Goal: Task Accomplishment & Management: Manage account settings

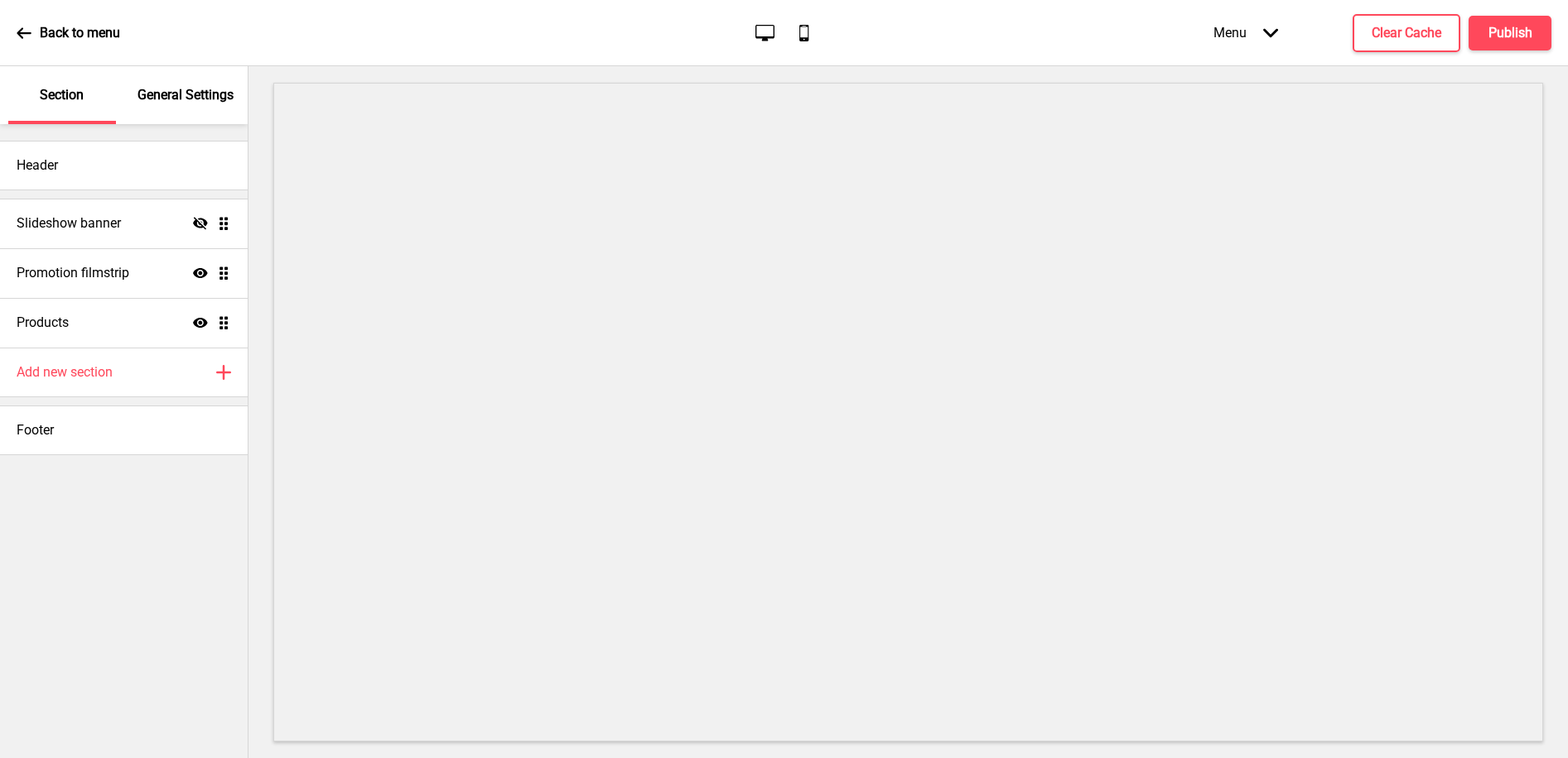
click at [178, 102] on p "General Settings" at bounding box center [185, 94] width 96 height 18
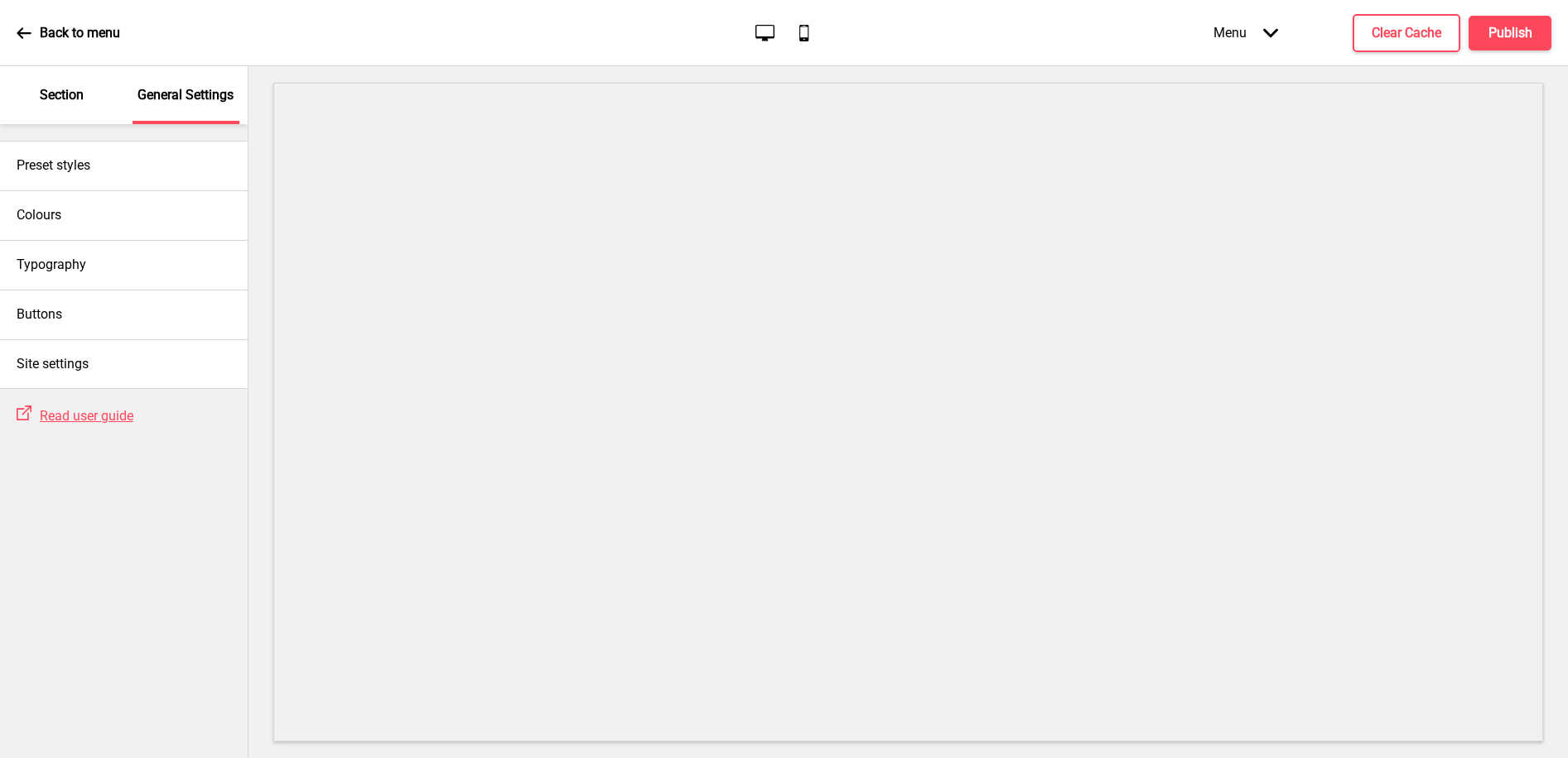
click at [67, 98] on p "Section" at bounding box center [62, 94] width 44 height 18
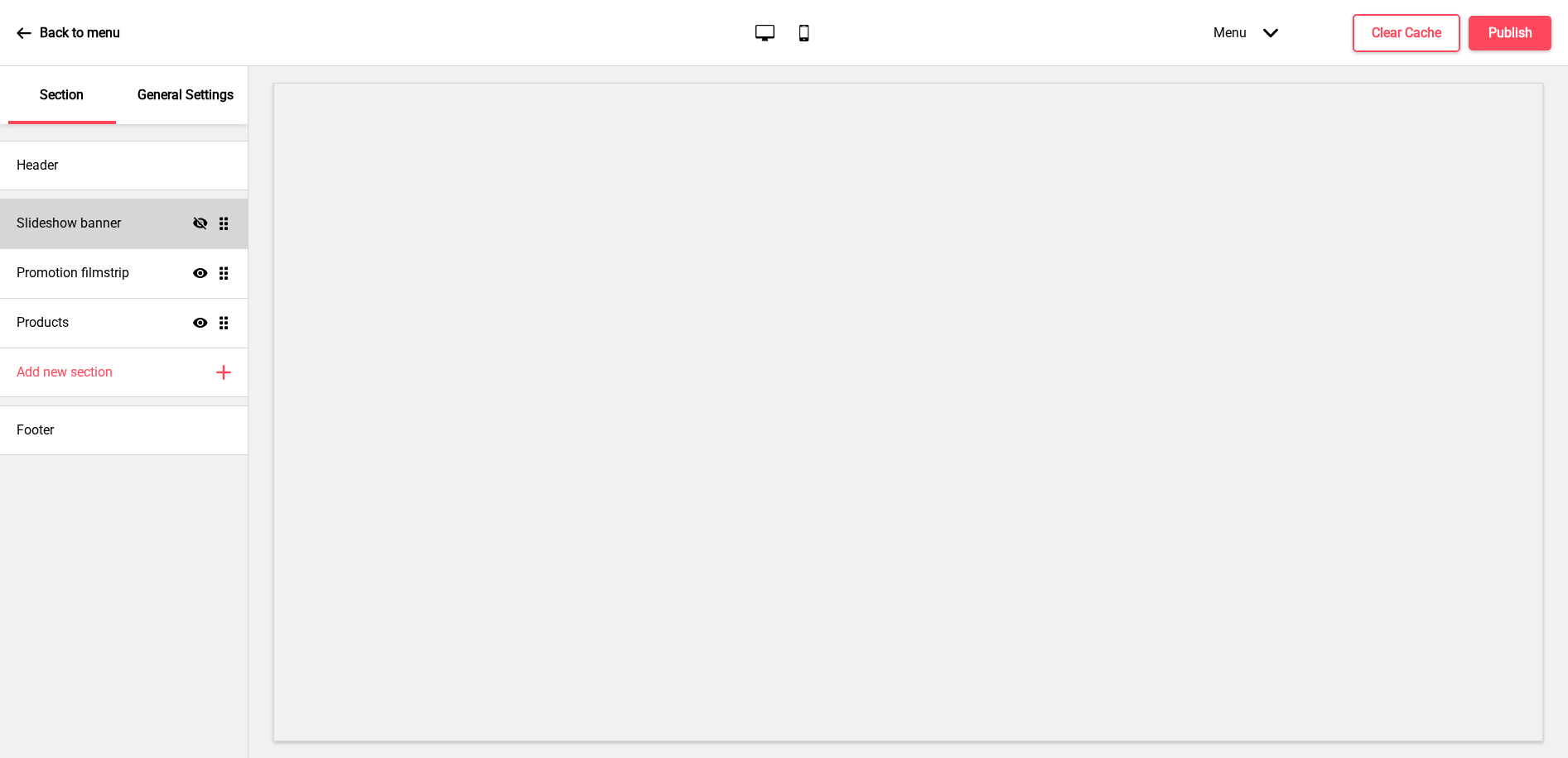
click at [200, 221] on icon "Hide" at bounding box center [201, 224] width 15 height 15
click at [151, 269] on div "Promotion filmstrip Show Drag" at bounding box center [124, 273] width 248 height 50
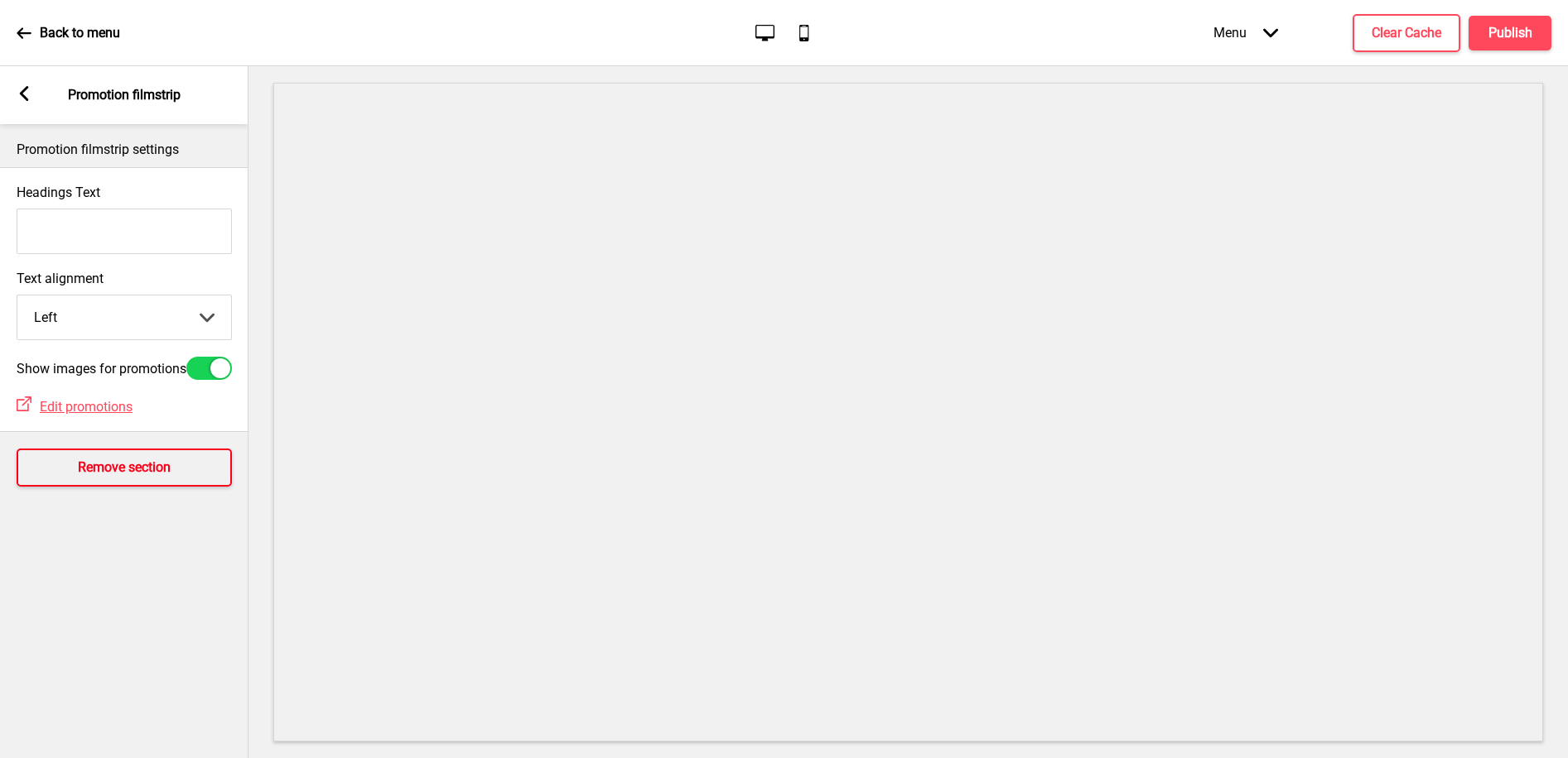
click at [111, 472] on h4 "Remove section" at bounding box center [124, 468] width 92 height 18
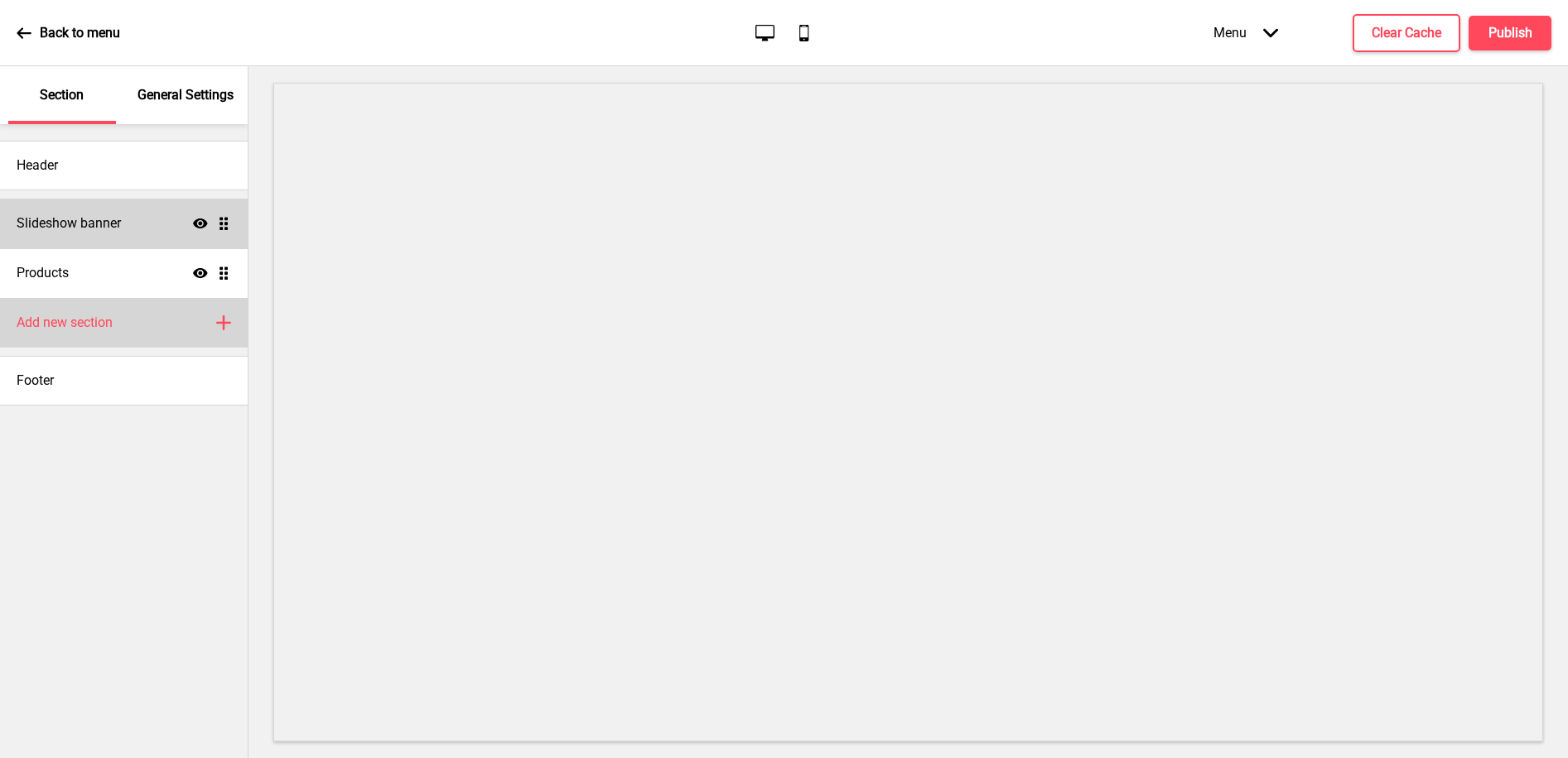
click at [80, 327] on h4 "Add new section" at bounding box center [64, 322] width 96 height 18
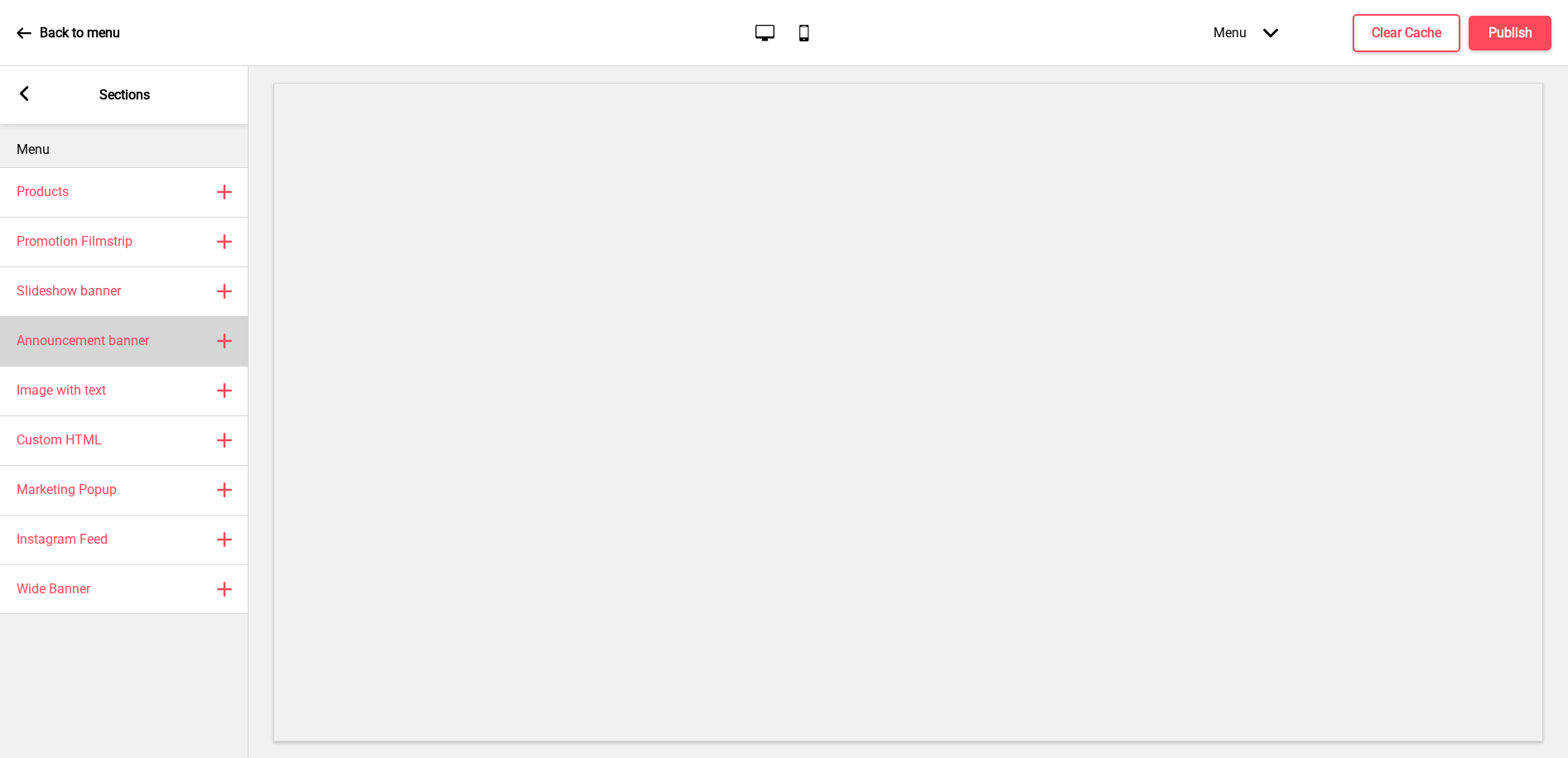
click at [101, 333] on h4 "Announcement banner" at bounding box center [82, 341] width 132 height 18
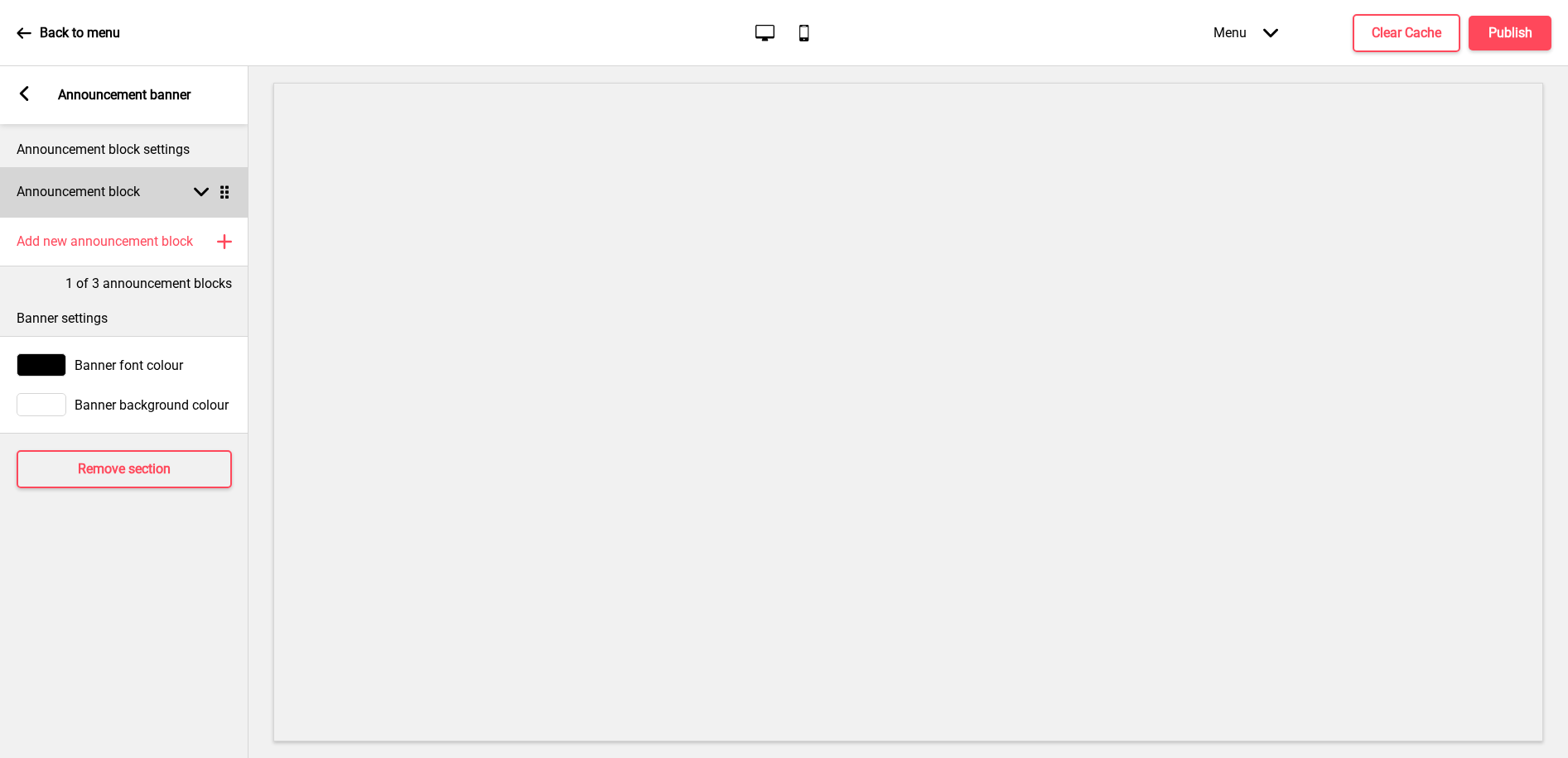
click at [90, 193] on h4 "Announcement block" at bounding box center [78, 191] width 124 height 18
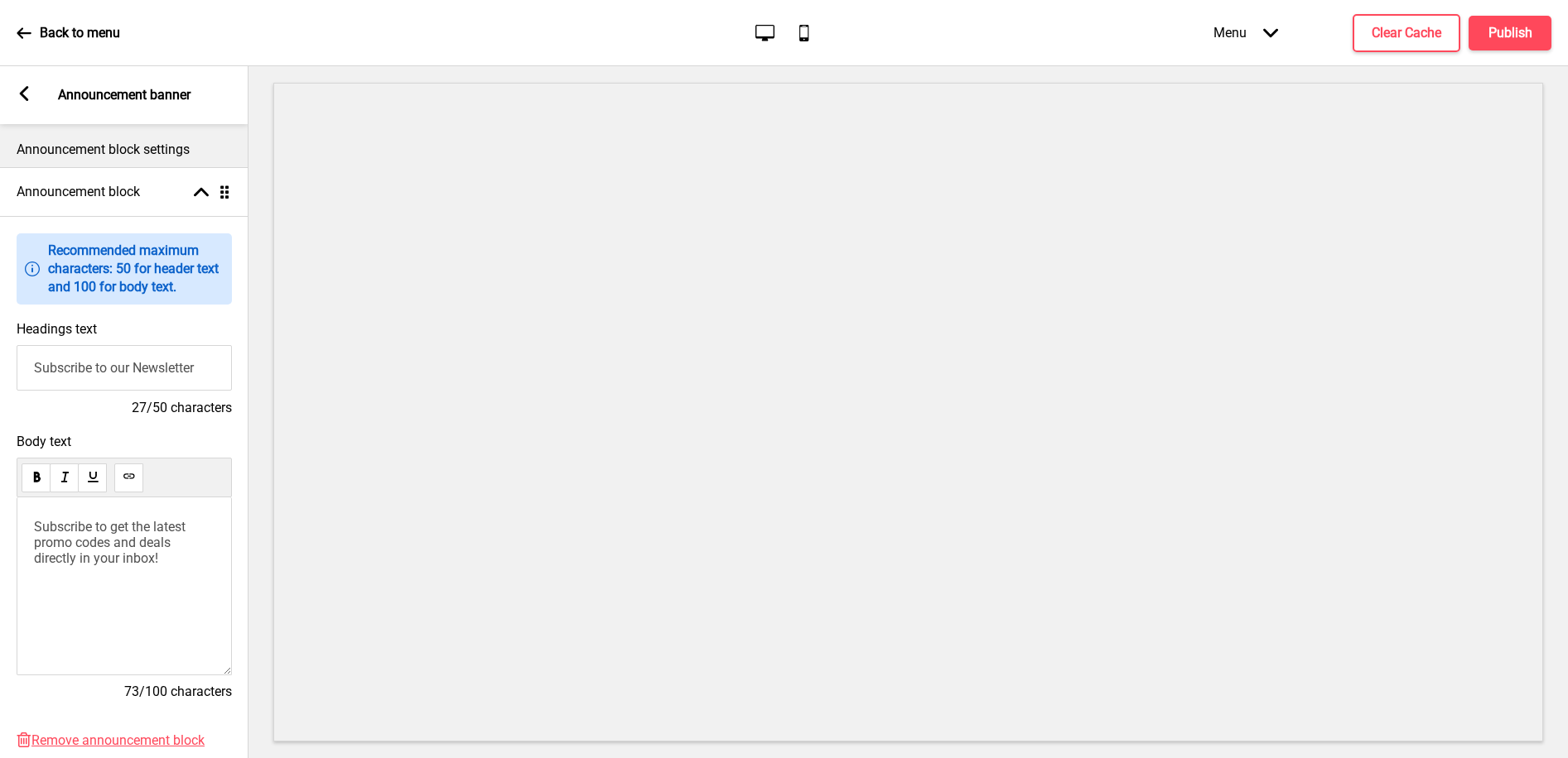
click at [72, 368] on input "Subscribe to our Newsletter" at bounding box center [124, 369] width 215 height 46
type input "W"
paste input "[EMAIL_ADDRESS][DOMAIN_NAME]"
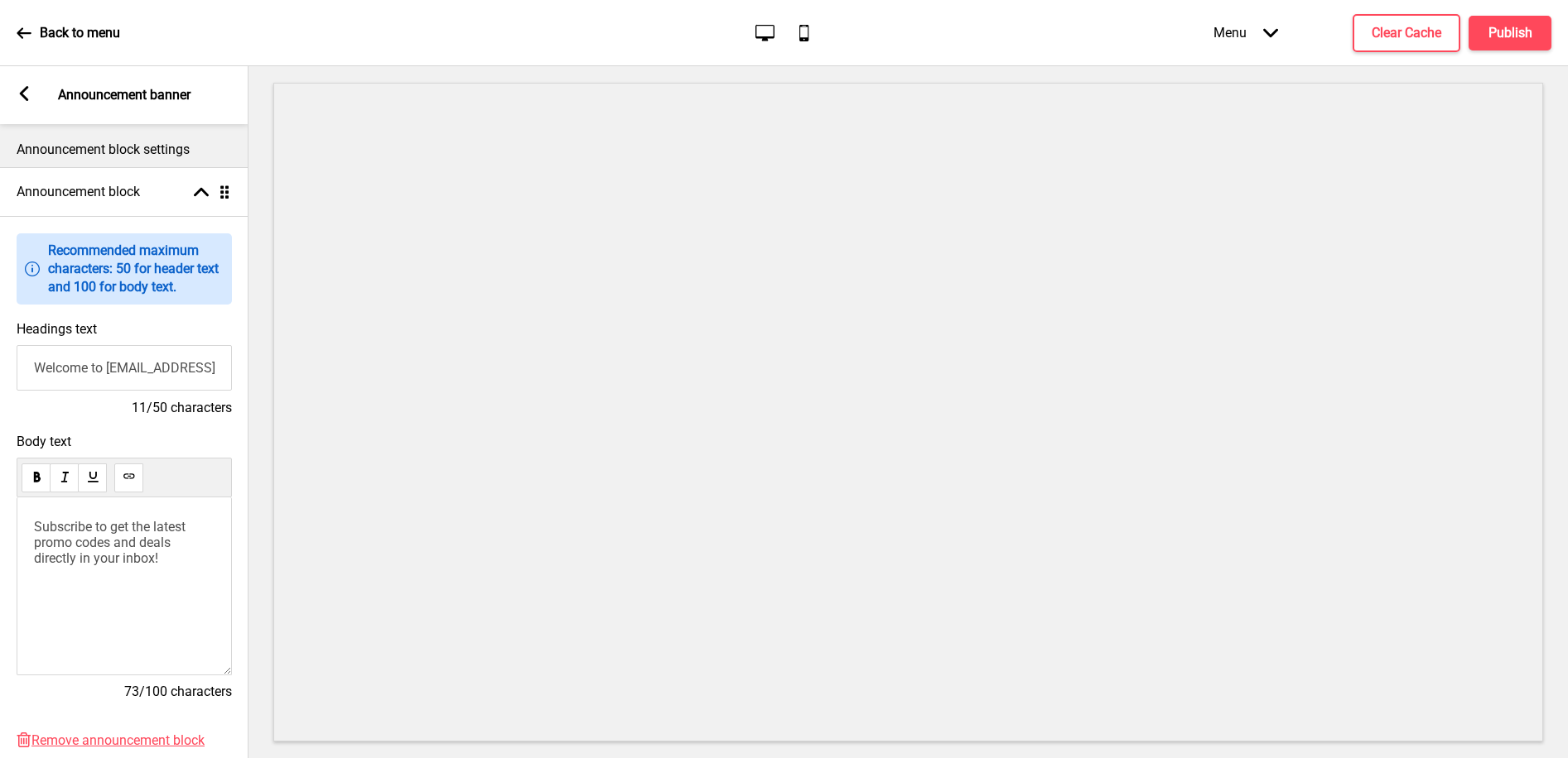
scroll to position [0, 98]
click at [70, 369] on input "Welcome to [EMAIL_ADDRESS][DOMAIN_NAME]" at bounding box center [124, 369] width 215 height 46
type input "Welcome to [PERSON_NAME]'s Taste Food And Cakes"
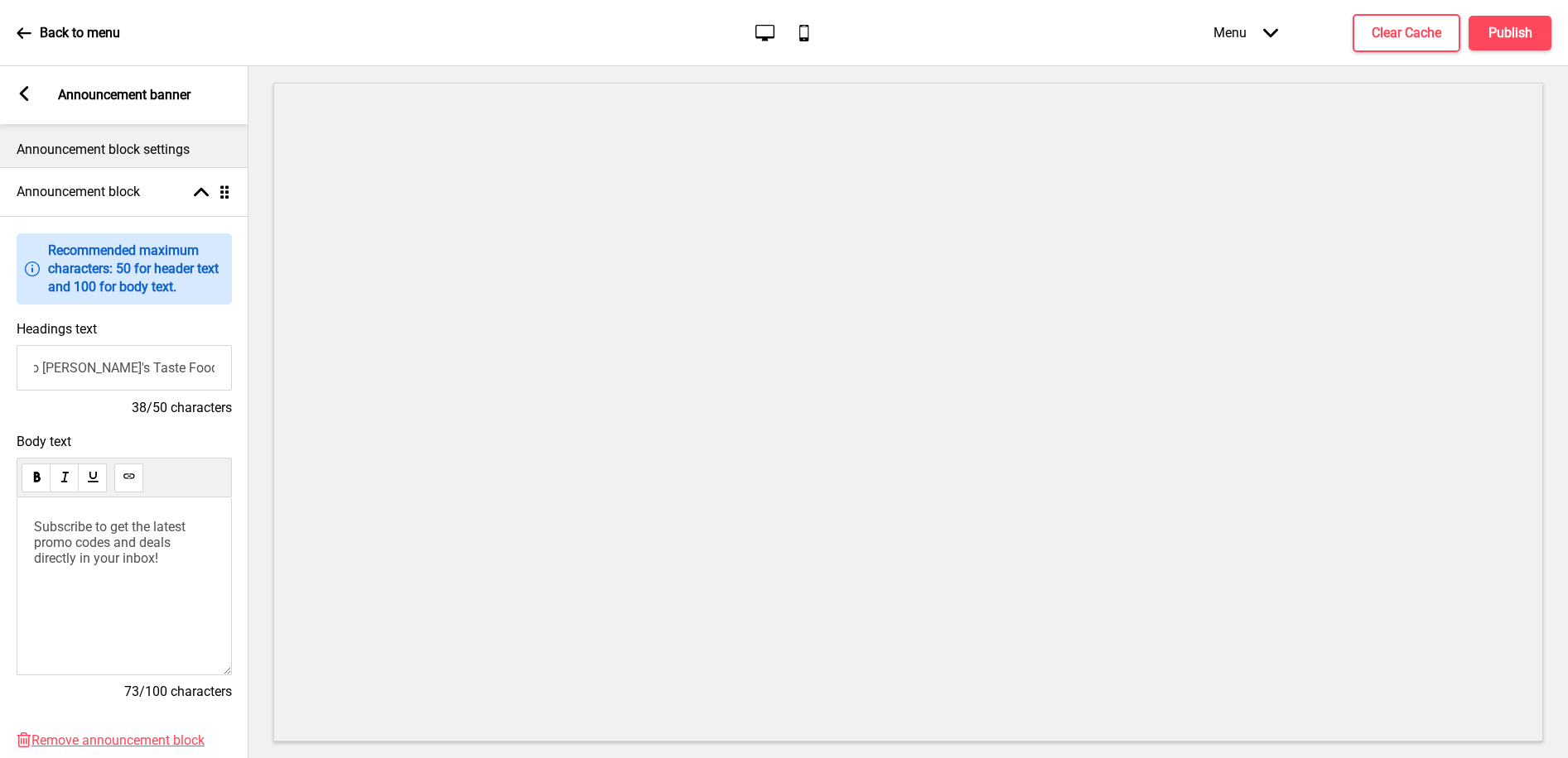
click at [140, 553] on span "Subscribe to get the latest promo codes and deals directly in your inbox!" at bounding box center [111, 543] width 155 height 48
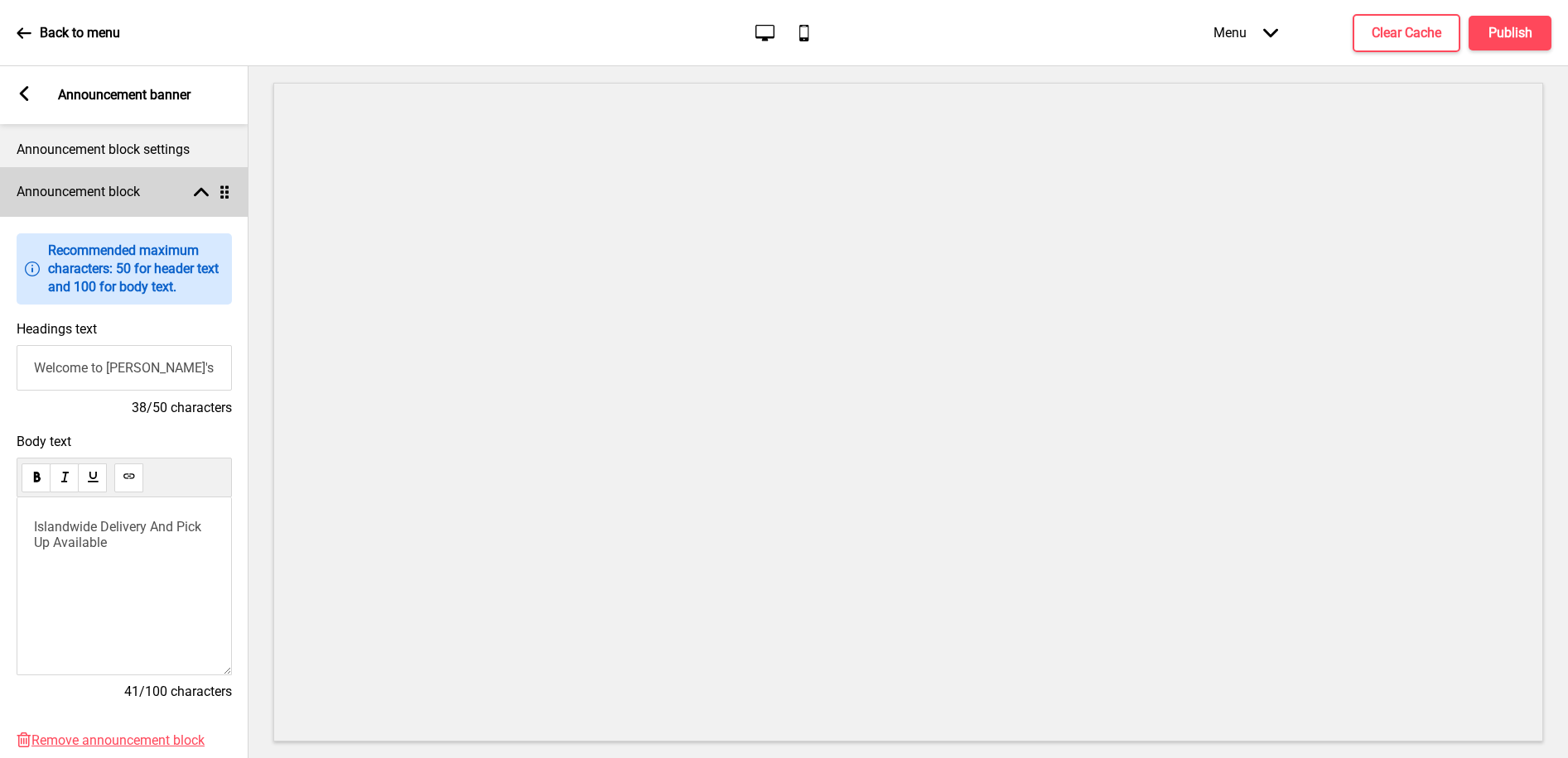
click at [196, 201] on div "Announcement block Arrow up Drag" at bounding box center [124, 192] width 249 height 50
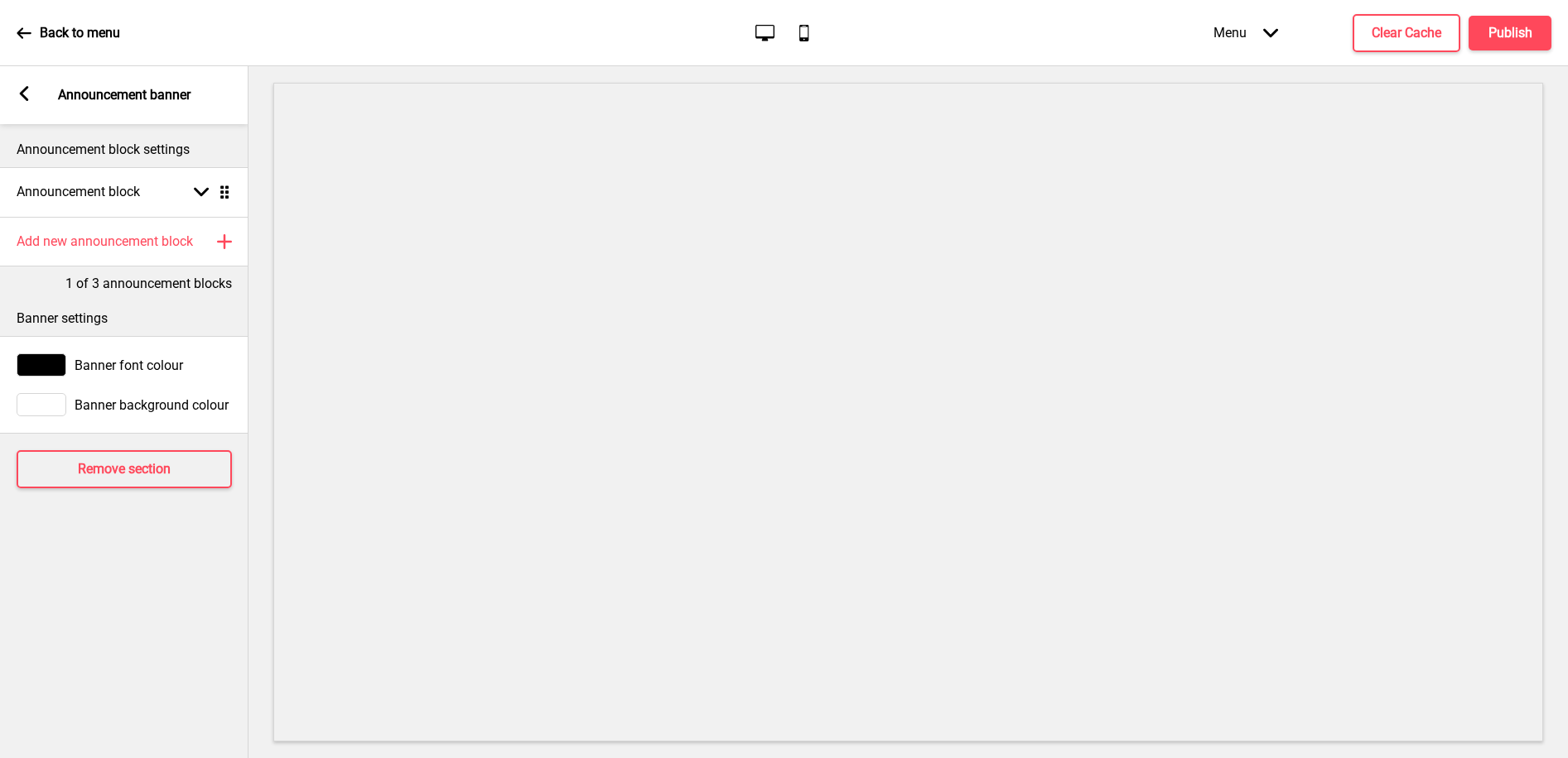
click at [21, 98] on rect at bounding box center [24, 93] width 15 height 15
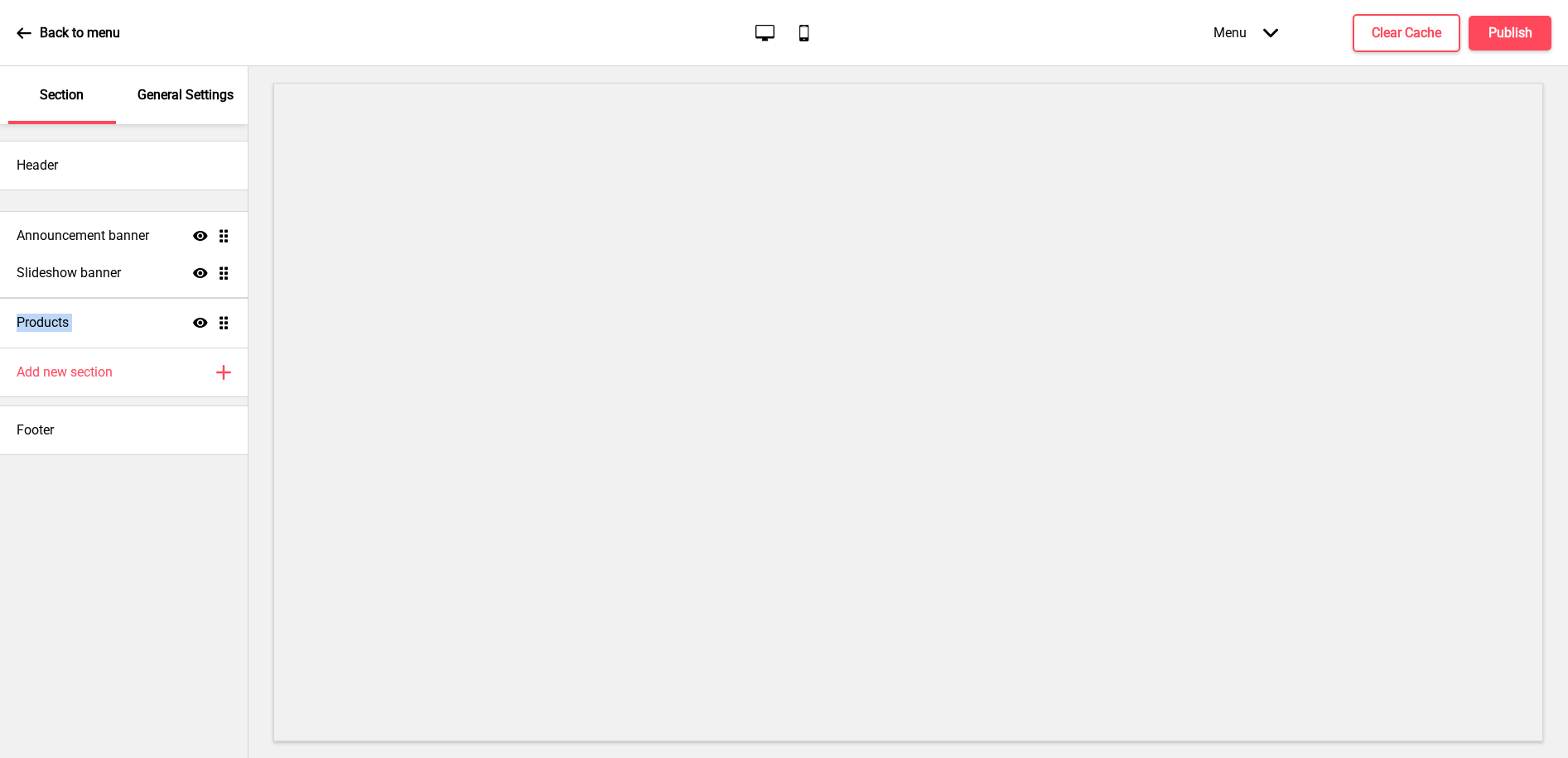
drag, startPoint x: 223, startPoint y: 327, endPoint x: 223, endPoint y: 240, distance: 87.0
click at [223, 240] on ul "Slideshow banner Show Drag Products Show Drag Announcement banner Show Drag" at bounding box center [124, 273] width 248 height 149
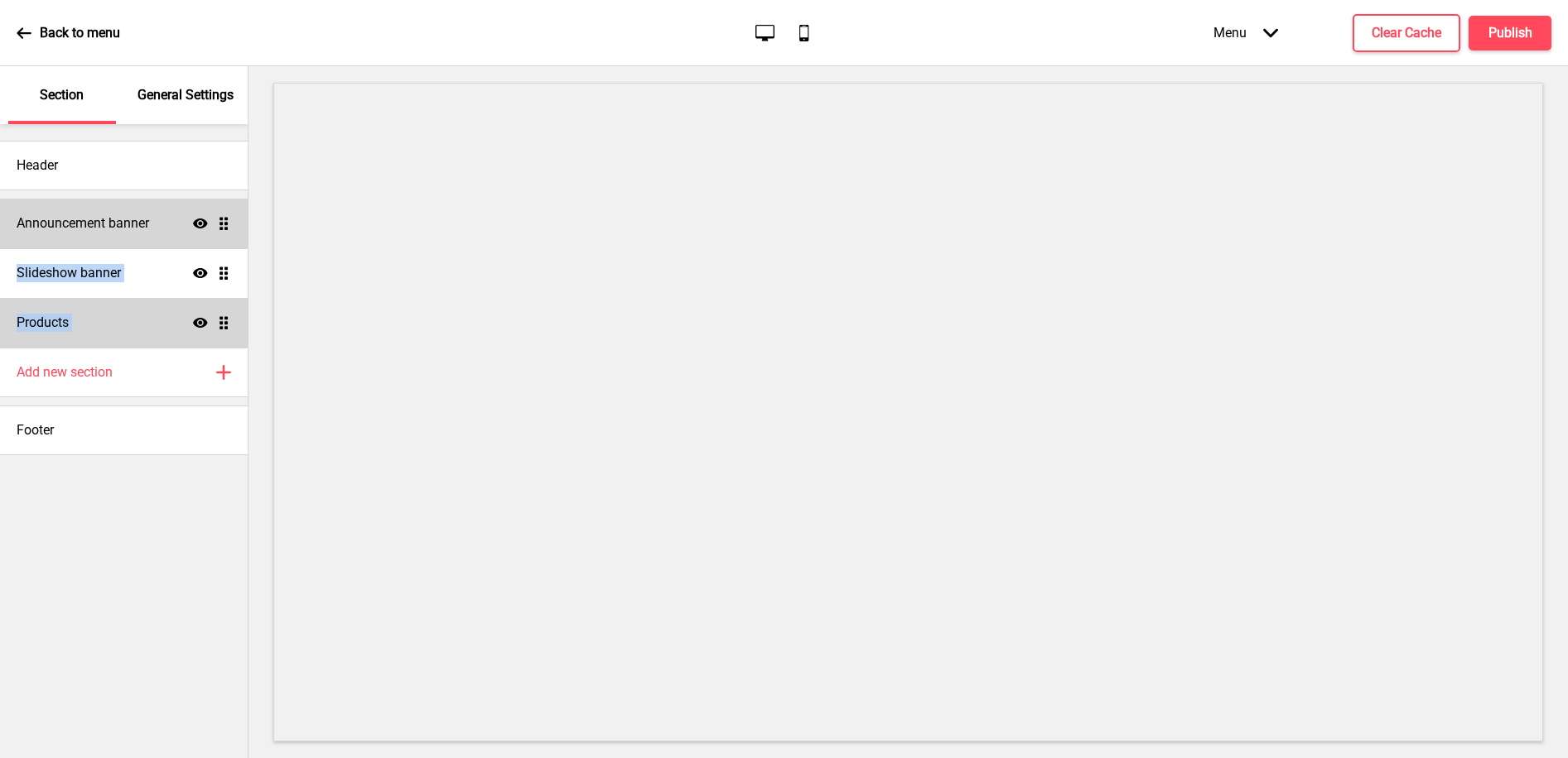
click at [143, 319] on div "Products Show Drag" at bounding box center [124, 323] width 248 height 50
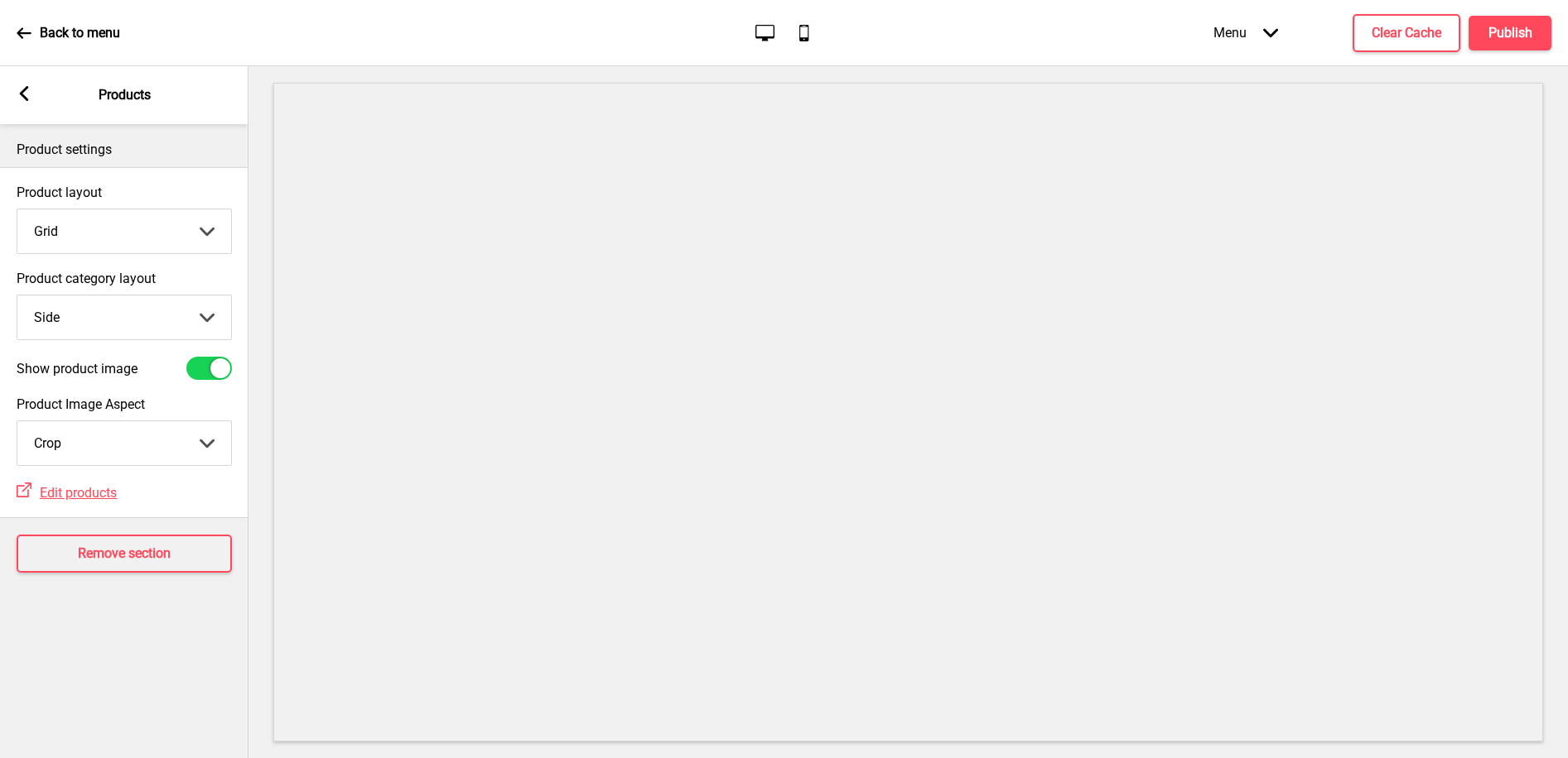
click at [121, 320] on select "Top Side" at bounding box center [124, 317] width 213 height 44
select select "top"
click at [17, 295] on select "Top Side" at bounding box center [124, 317] width 213 height 44
click at [28, 97] on rect at bounding box center [24, 93] width 15 height 15
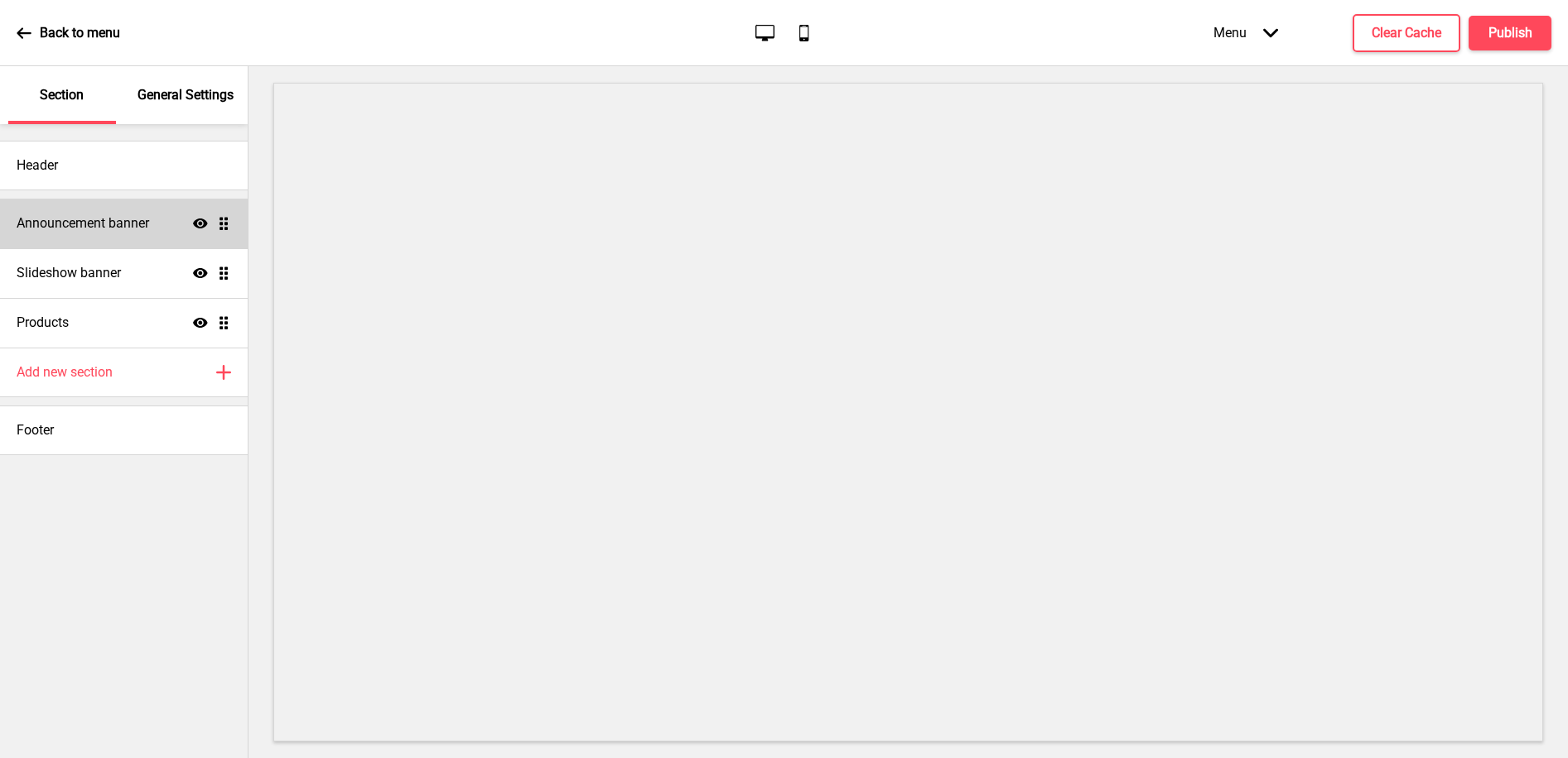
click at [220, 97] on p "General Settings" at bounding box center [185, 94] width 96 height 18
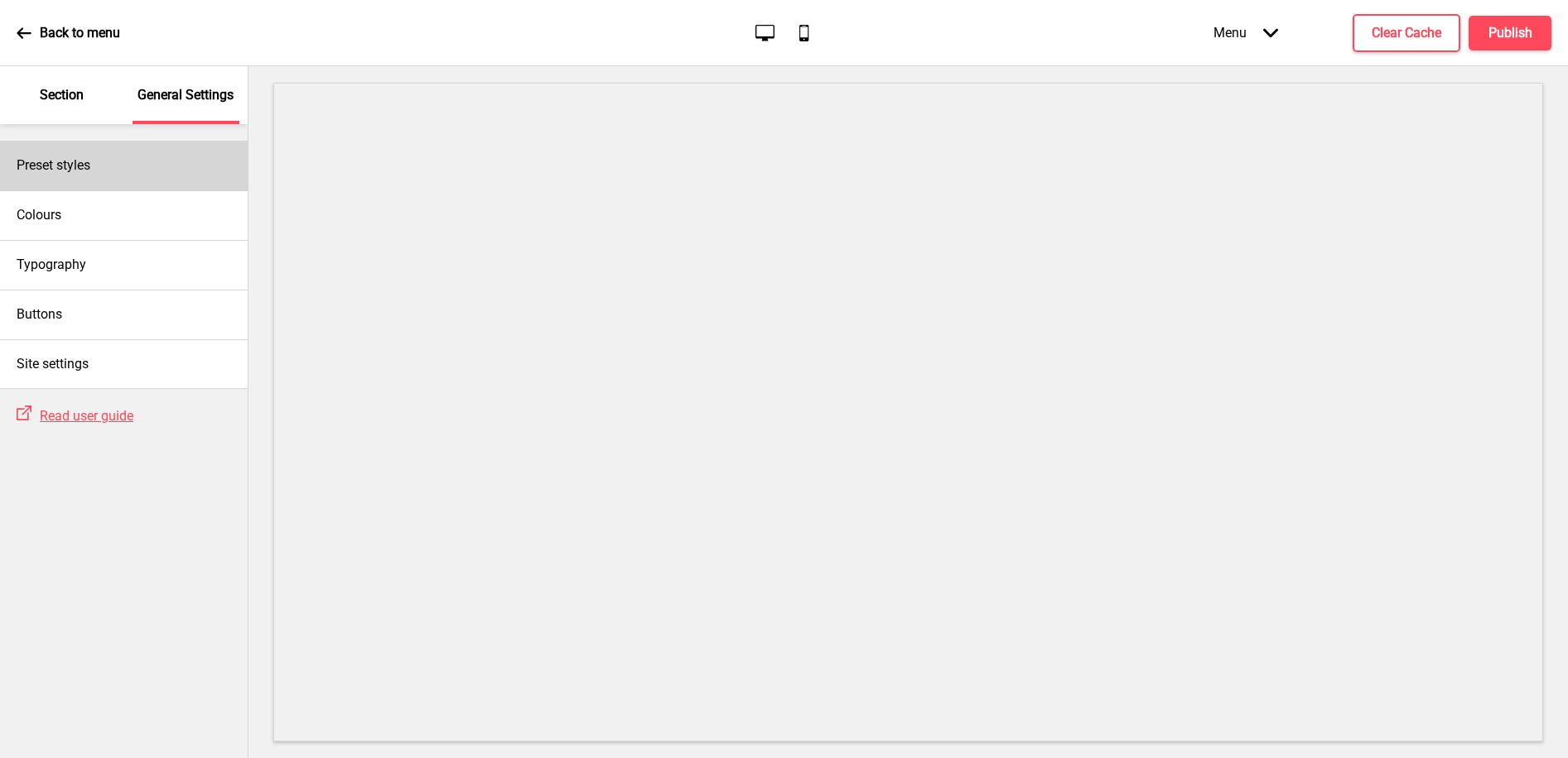
click at [115, 168] on div "Preset styles" at bounding box center [124, 166] width 248 height 50
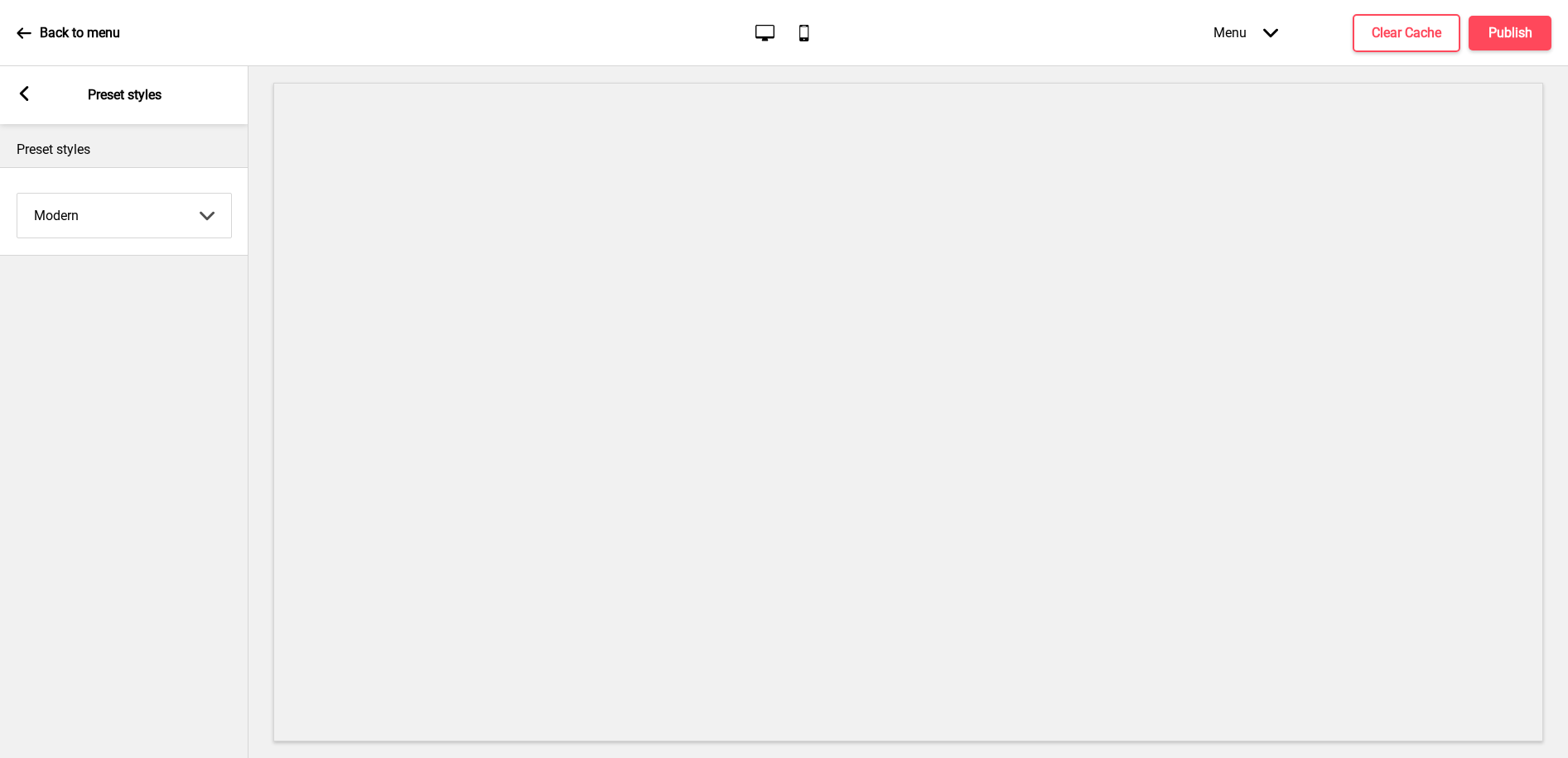
click at [101, 214] on select "Coffee Contrast Dark Earth Marine Minimalist Modern Oddle Pastel Yellow Fruits …" at bounding box center [124, 215] width 213 height 44
select select "minimalist"
click at [17, 193] on select "Coffee Contrast Dark Earth Marine Minimalist Modern Oddle Pastel Yellow Fruits …" at bounding box center [124, 215] width 213 height 44
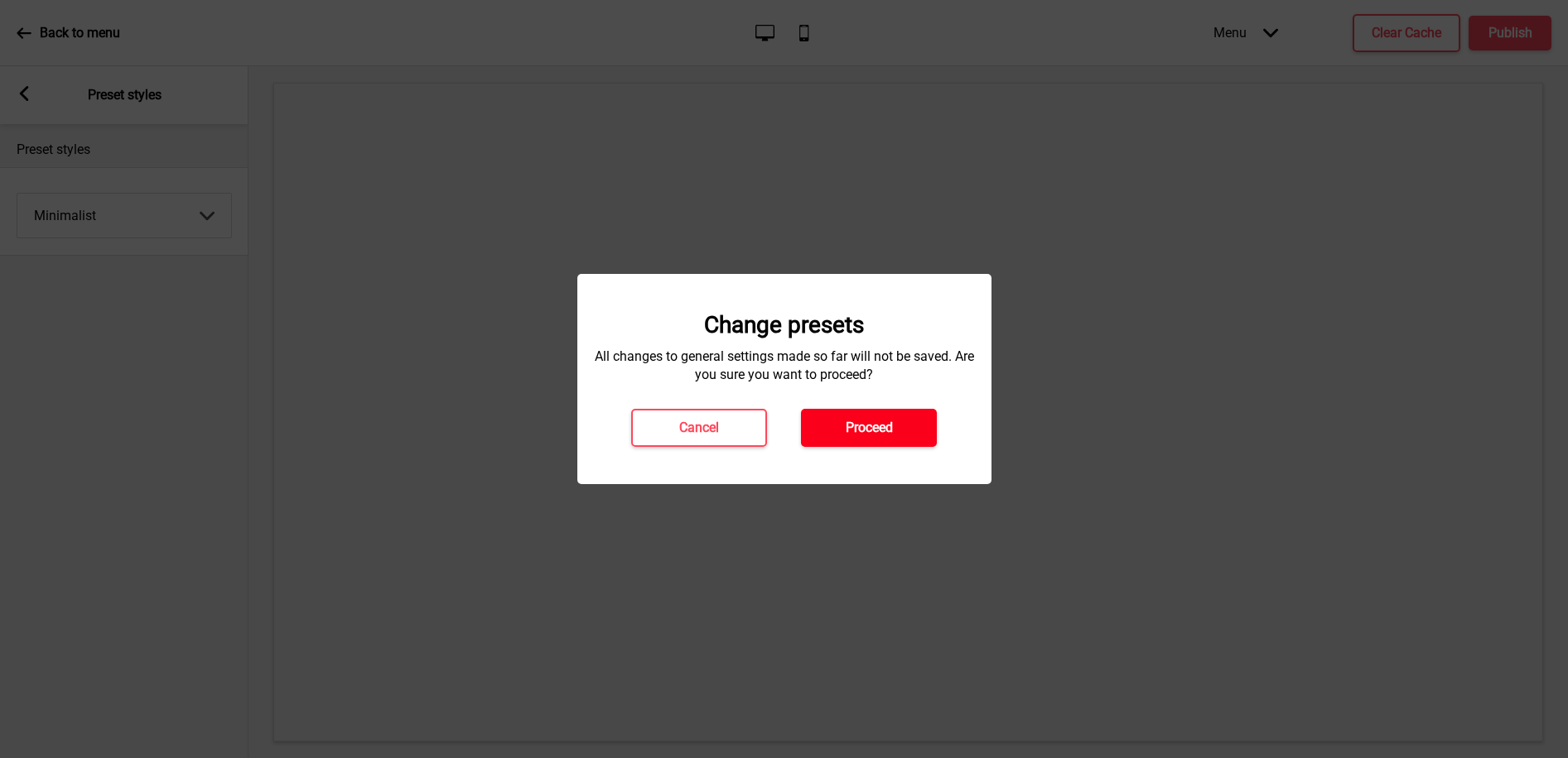
click at [834, 434] on button "Proceed" at bounding box center [869, 428] width 136 height 38
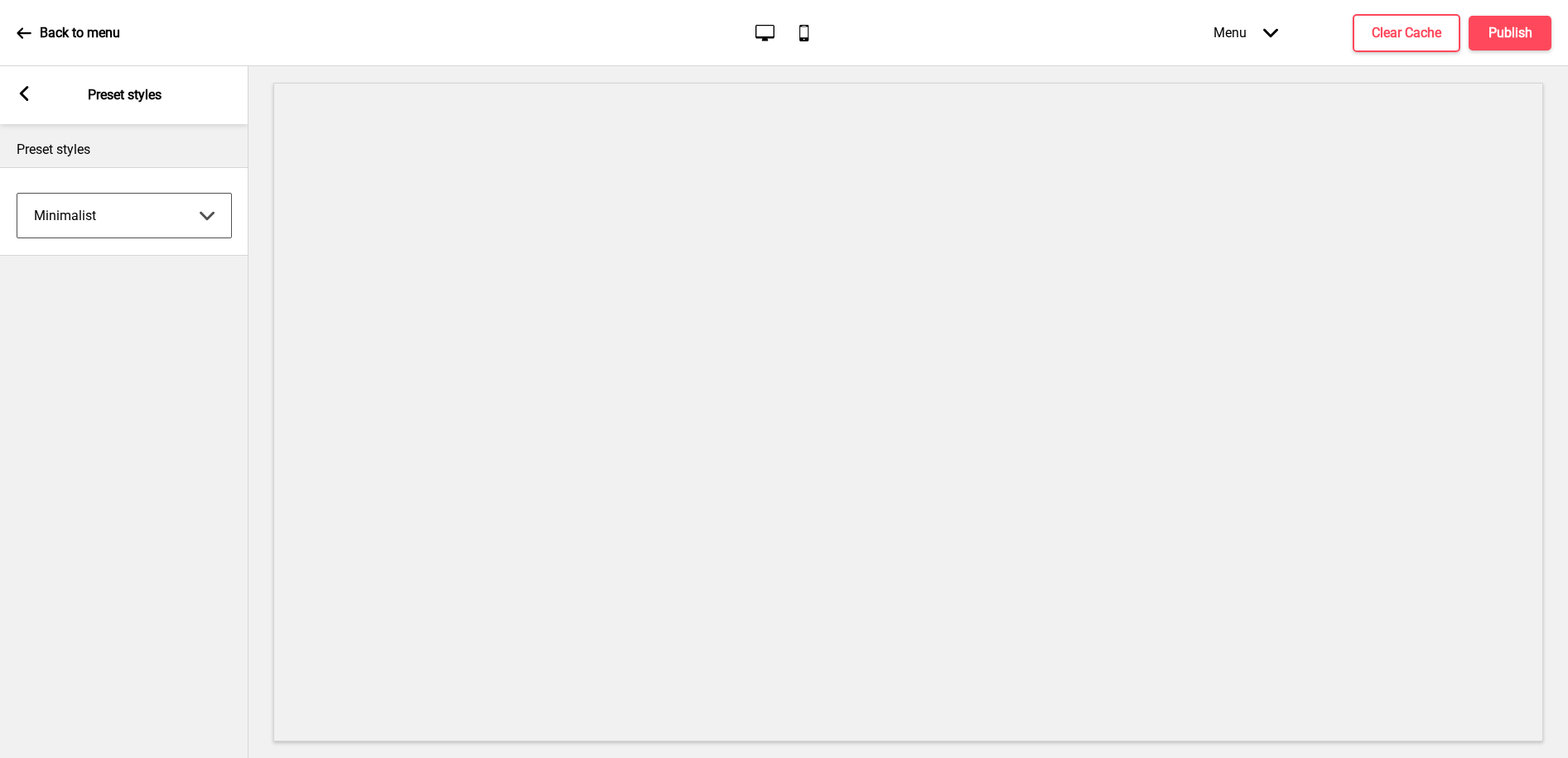
click at [19, 94] on rect at bounding box center [24, 93] width 15 height 15
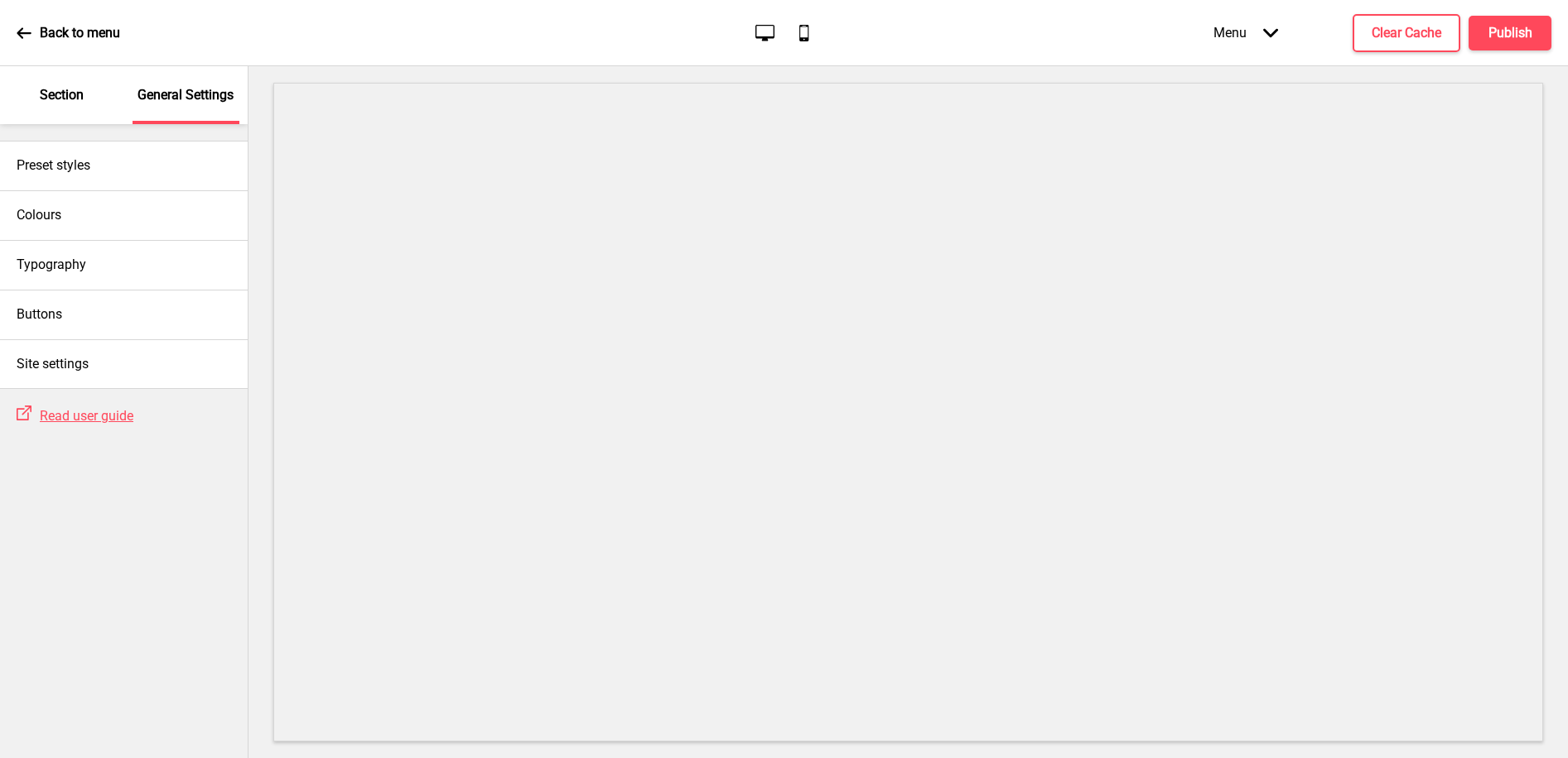
click at [76, 103] on p "Section" at bounding box center [62, 94] width 44 height 18
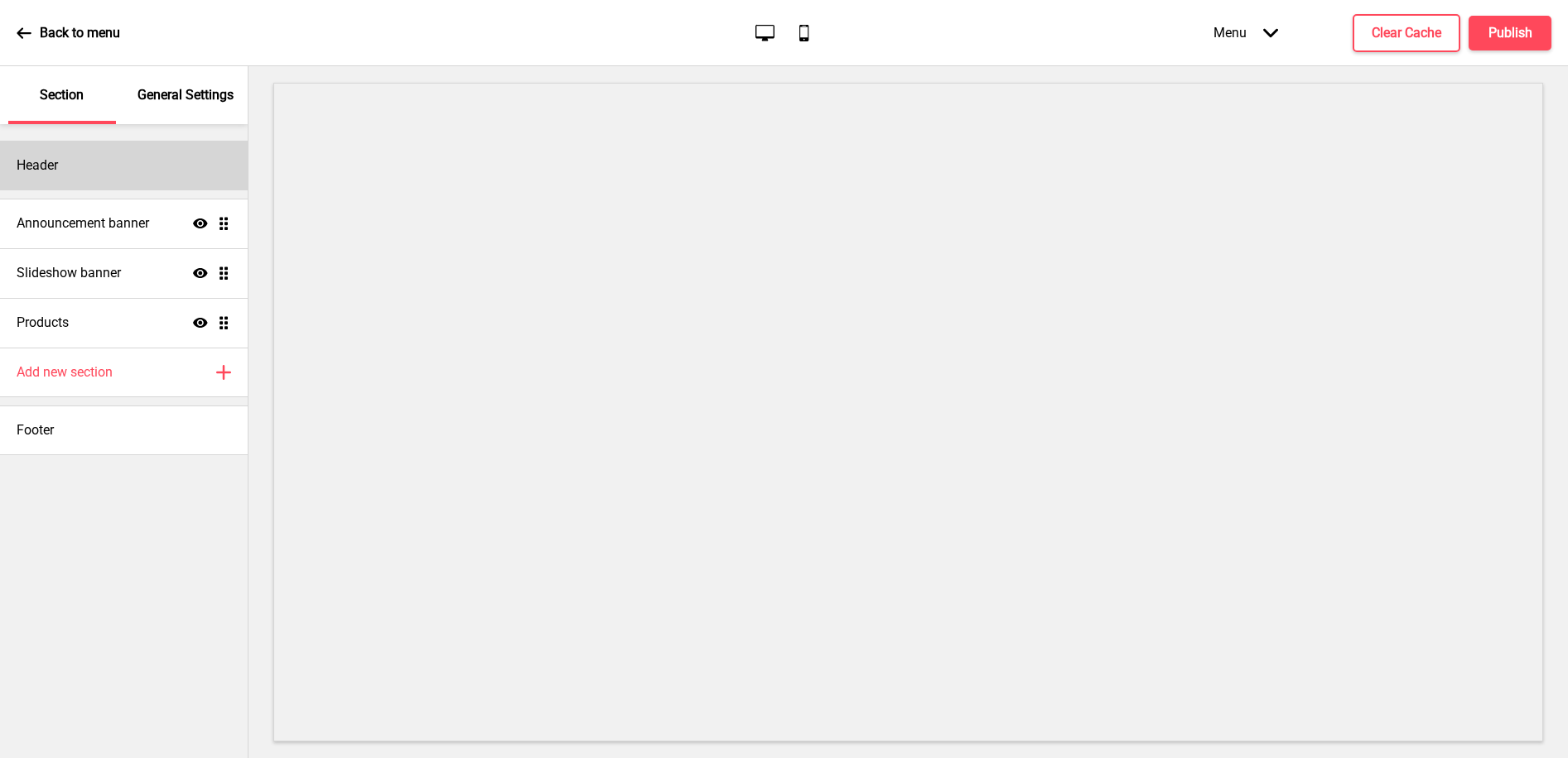
click at [86, 178] on div "Header" at bounding box center [124, 166] width 248 height 50
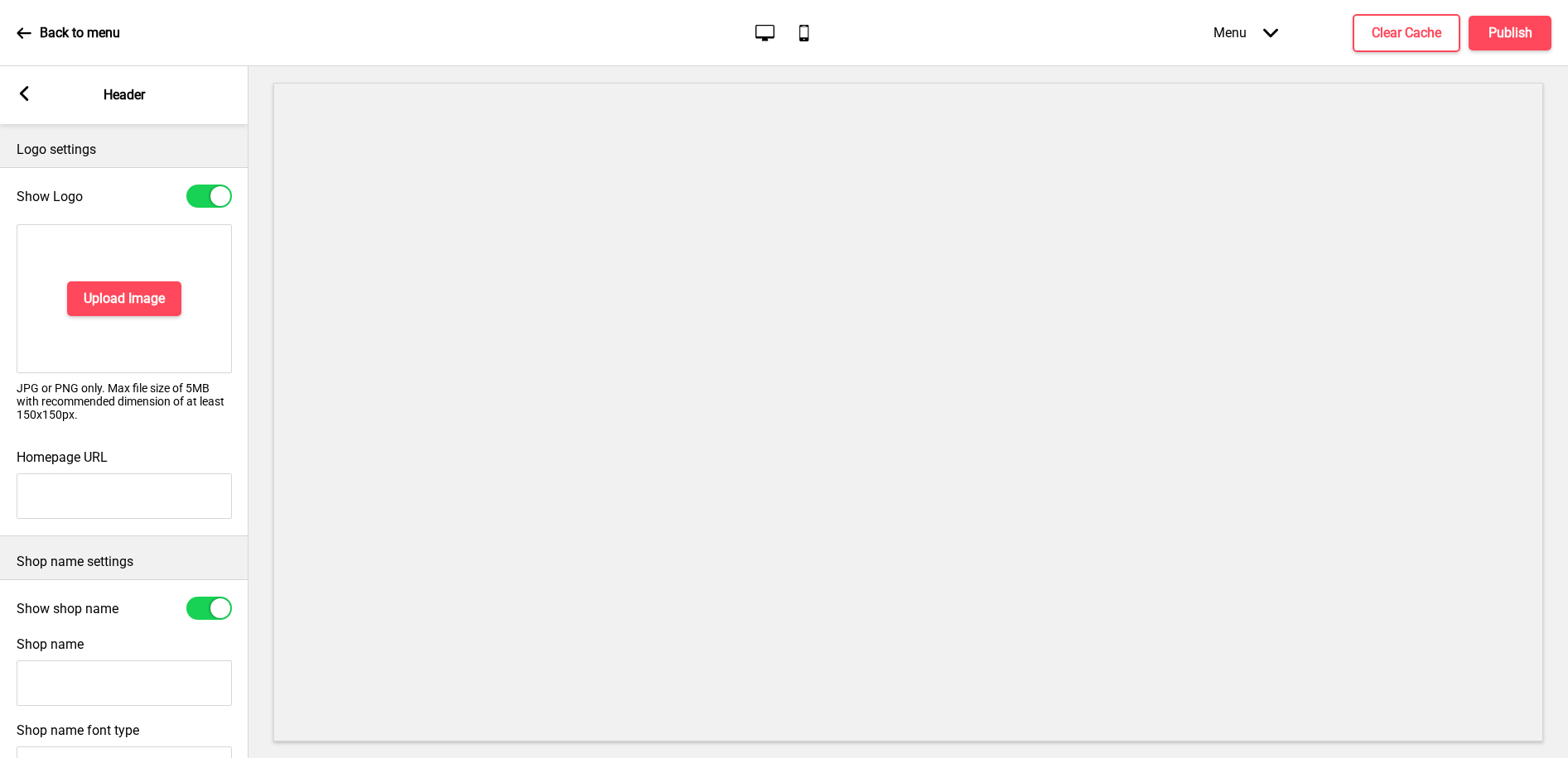
click at [204, 601] on div at bounding box center [210, 608] width 46 height 23
checkbox input "false"
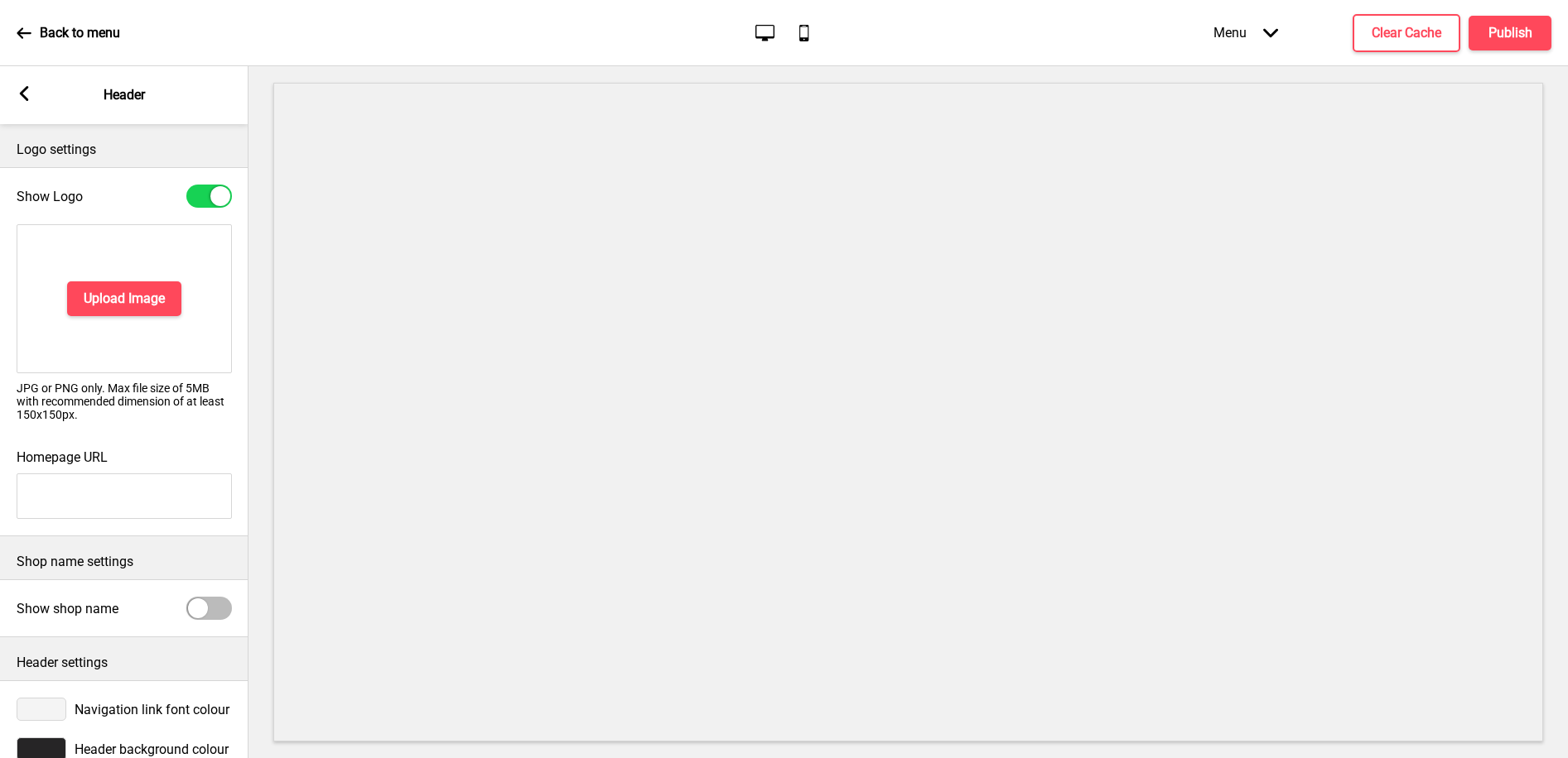
click at [22, 88] on rect at bounding box center [24, 93] width 15 height 15
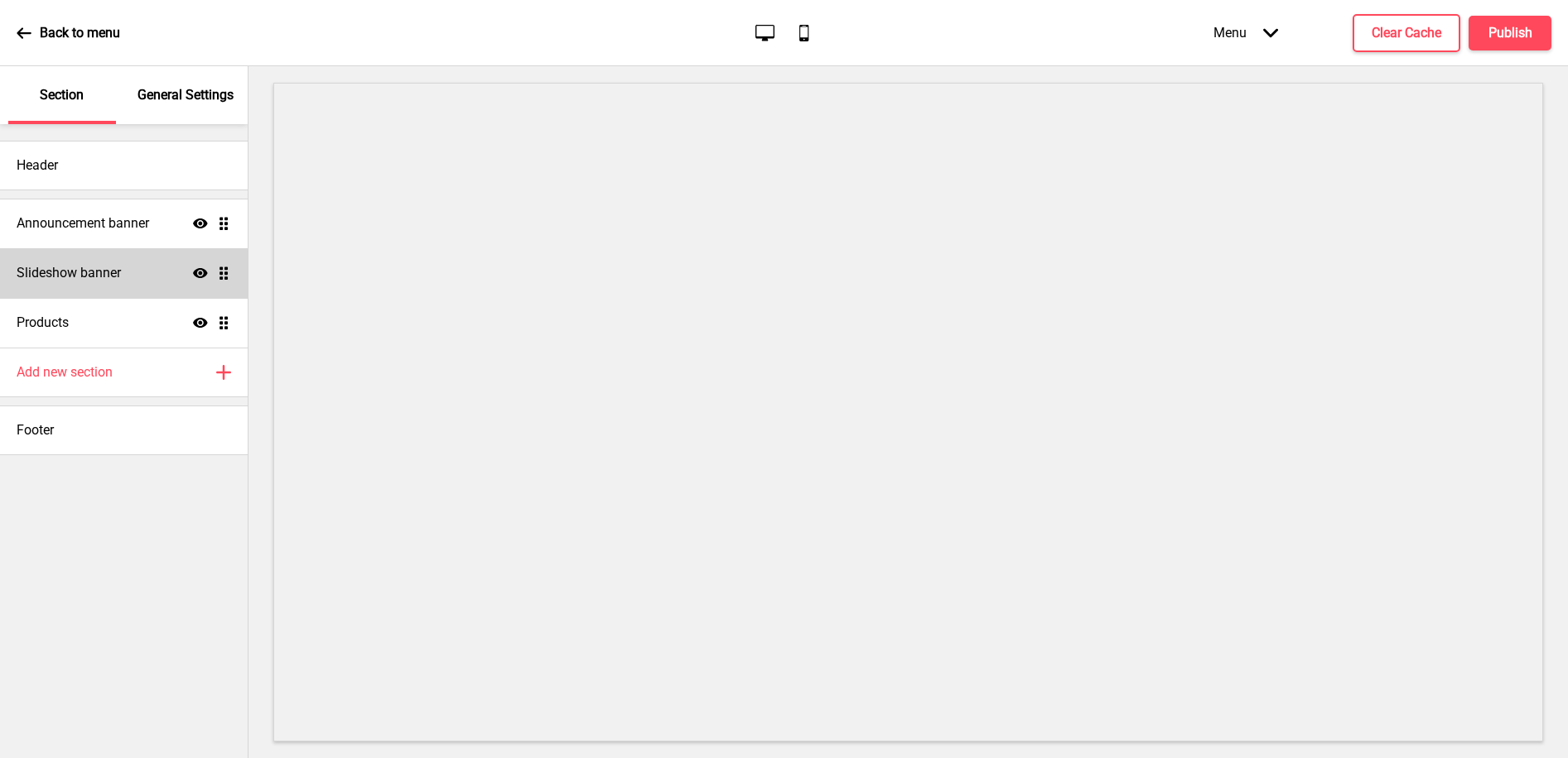
click at [51, 265] on h4 "Slideshow banner" at bounding box center [69, 272] width 105 height 18
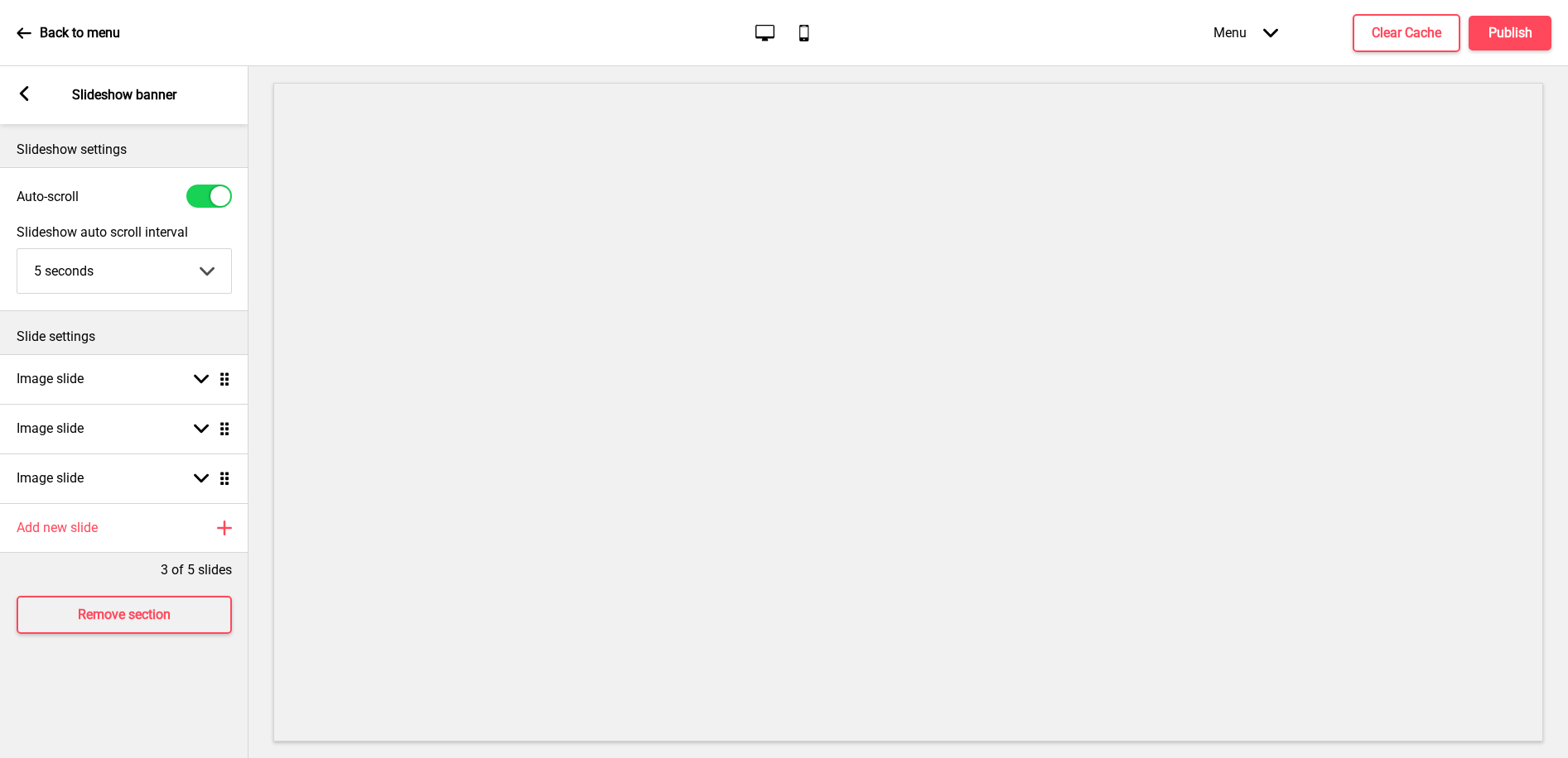
click at [206, 194] on div at bounding box center [210, 196] width 46 height 23
checkbox input "false"
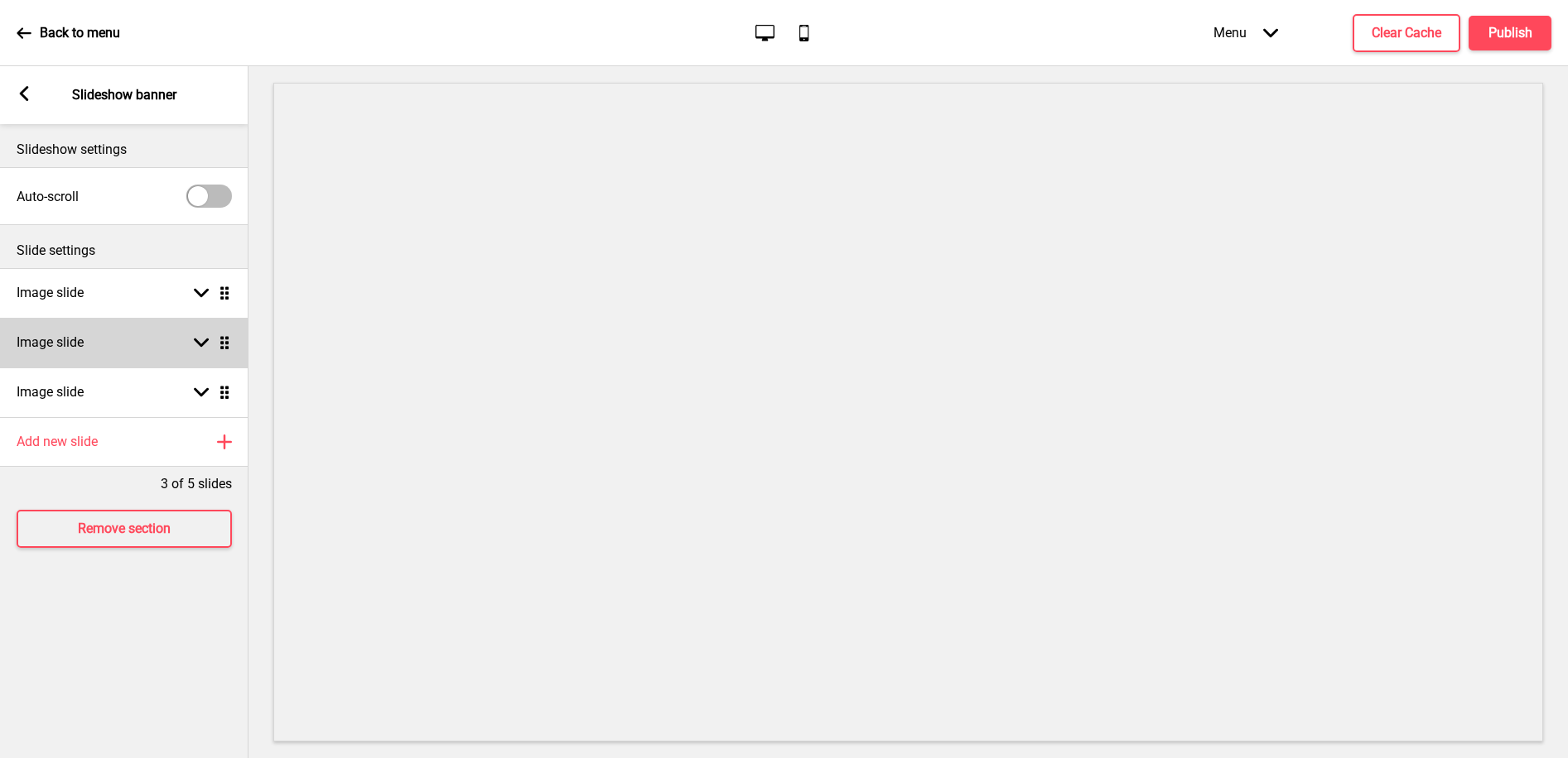
click at [126, 341] on div "Image slide Arrow down Drag" at bounding box center [124, 343] width 249 height 50
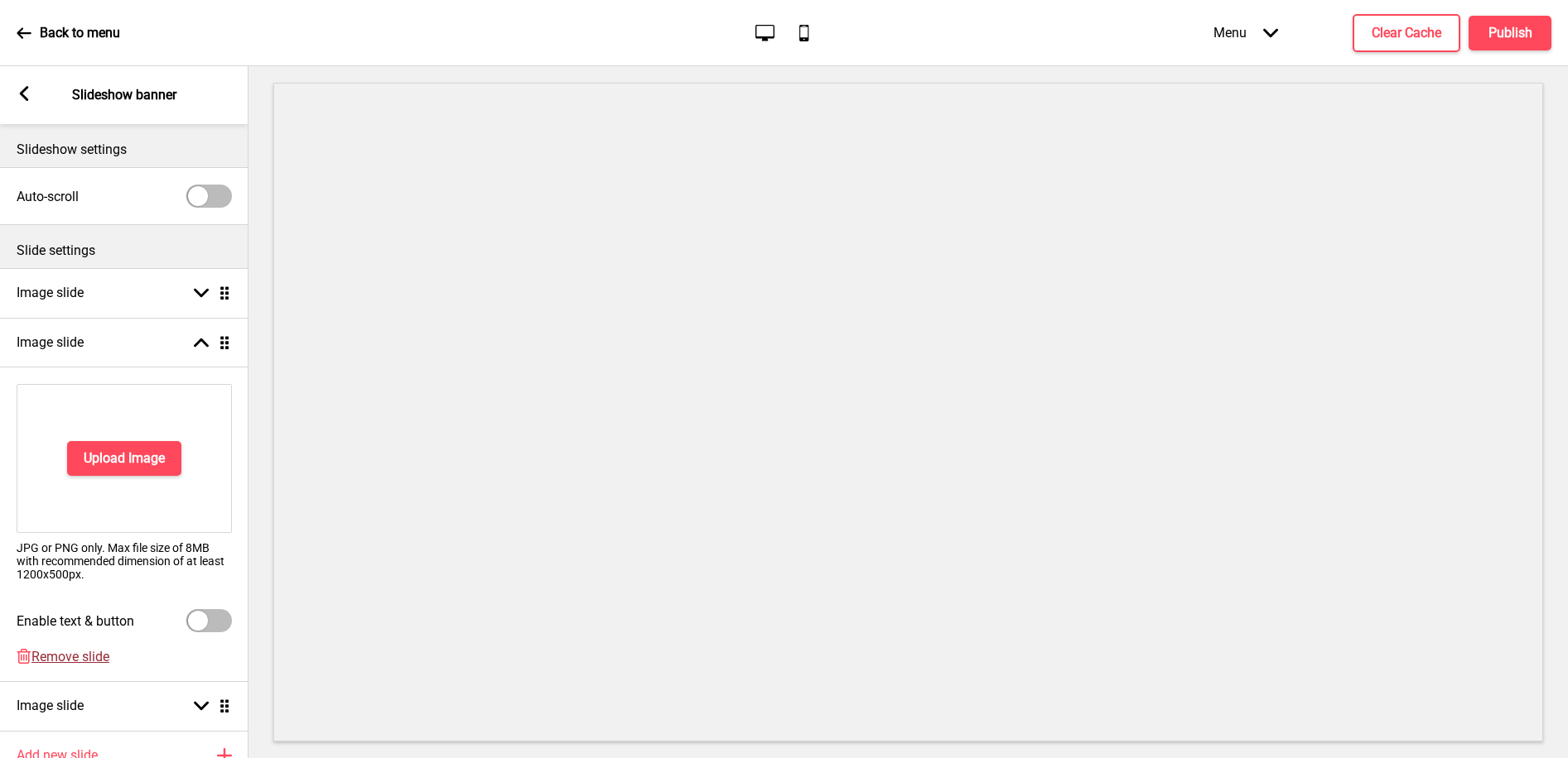
click at [79, 649] on span "Remove slide" at bounding box center [70, 657] width 78 height 16
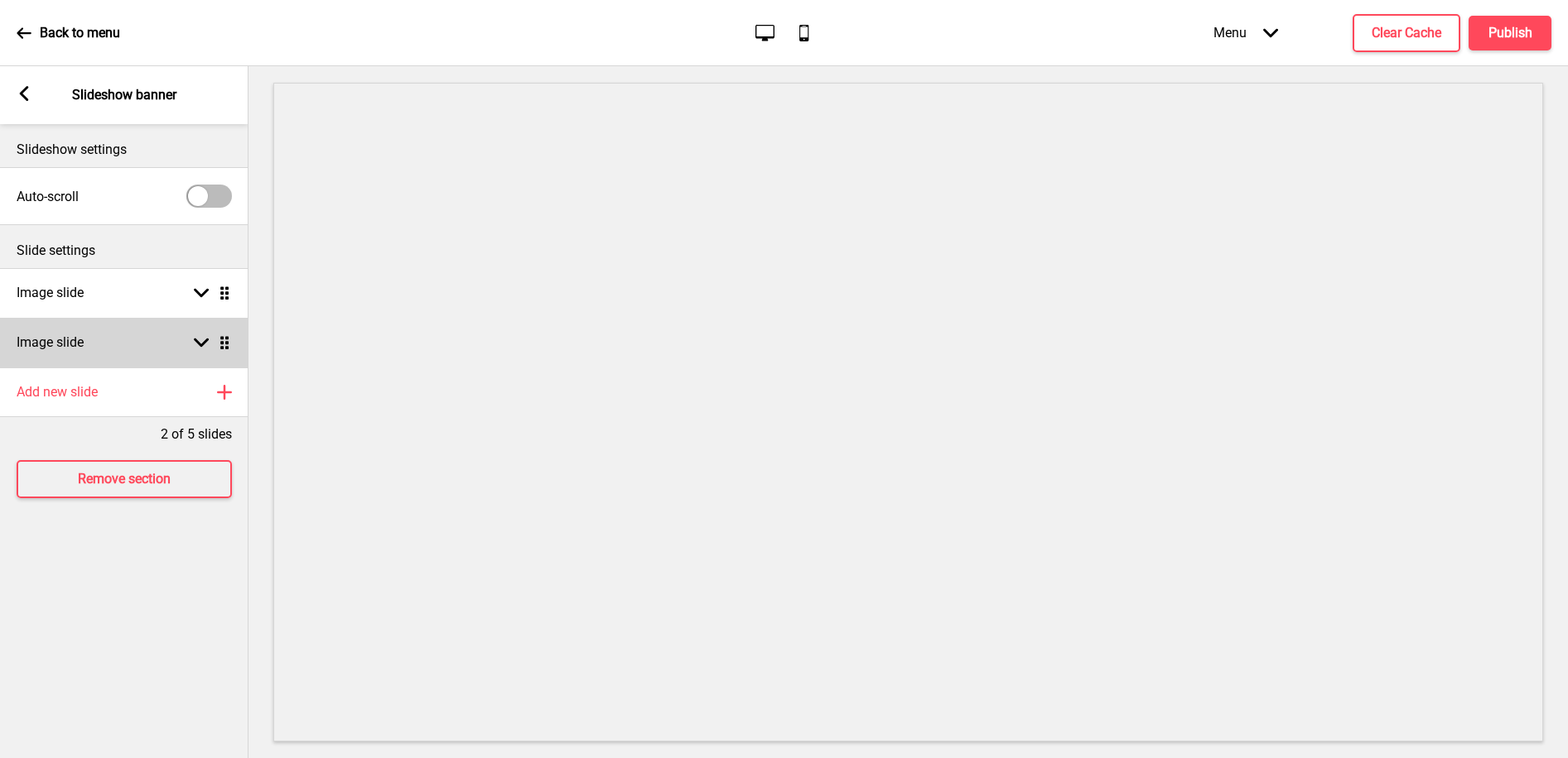
click at [86, 340] on div "Image slide Arrow down Drag" at bounding box center [124, 343] width 249 height 50
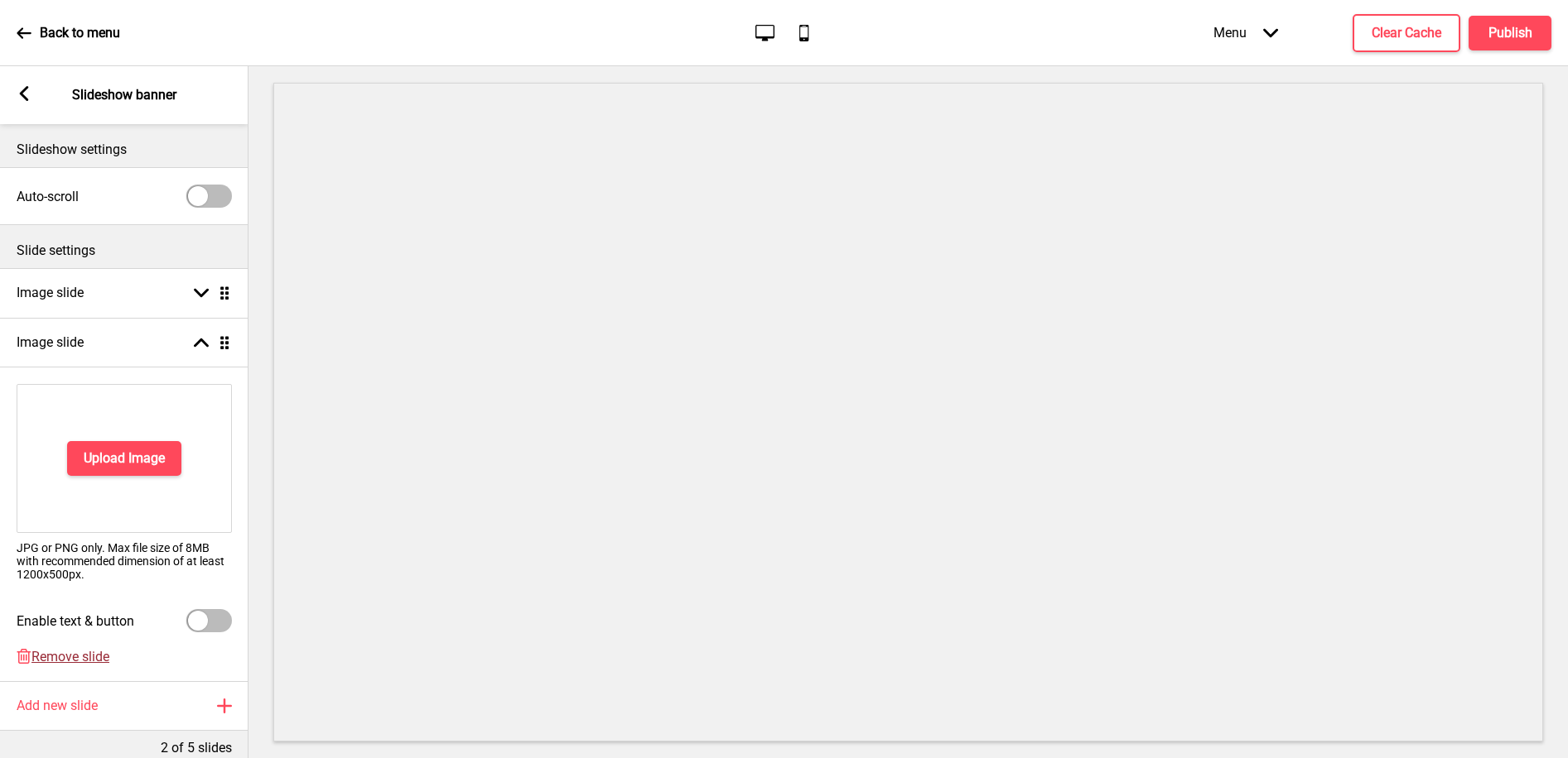
click at [65, 657] on span "Remove slide" at bounding box center [70, 657] width 78 height 16
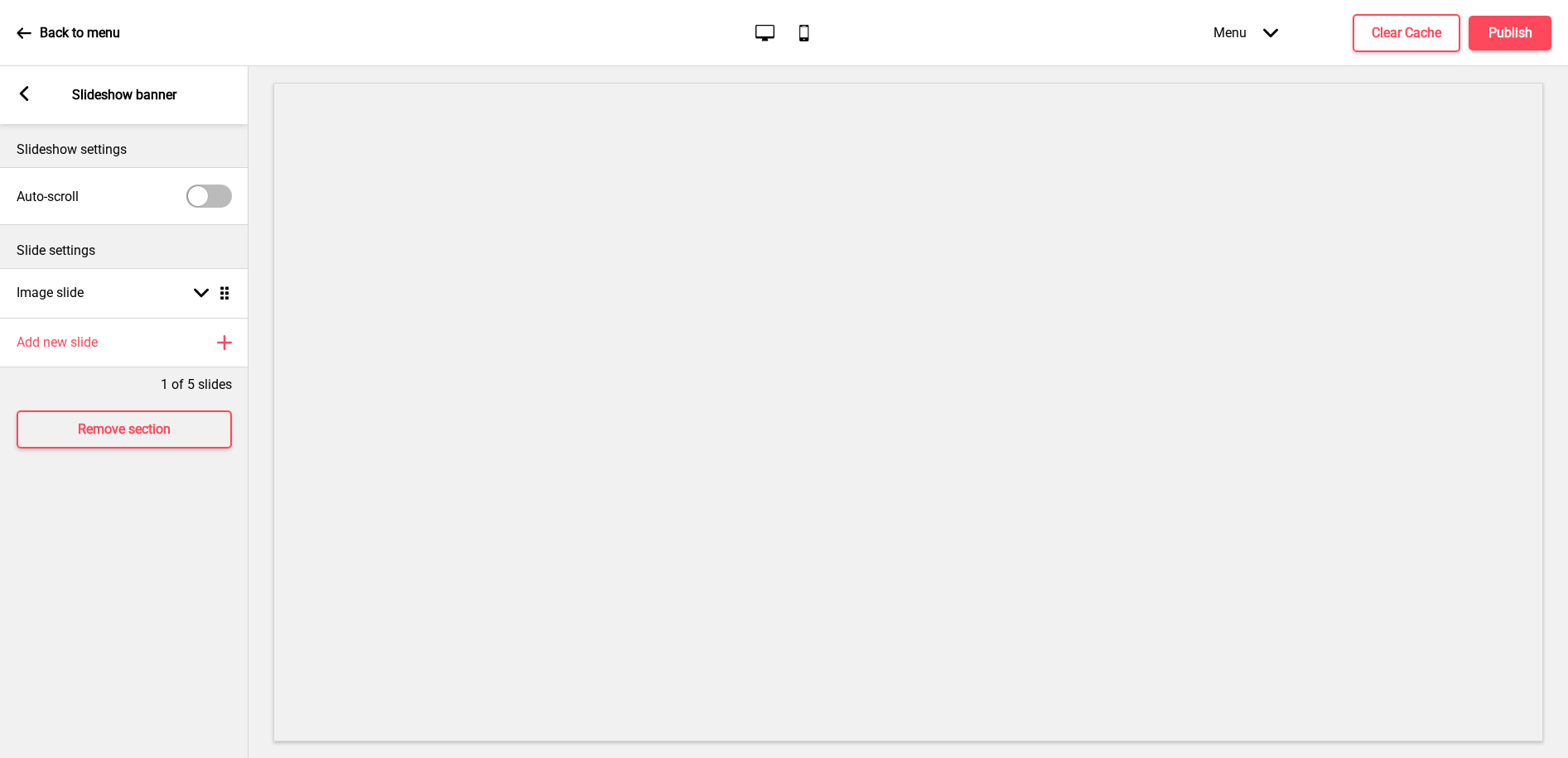
click at [29, 105] on div "Arrow left Slideshow banner" at bounding box center [124, 95] width 249 height 58
click at [21, 88] on rect at bounding box center [24, 93] width 15 height 15
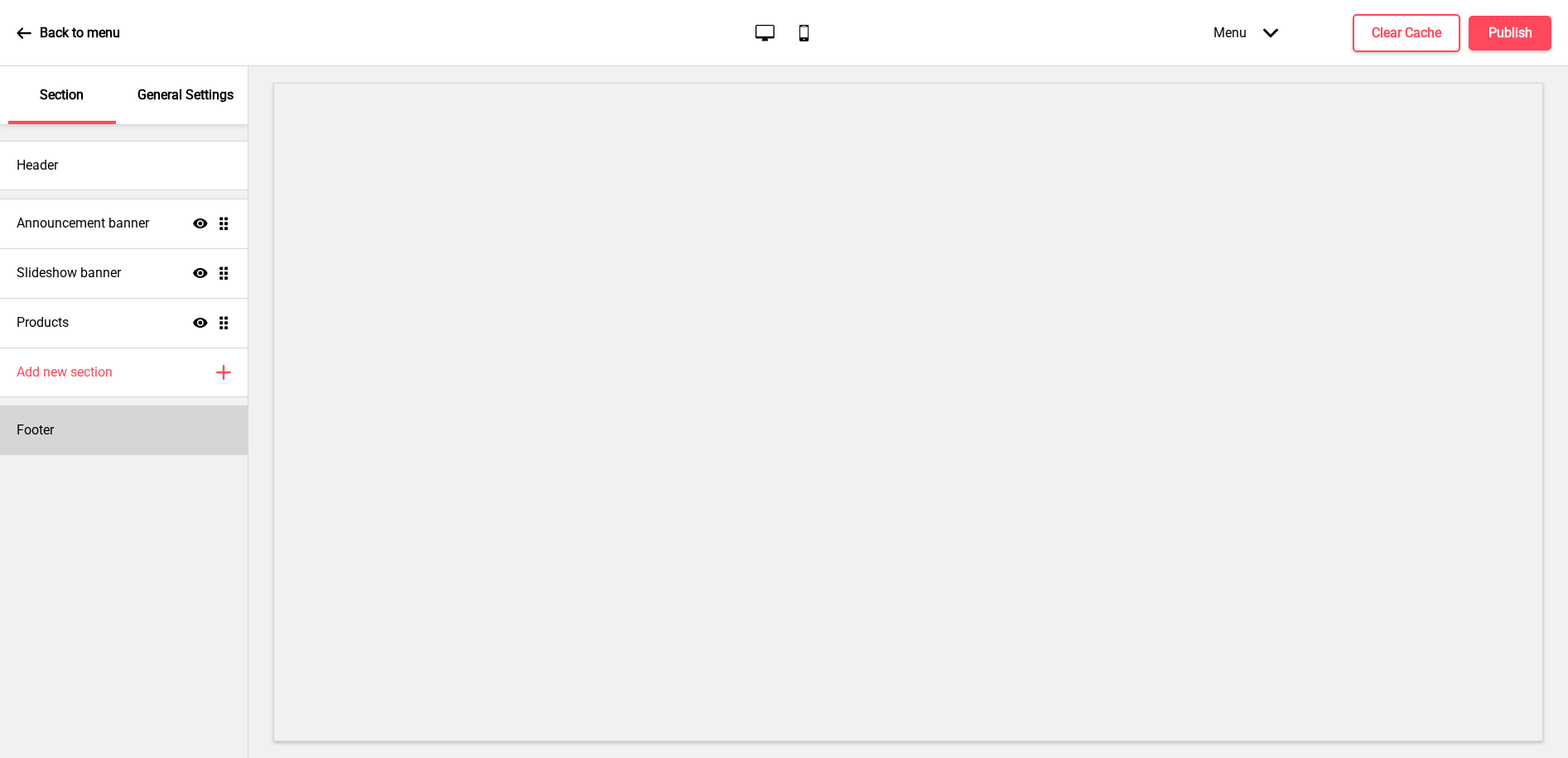
click at [38, 419] on div "Footer" at bounding box center [124, 430] width 248 height 50
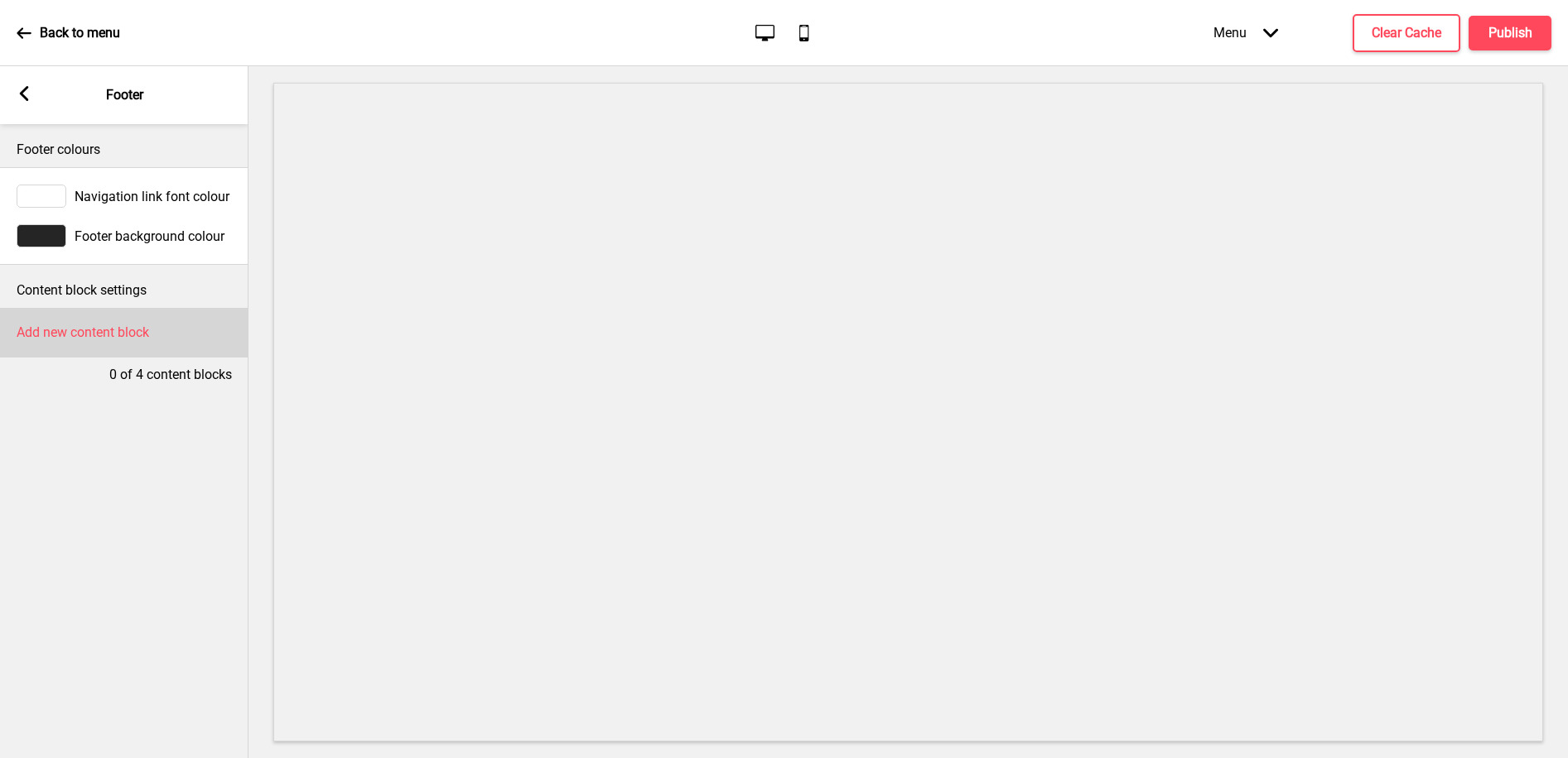
click at [75, 344] on div "Add new content block" at bounding box center [124, 332] width 249 height 50
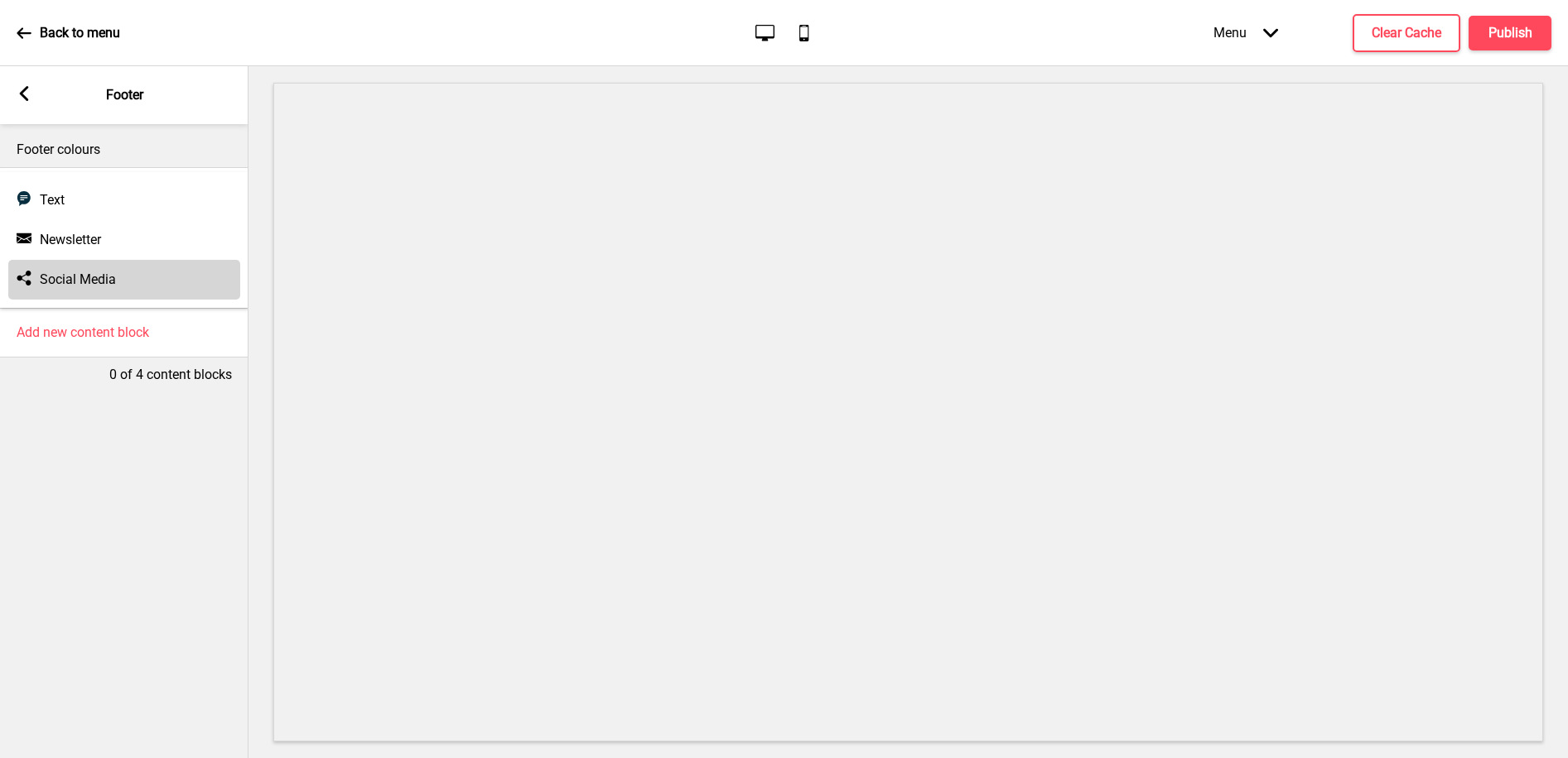
click at [55, 286] on h4 "Social Media" at bounding box center [78, 279] width 76 height 18
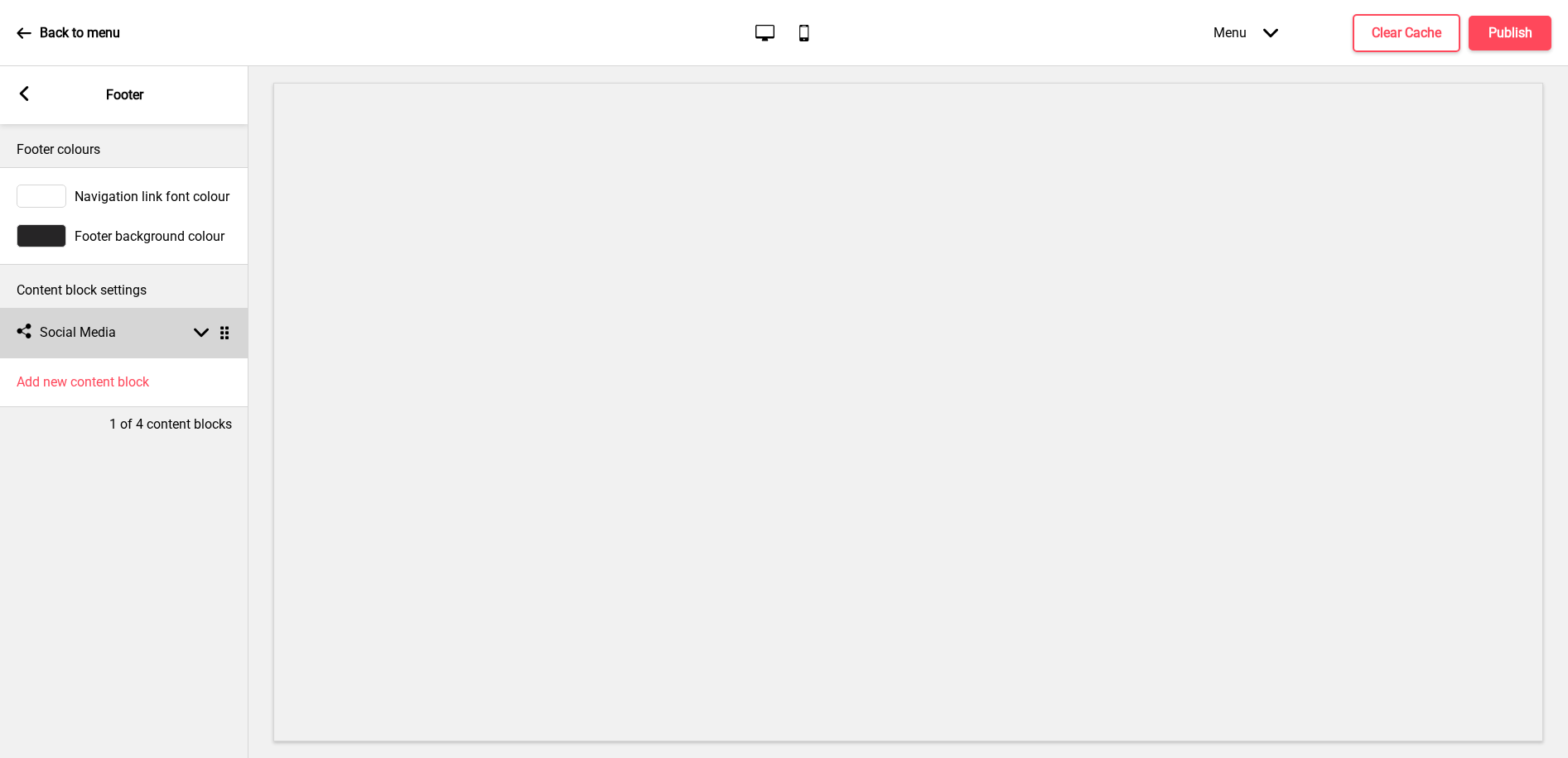
click at [65, 333] on h4 "Social Media" at bounding box center [78, 332] width 76 height 18
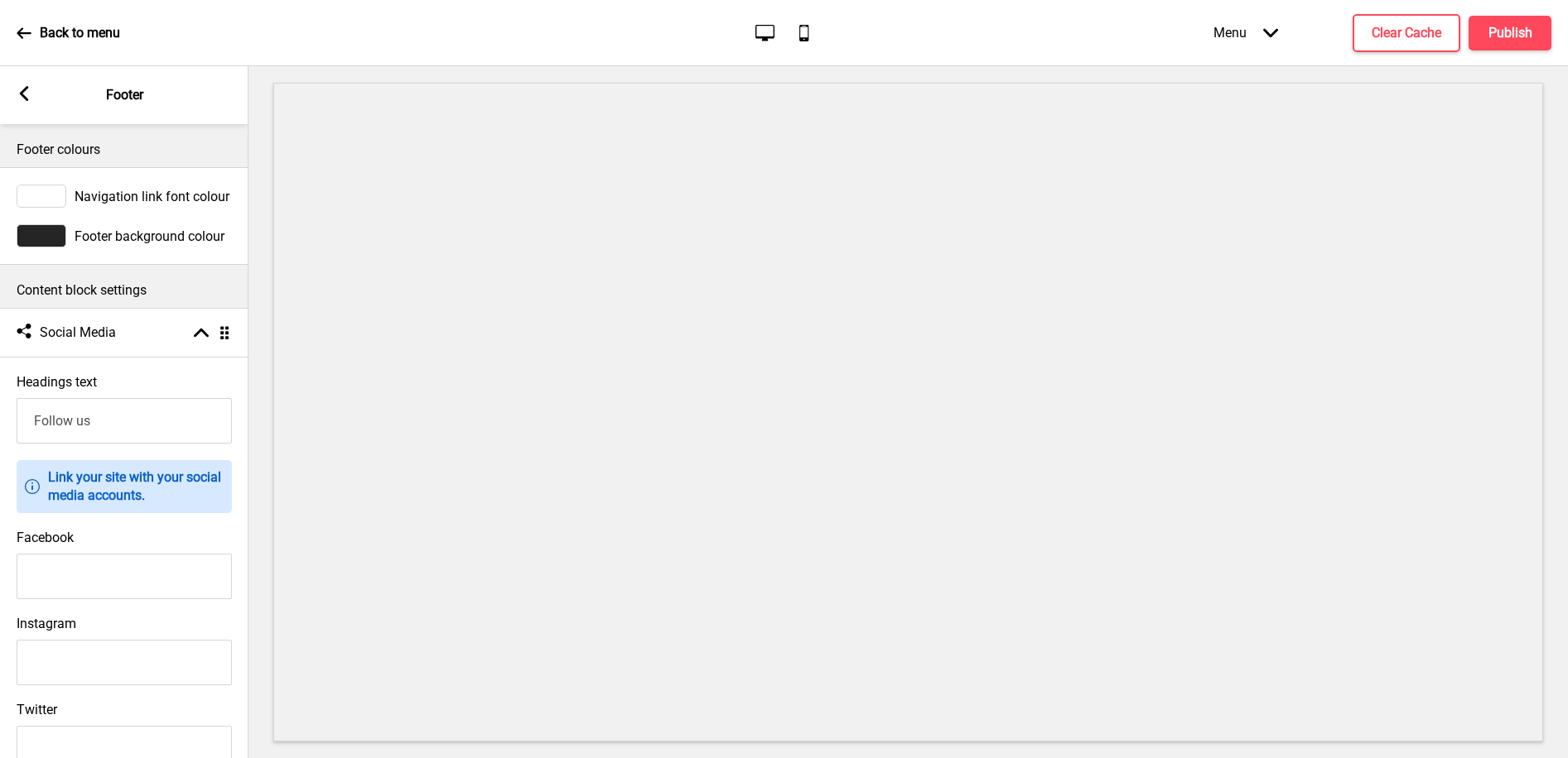
click at [56, 657] on input "Instagram" at bounding box center [124, 663] width 215 height 46
paste input "[URL][DOMAIN_NAME]"
drag, startPoint x: 61, startPoint y: 663, endPoint x: 0, endPoint y: 650, distance: 62.4
click at [0, 650] on div "Instagram [URL][DOMAIN_NAME]" at bounding box center [124, 650] width 249 height 86
type input "[URL][DOMAIN_NAME]"
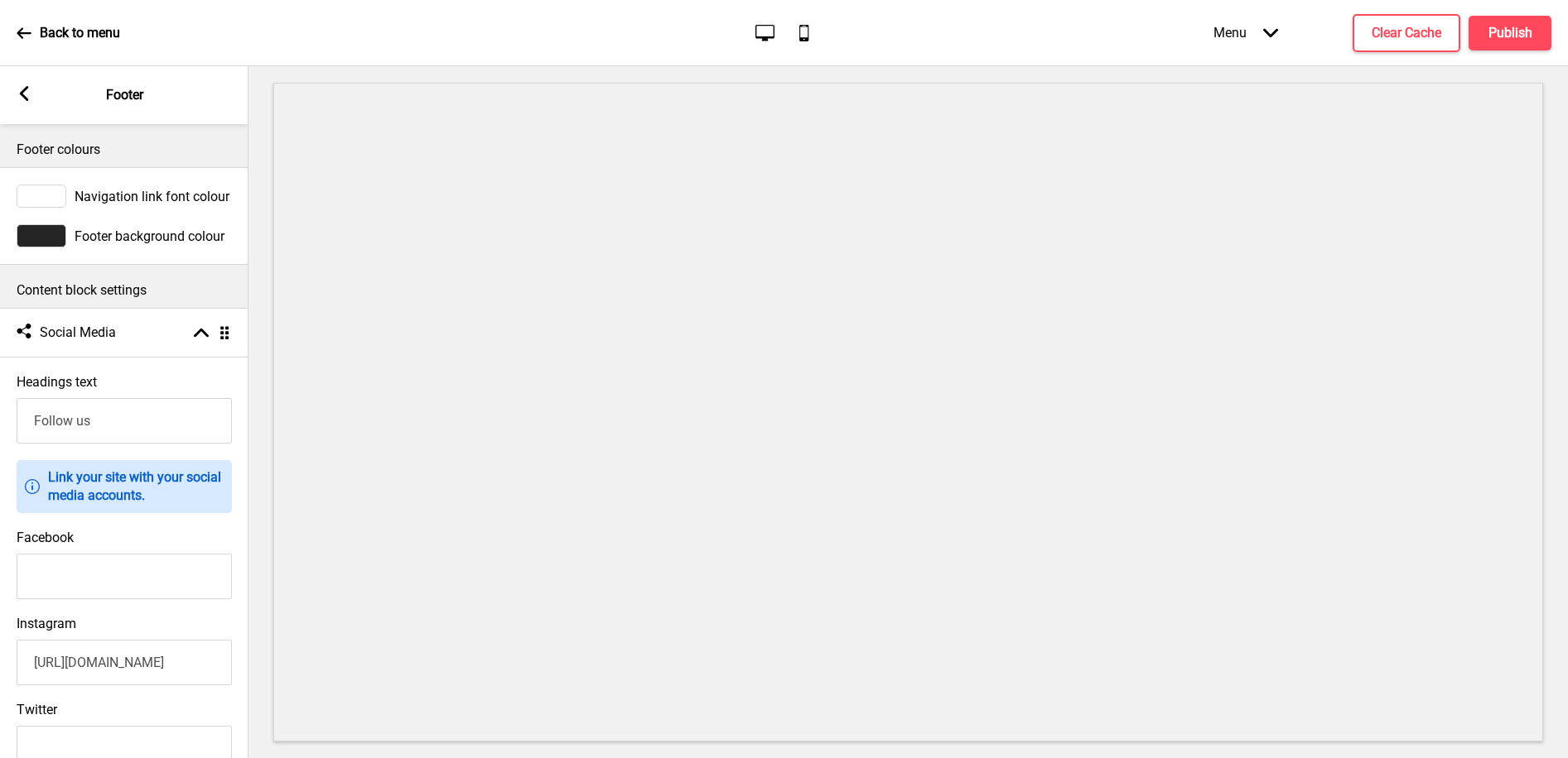
click at [174, 580] on input "Facebook" at bounding box center [124, 577] width 215 height 46
paste input "[URL][DOMAIN_NAME]"
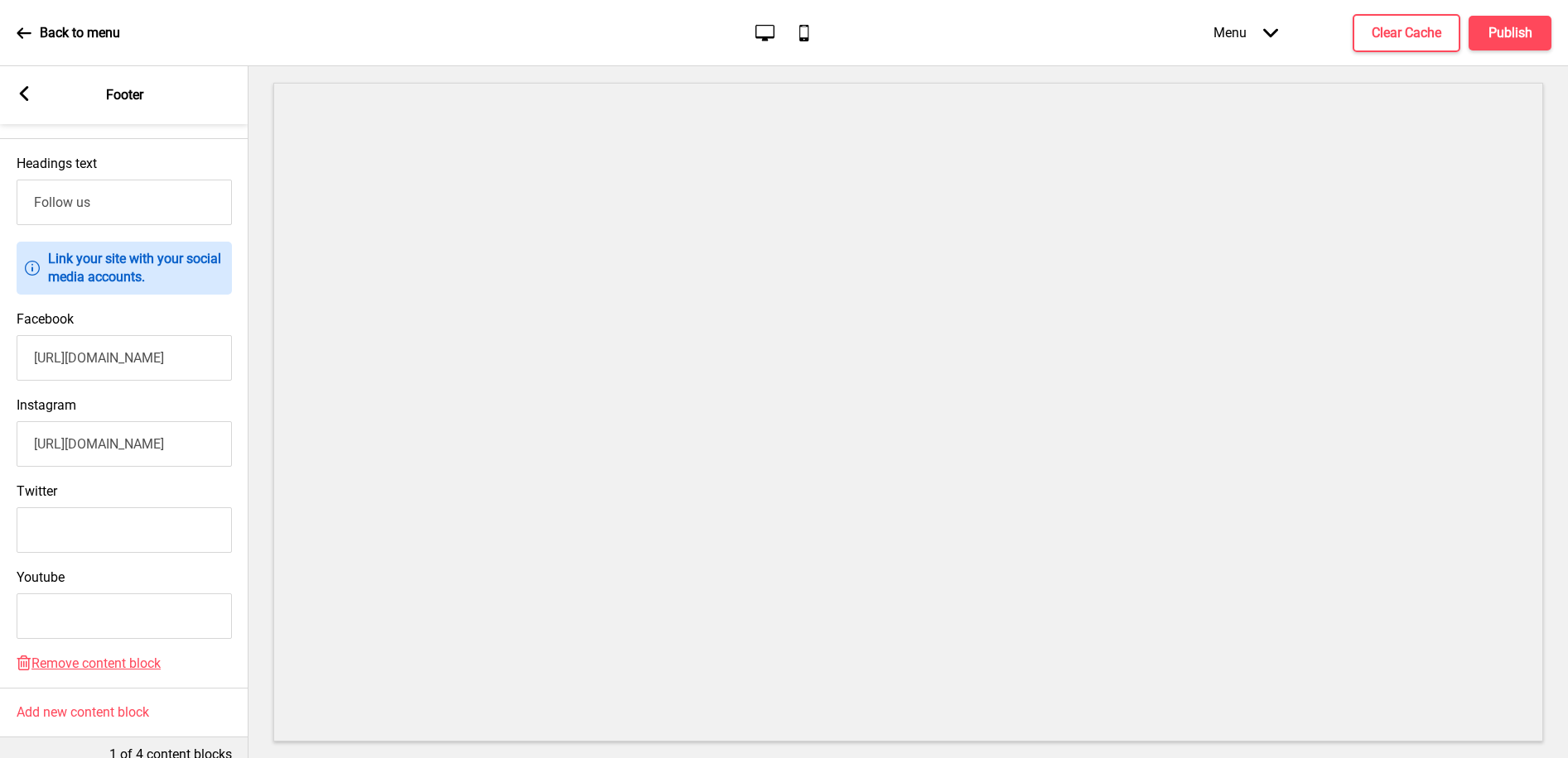
scroll to position [241, 0]
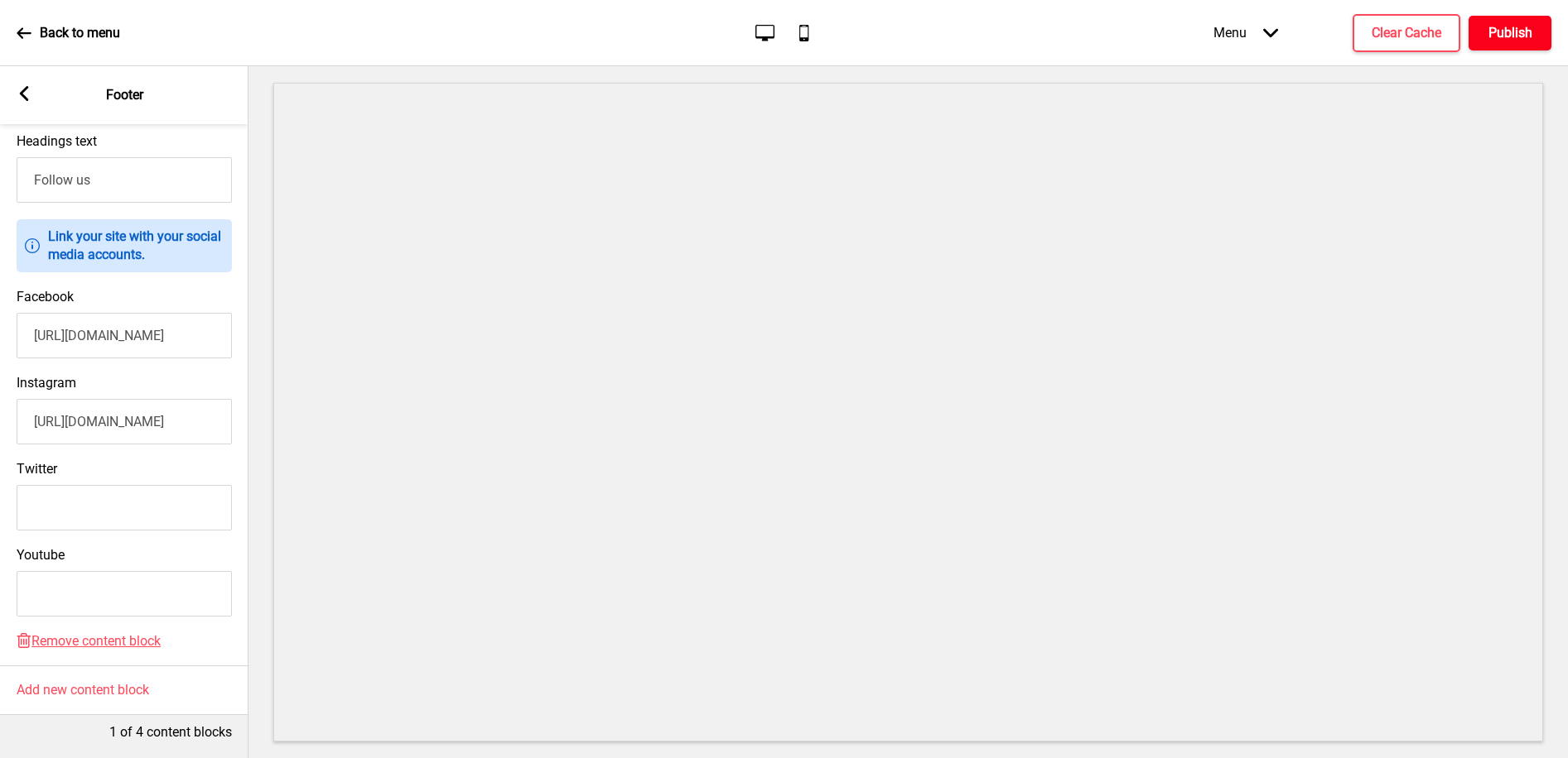
type input "[URL][DOMAIN_NAME]"
click at [1520, 29] on h4 "Publish" at bounding box center [1510, 32] width 44 height 18
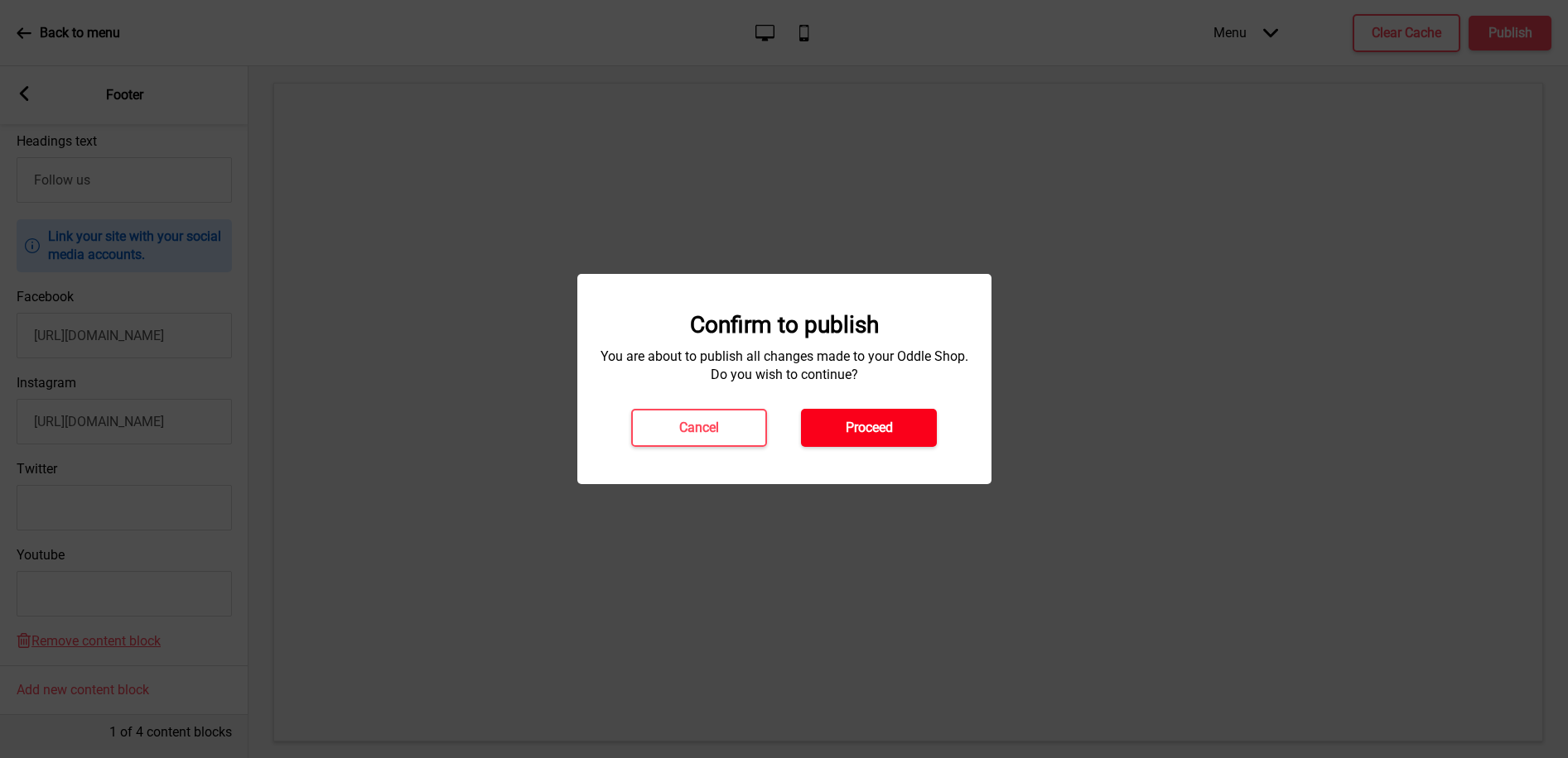
click at [879, 436] on h4 "Proceed" at bounding box center [870, 428] width 48 height 18
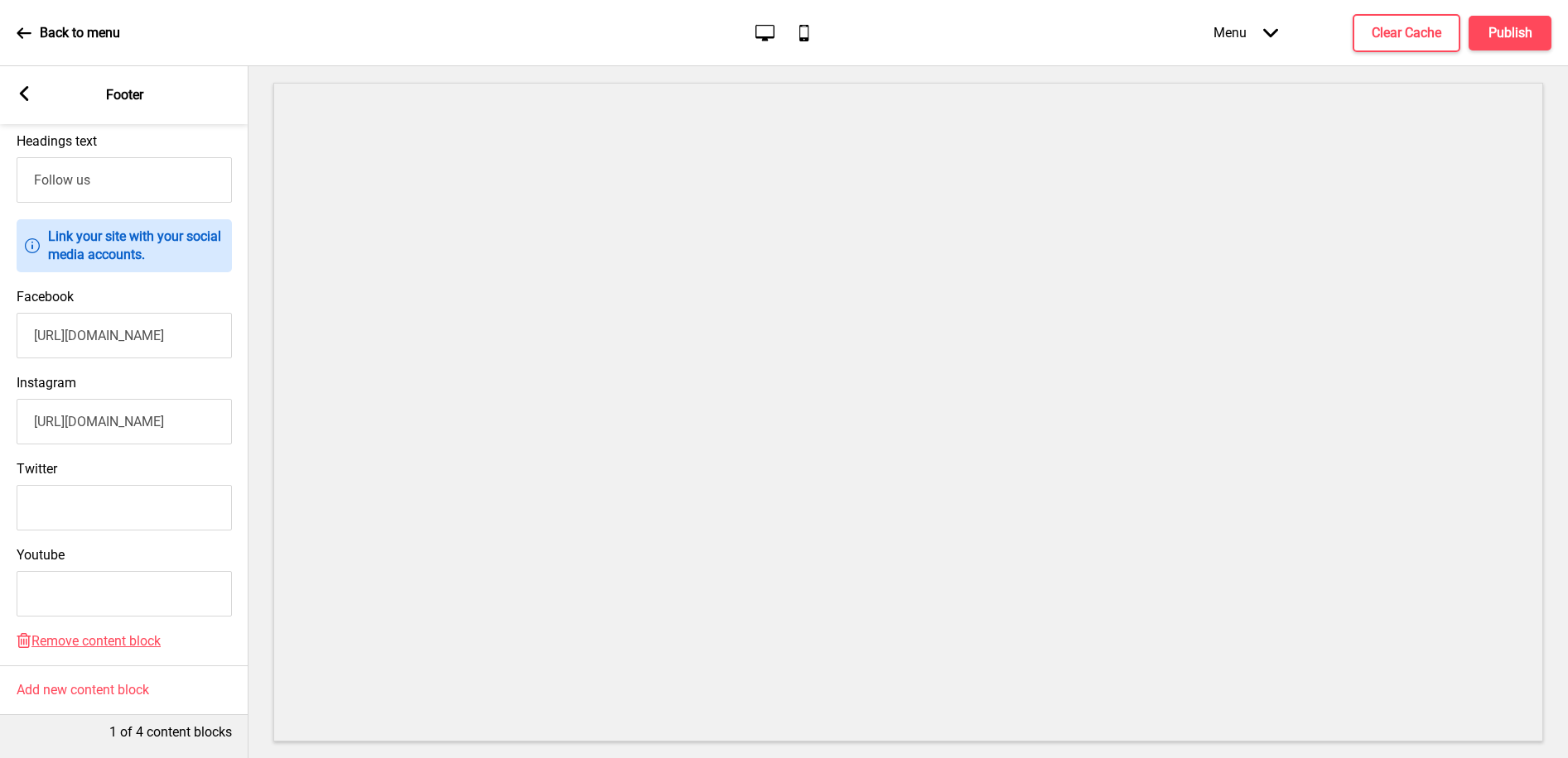
click at [33, 97] on div "Arrow left Footer" at bounding box center [124, 95] width 249 height 58
click at [29, 97] on rect at bounding box center [24, 93] width 15 height 15
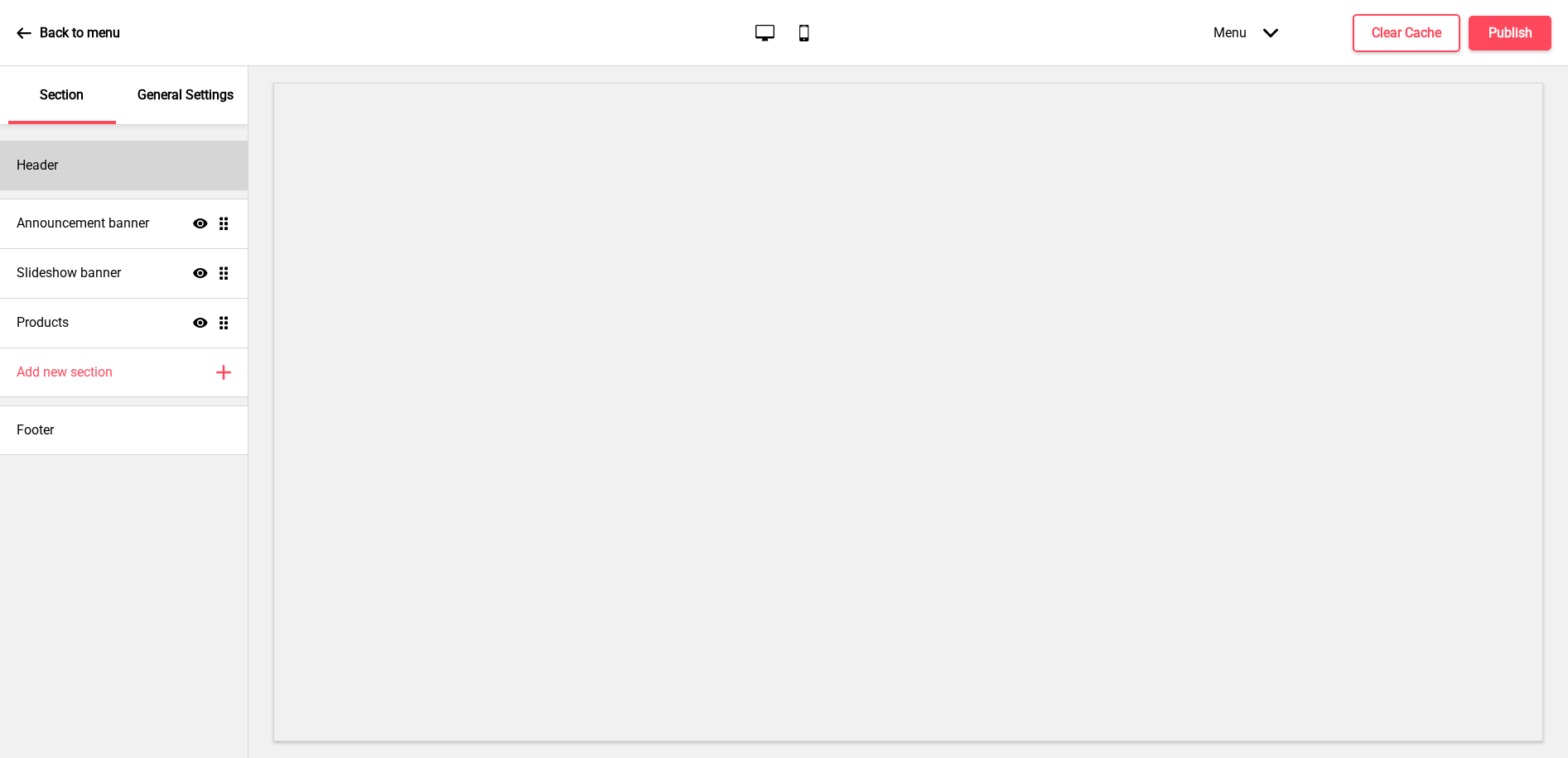
click at [84, 177] on div "Header" at bounding box center [124, 166] width 248 height 50
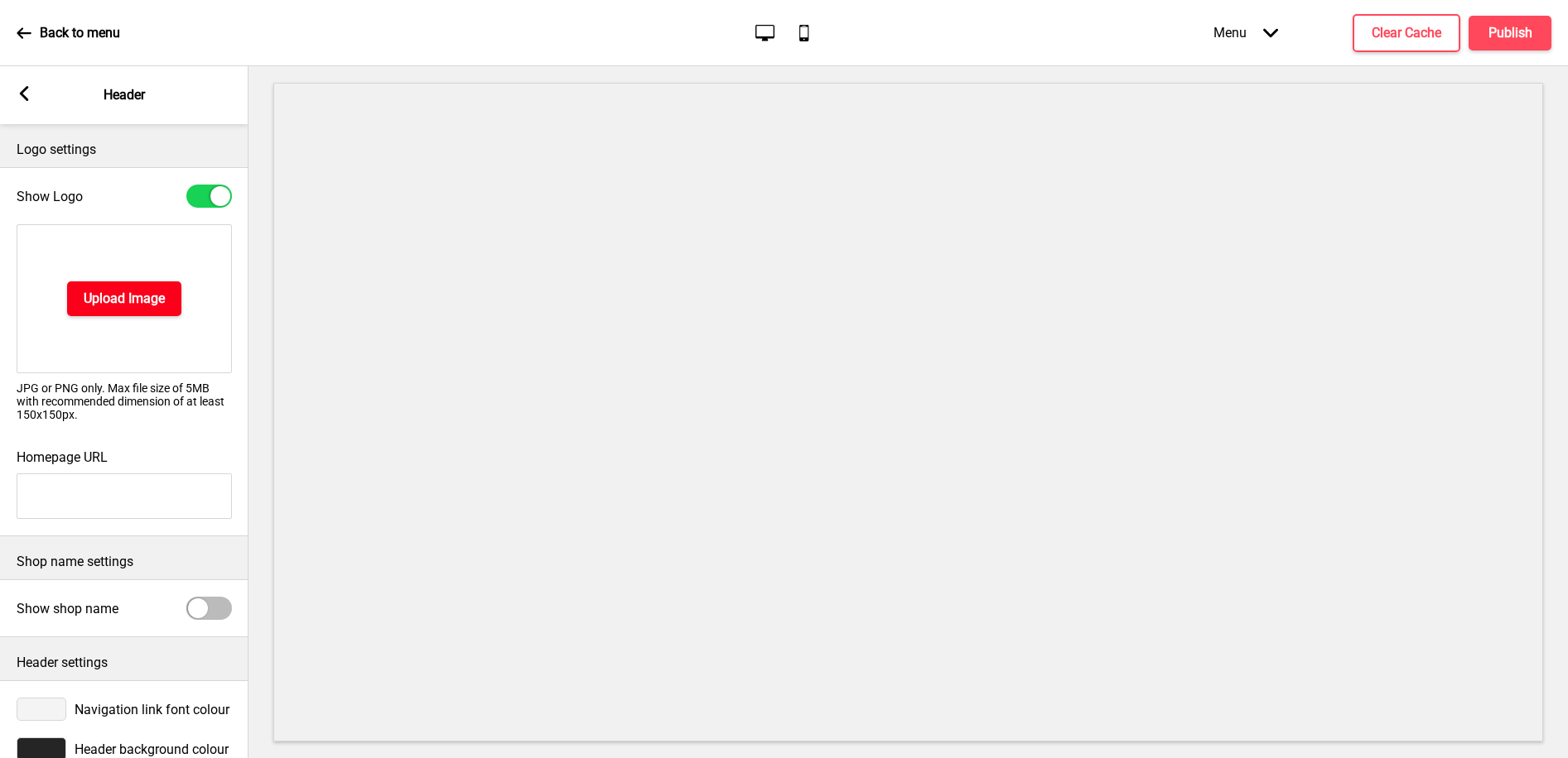
click at [99, 313] on button "Upload Image" at bounding box center [124, 299] width 114 height 35
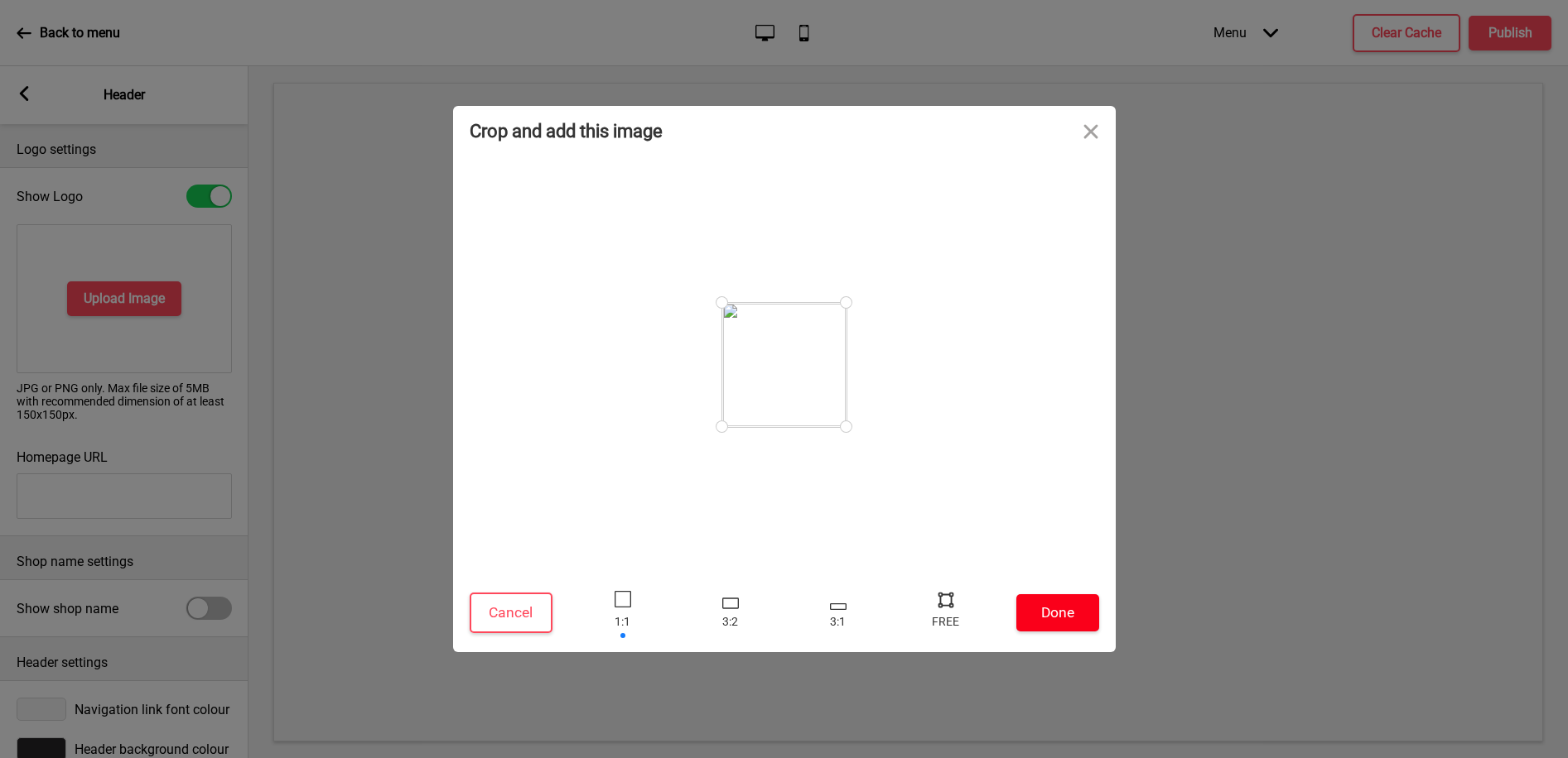
click at [1049, 608] on button "Done" at bounding box center [1057, 612] width 83 height 37
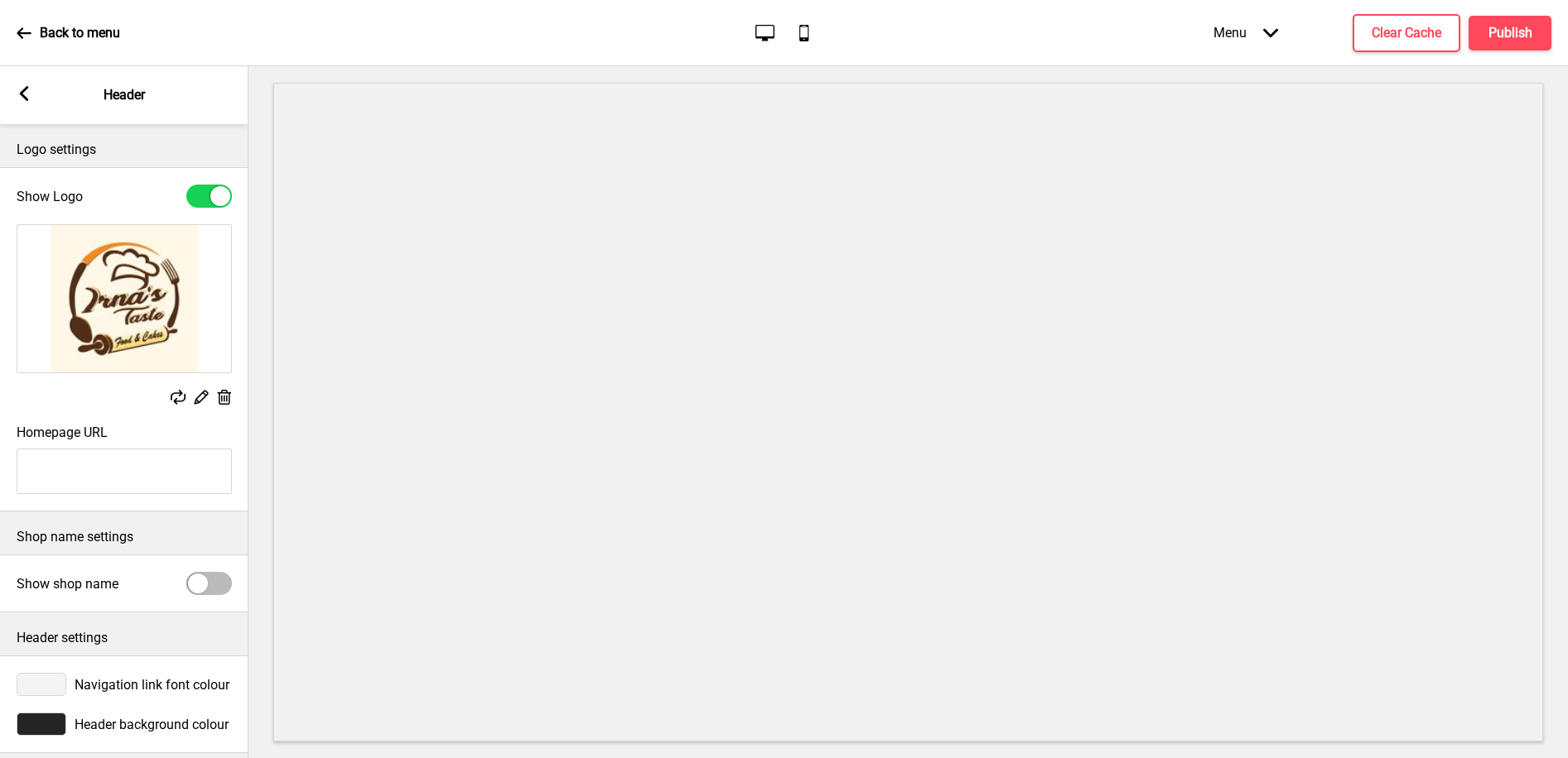
click at [22, 97] on icon at bounding box center [25, 93] width 10 height 15
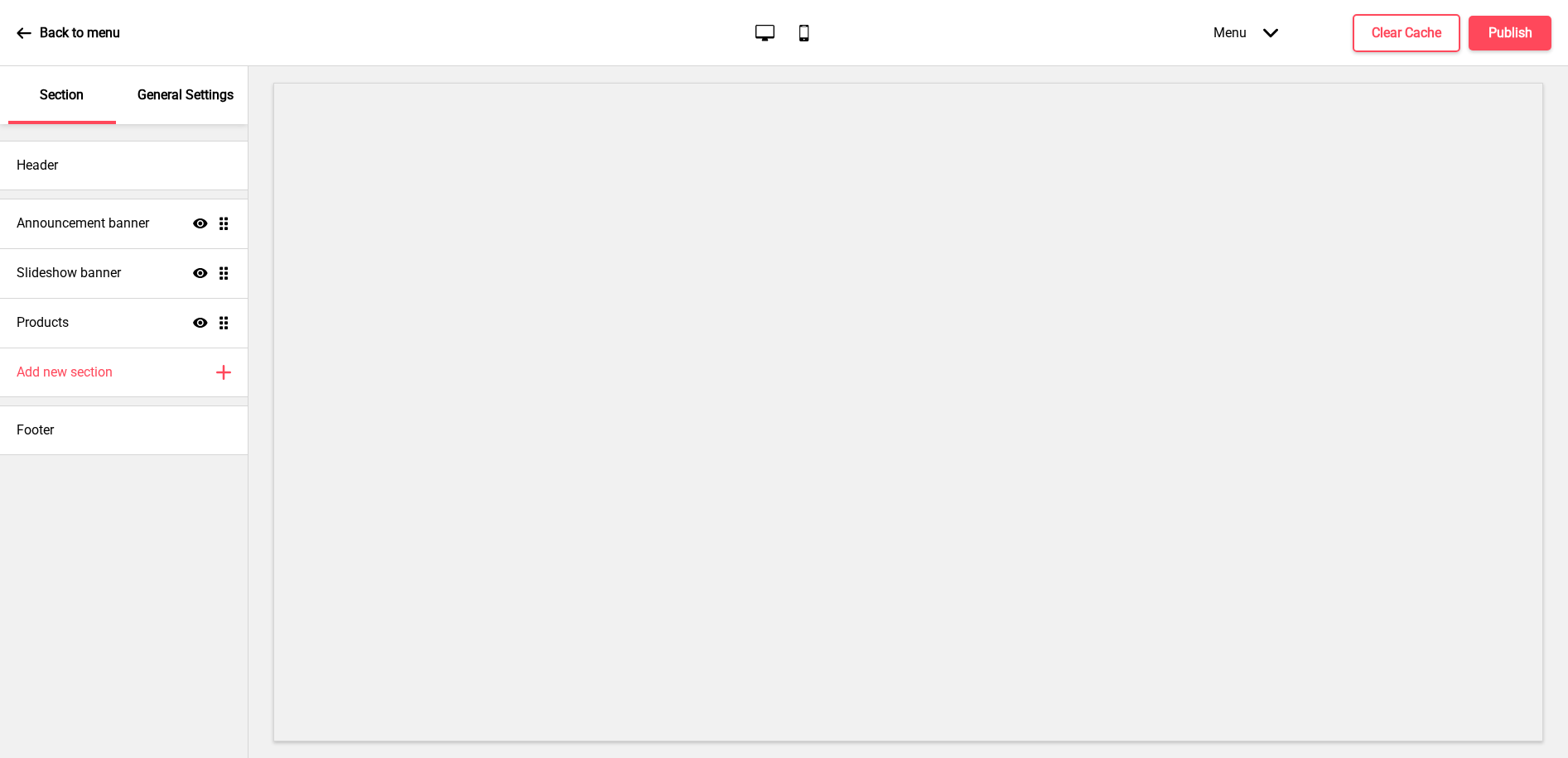
click at [186, 101] on p "General Settings" at bounding box center [185, 94] width 96 height 18
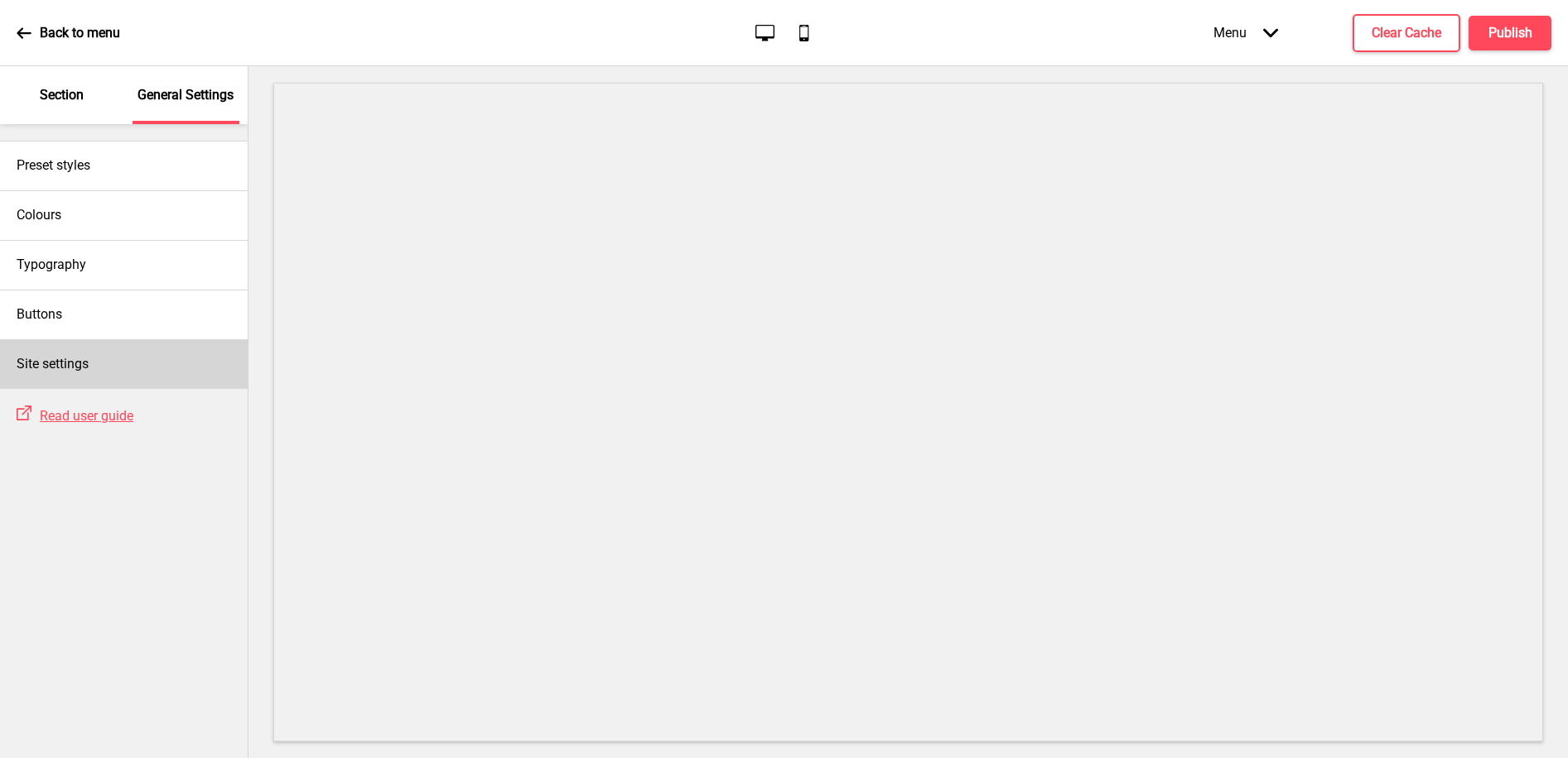
click at [89, 351] on div "Site settings" at bounding box center [124, 364] width 248 height 50
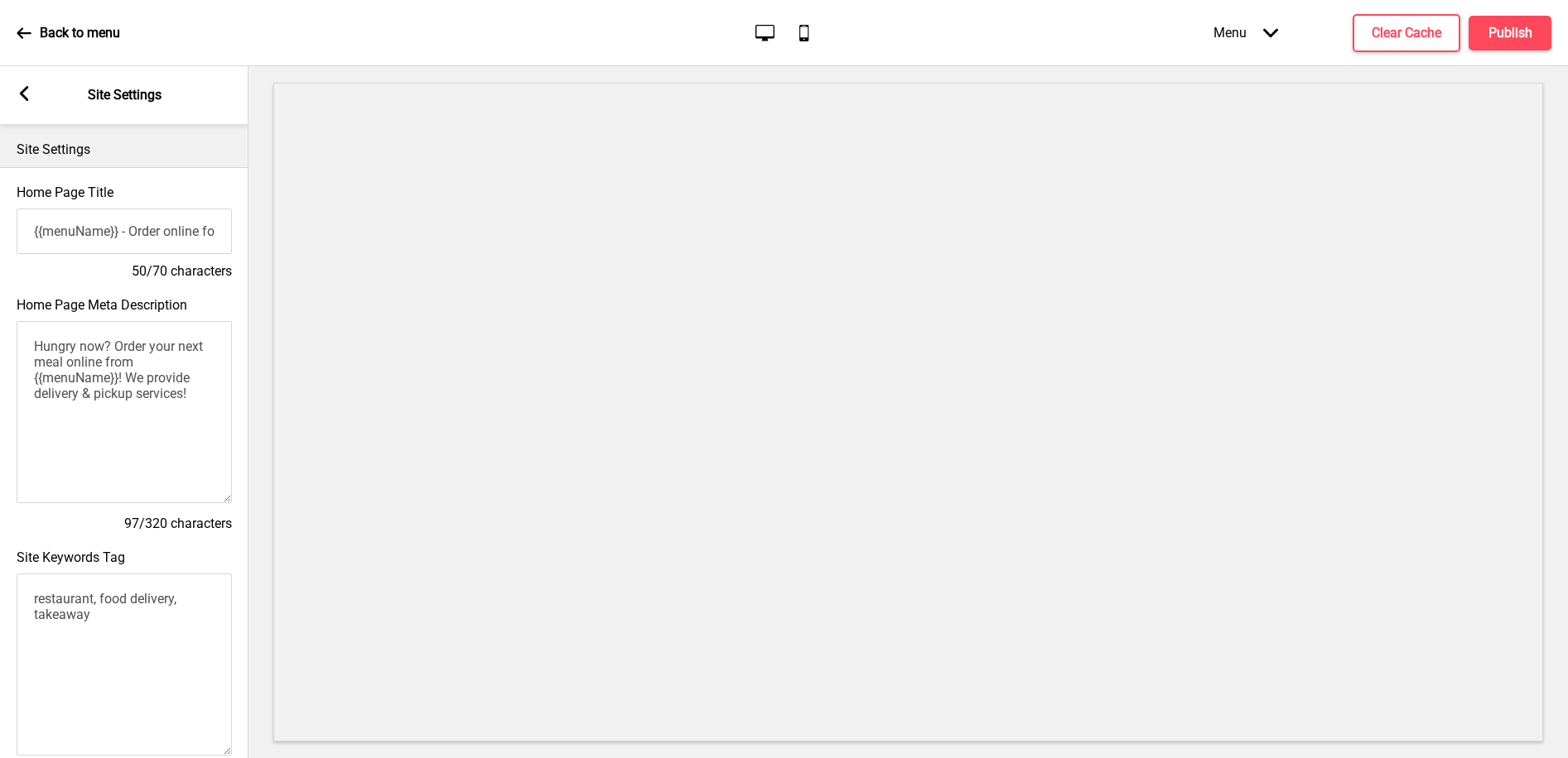
scroll to position [566, 0]
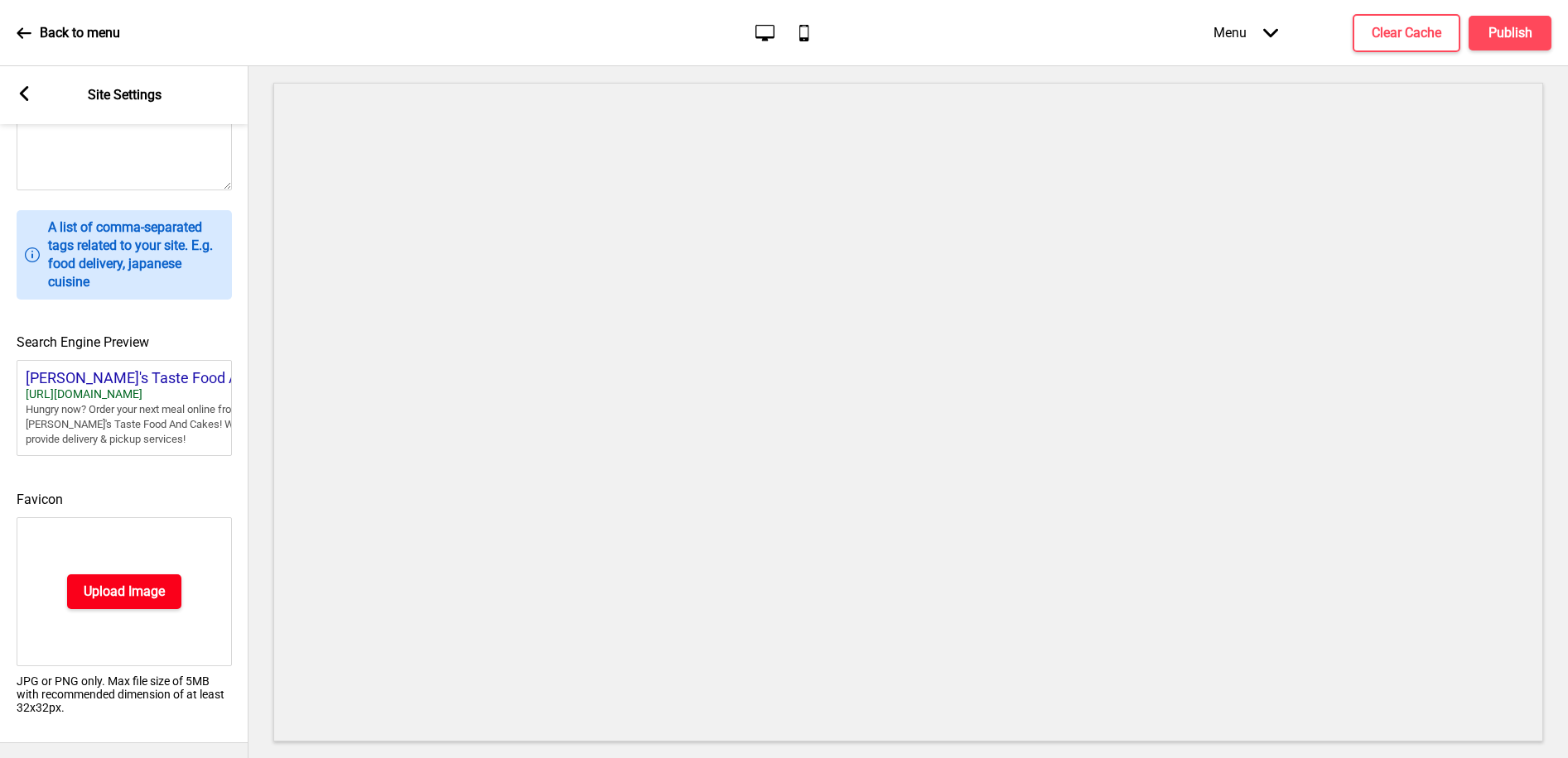
click at [90, 603] on button "Upload Image" at bounding box center [124, 591] width 114 height 35
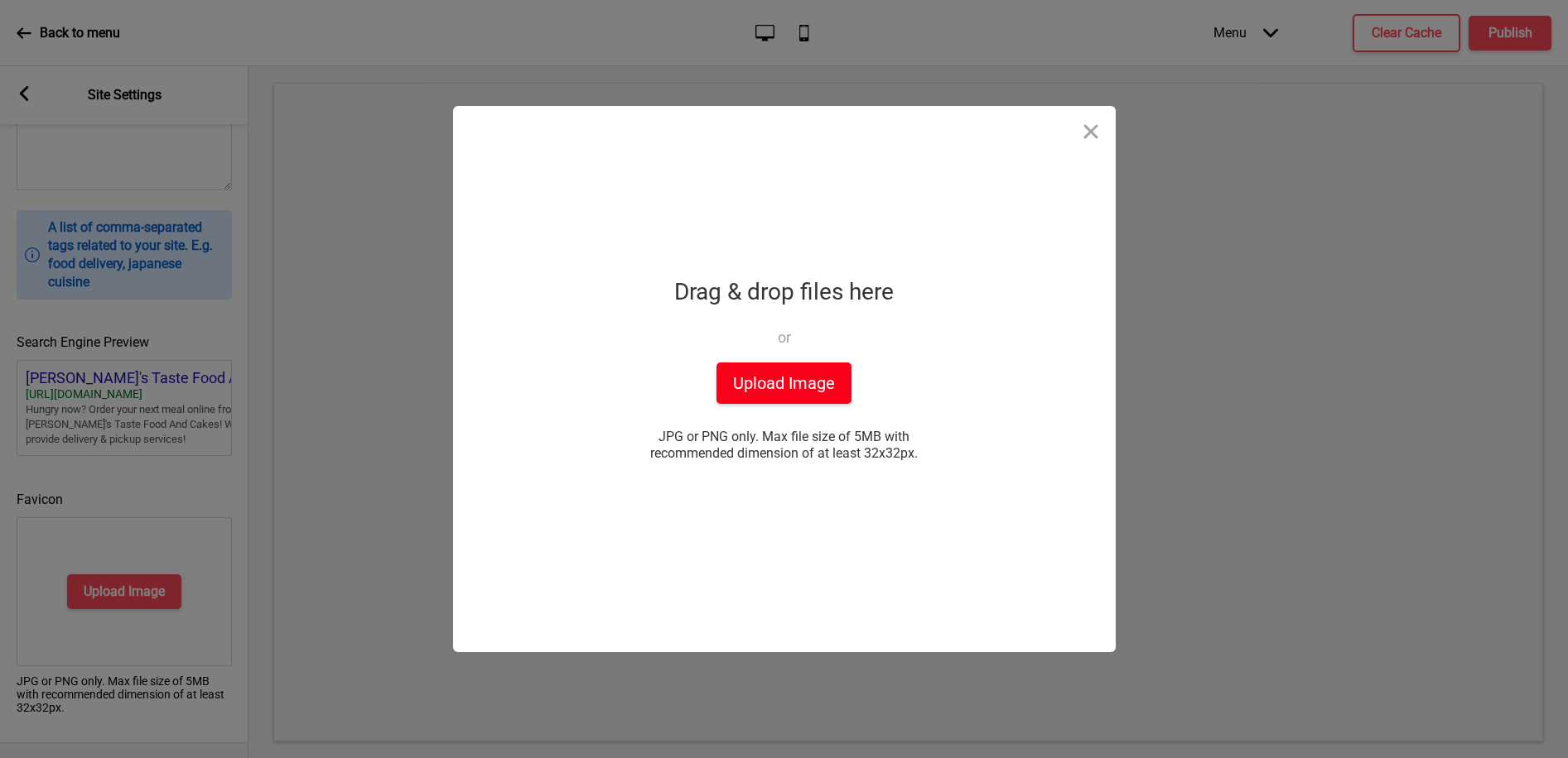
click at [778, 392] on button "Upload Image" at bounding box center [784, 383] width 135 height 41
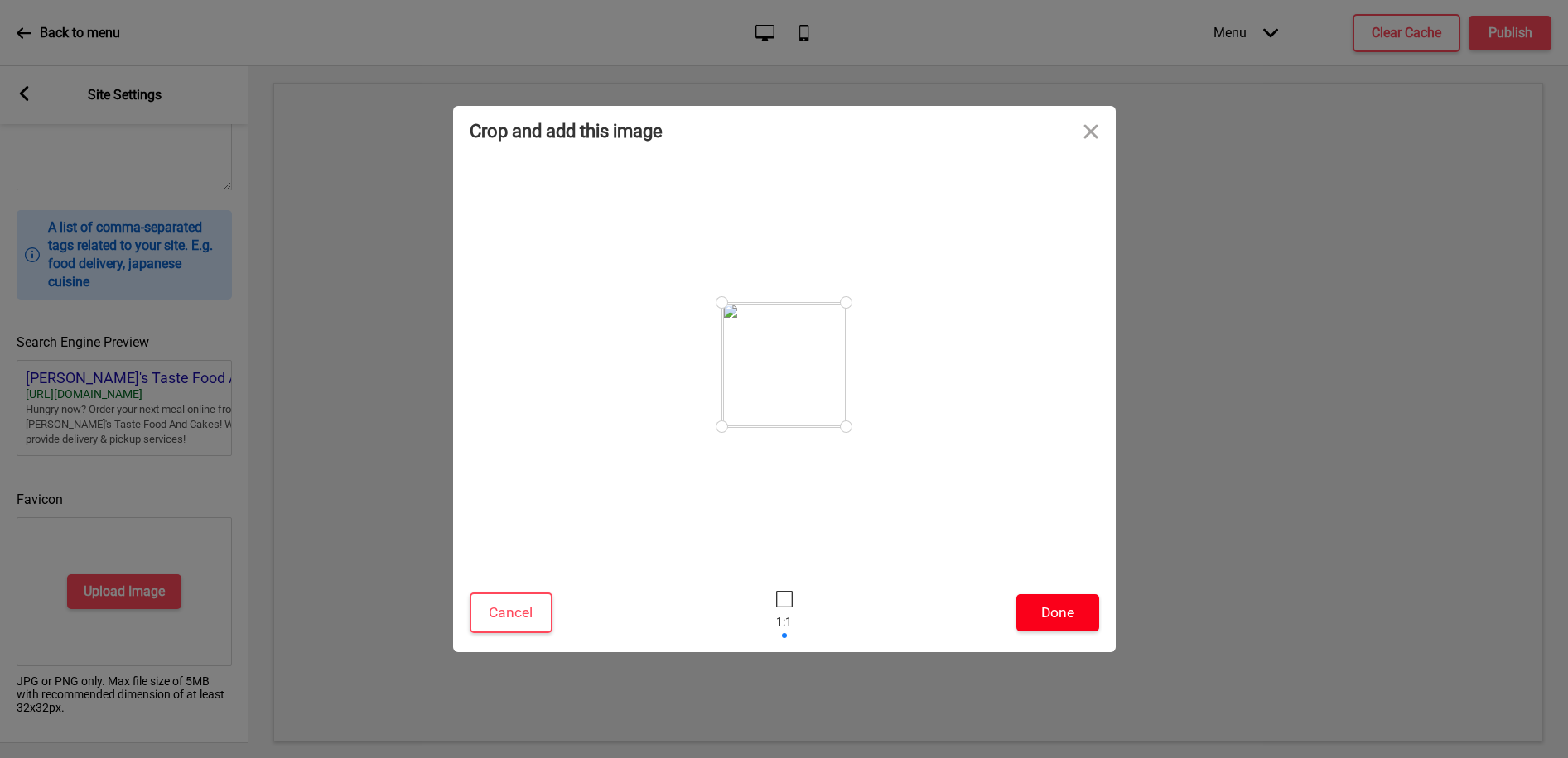
click at [1066, 610] on button "Done" at bounding box center [1057, 612] width 83 height 37
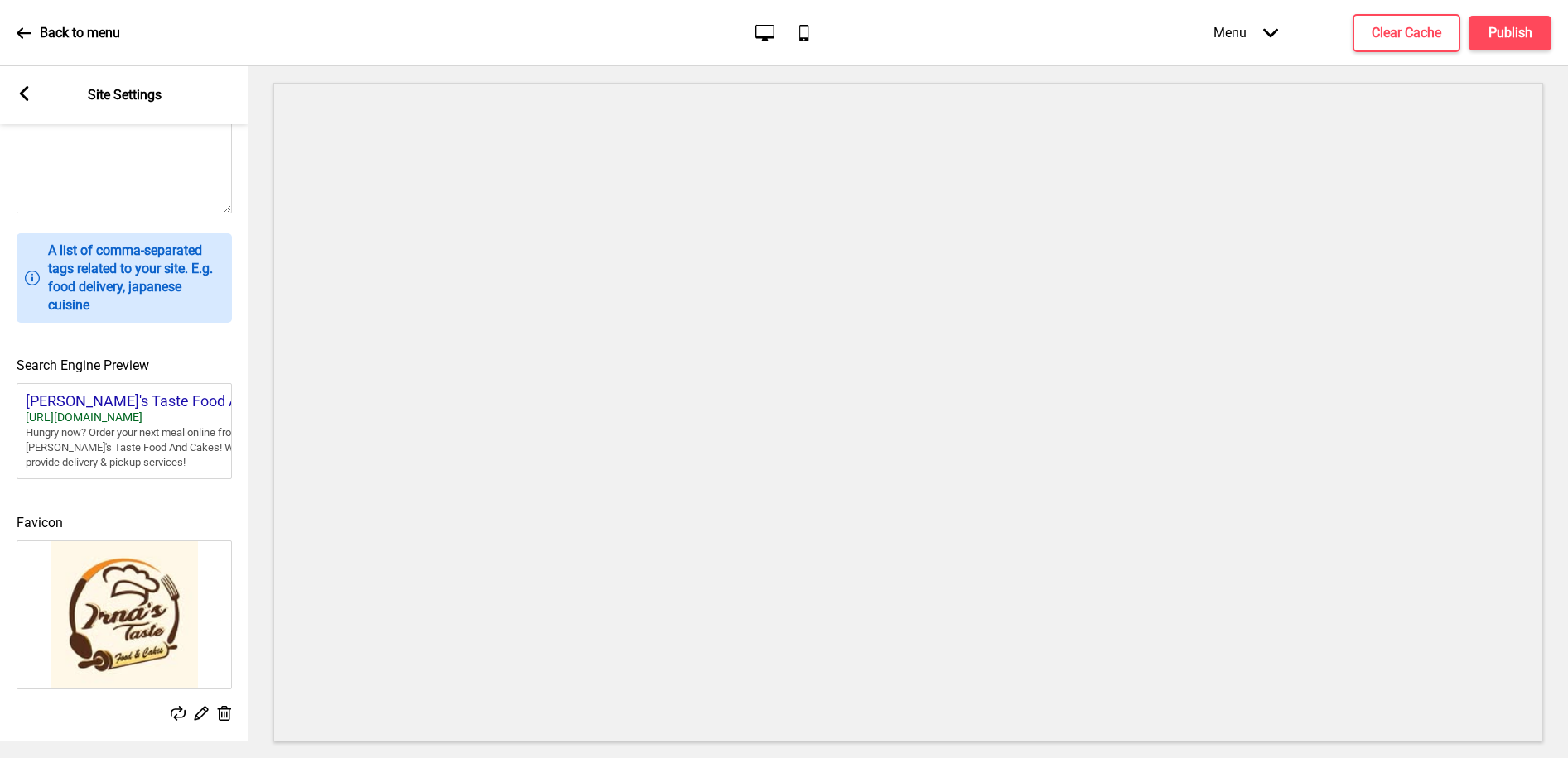
scroll to position [540, 0]
click at [26, 99] on icon at bounding box center [25, 93] width 10 height 15
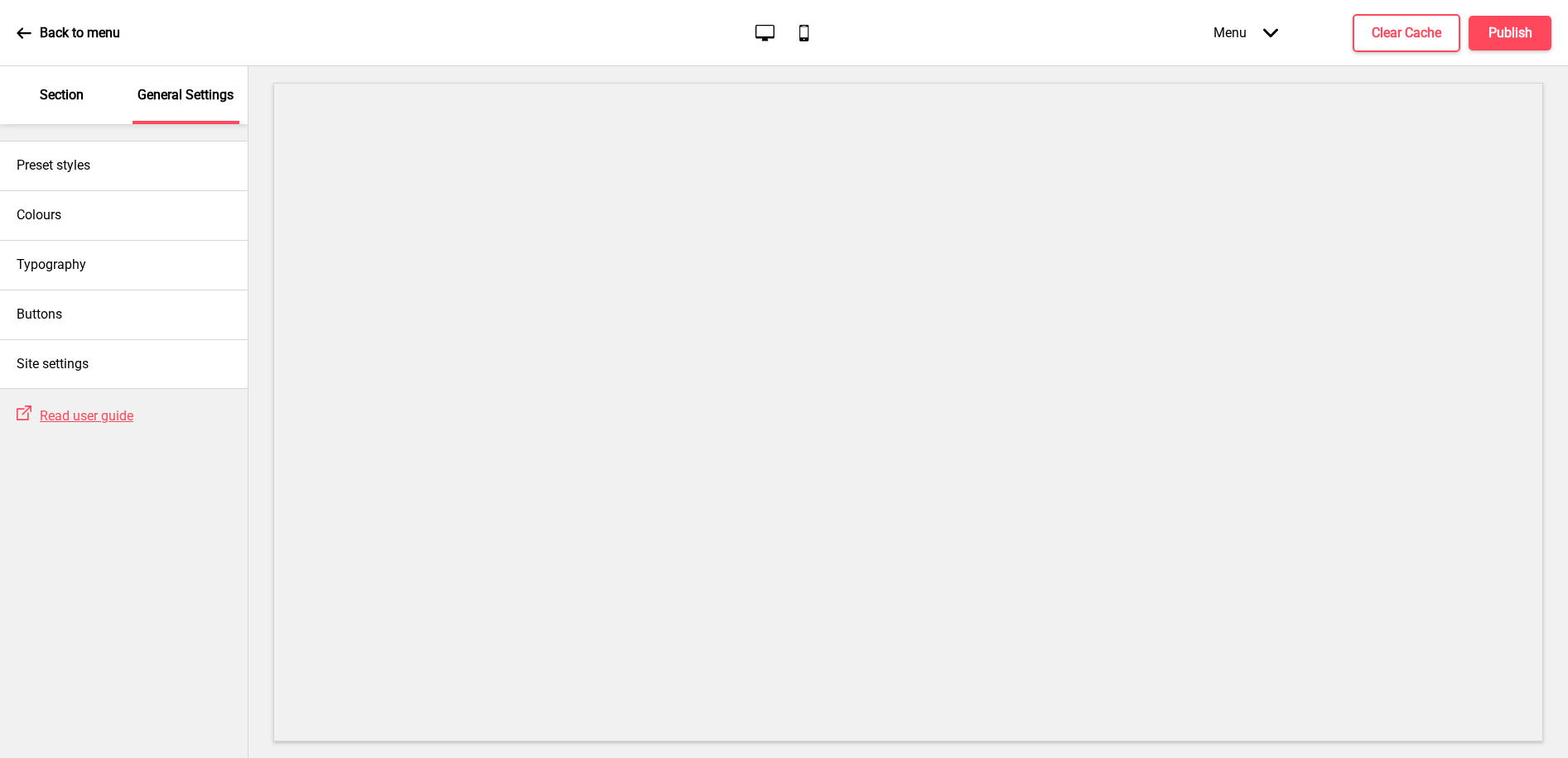
click at [88, 99] on div "Section" at bounding box center [62, 95] width 108 height 58
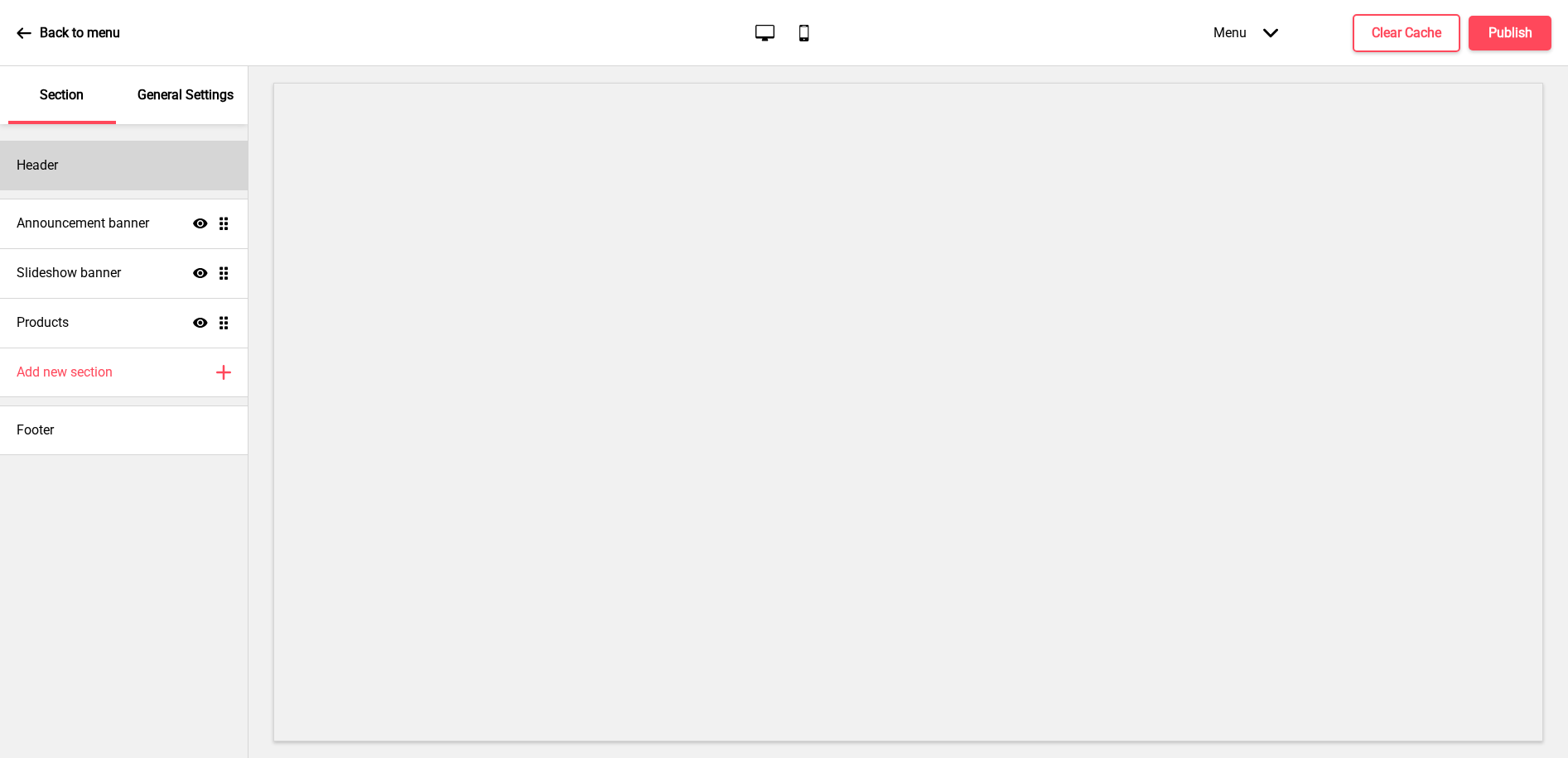
click at [89, 158] on div "Header" at bounding box center [124, 166] width 248 height 50
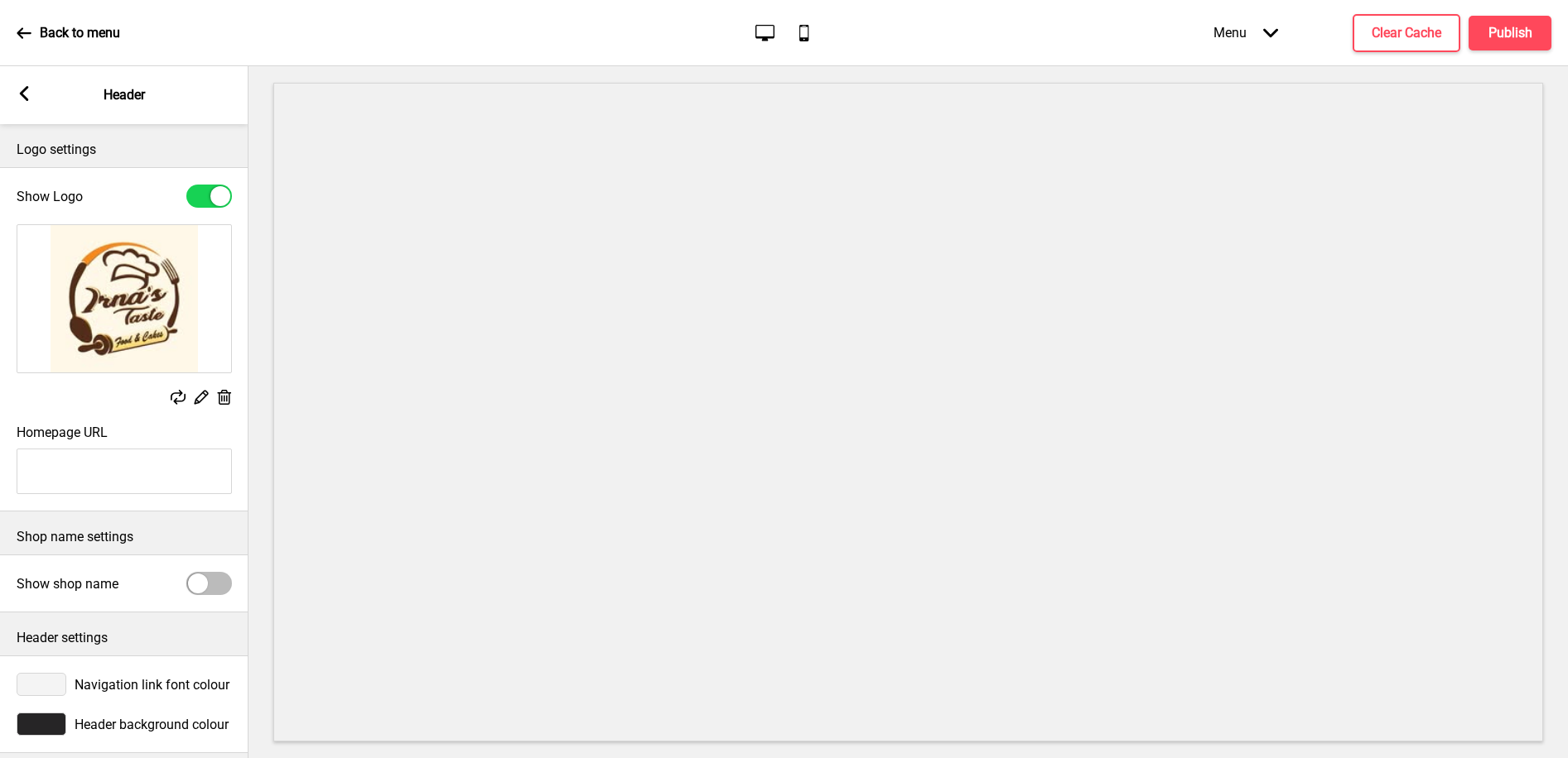
type input "#fef8e8"
click at [47, 726] on div at bounding box center [41, 725] width 50 height 23
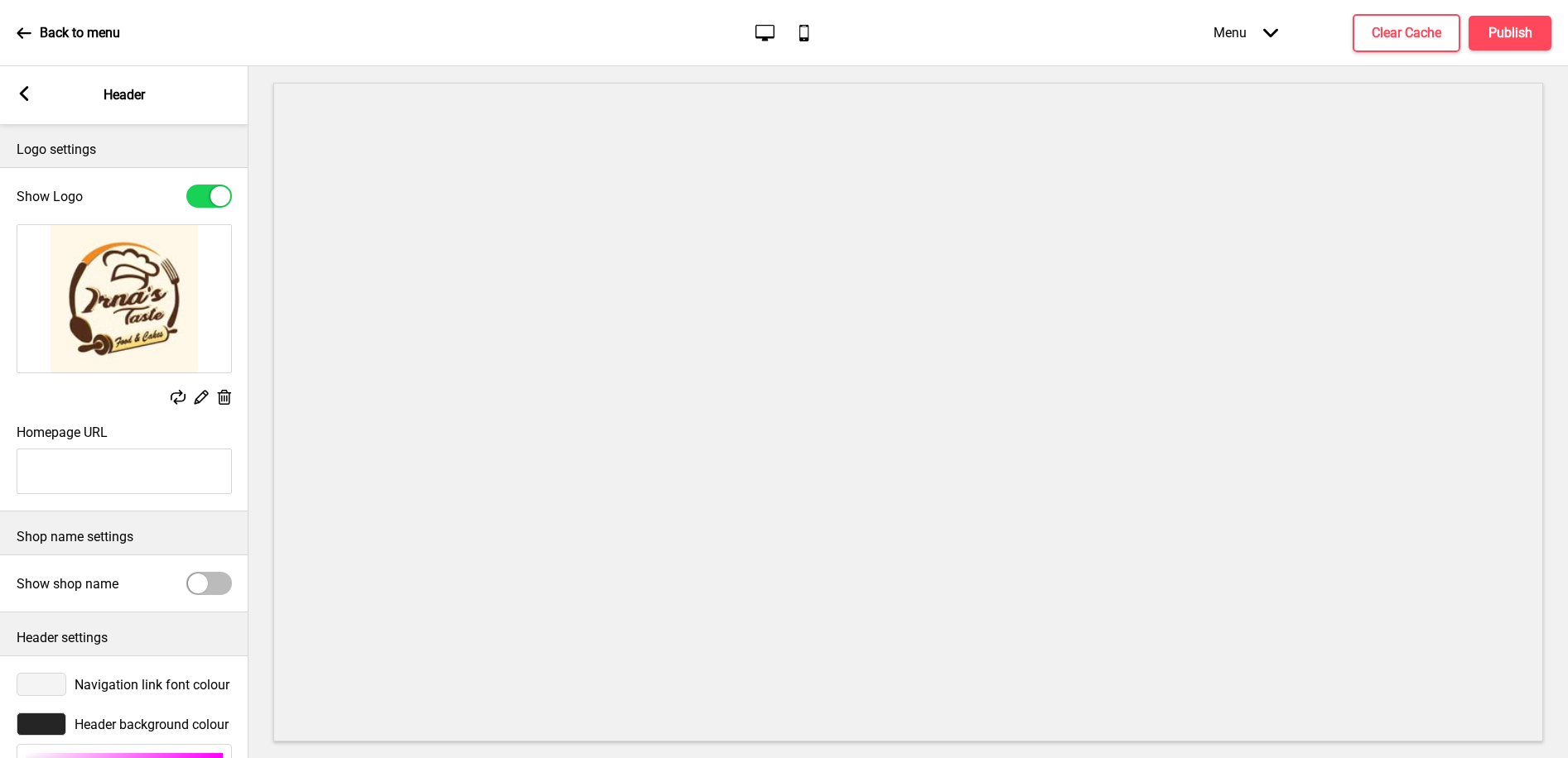
click at [47, 726] on div at bounding box center [41, 725] width 50 height 23
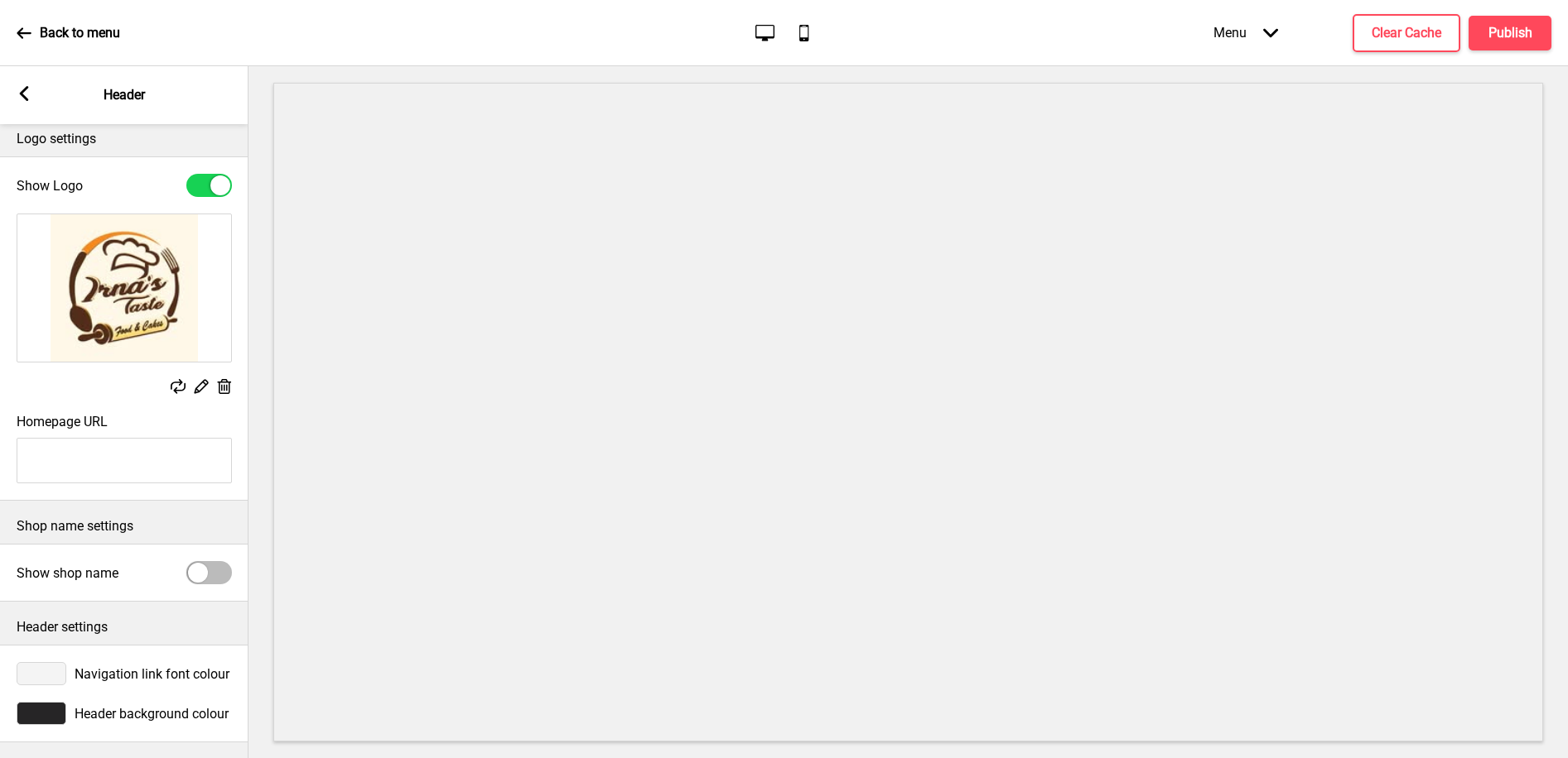
click at [47, 712] on div at bounding box center [41, 713] width 50 height 23
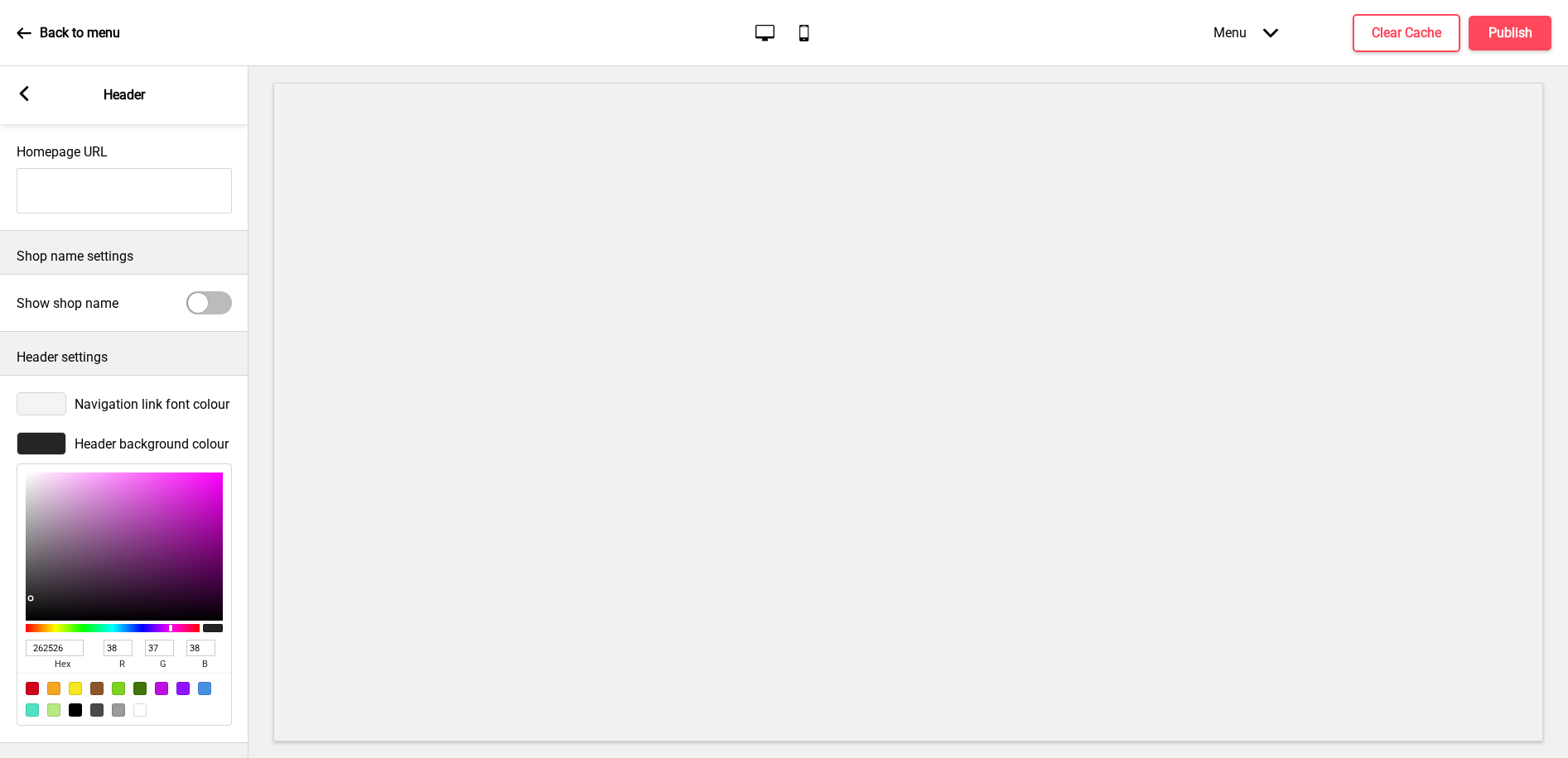
click at [43, 645] on input "262526" at bounding box center [54, 648] width 58 height 16
paste input "fef8e8"
type input "fef8e8"
type input "254"
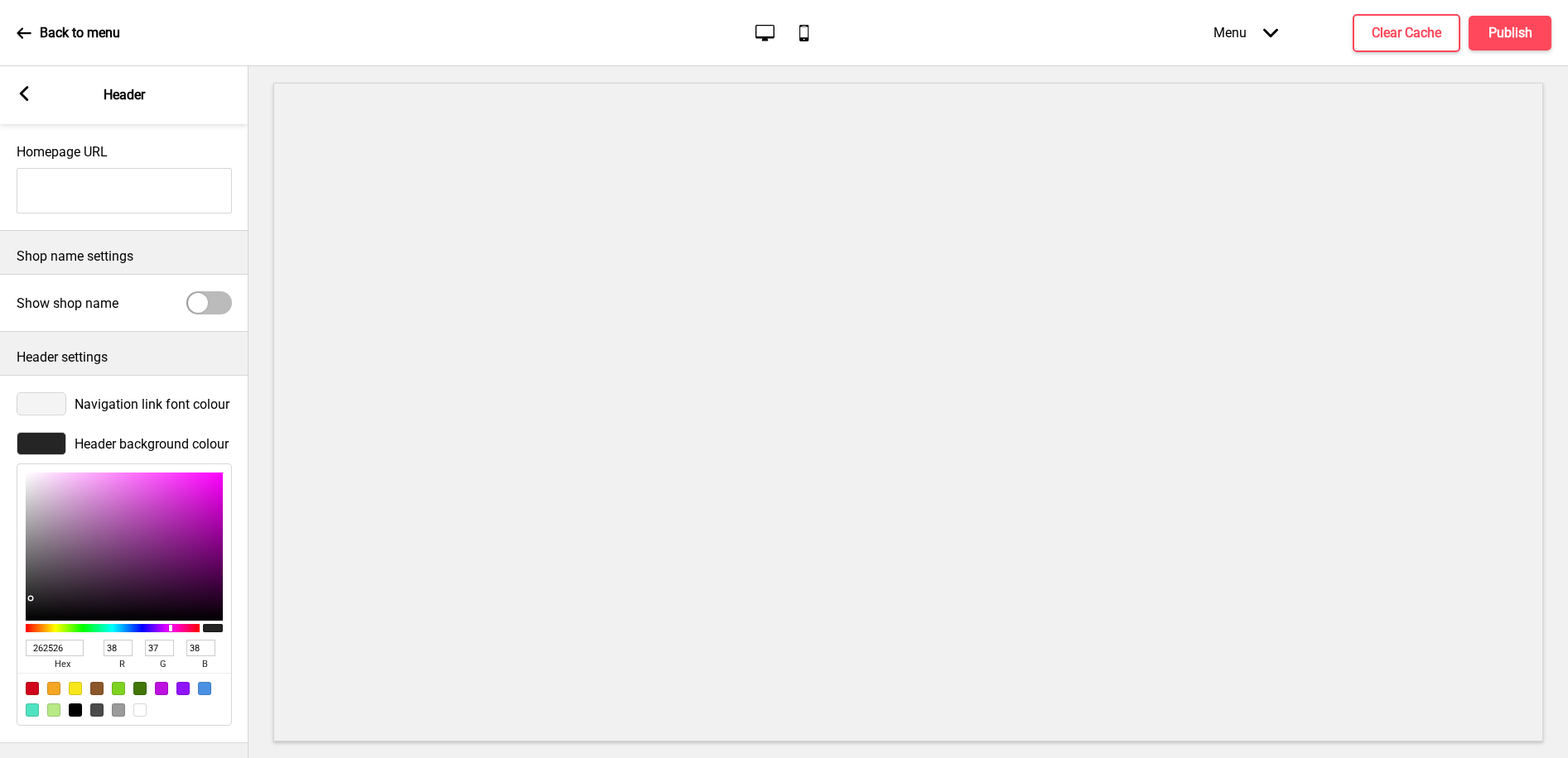
type input "248"
type input "232"
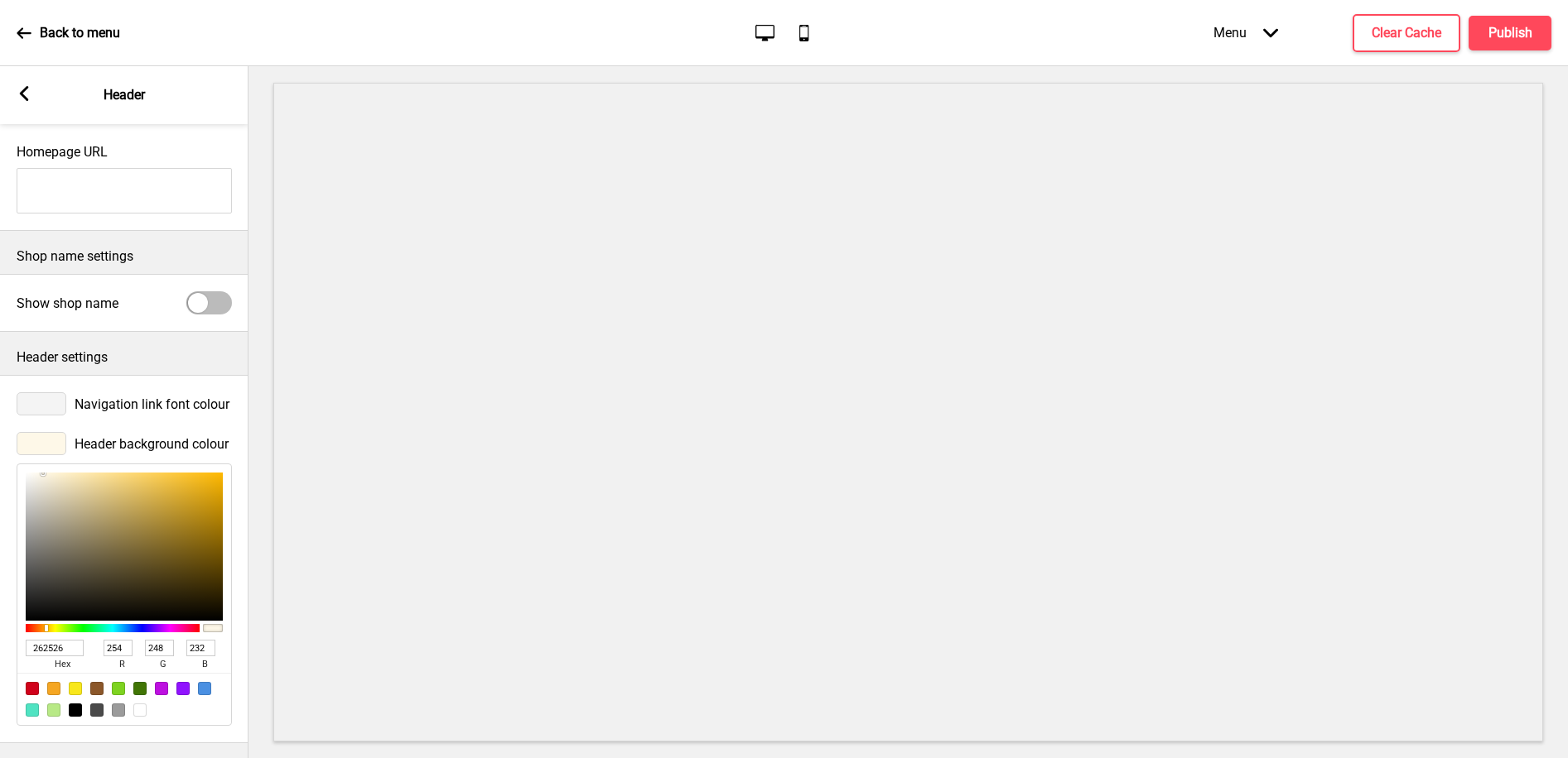
type input "FEF8E8"
type input "#562f18"
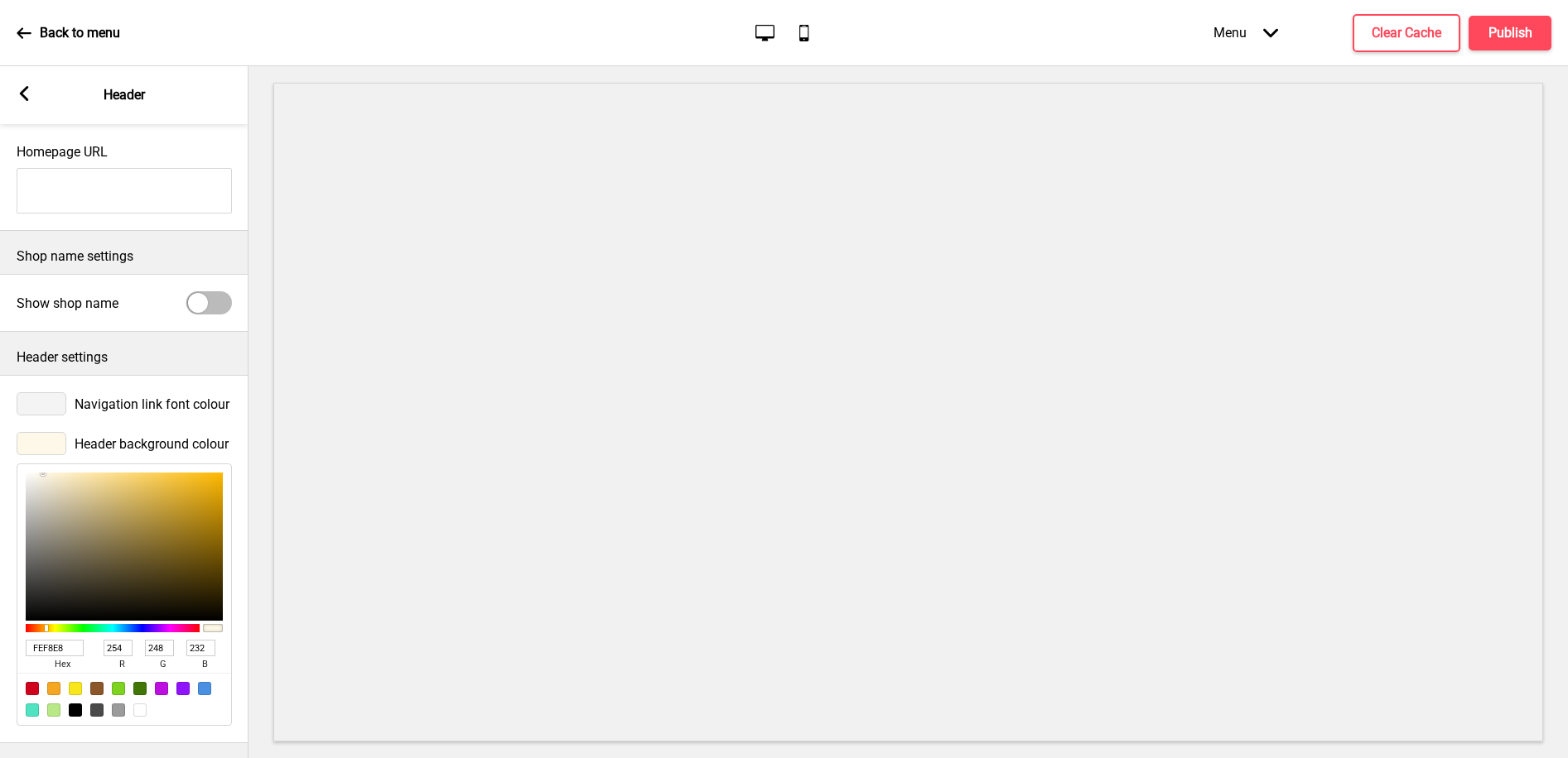
click at [54, 398] on div at bounding box center [41, 404] width 50 height 23
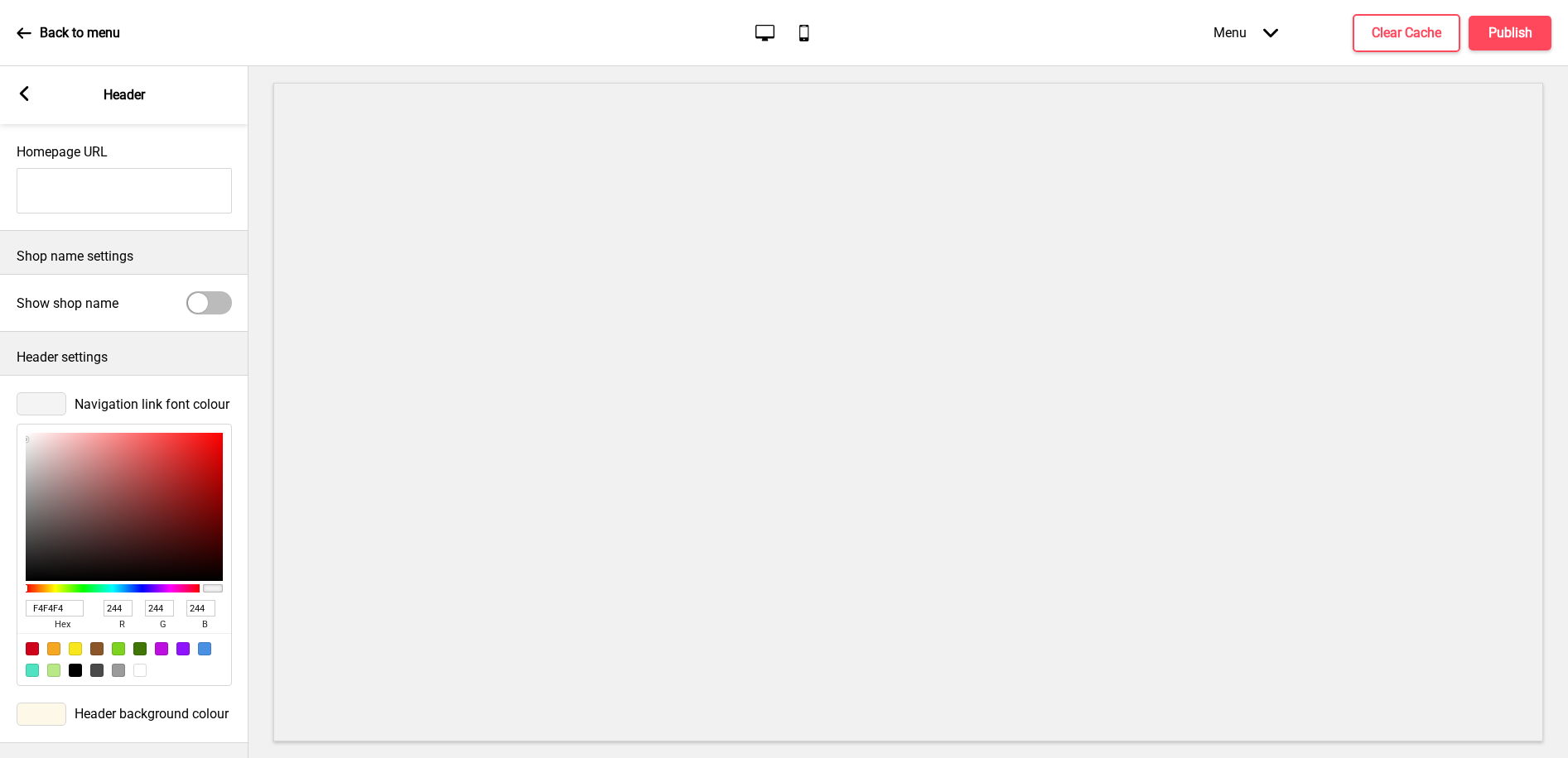
click at [58, 606] on input "F4F4F4" at bounding box center [54, 608] width 58 height 16
paste input "562f18"
type input "562f18"
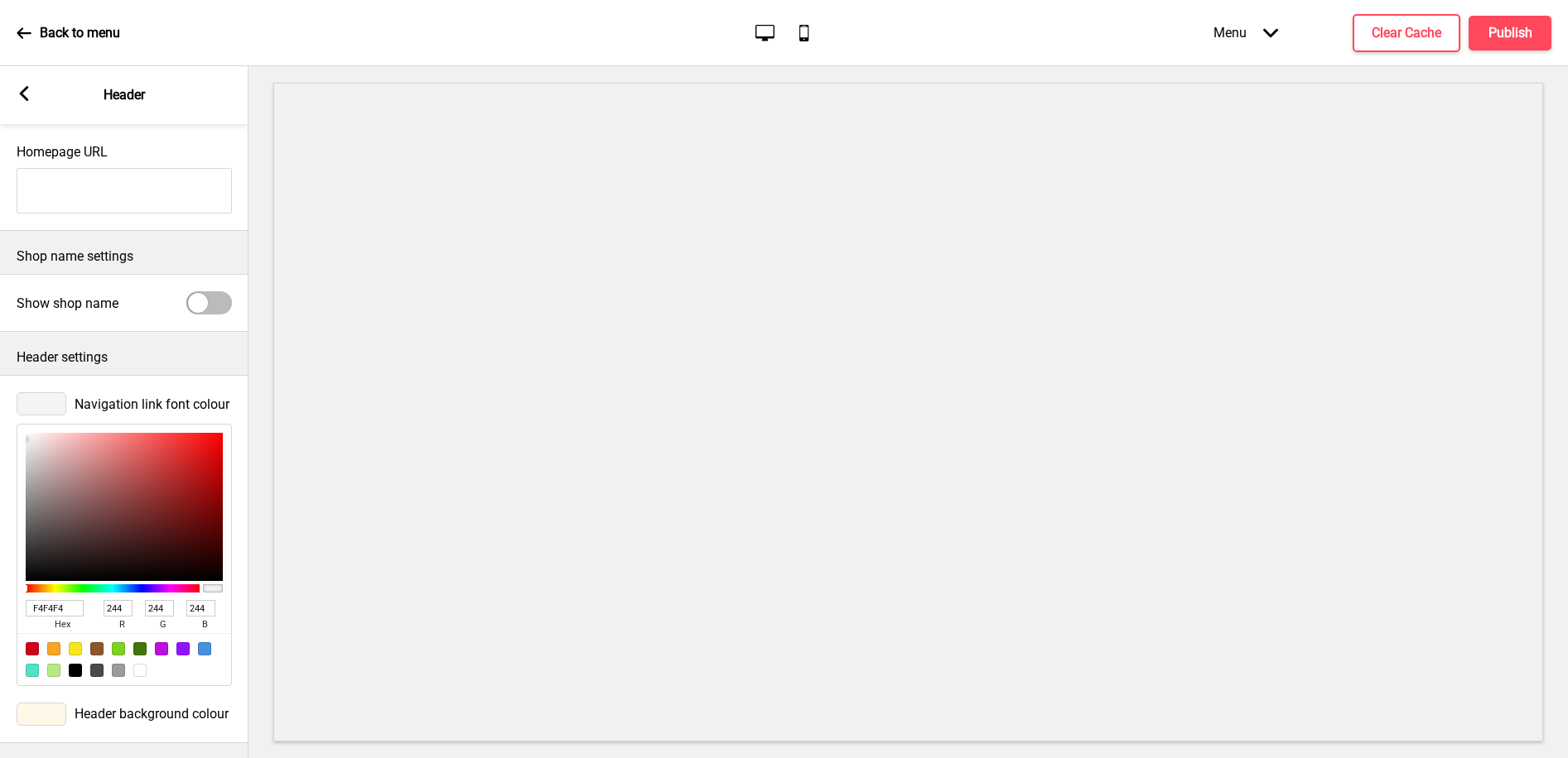
type input "86"
type input "47"
type input "24"
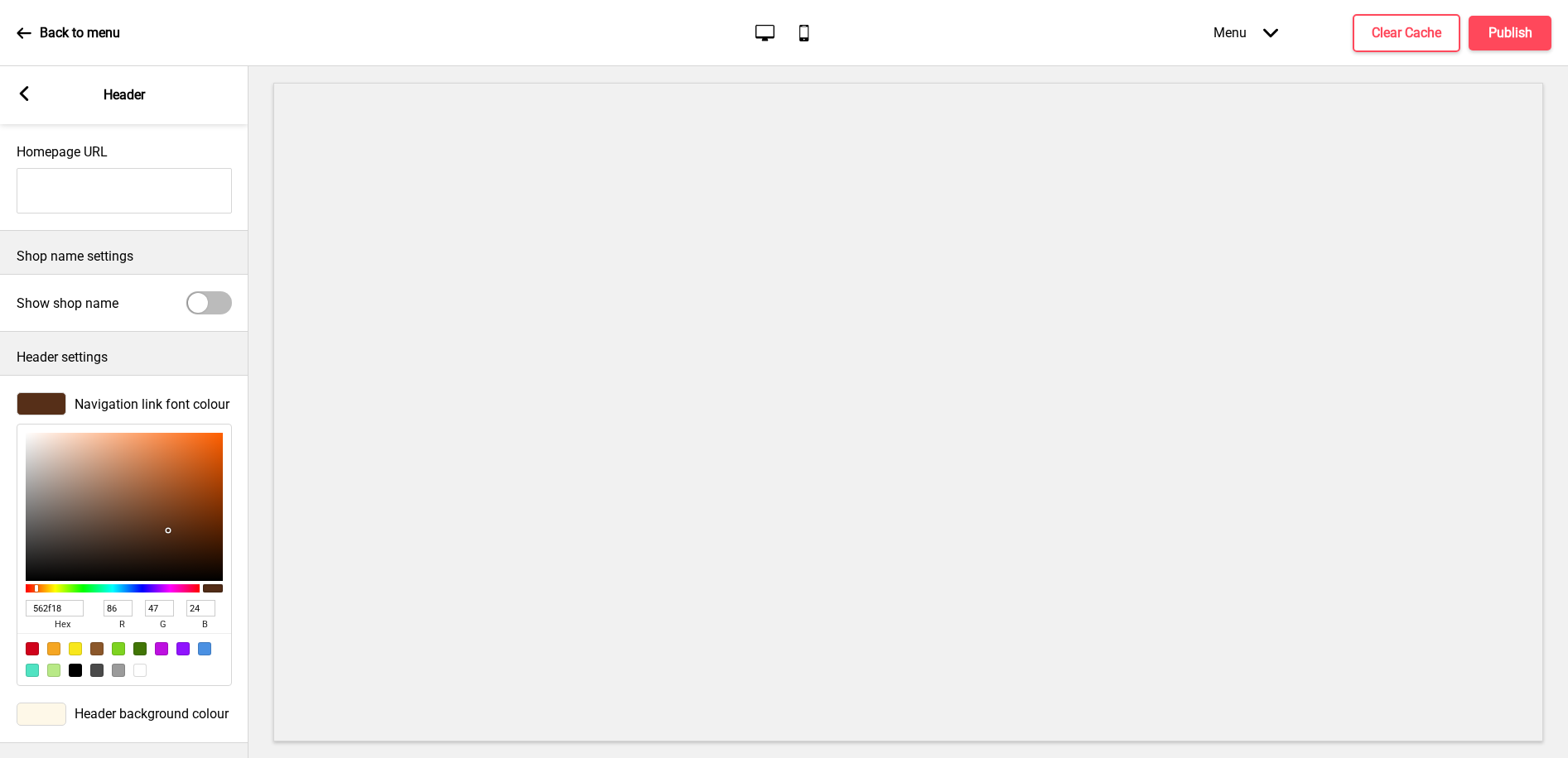
type input "562F18"
click at [24, 95] on icon at bounding box center [25, 93] width 10 height 15
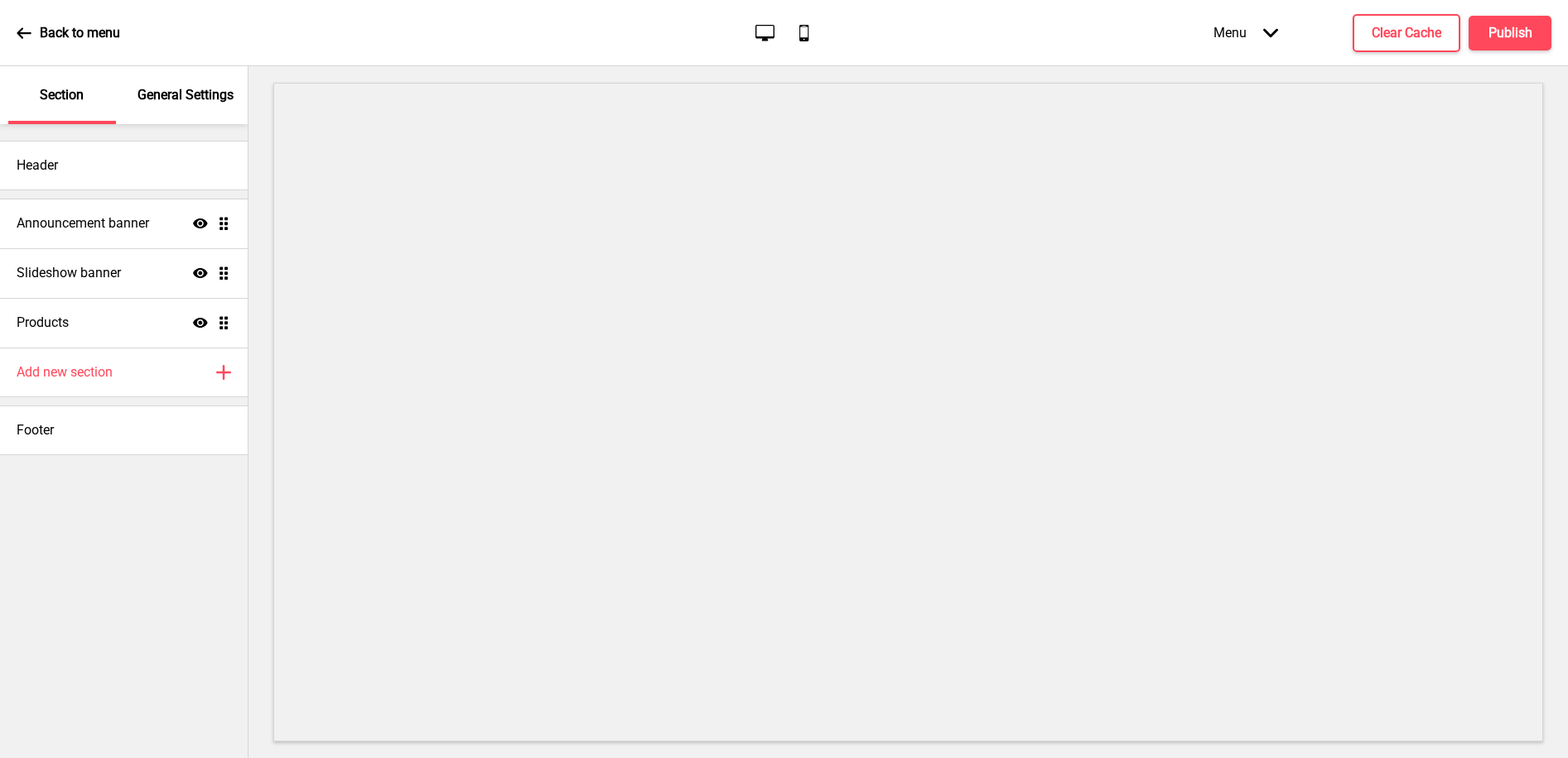
click at [206, 96] on p "General Settings" at bounding box center [185, 94] width 96 height 18
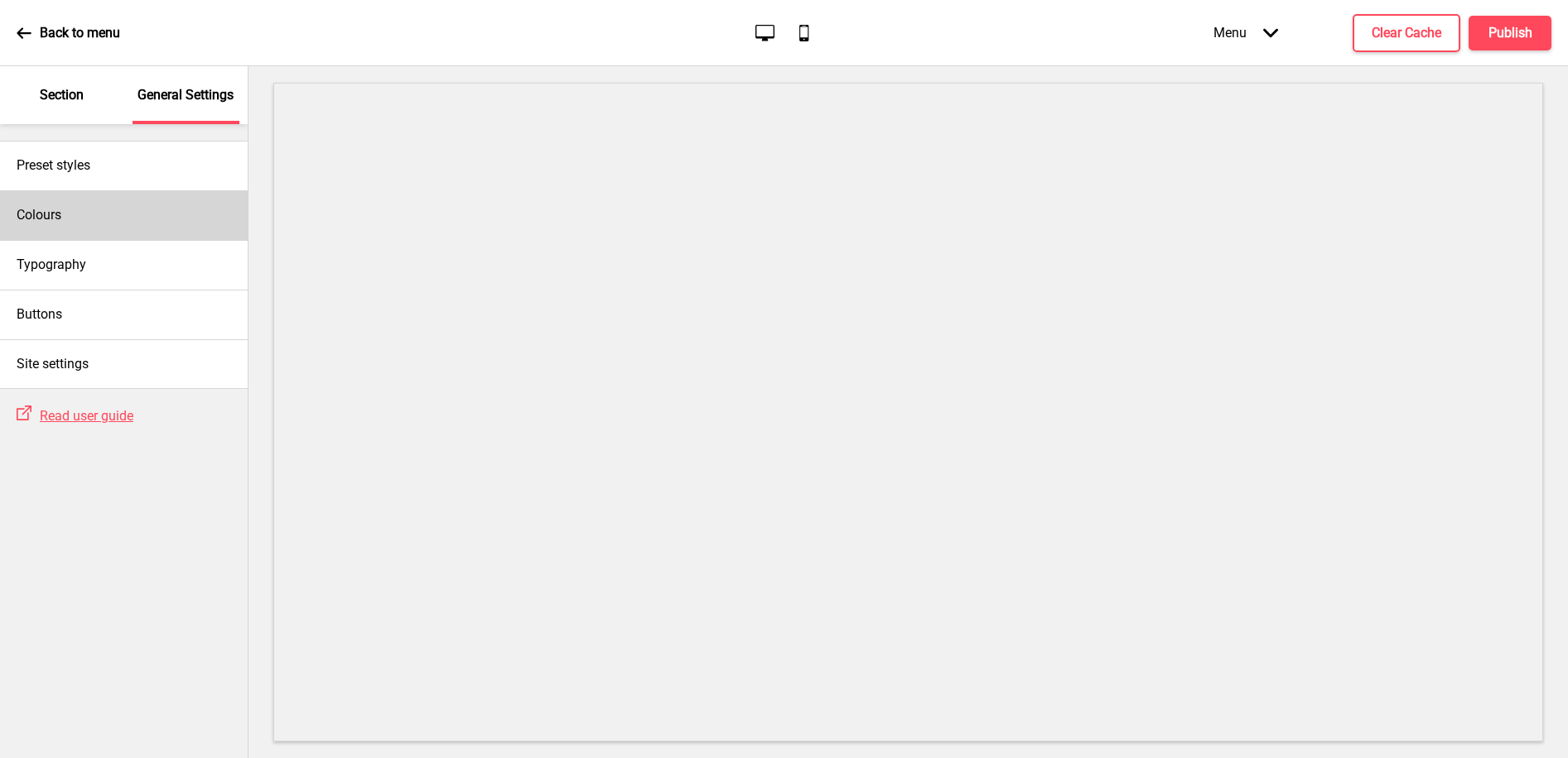
click at [122, 206] on div "Colours" at bounding box center [124, 215] width 248 height 50
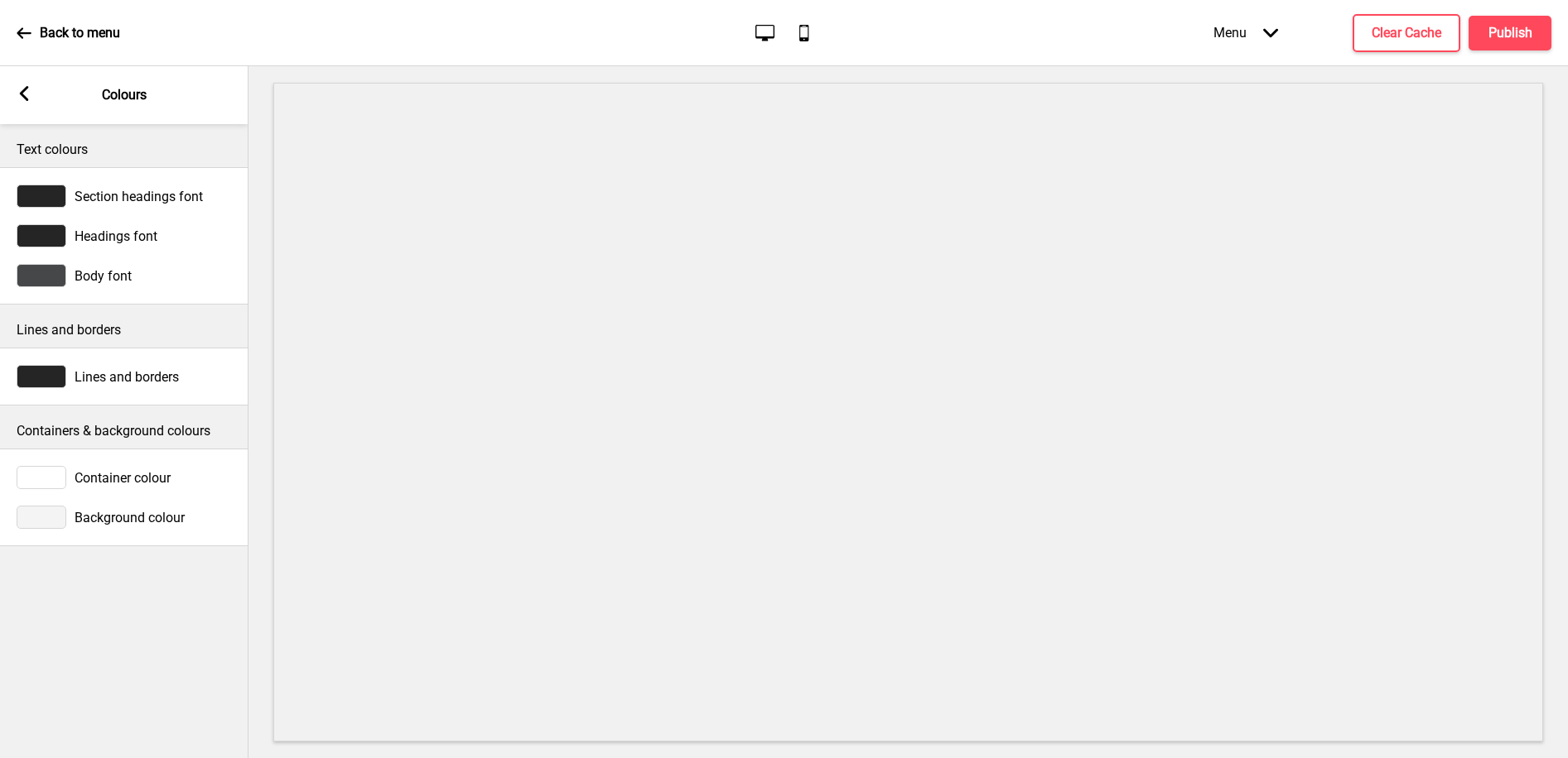
click at [45, 193] on div at bounding box center [41, 196] width 50 height 23
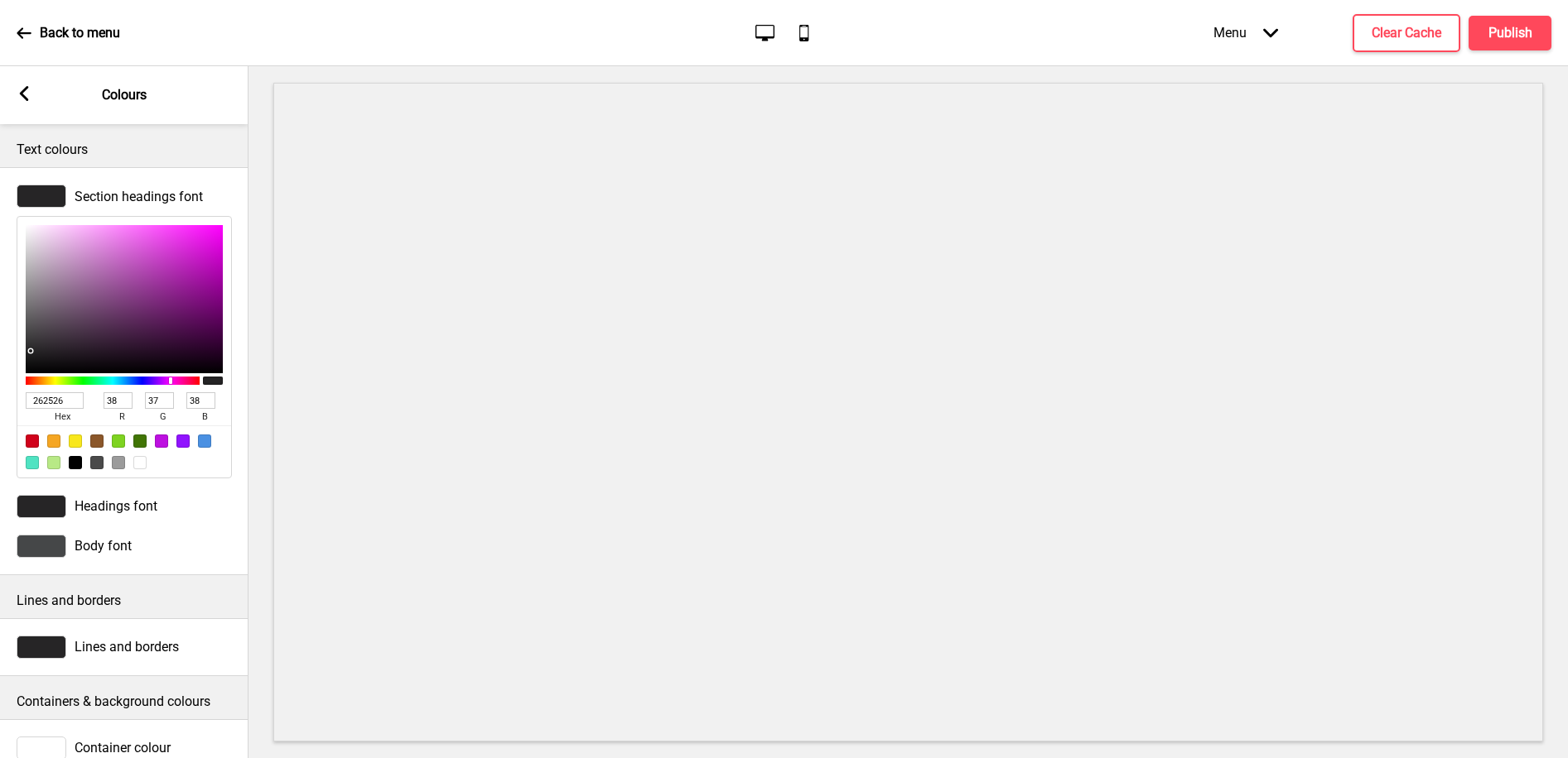
click at [60, 403] on input "262526" at bounding box center [54, 400] width 58 height 16
paste input "562f18"
type input "562f18"
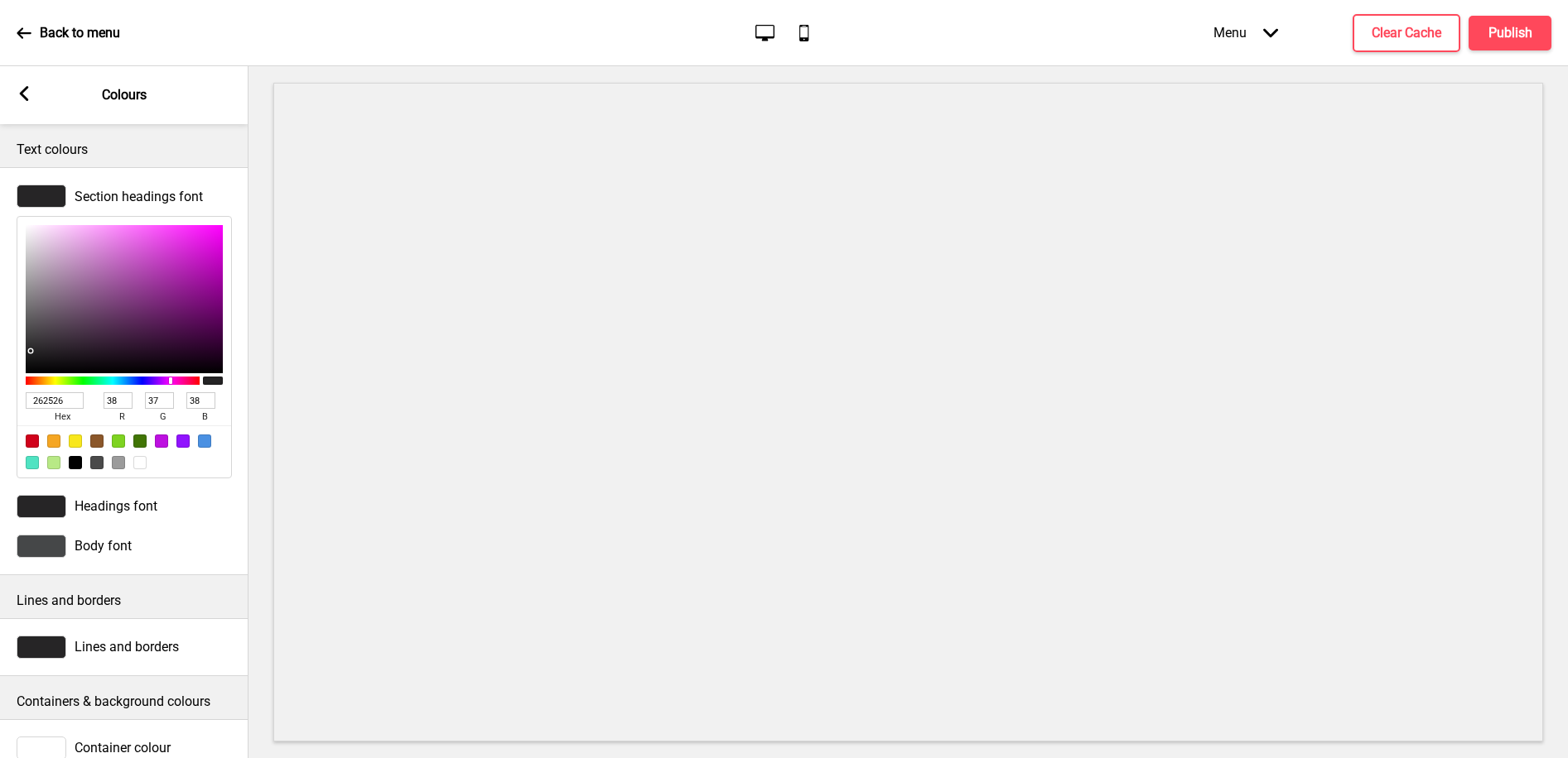
type input "86"
type input "47"
type input "24"
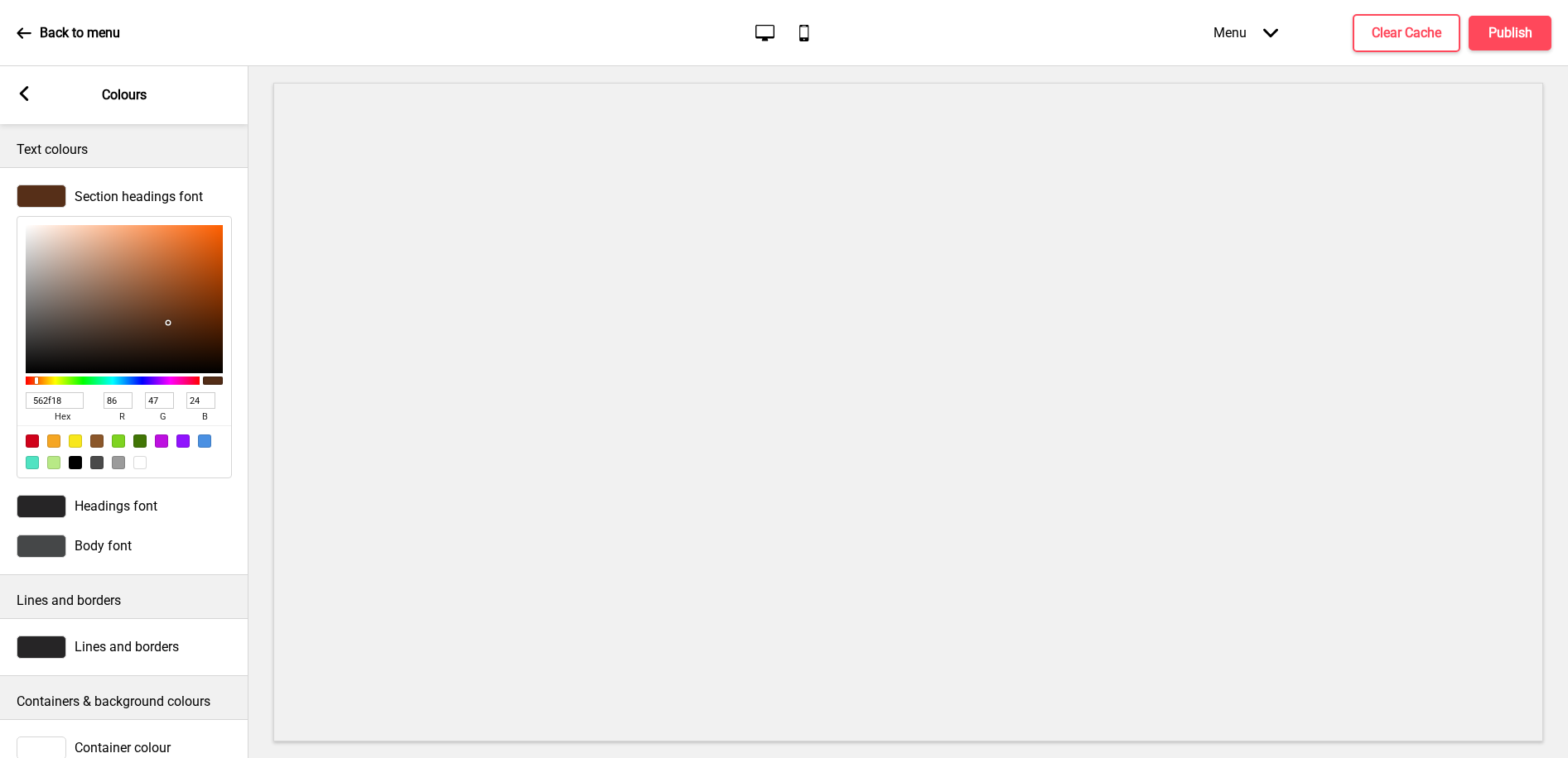
type input "562F18"
click at [38, 506] on div at bounding box center [41, 507] width 50 height 23
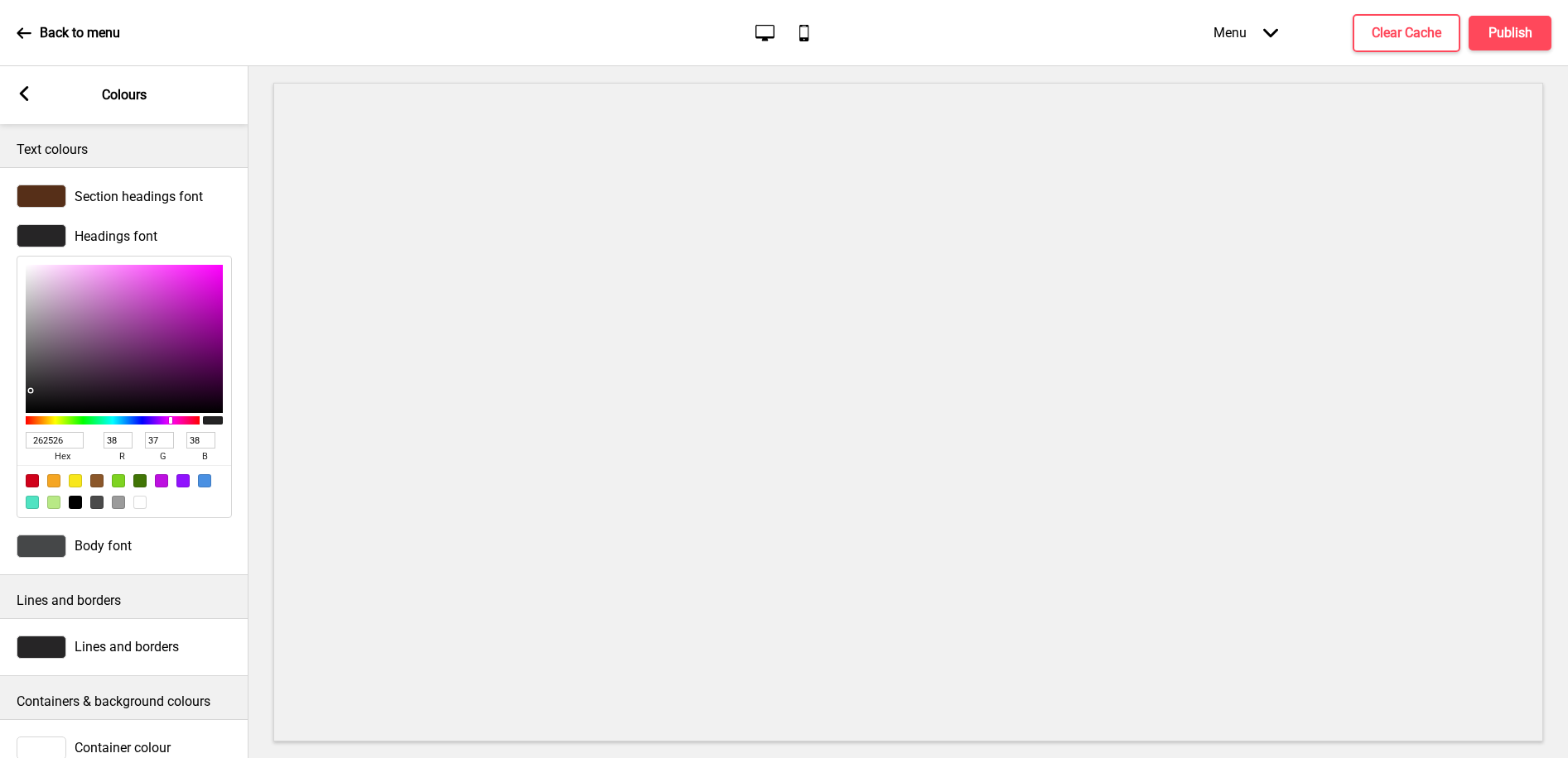
click at [41, 437] on input "262526" at bounding box center [54, 440] width 58 height 16
paste input "562f18"
type input "562f18"
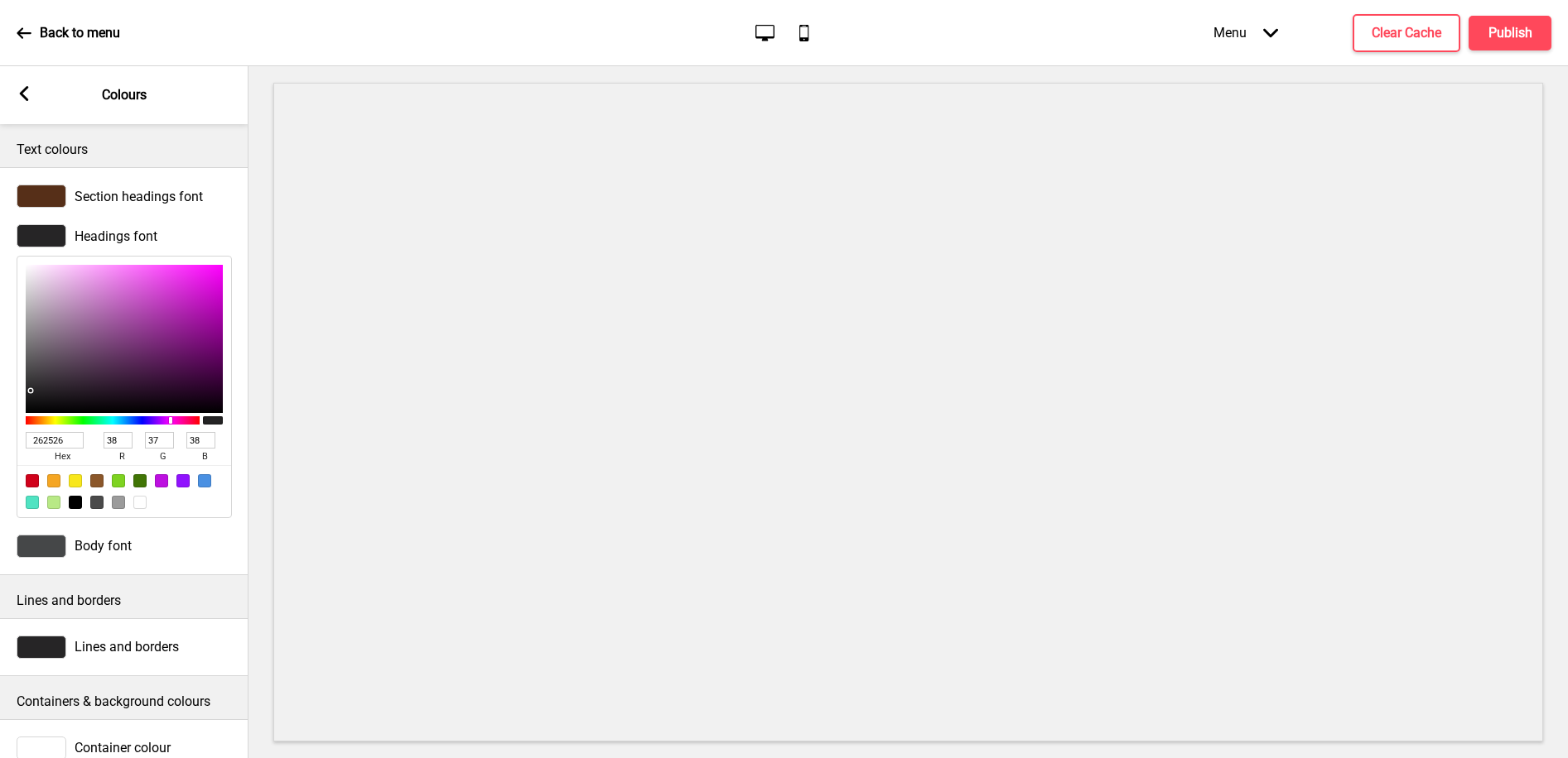
type input "86"
type input "47"
type input "24"
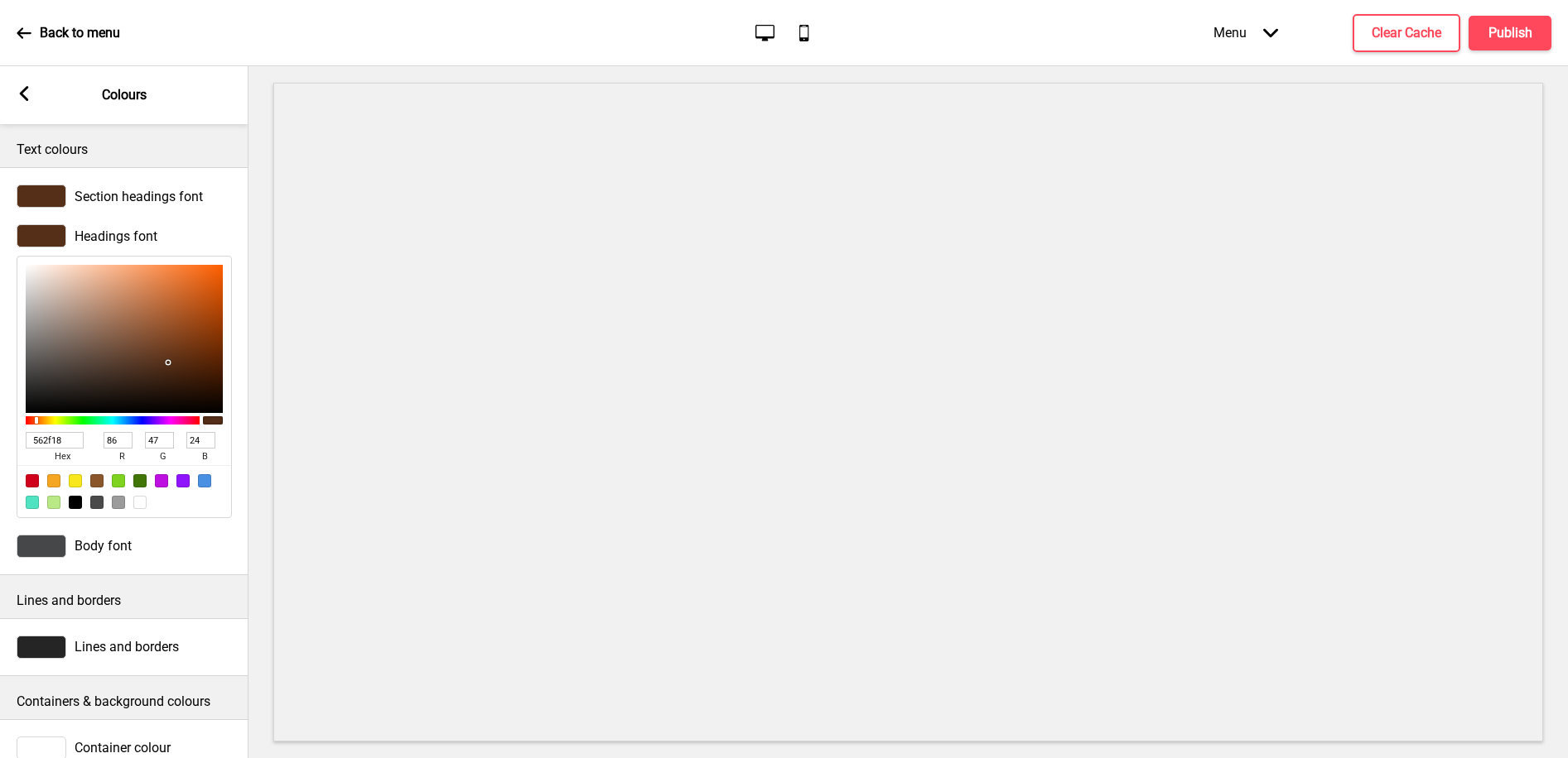
type input "562F18"
click at [39, 545] on div at bounding box center [41, 547] width 50 height 23
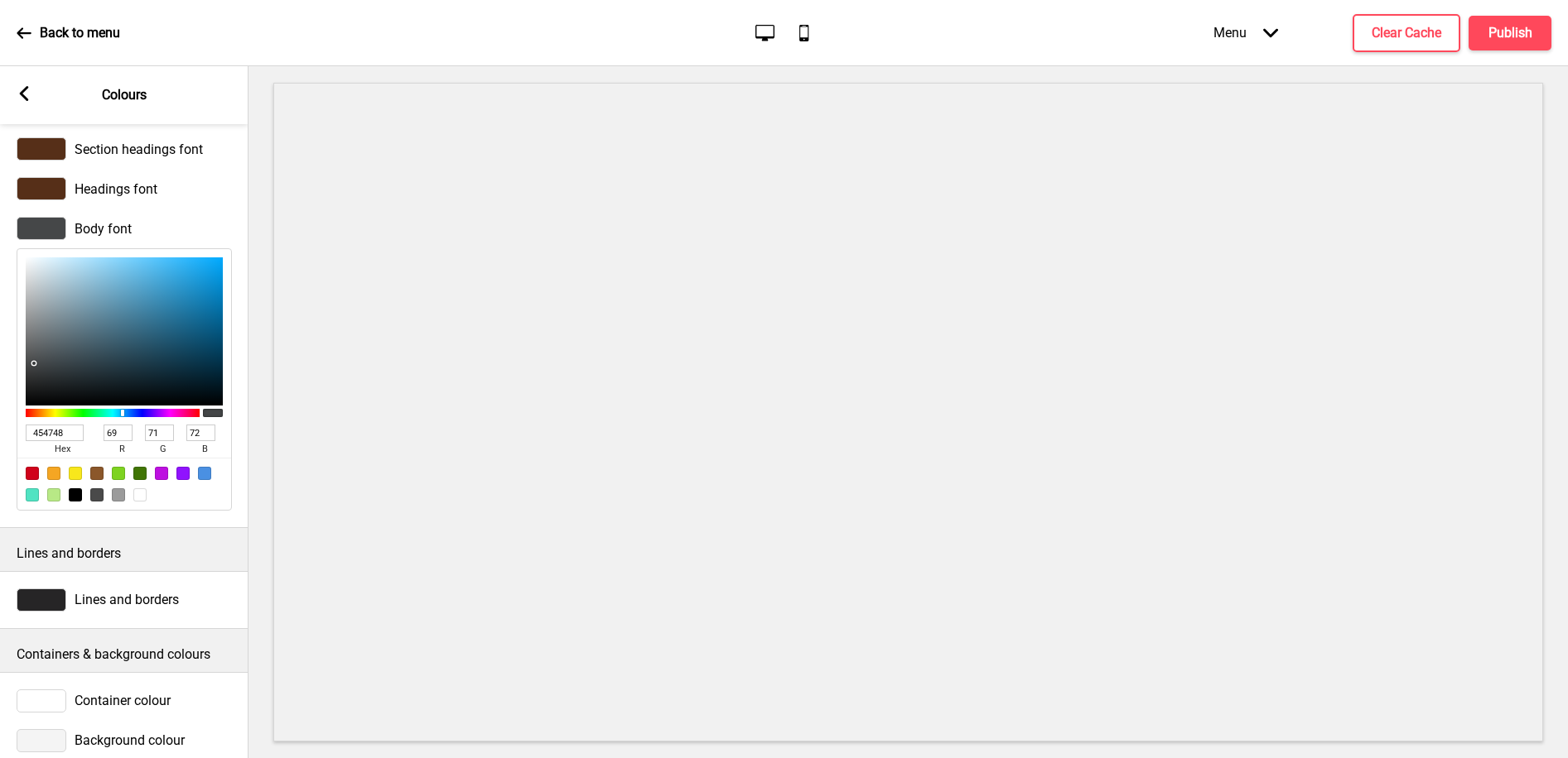
scroll to position [68, 0]
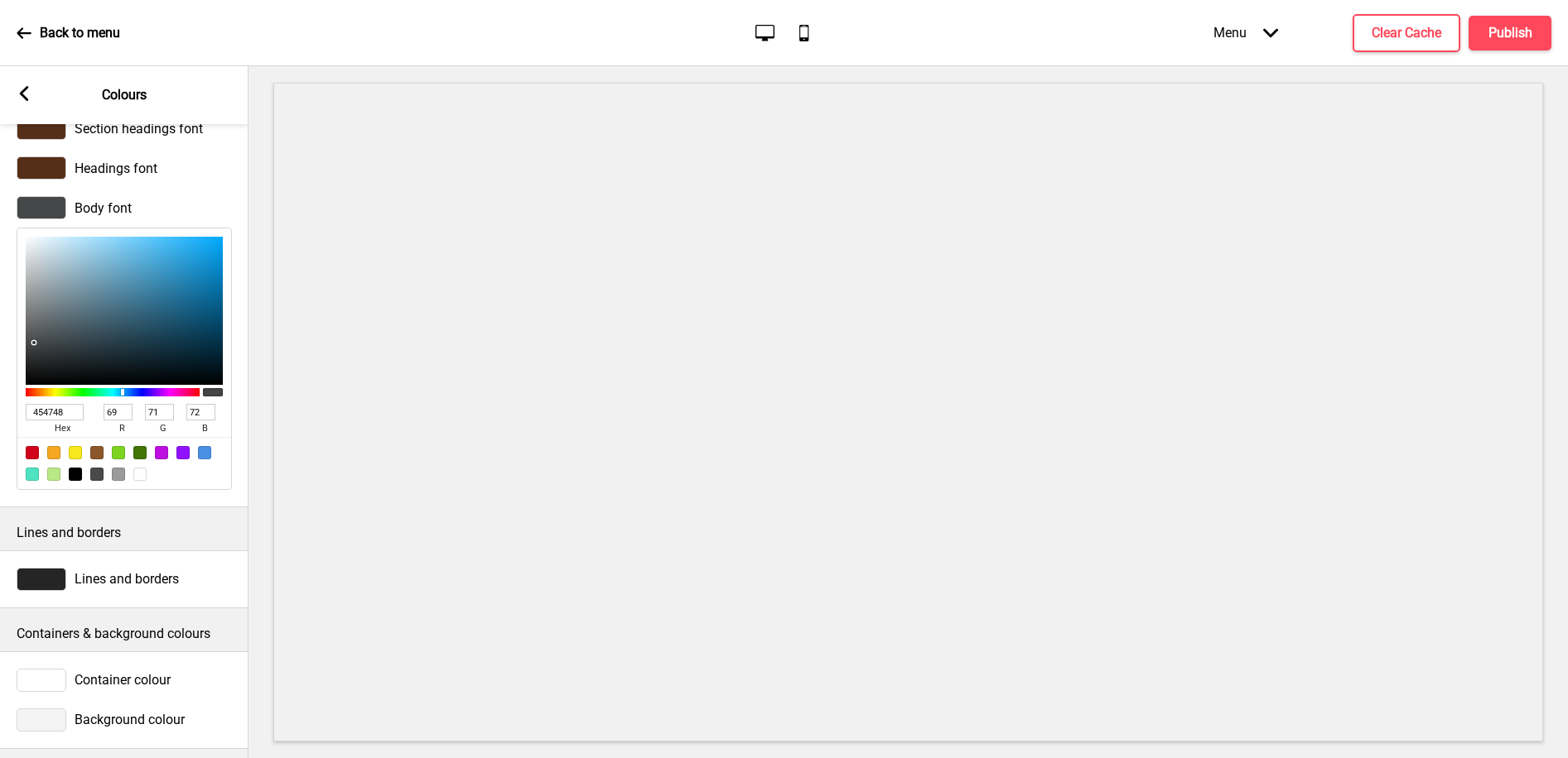
click at [42, 414] on input "454748" at bounding box center [54, 411] width 58 height 16
paste input "562f1"
type input "562f18"
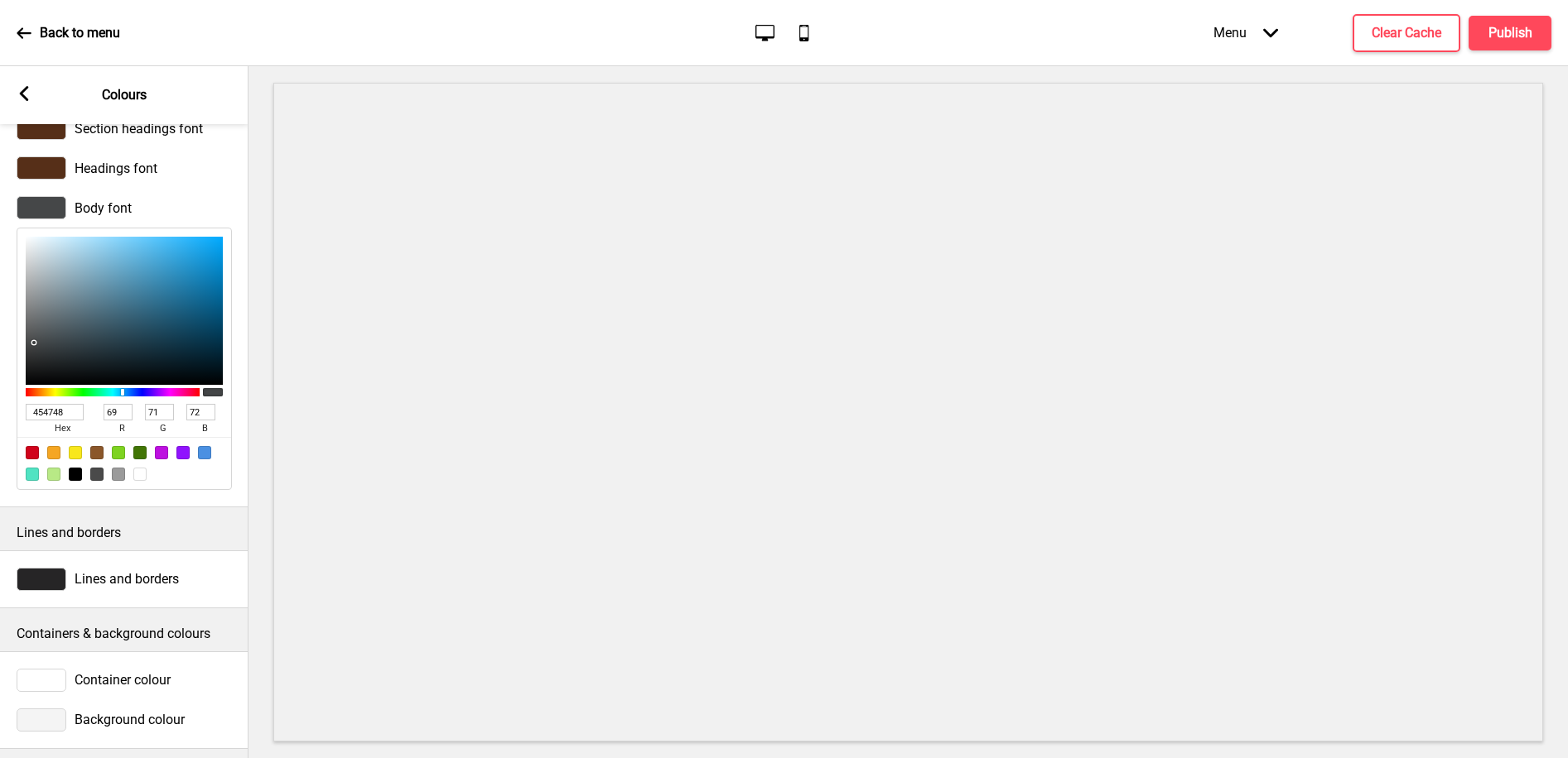
type input "86"
type input "47"
type input "24"
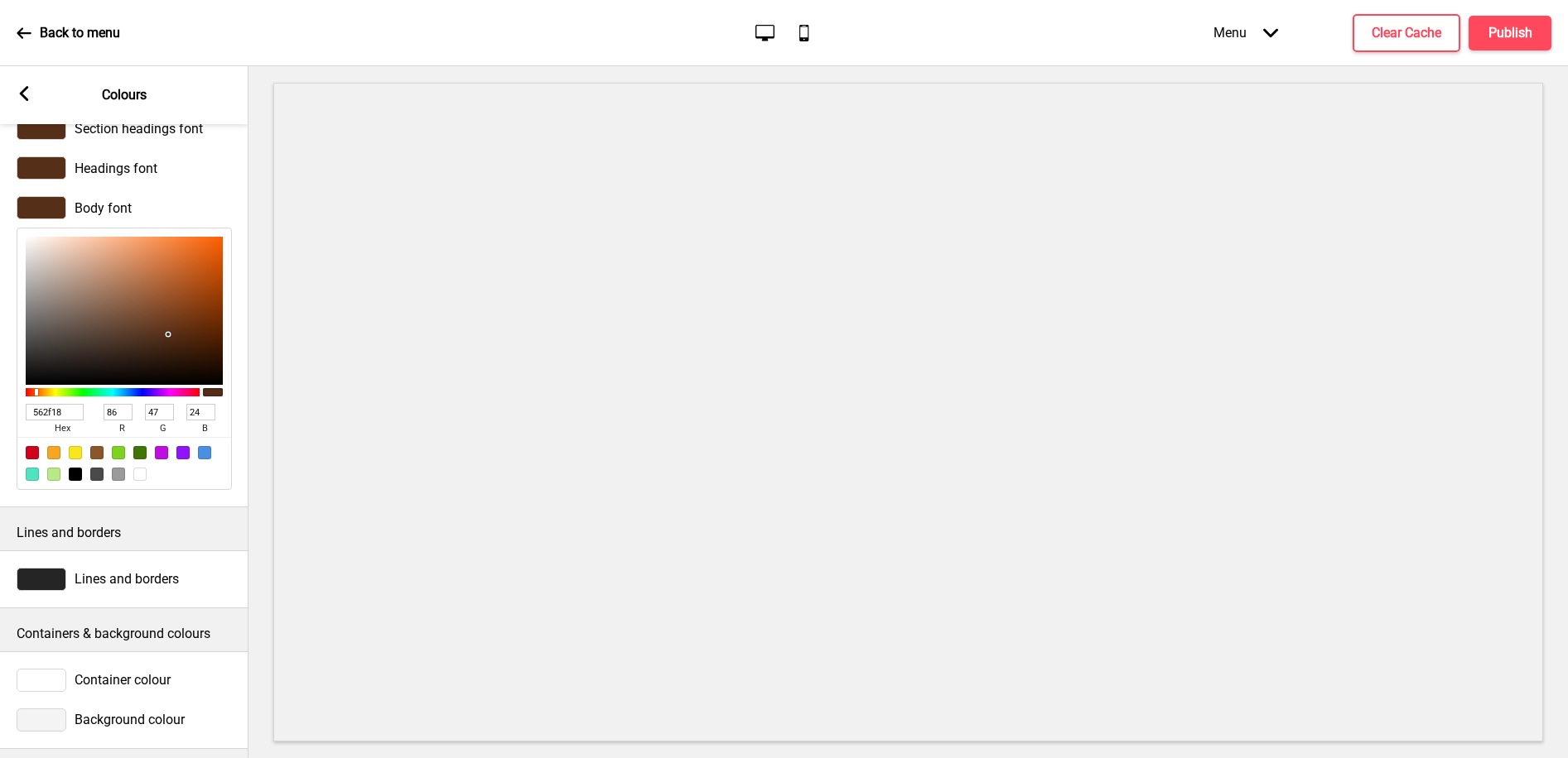
type input "562F18"
click at [32, 568] on div at bounding box center [41, 579] width 50 height 23
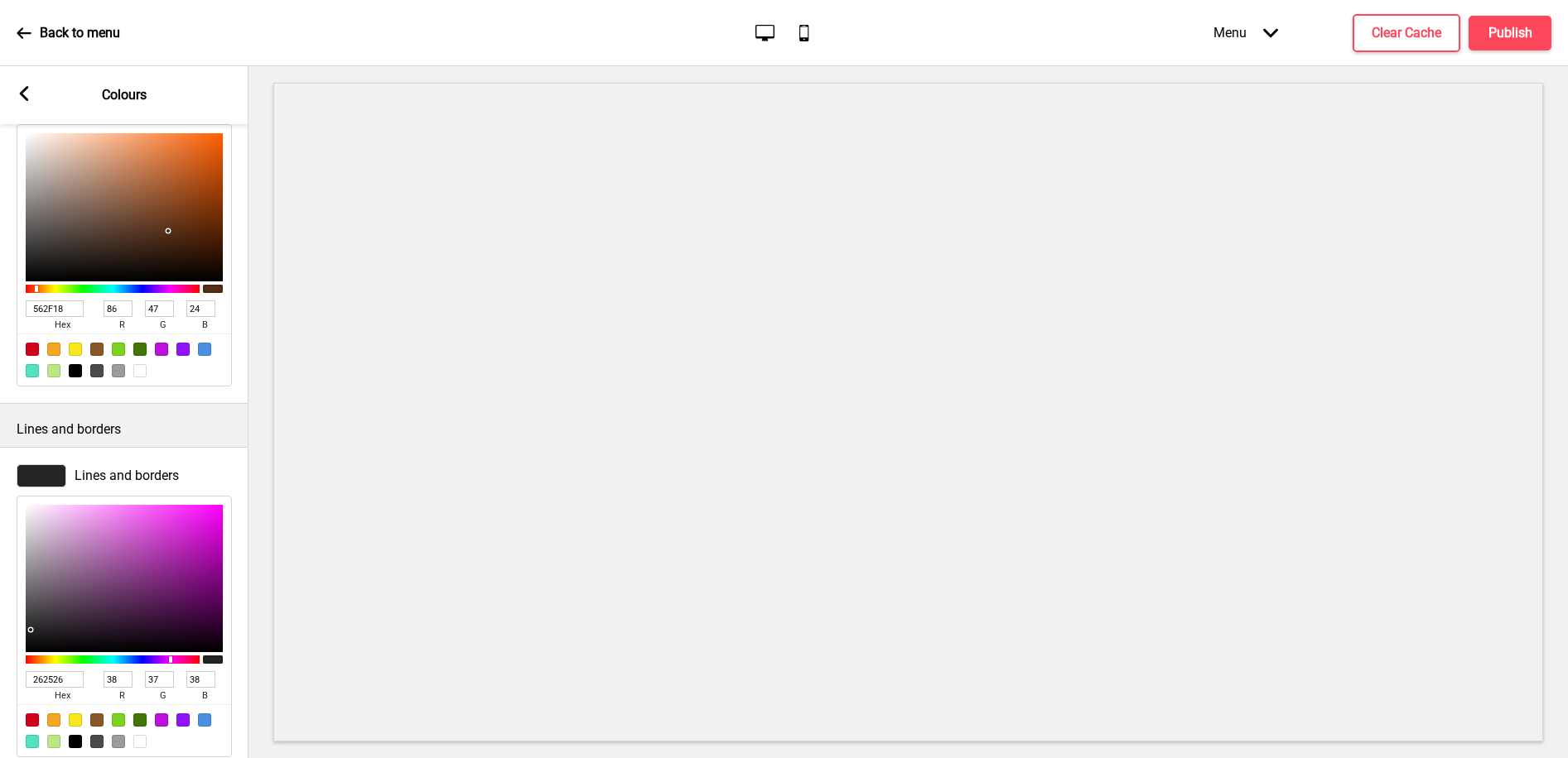
scroll to position [344, 0]
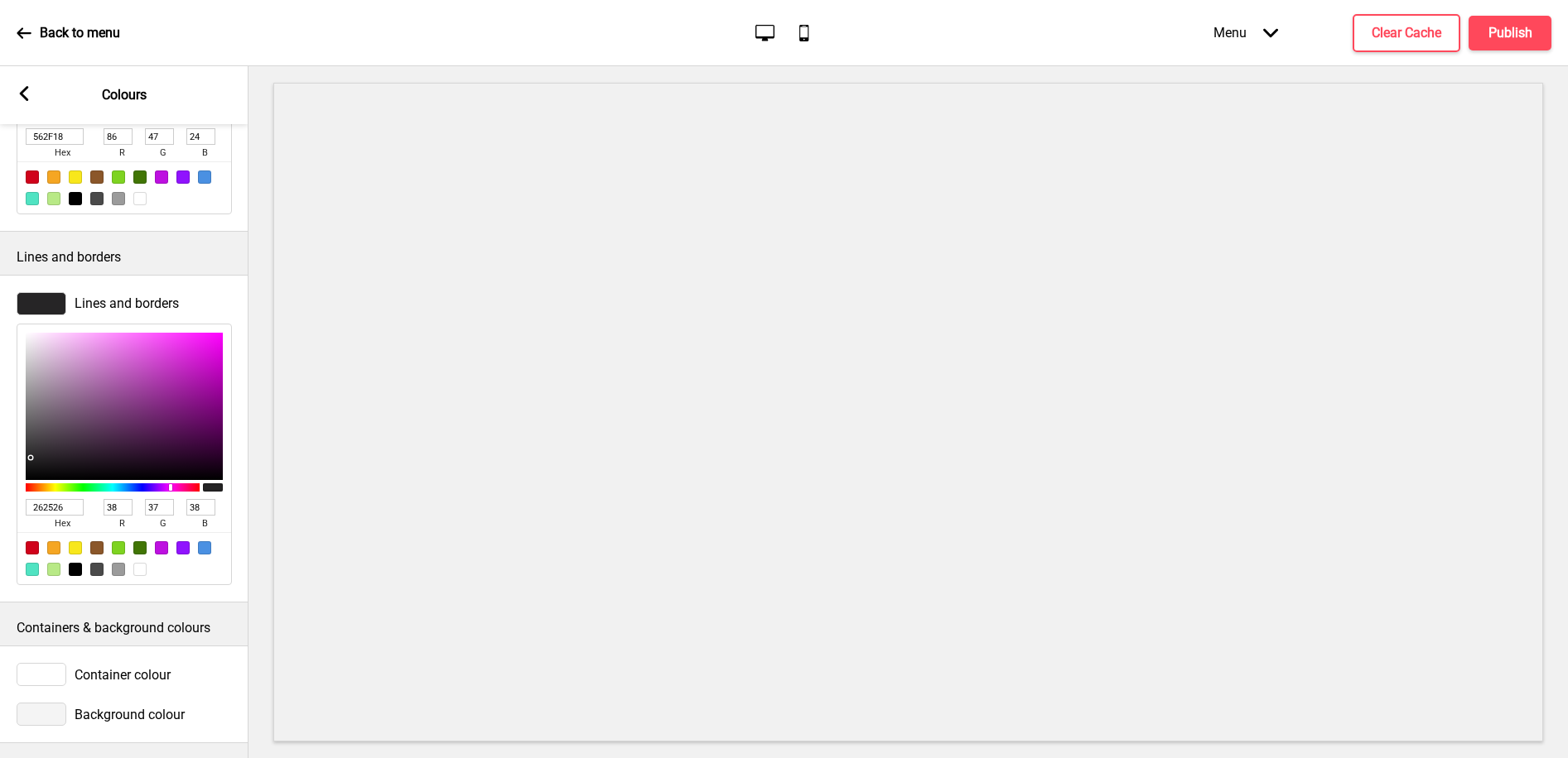
click at [43, 504] on input "262526" at bounding box center [54, 507] width 58 height 16
paste input "562f18"
type input "562f18"
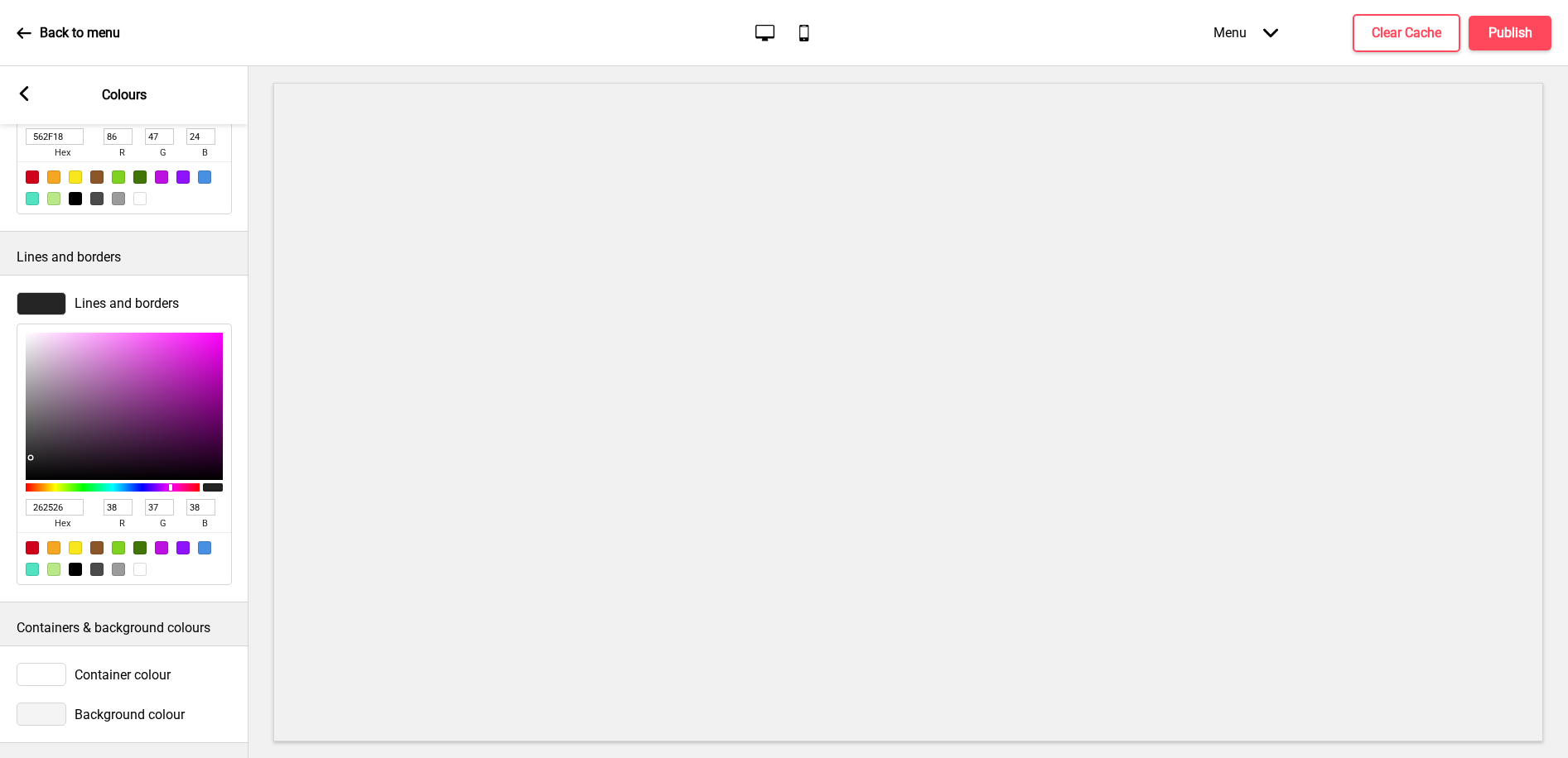
type input "86"
type input "47"
type input "24"
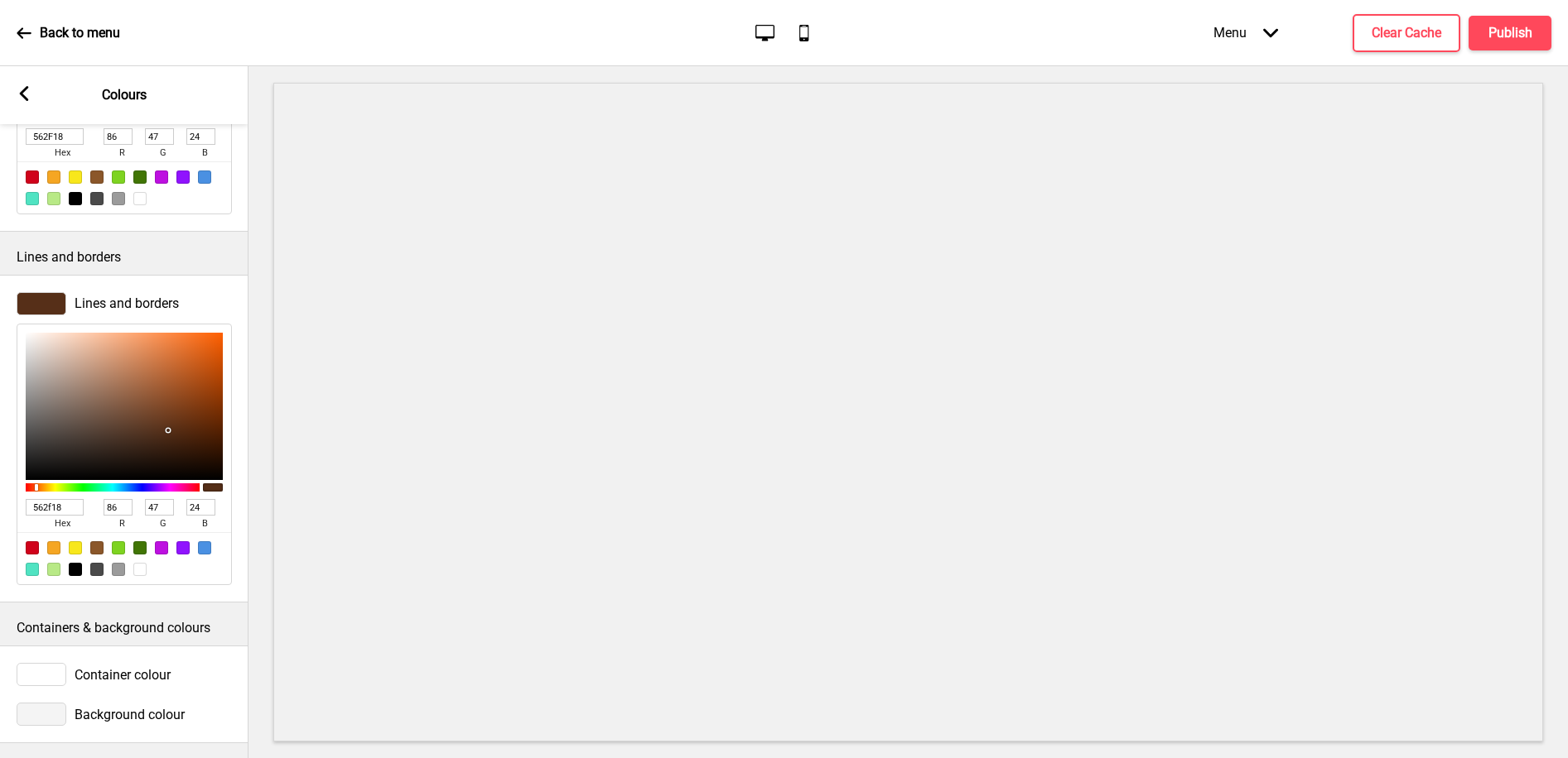
type input "562F18"
click at [29, 93] on rect at bounding box center [24, 93] width 15 height 15
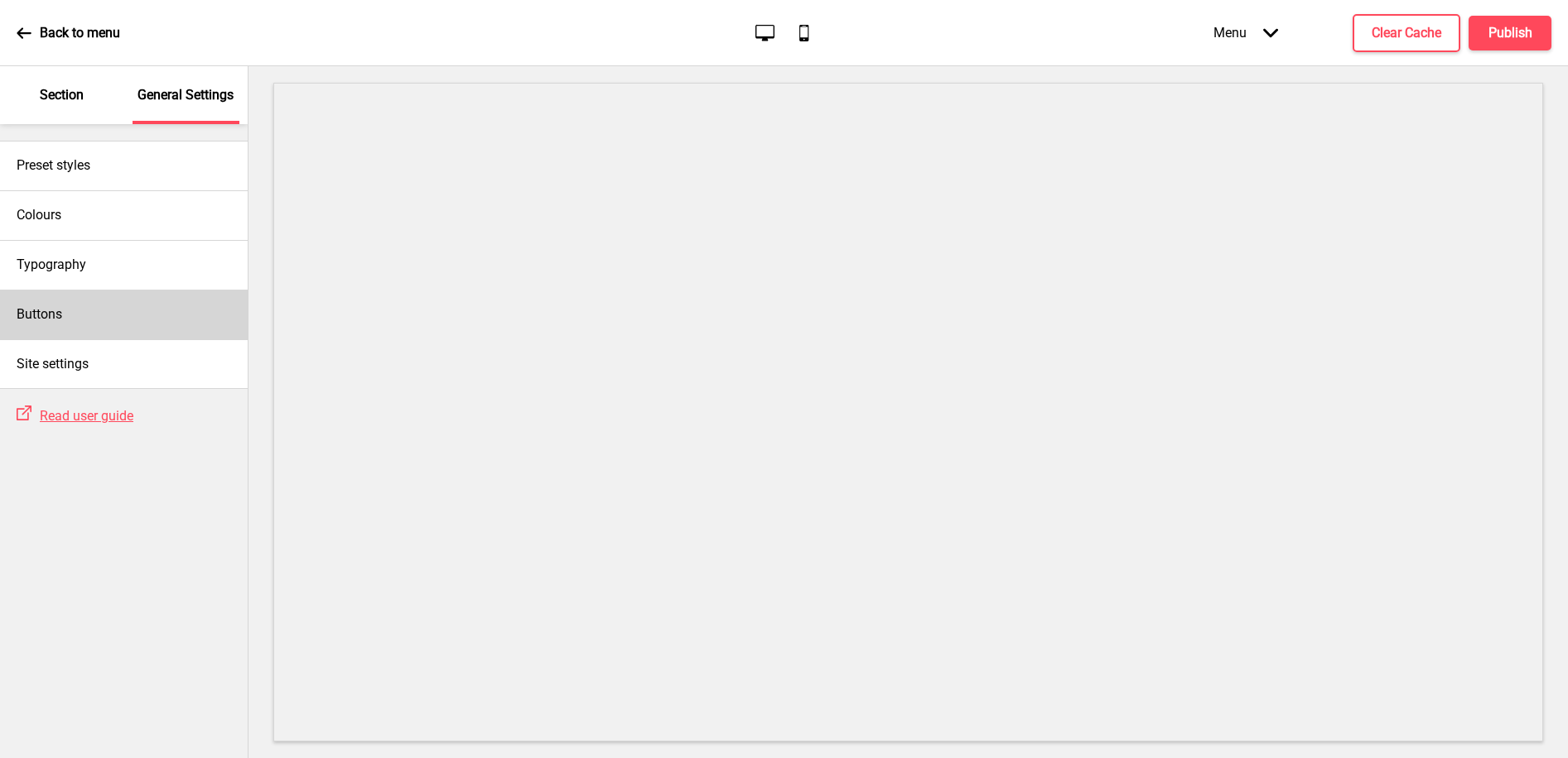
click at [50, 303] on div "Buttons" at bounding box center [124, 314] width 248 height 50
select select "square"
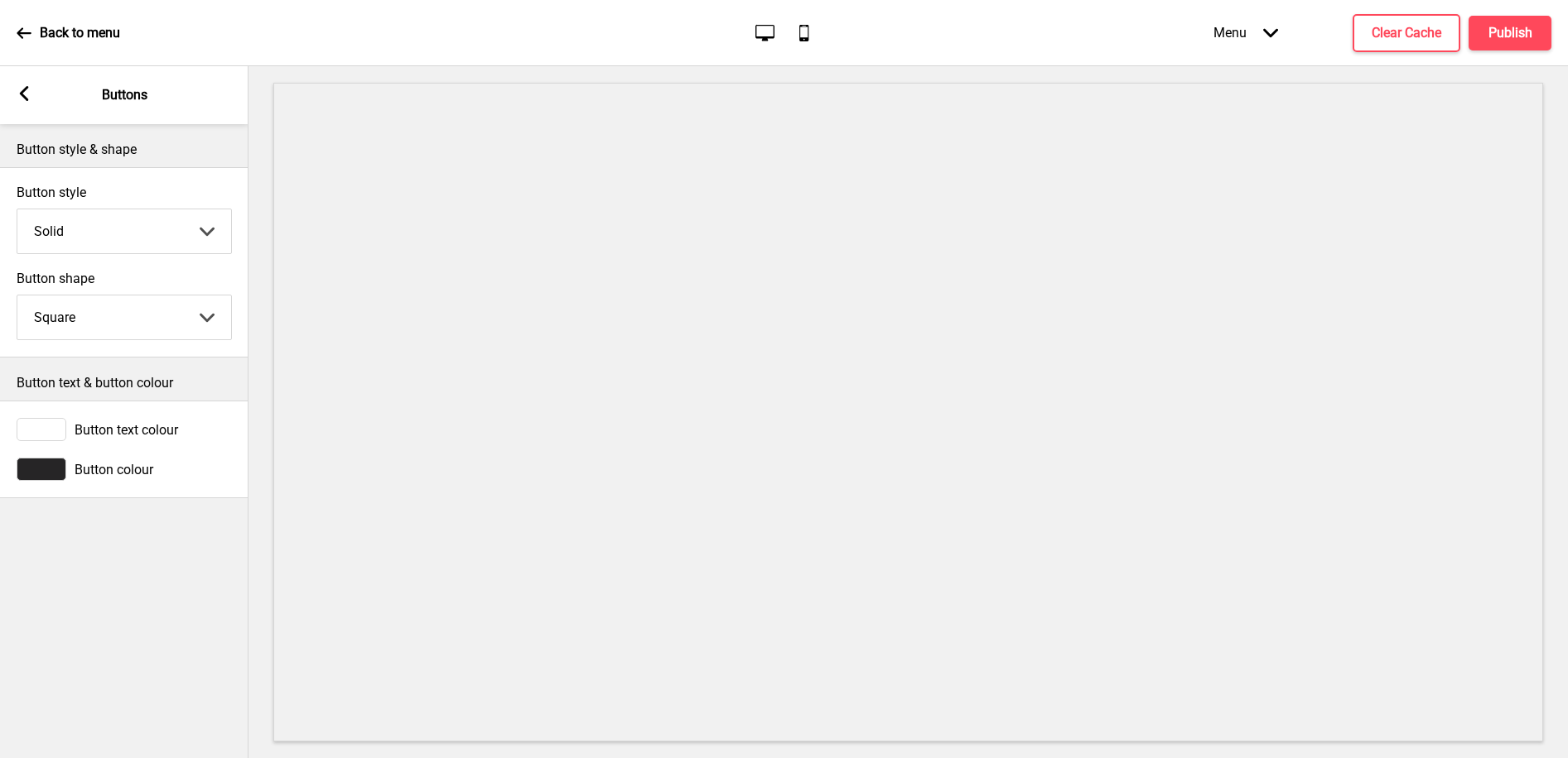
click at [48, 465] on div at bounding box center [41, 469] width 50 height 23
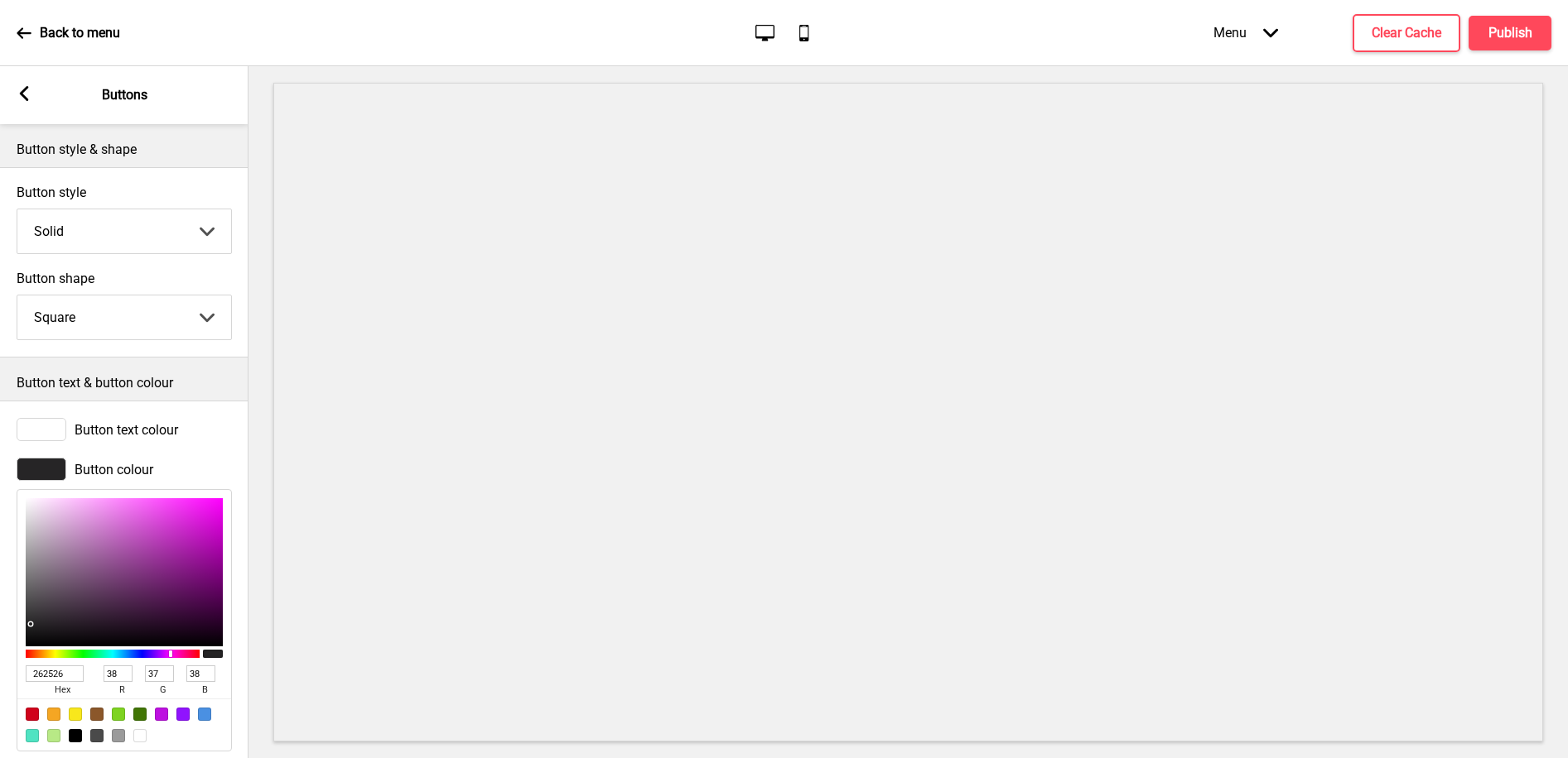
click at [49, 671] on input "262526" at bounding box center [54, 673] width 58 height 16
paste input "562f18"
type input "562f18"
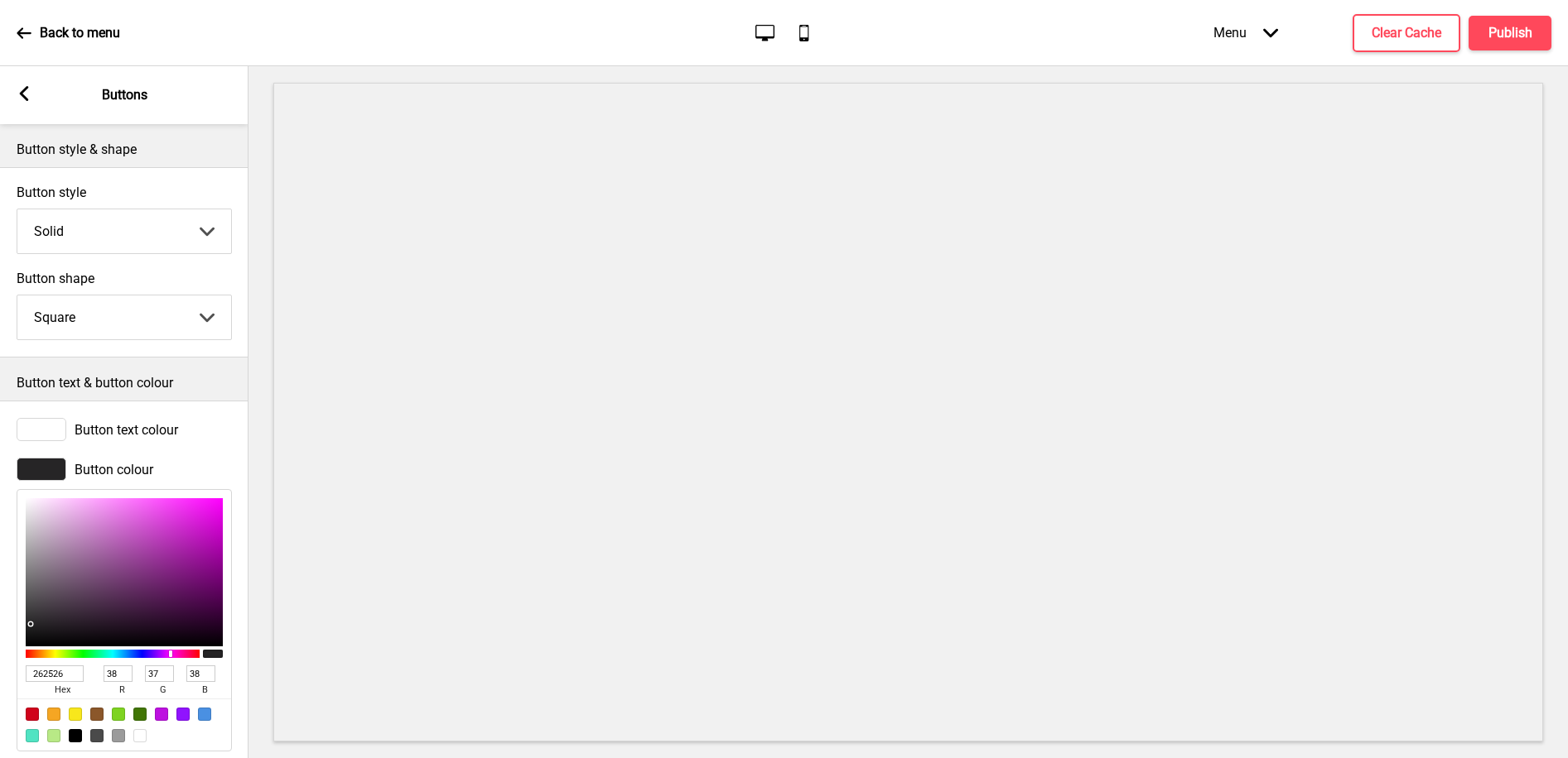
type input "86"
type input "47"
type input "24"
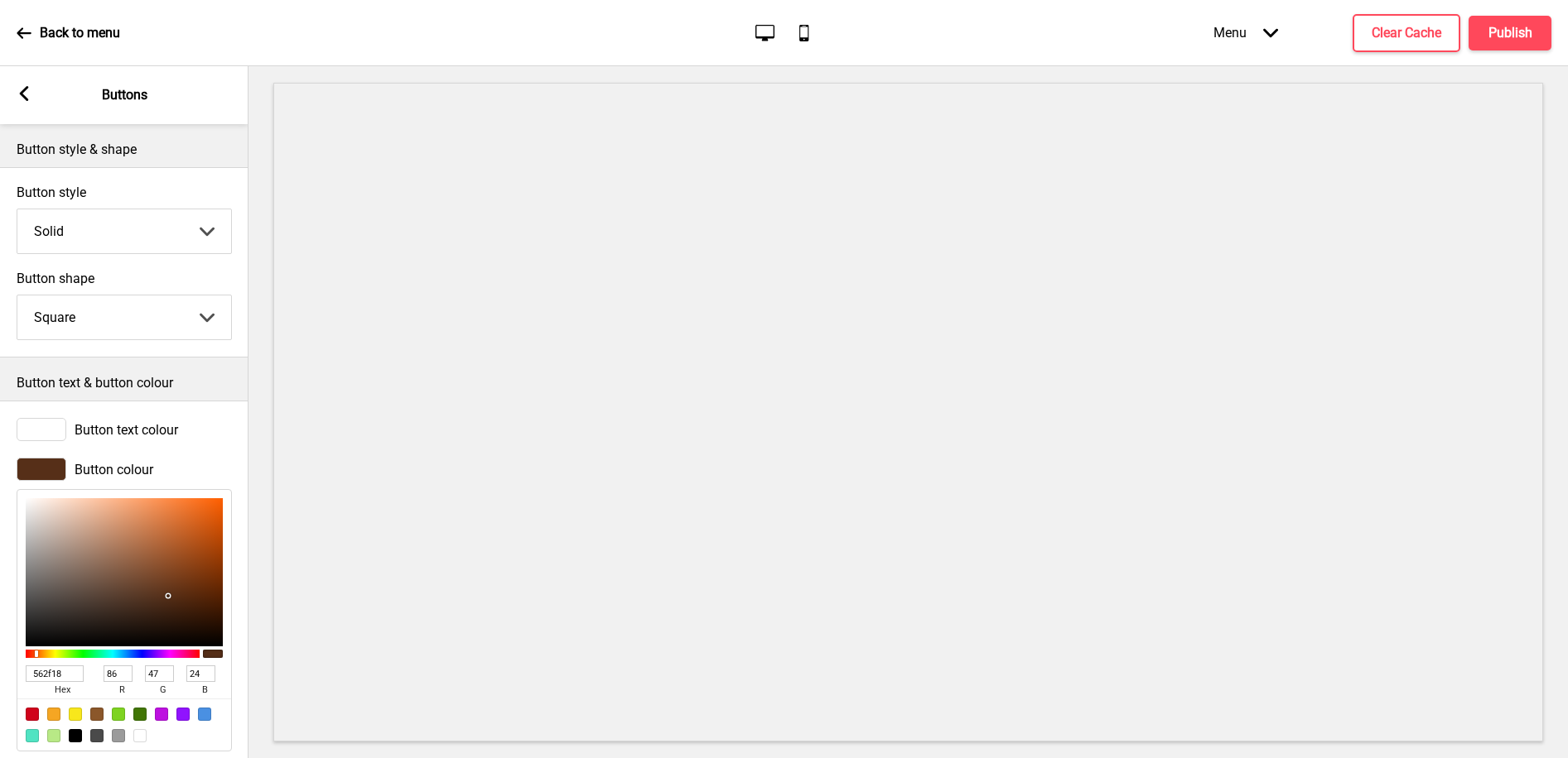
type input "562F18"
click at [23, 91] on icon at bounding box center [25, 93] width 10 height 15
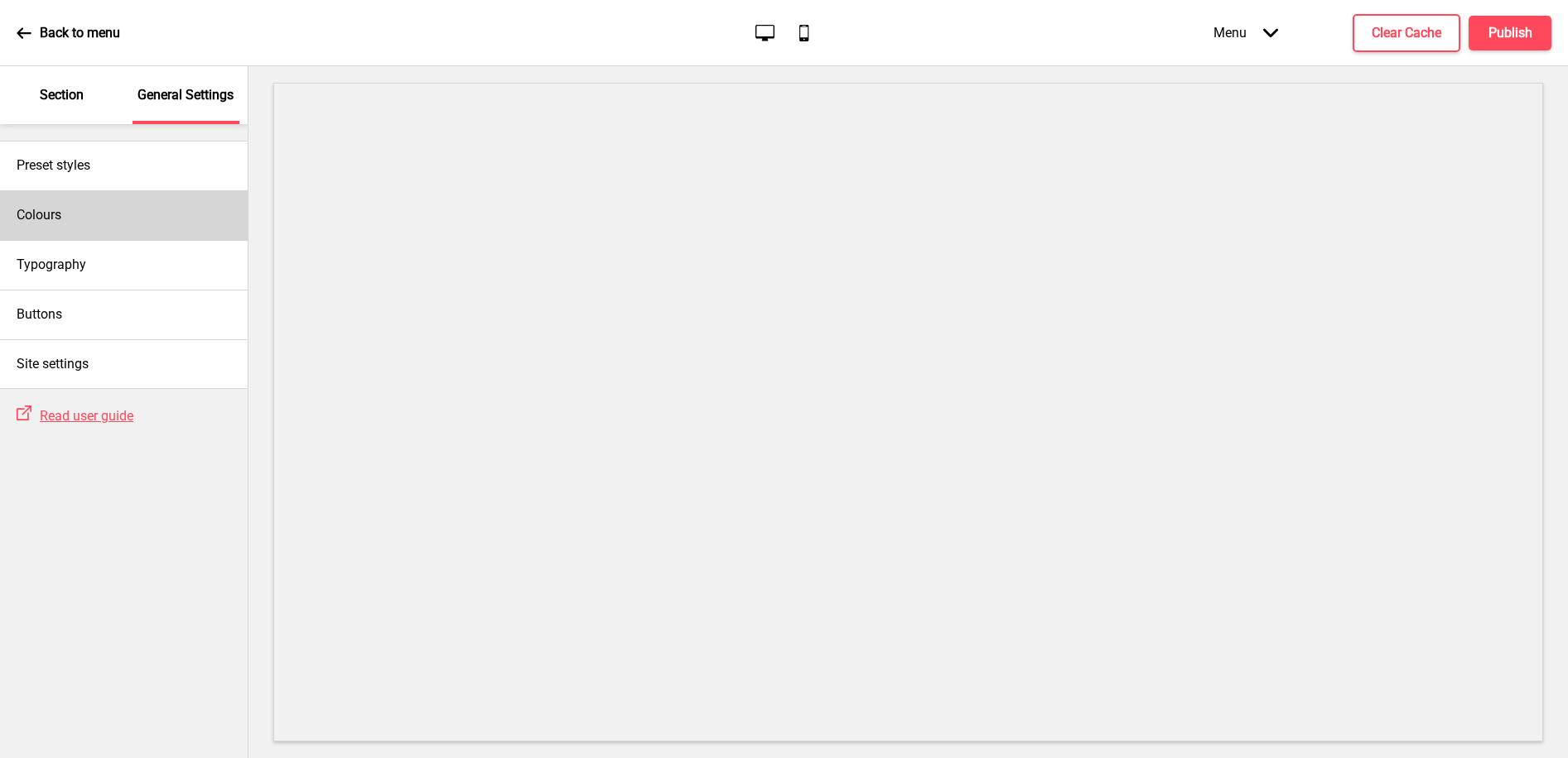
click at [67, 225] on div "Colours" at bounding box center [124, 215] width 248 height 50
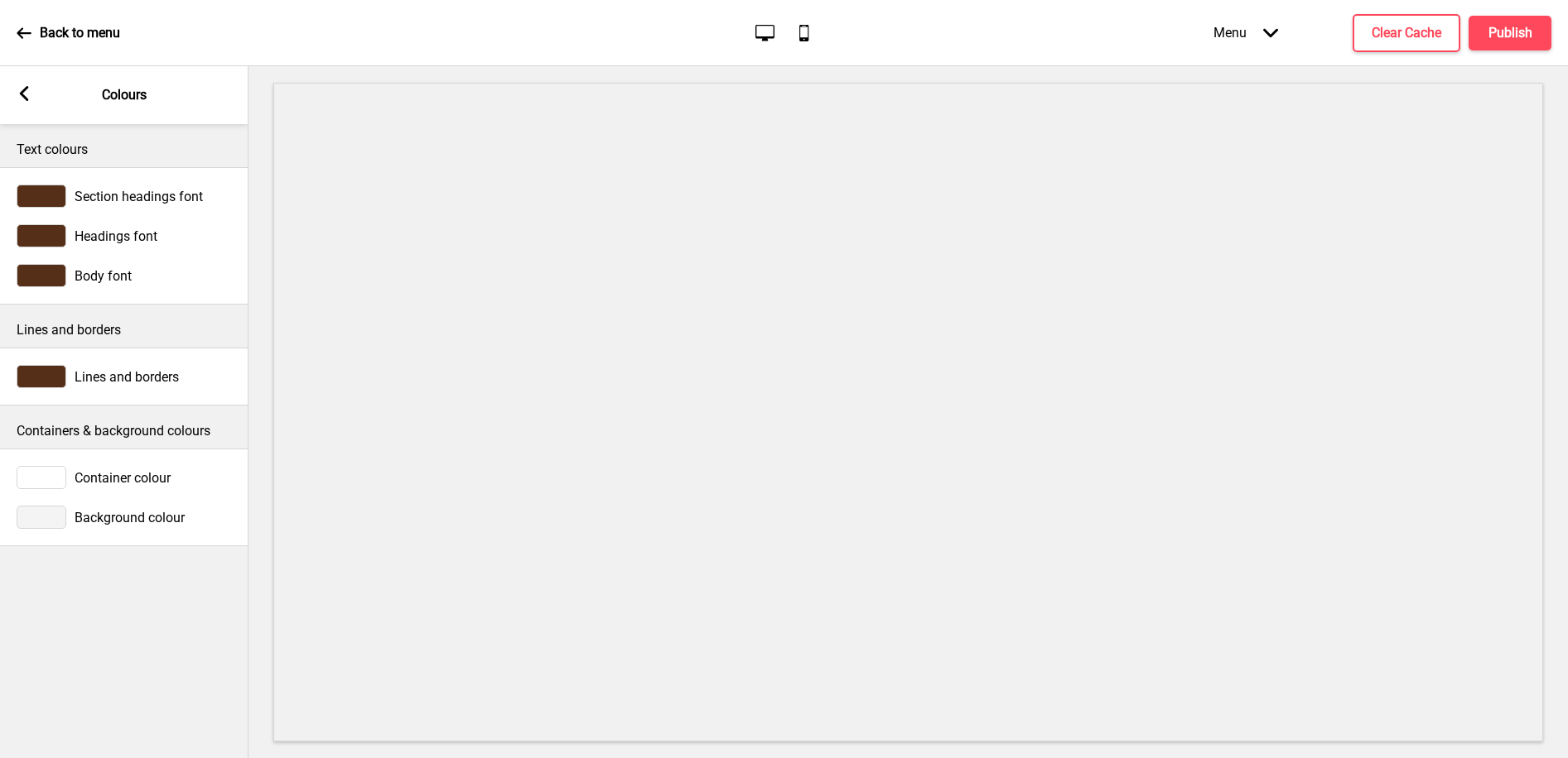
click at [28, 84] on div "Arrow left Colours" at bounding box center [124, 95] width 249 height 58
click at [26, 86] on rect at bounding box center [24, 93] width 15 height 15
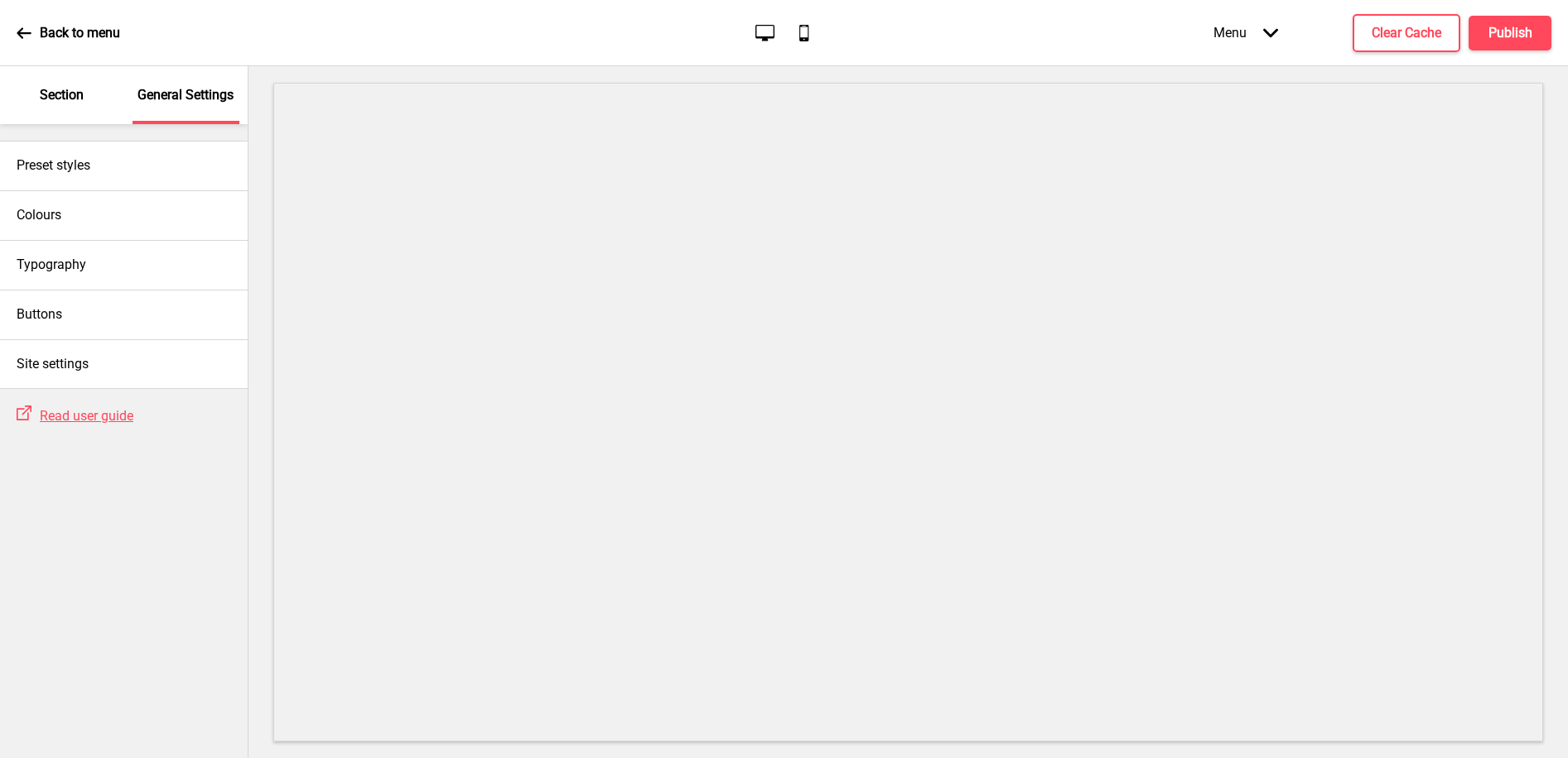
click at [63, 90] on p "Section" at bounding box center [62, 94] width 44 height 18
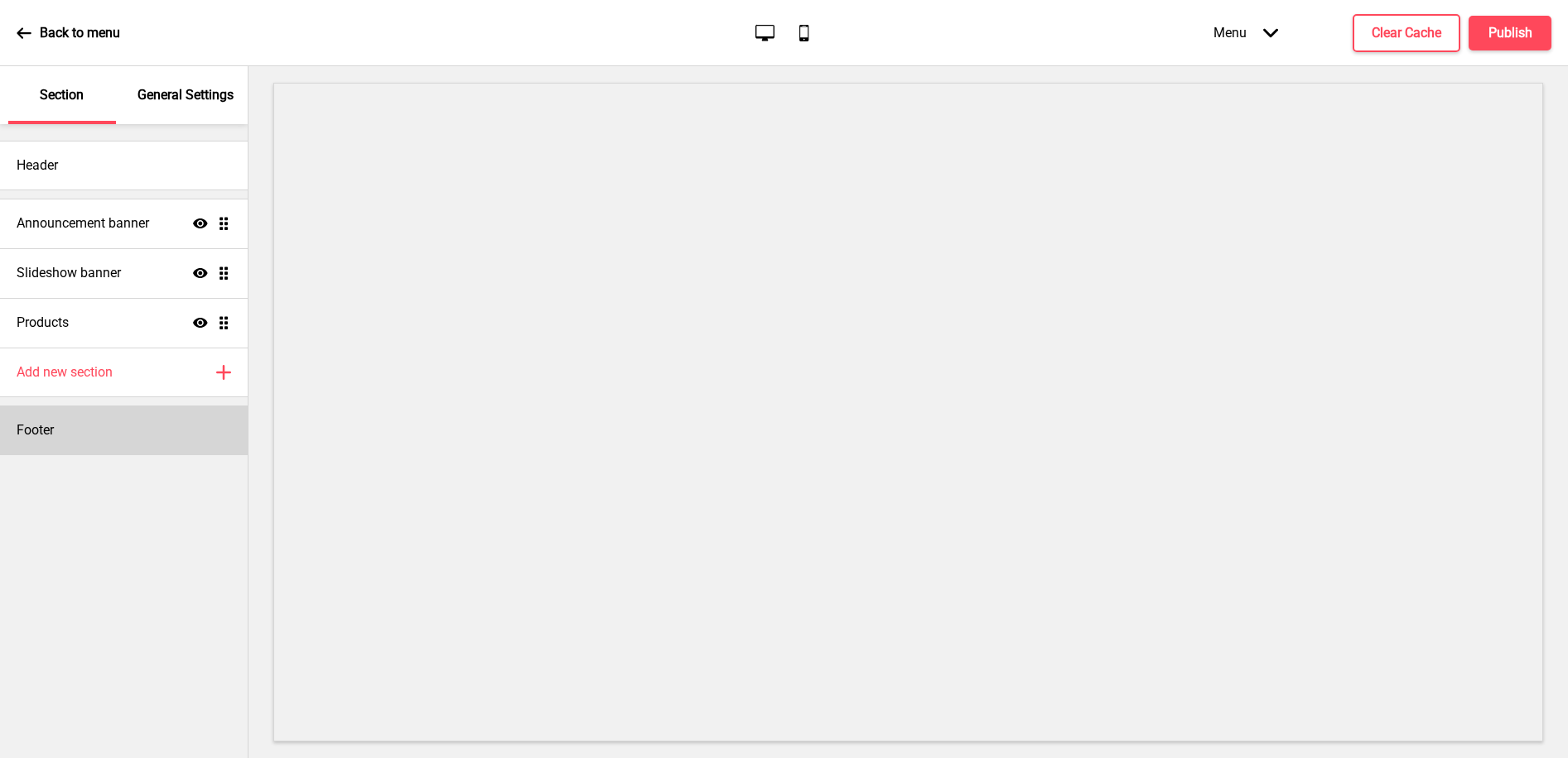
click at [67, 428] on div "Footer" at bounding box center [124, 430] width 248 height 50
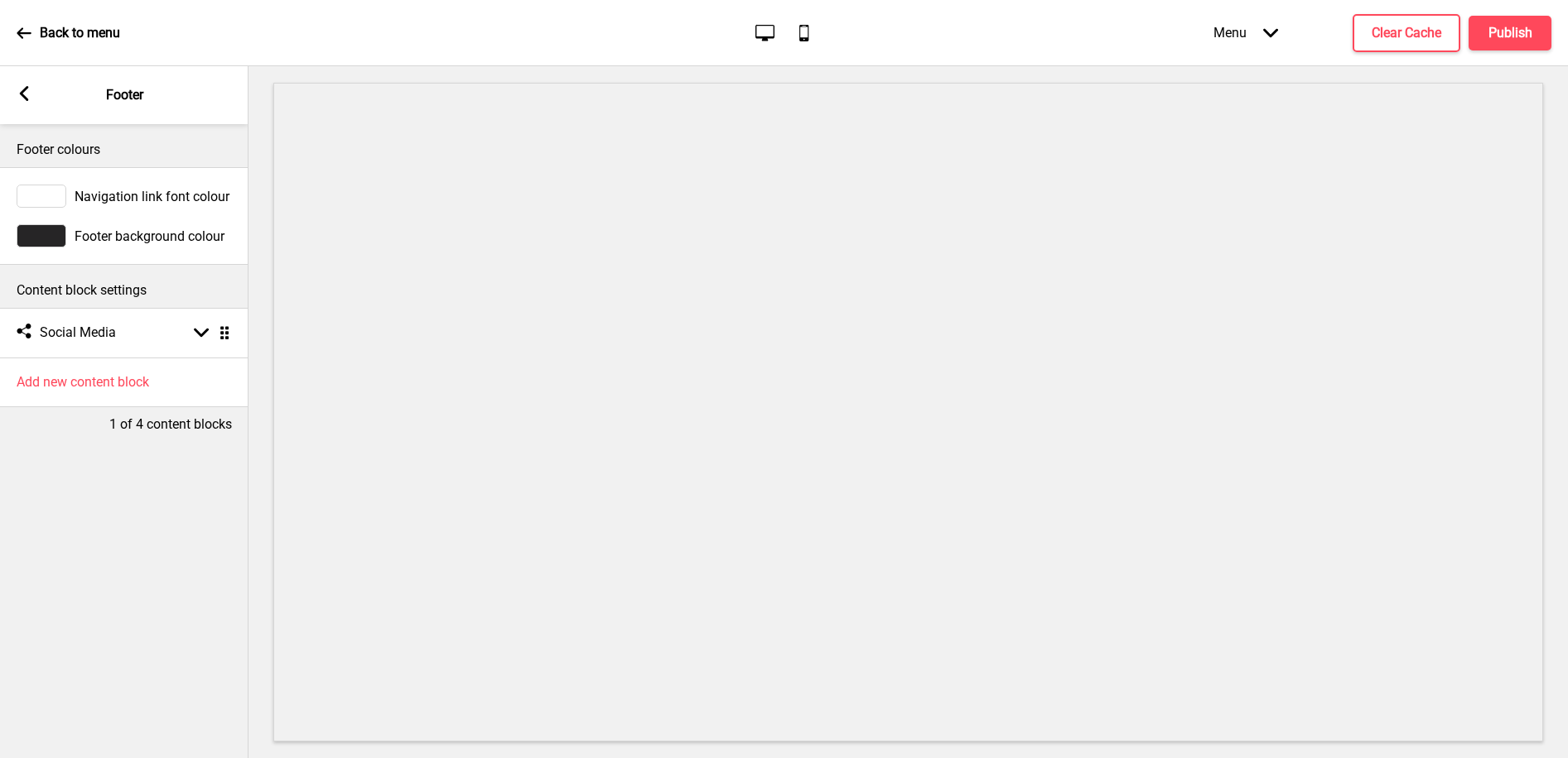
click at [54, 235] on div at bounding box center [41, 236] width 50 height 23
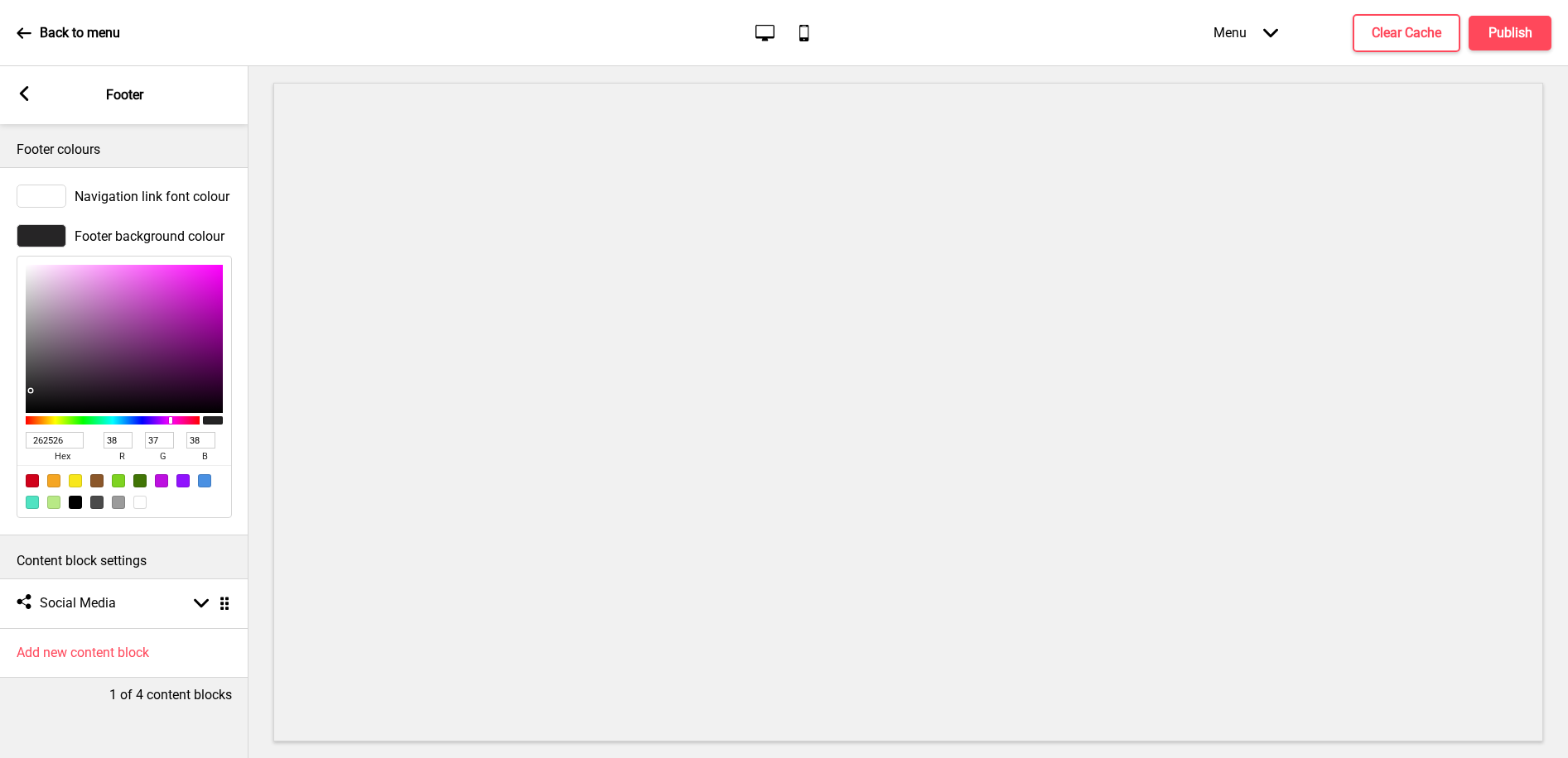
click at [39, 439] on input "262526" at bounding box center [54, 440] width 58 height 16
paste input "562f18"
type input "562f18"
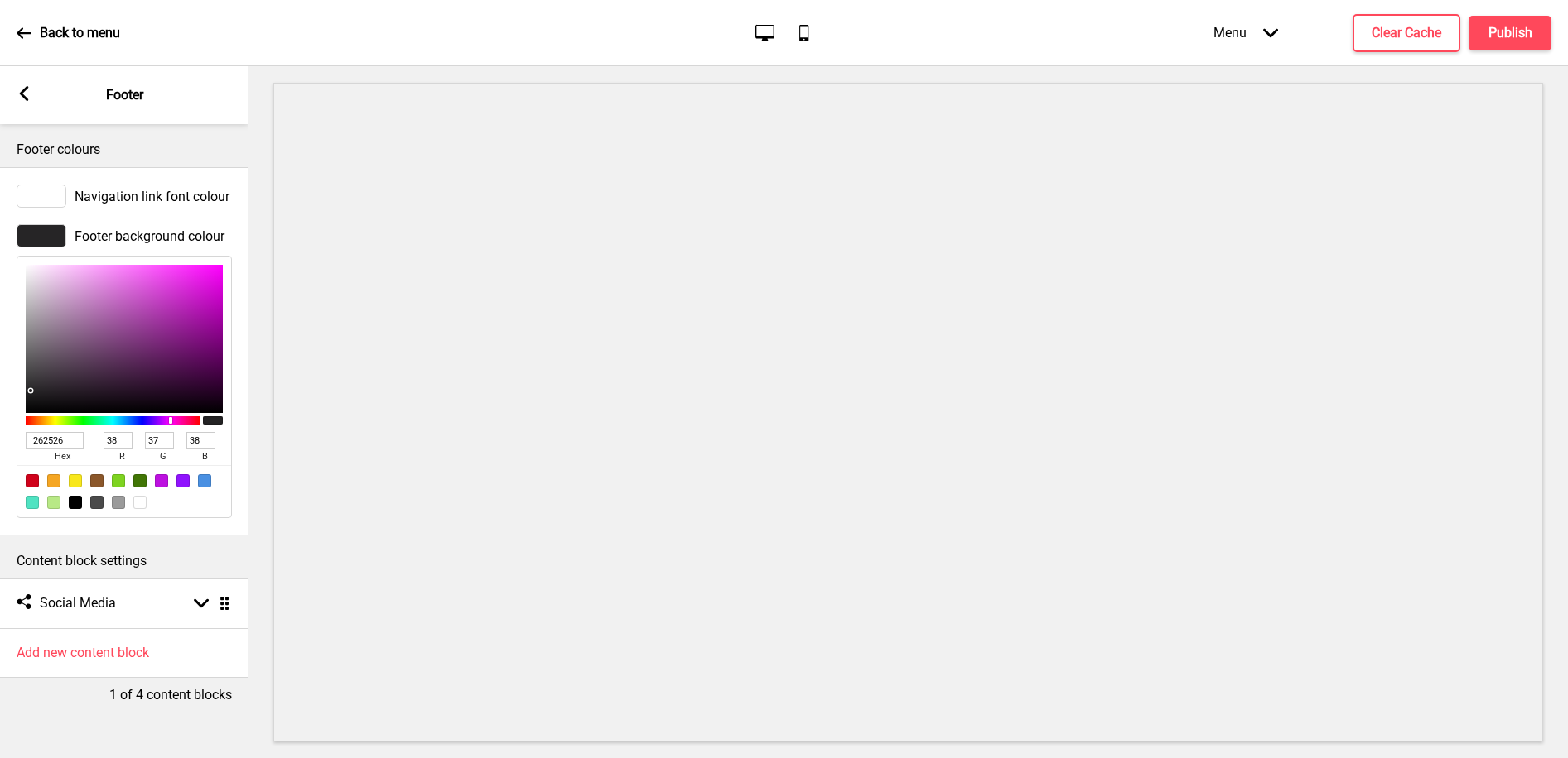
type input "86"
type input "47"
type input "24"
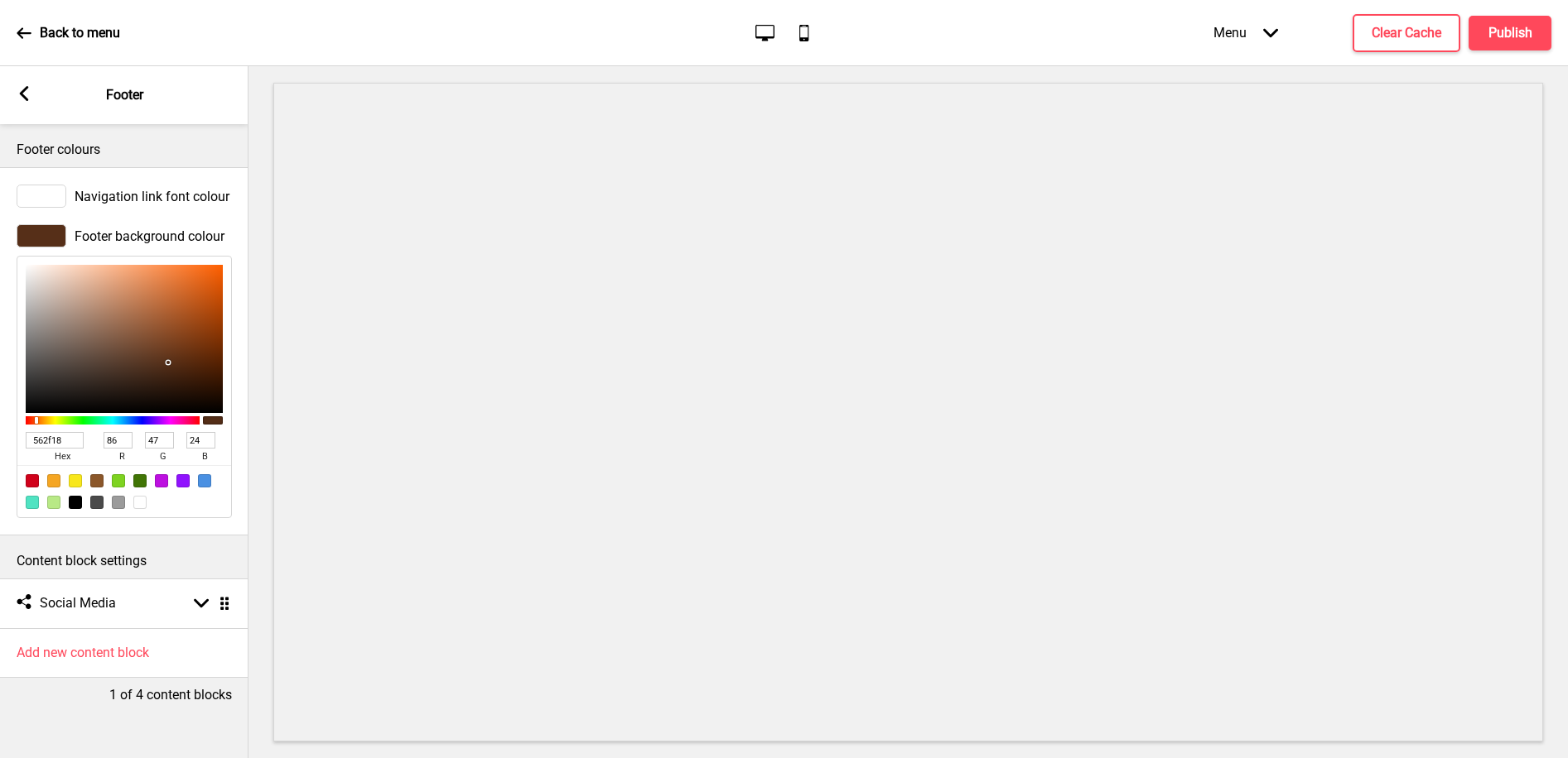
type input "562F18"
click at [16, 91] on rect at bounding box center [24, 93] width 15 height 15
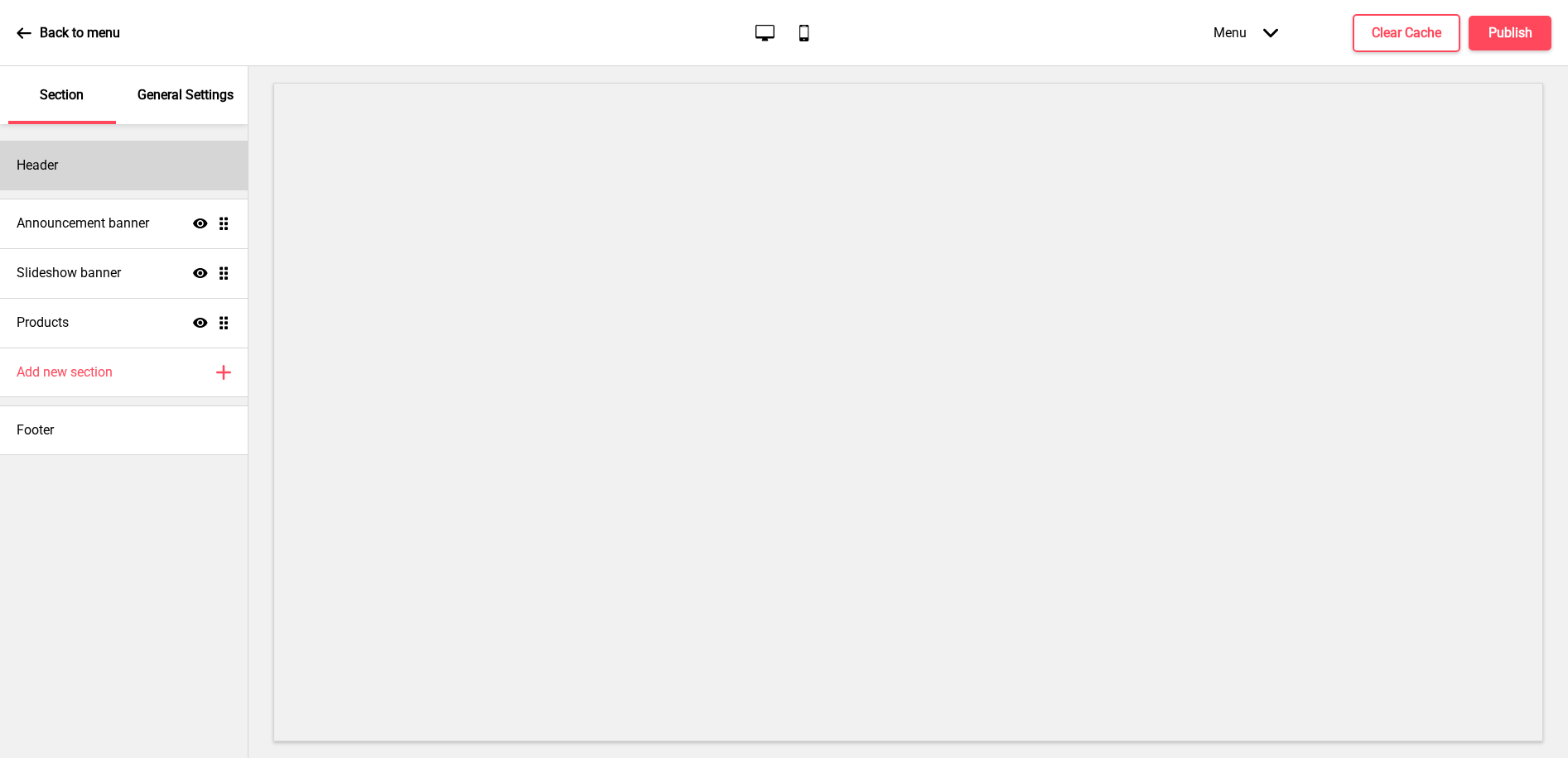
click at [47, 167] on h4 "Header" at bounding box center [36, 165] width 41 height 18
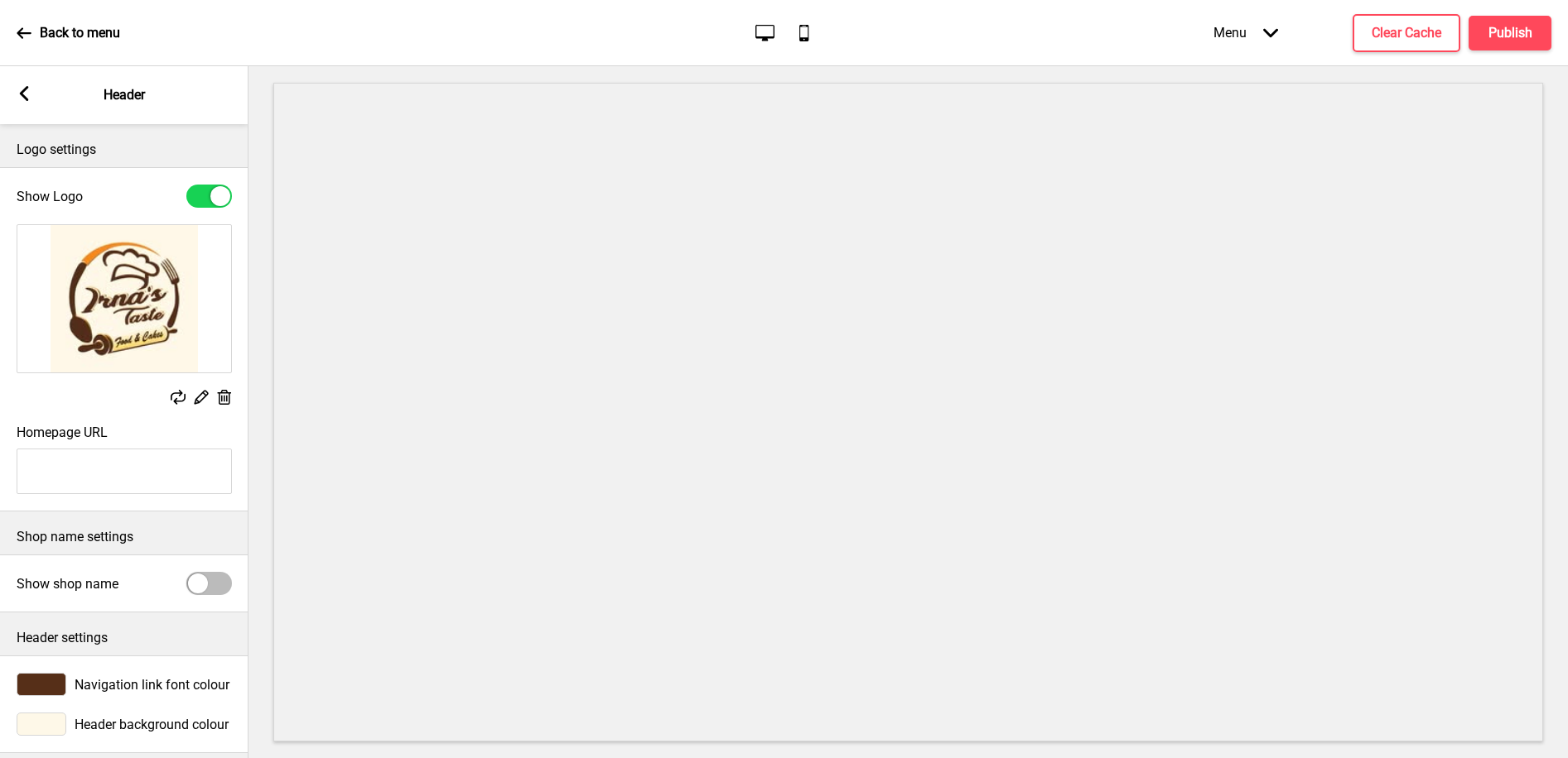
click at [53, 723] on div at bounding box center [41, 725] width 50 height 23
click at [49, 723] on div at bounding box center [41, 725] width 50 height 23
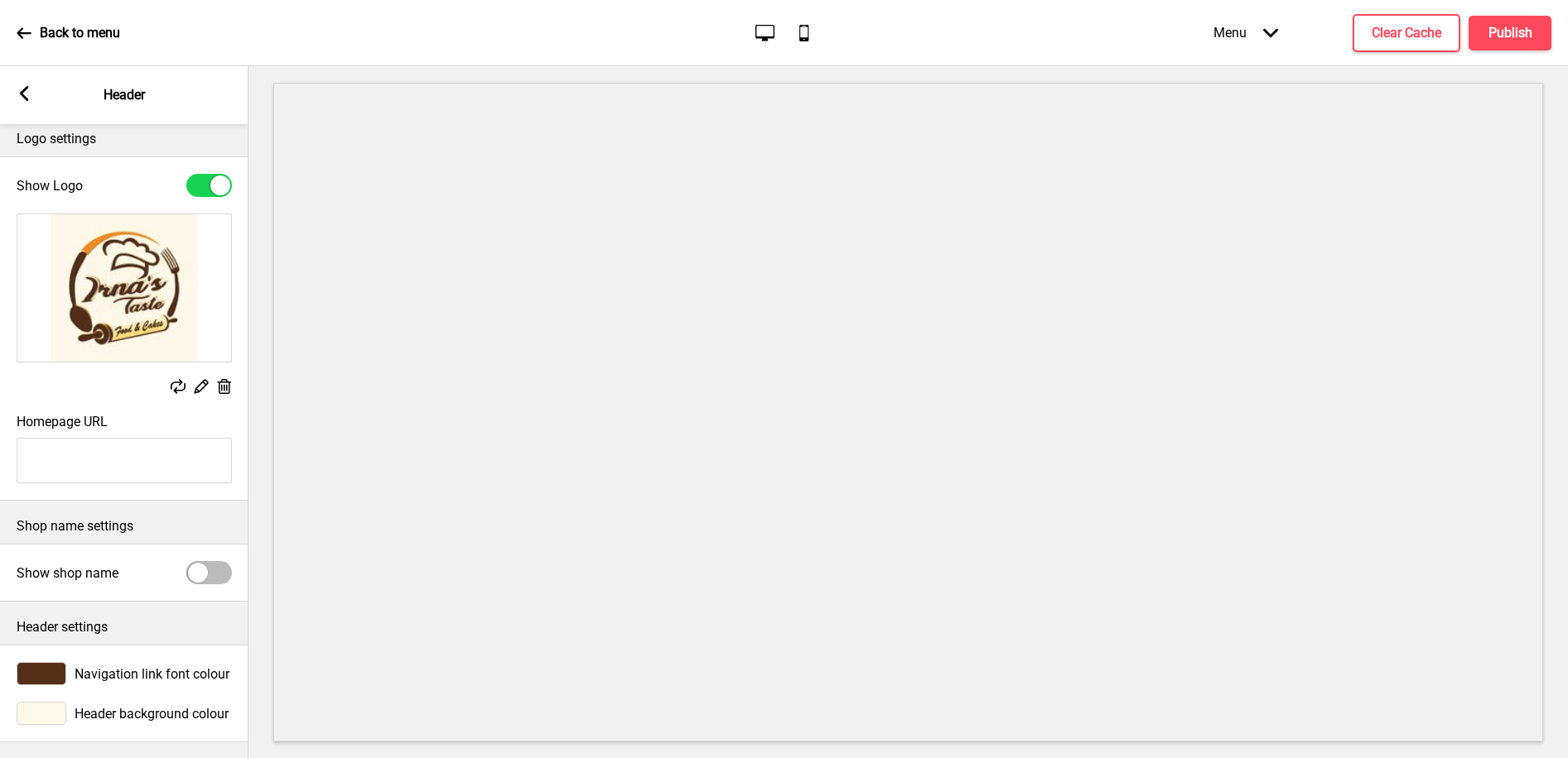
click at [47, 717] on div at bounding box center [41, 713] width 50 height 23
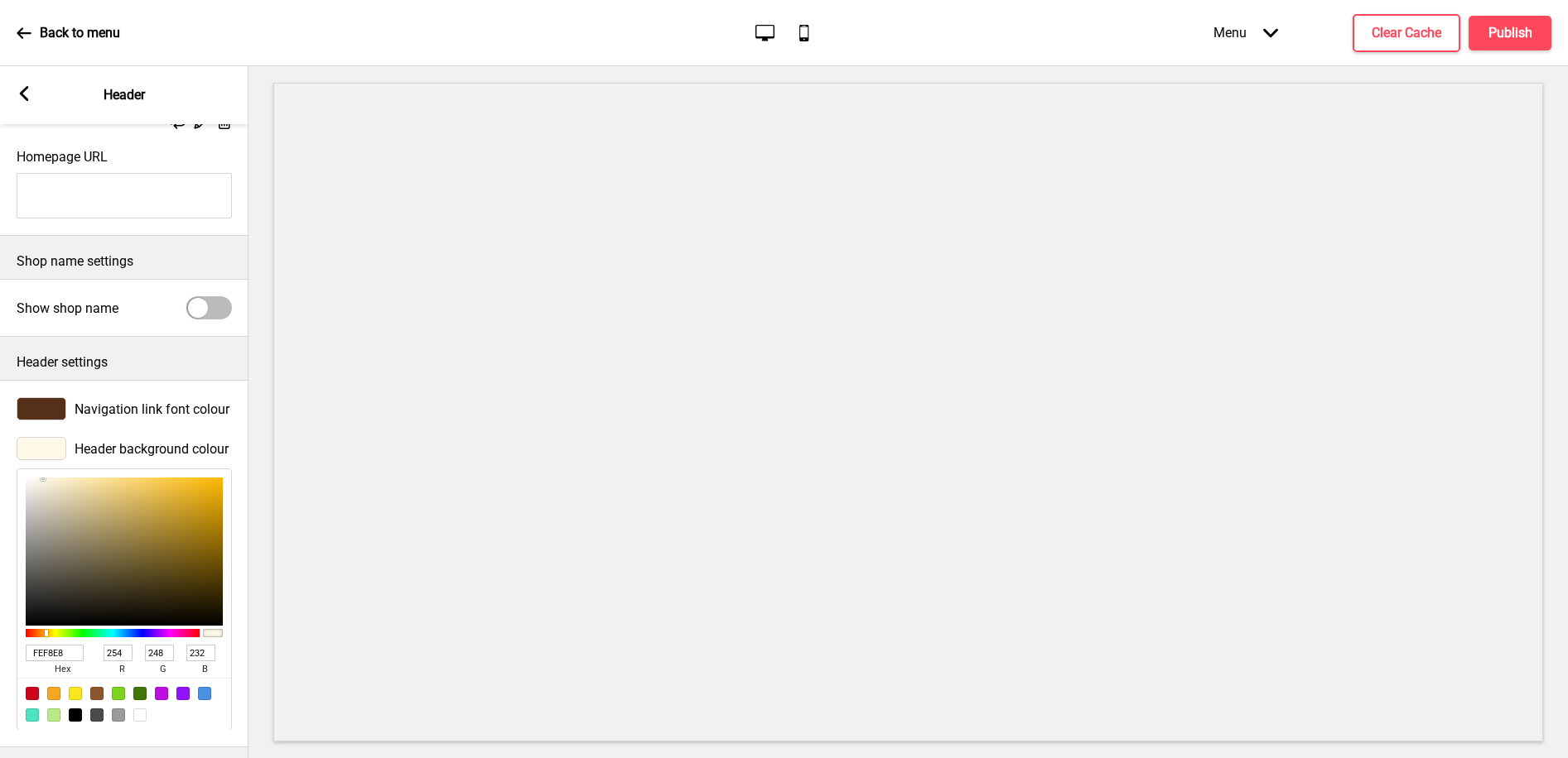
scroll to position [281, 0]
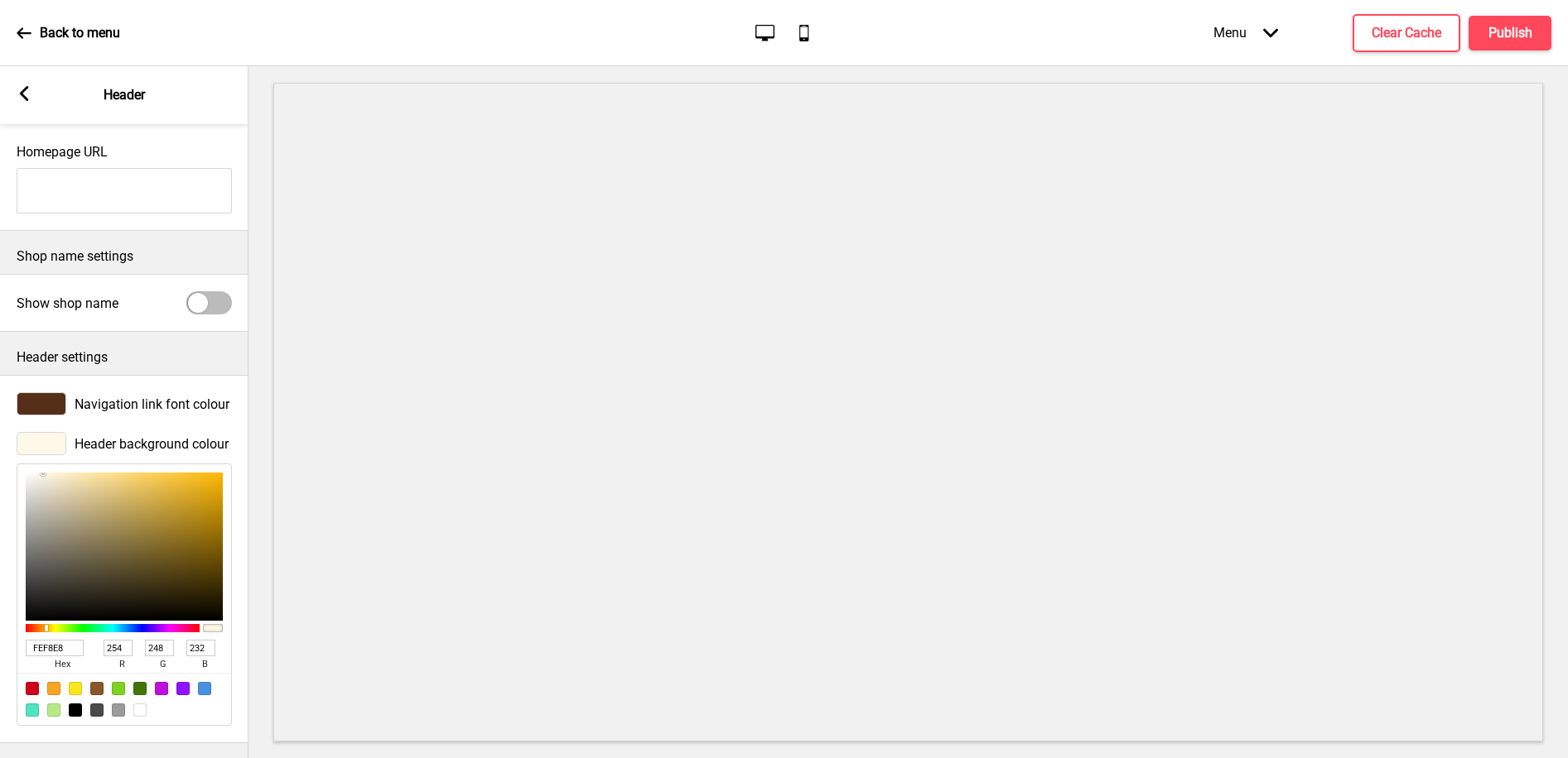
click at [36, 643] on input "FEF8E8" at bounding box center [54, 648] width 58 height 16
click at [22, 90] on icon at bounding box center [25, 93] width 10 height 15
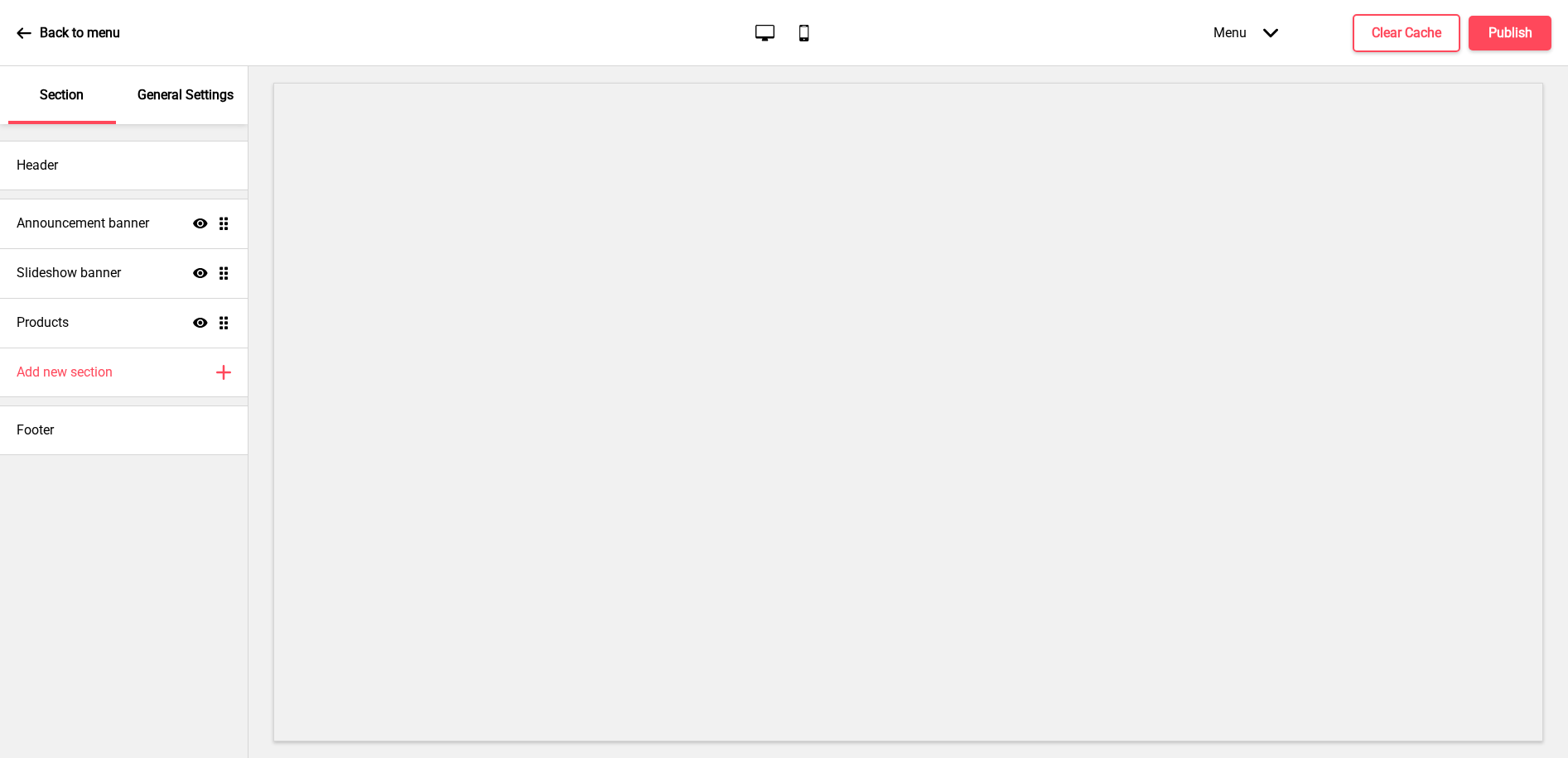
click at [195, 86] on p "General Settings" at bounding box center [185, 94] width 96 height 18
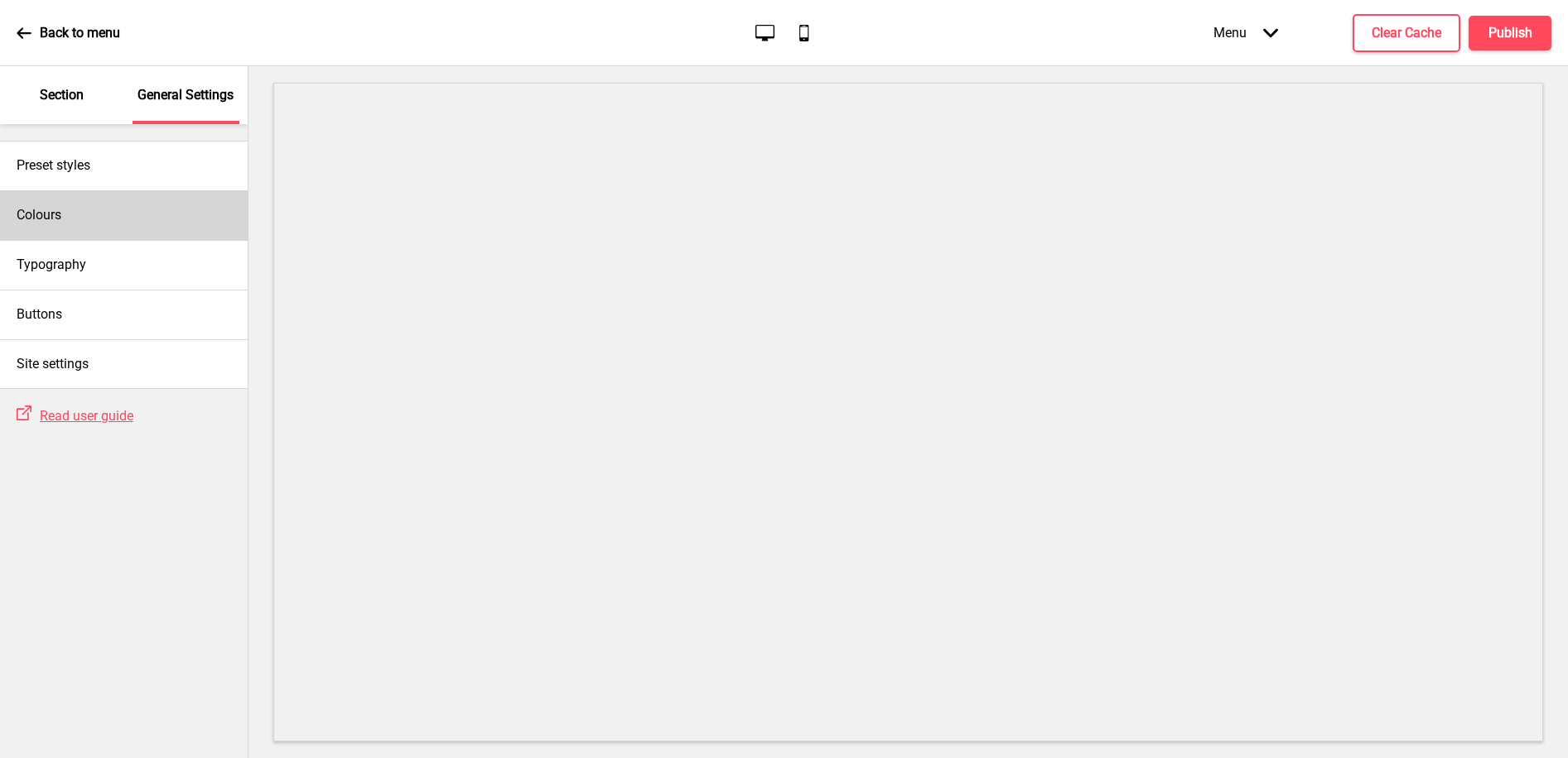
click at [86, 225] on div "Colours" at bounding box center [124, 215] width 248 height 50
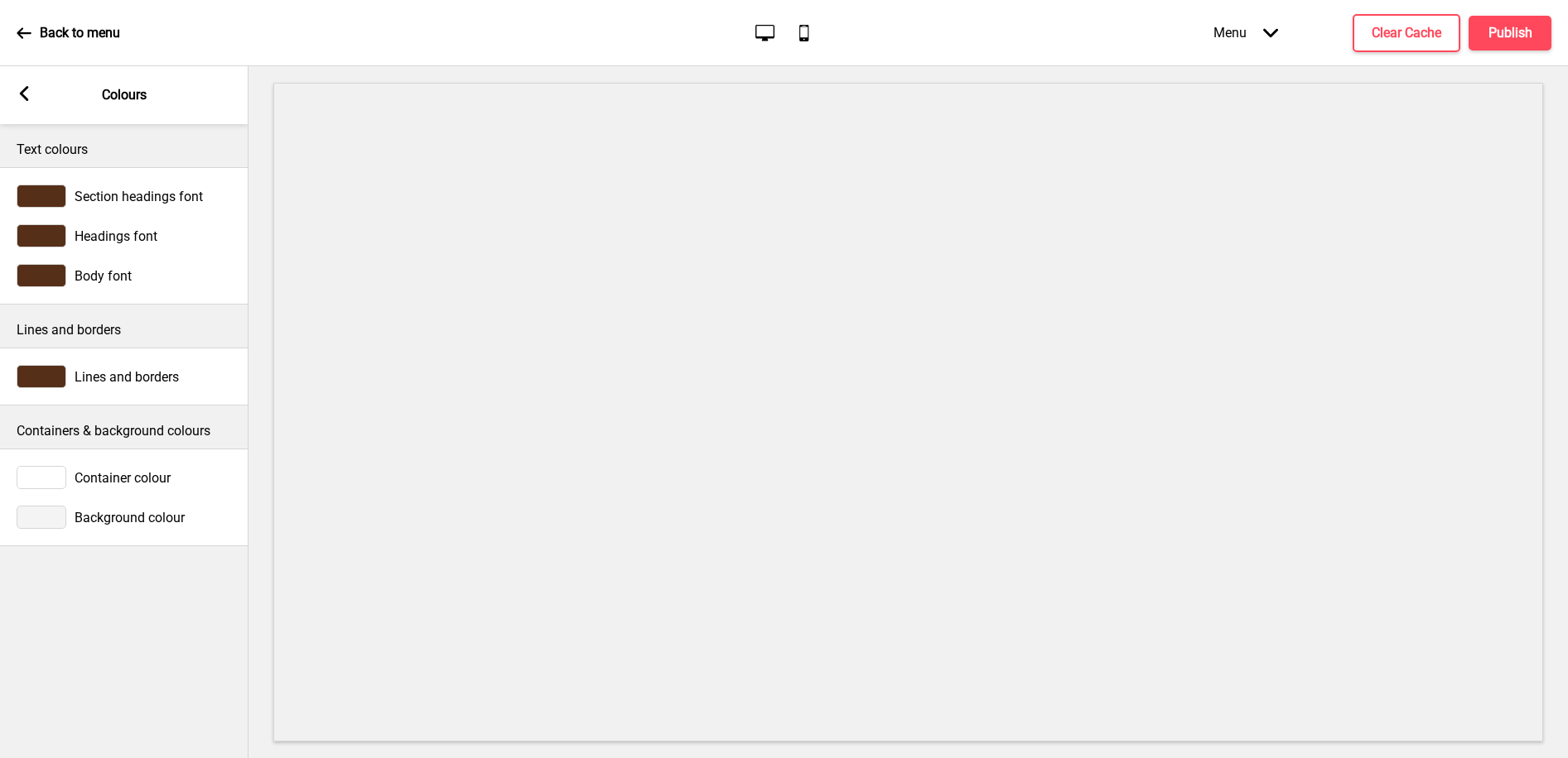
click at [48, 510] on div at bounding box center [41, 517] width 50 height 23
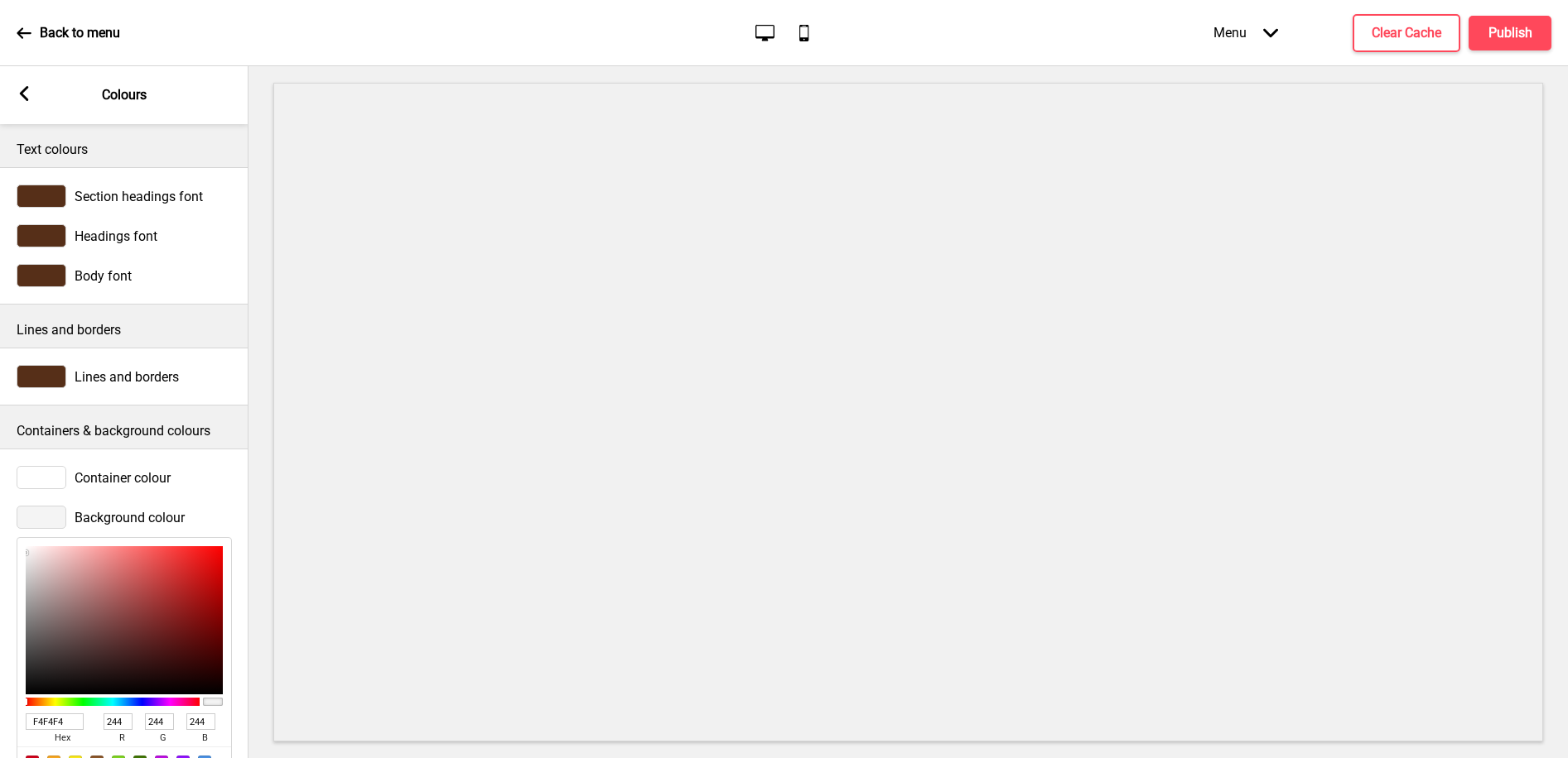
scroll to position [74, 0]
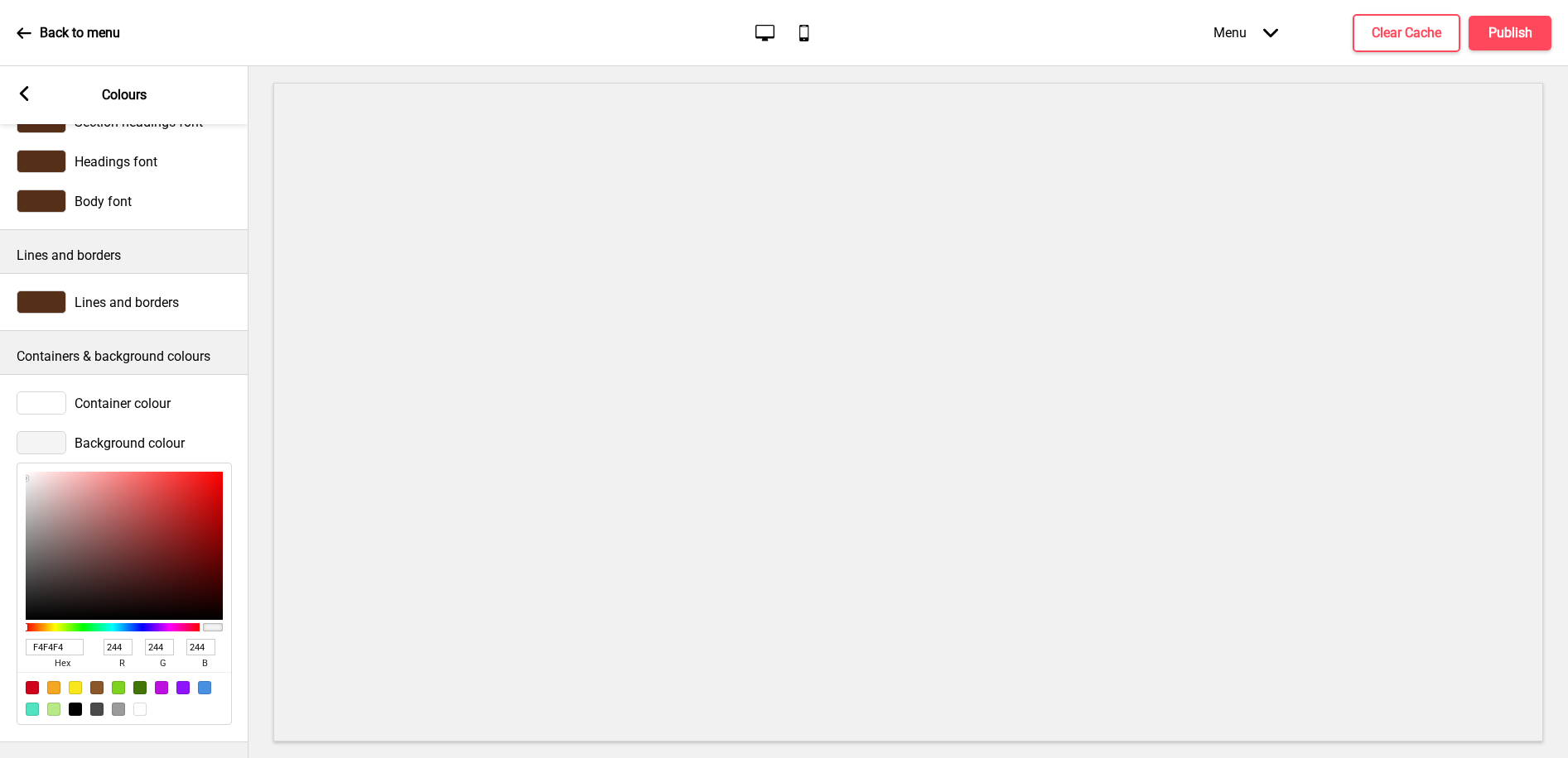
click at [51, 644] on input "F4F4F4" at bounding box center [54, 647] width 58 height 16
paste input "EF8E8"
type input "FEF8E8"
type input "254"
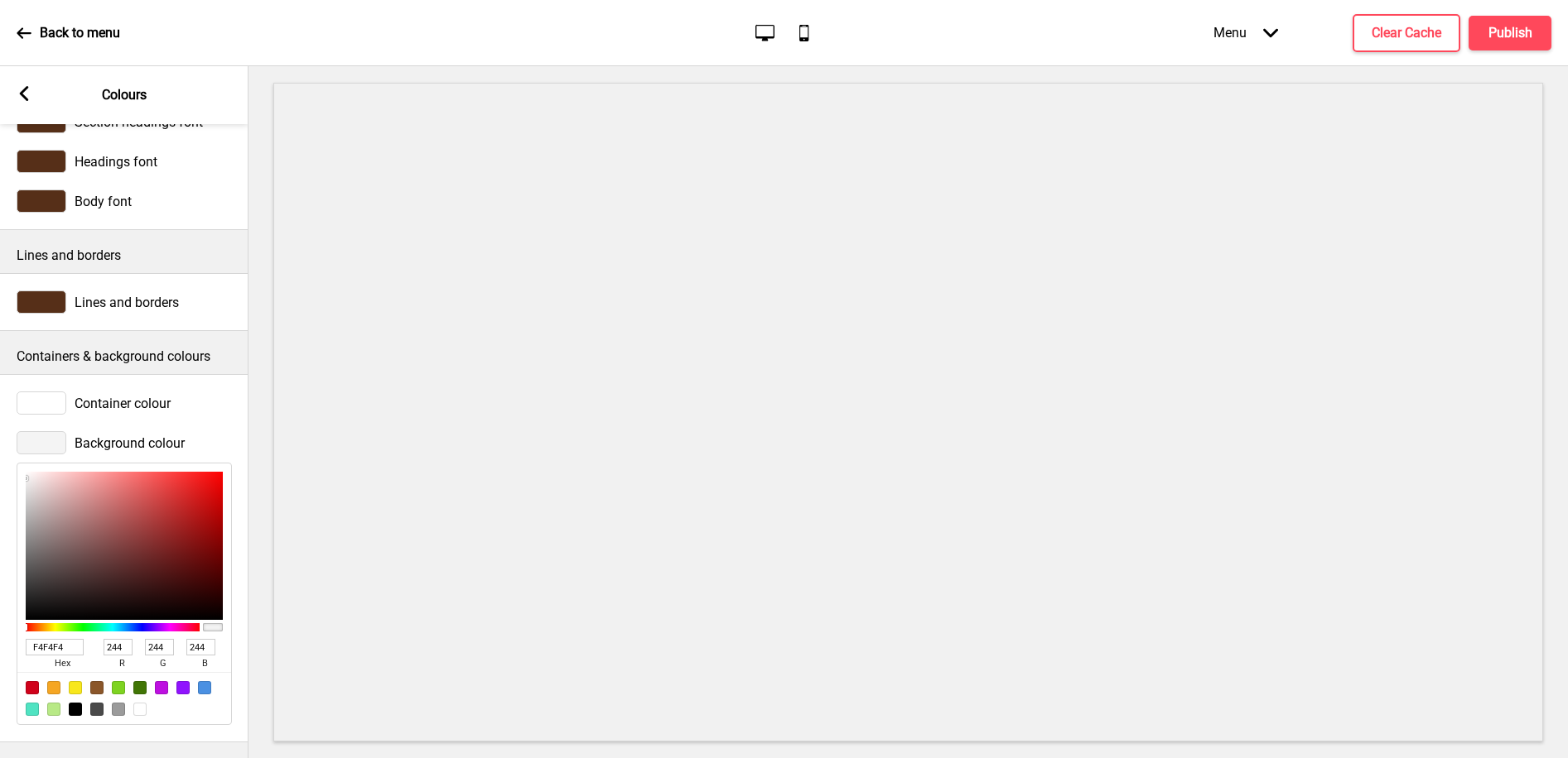
type input "248"
type input "232"
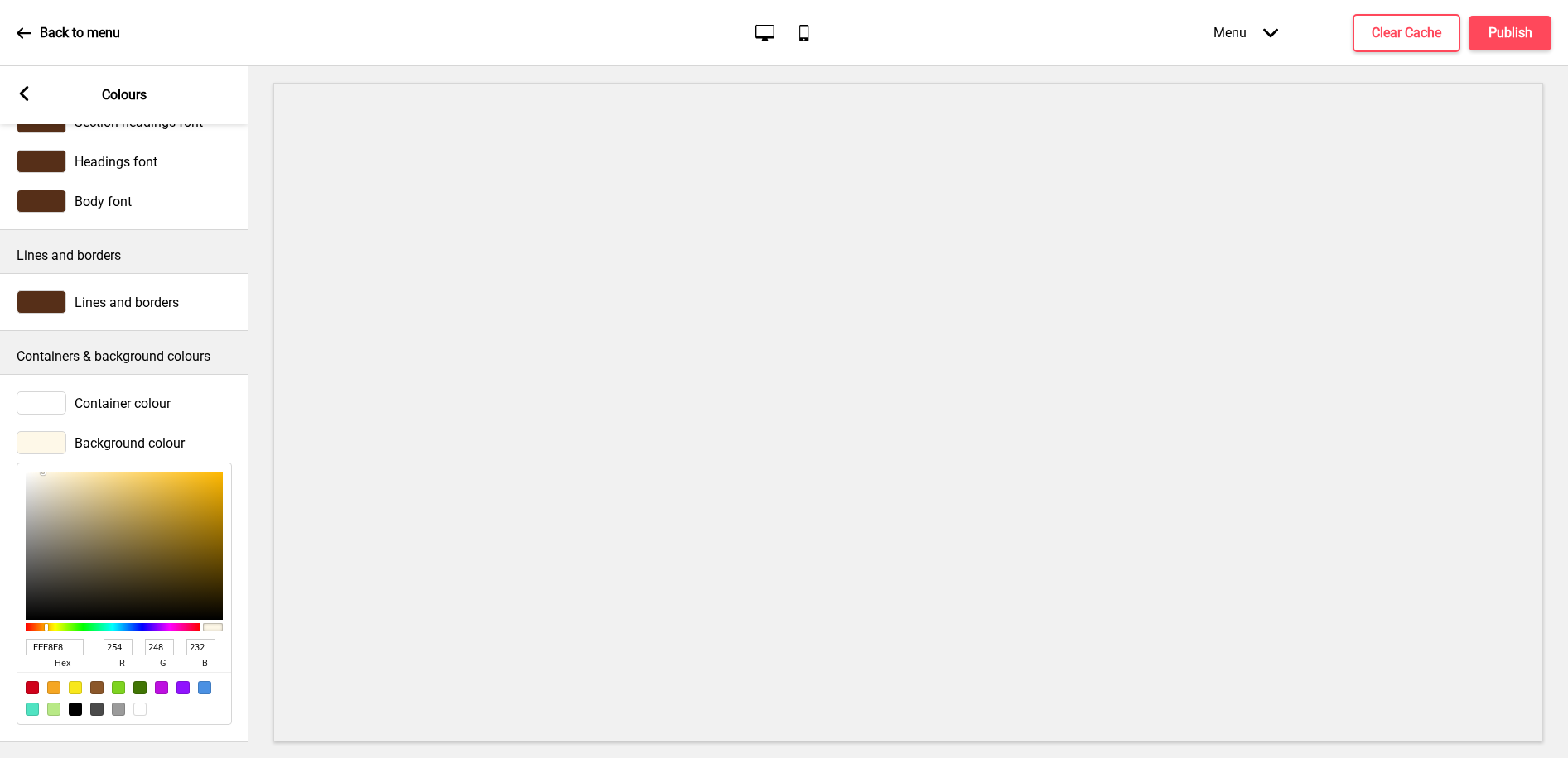
type input "FEF8E8"
click at [61, 398] on div at bounding box center [41, 403] width 50 height 23
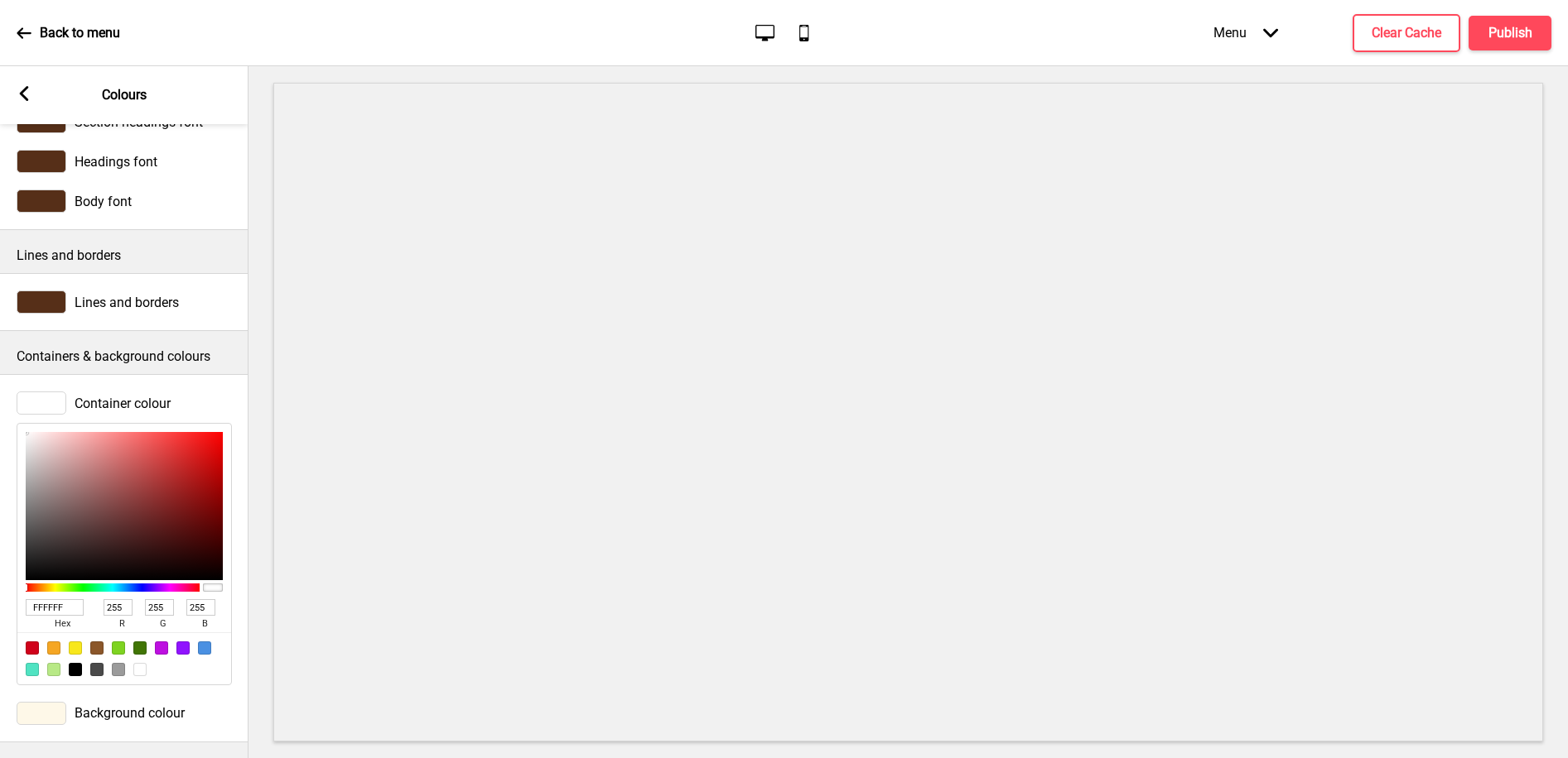
click at [54, 605] on input "FFFFFF" at bounding box center [54, 607] width 58 height 16
paste input "EF8E8"
type input "FEF8E8"
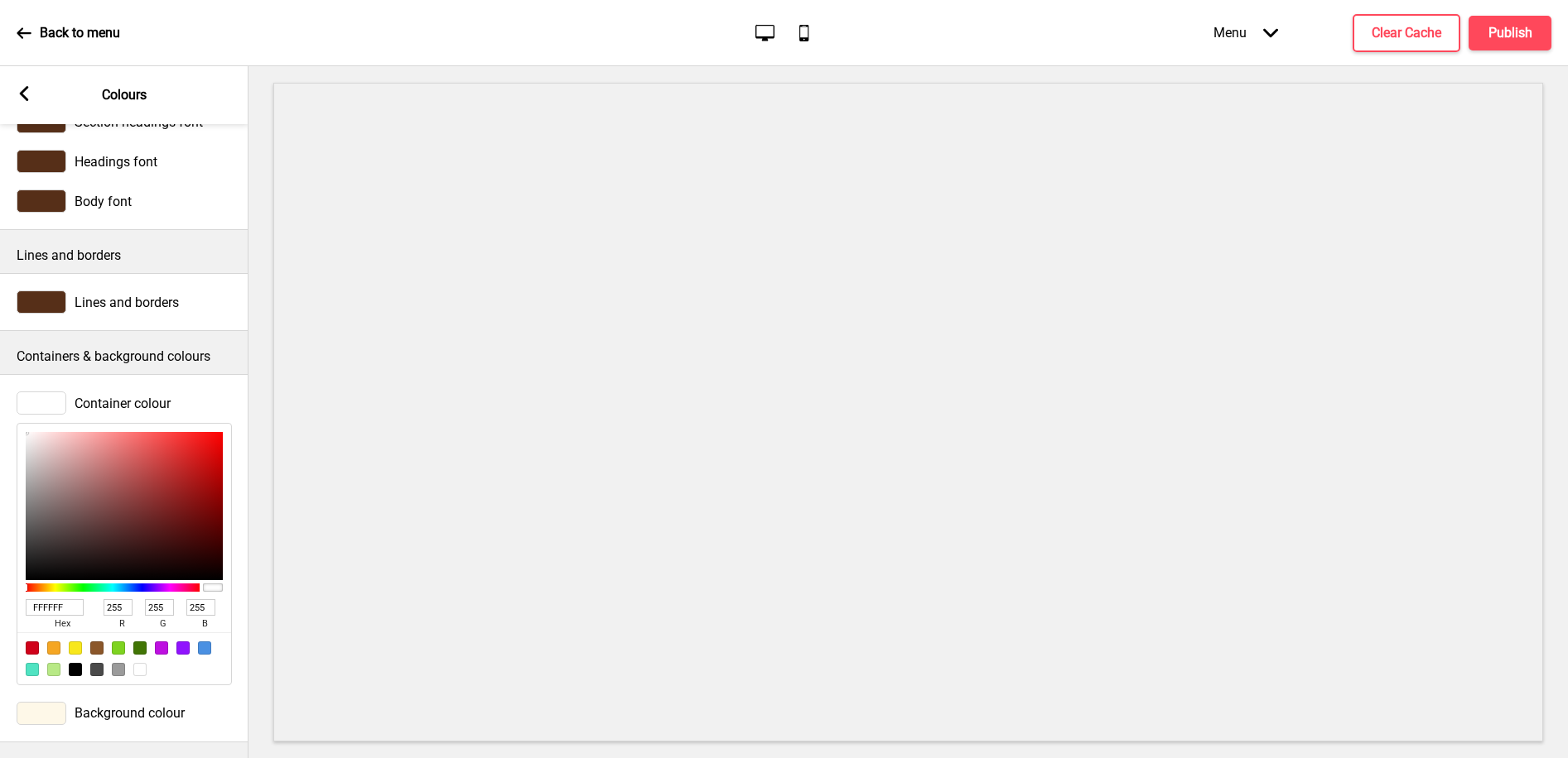
type input "254"
type input "248"
type input "232"
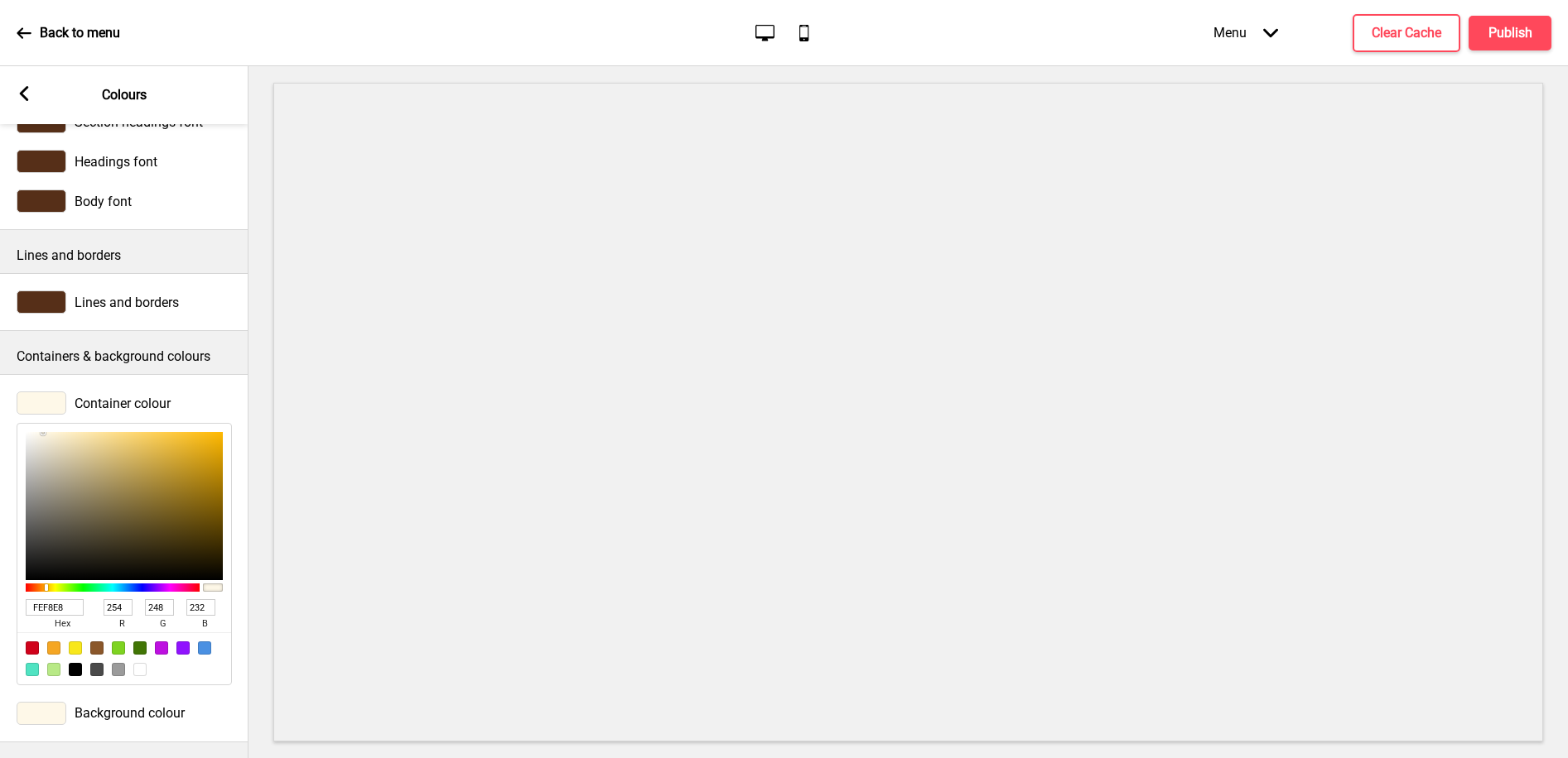
type input "F9F6EF"
type input "249"
type input "246"
type input "239"
click at [34, 435] on div at bounding box center [124, 507] width 197 height 149
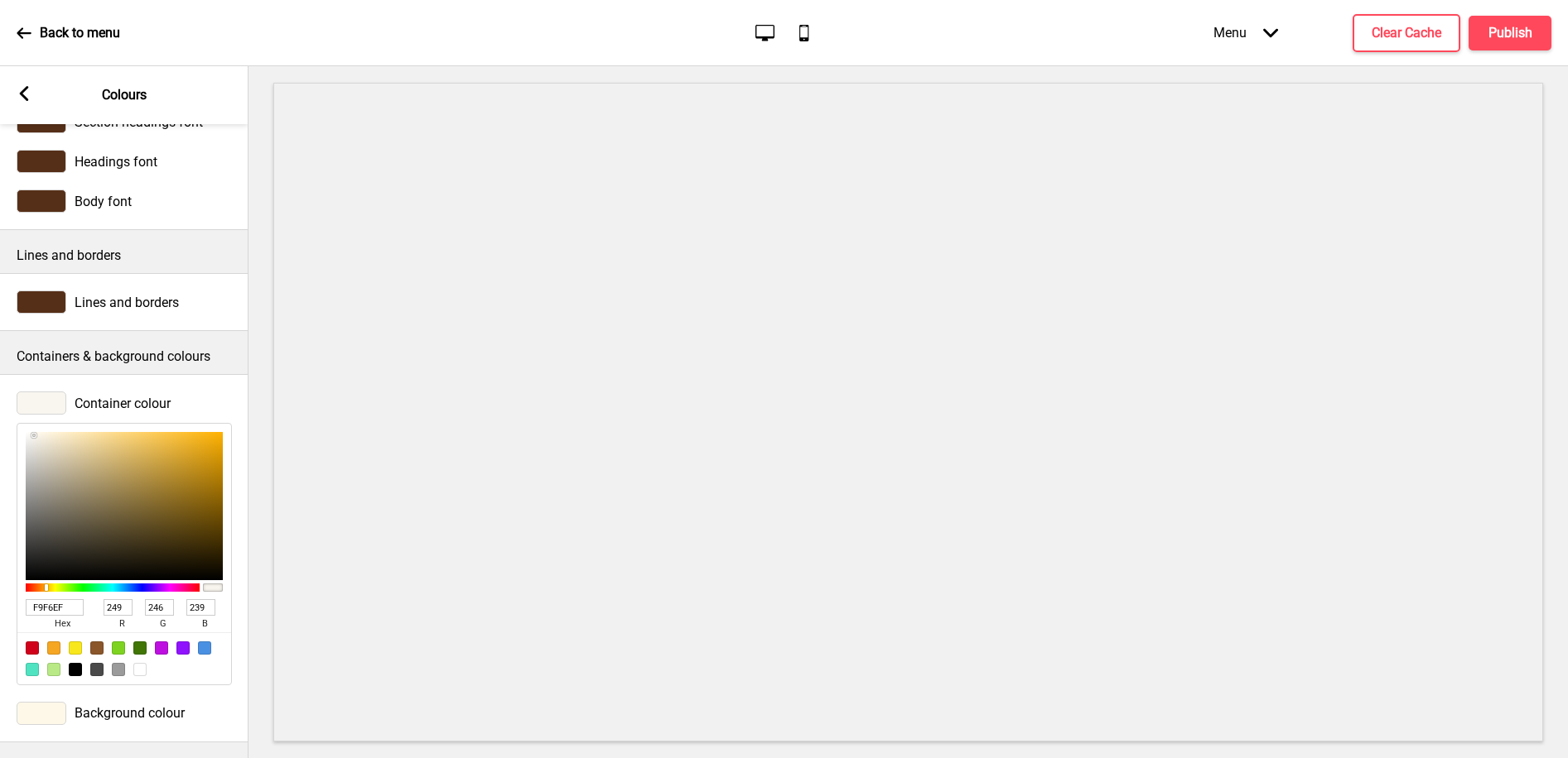
click at [46, 608] on input "F9F6EF" at bounding box center [54, 607] width 58 height 16
paste input "EF8E8"
type input "FEF8E8"
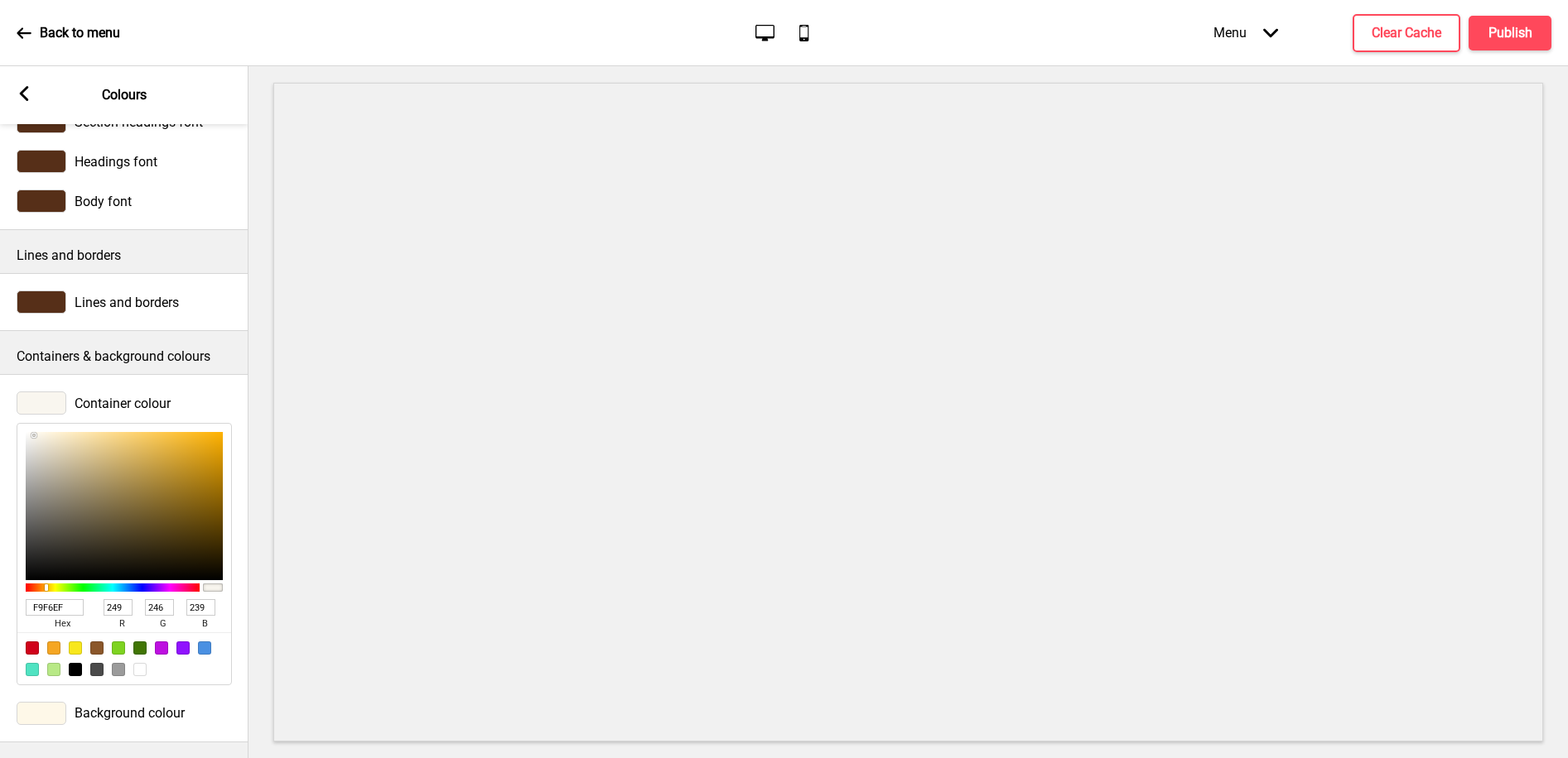
type input "254"
type input "248"
type input "232"
type input "FCFAF3"
type input "252"
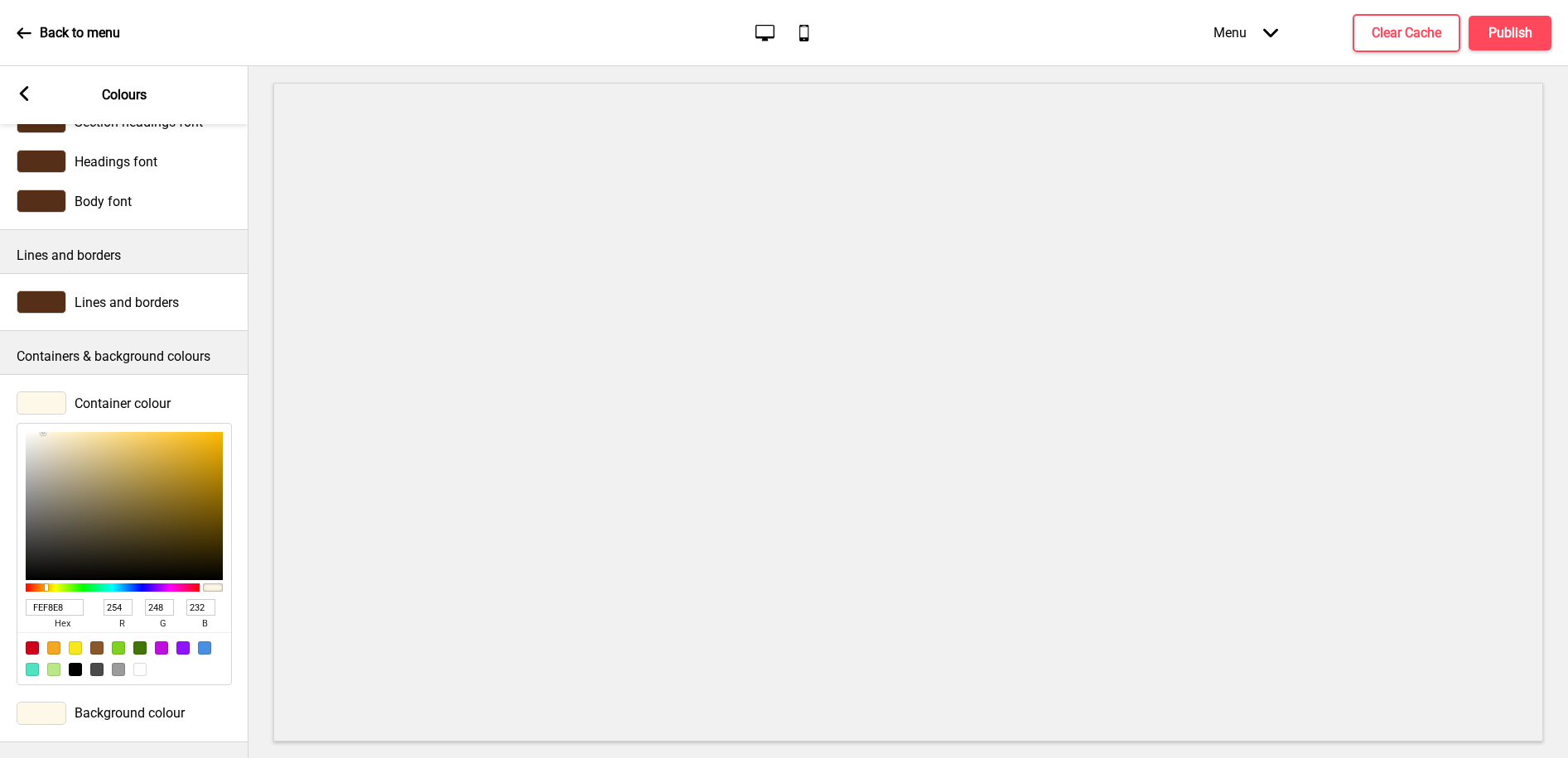
type input "250"
type input "243"
click at [33, 434] on div at bounding box center [124, 507] width 197 height 149
click at [23, 93] on rect at bounding box center [24, 93] width 15 height 15
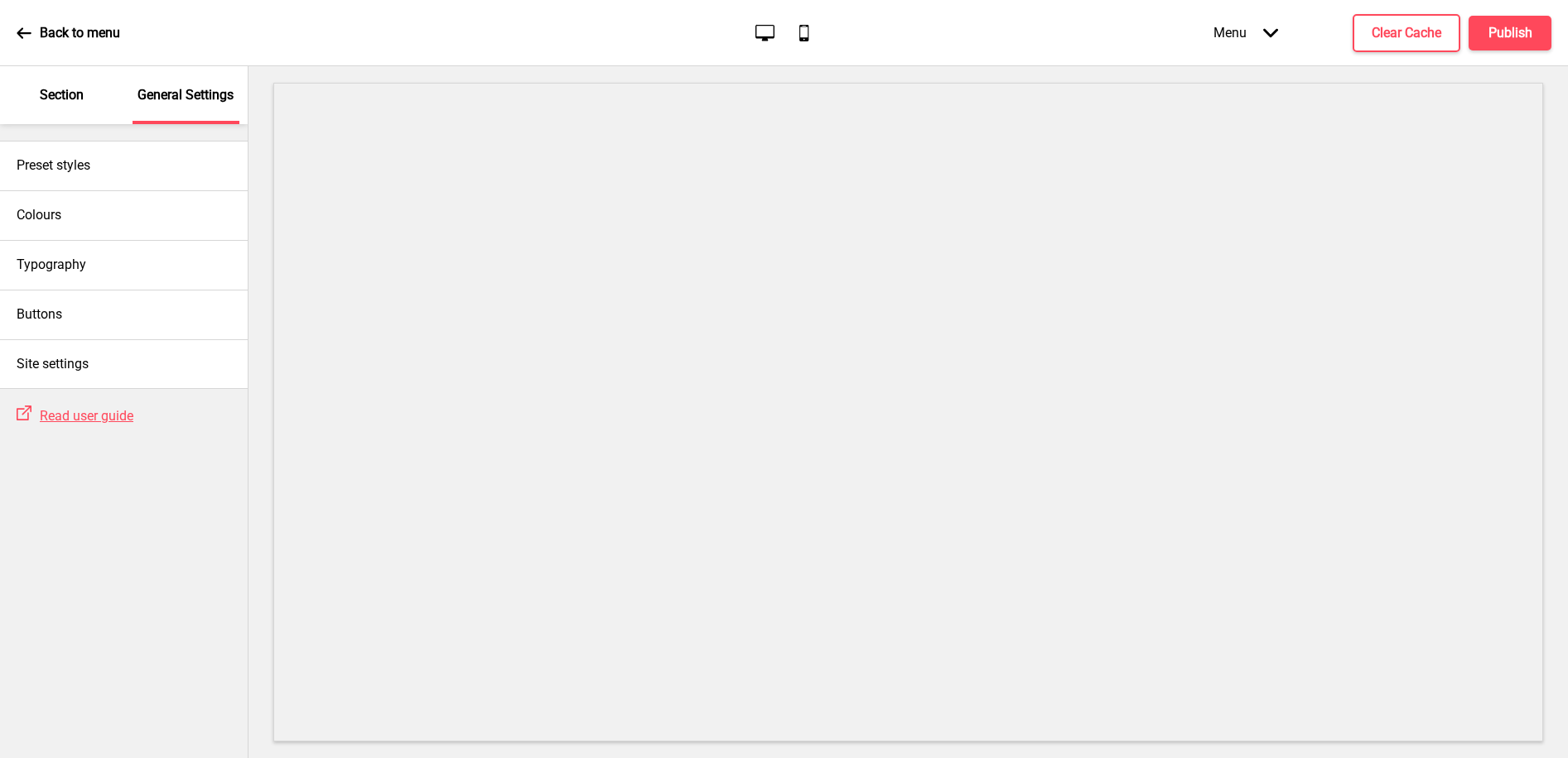
click at [78, 90] on p "Section" at bounding box center [62, 94] width 44 height 18
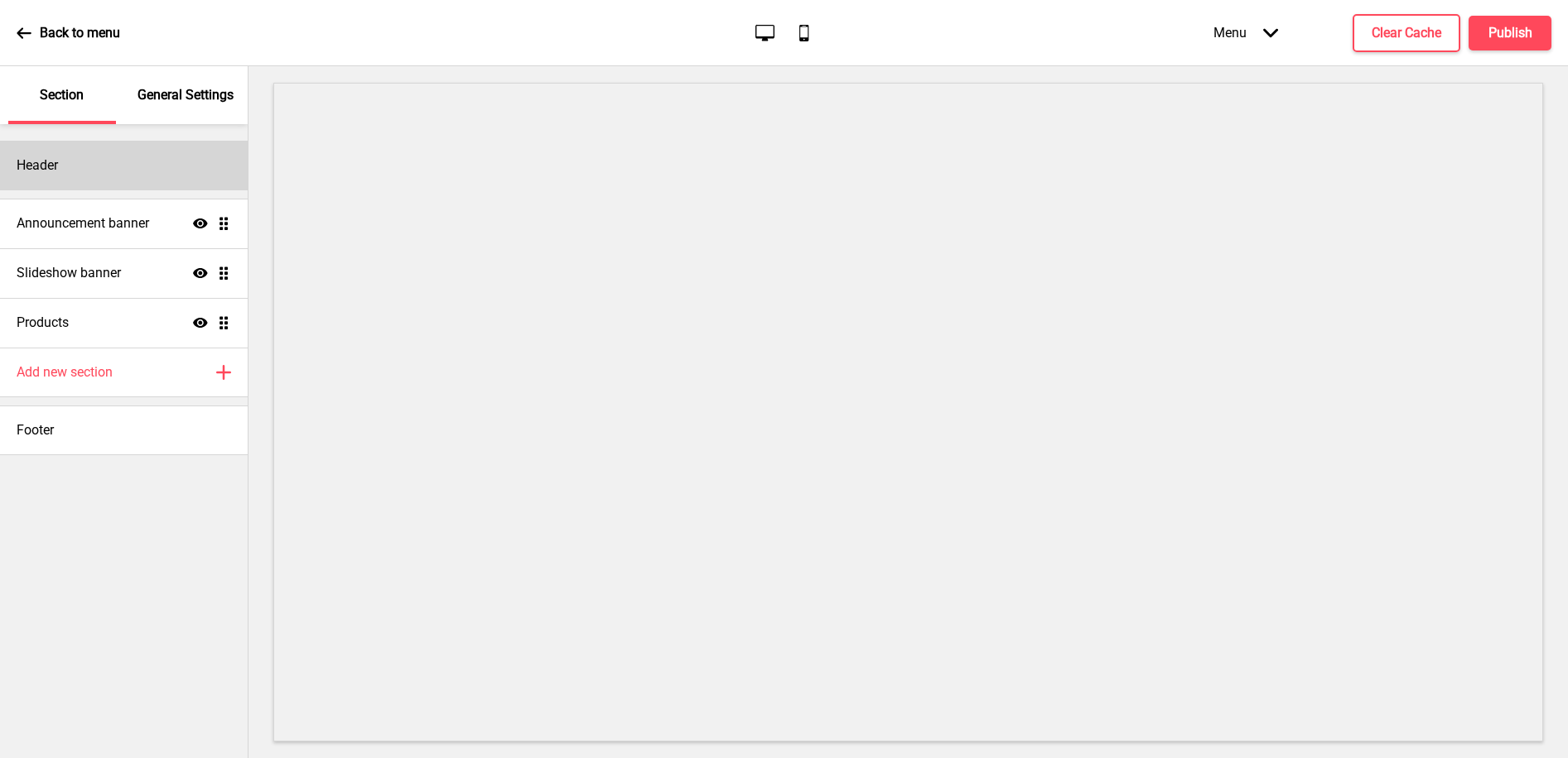
click at [67, 175] on div "Header" at bounding box center [124, 166] width 248 height 50
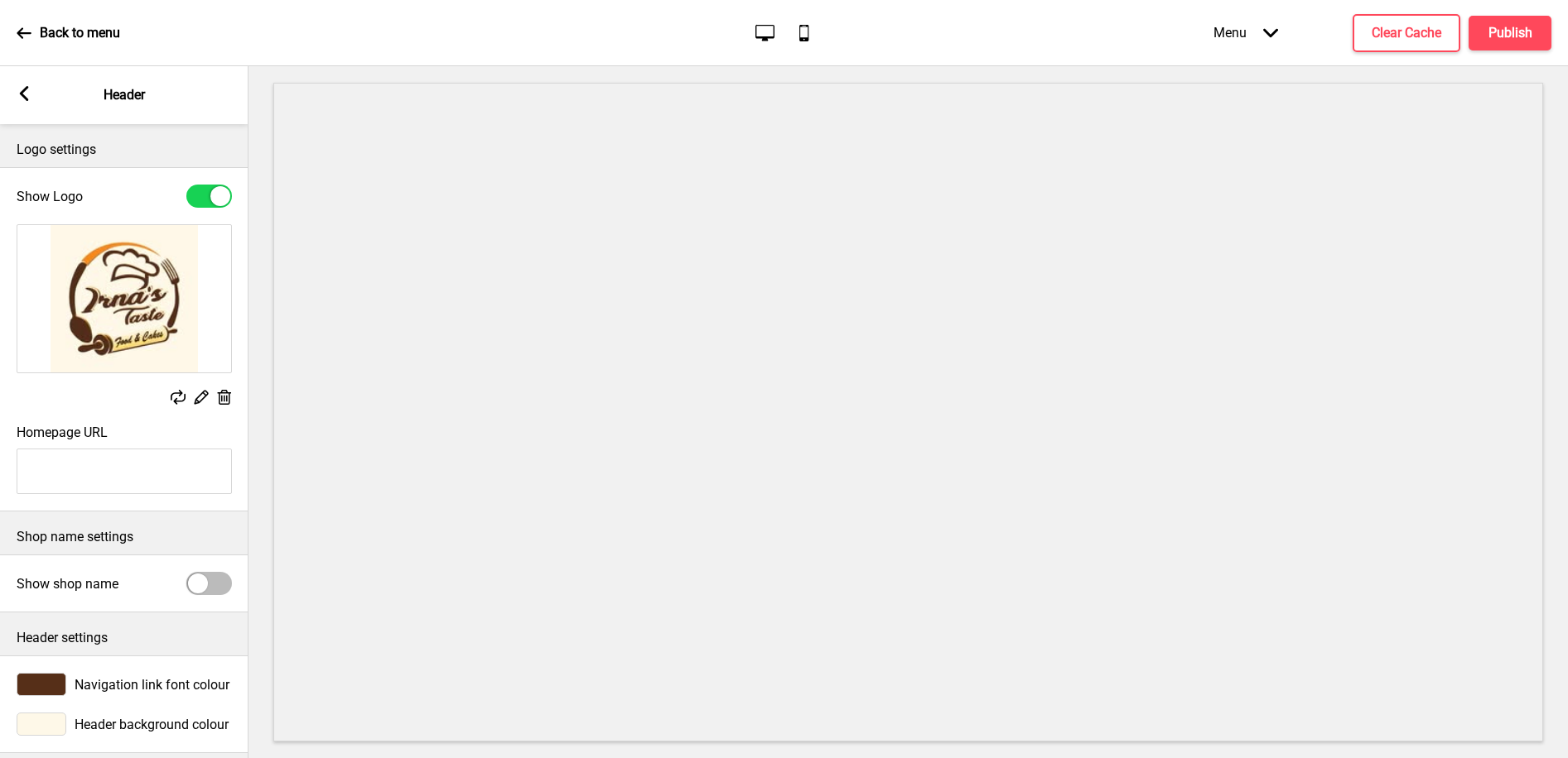
scroll to position [10, 0]
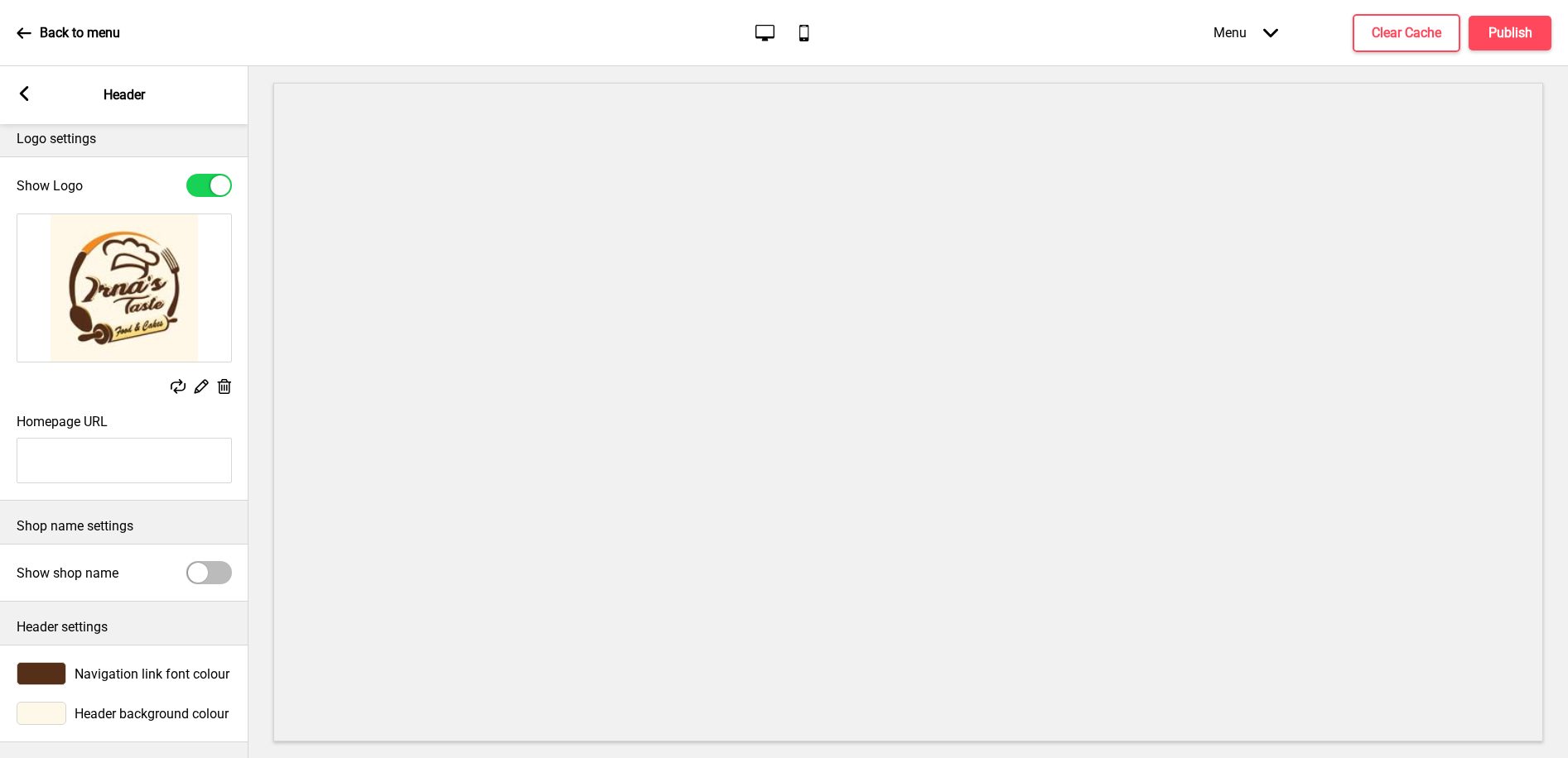
click at [30, 90] on rect at bounding box center [24, 93] width 15 height 15
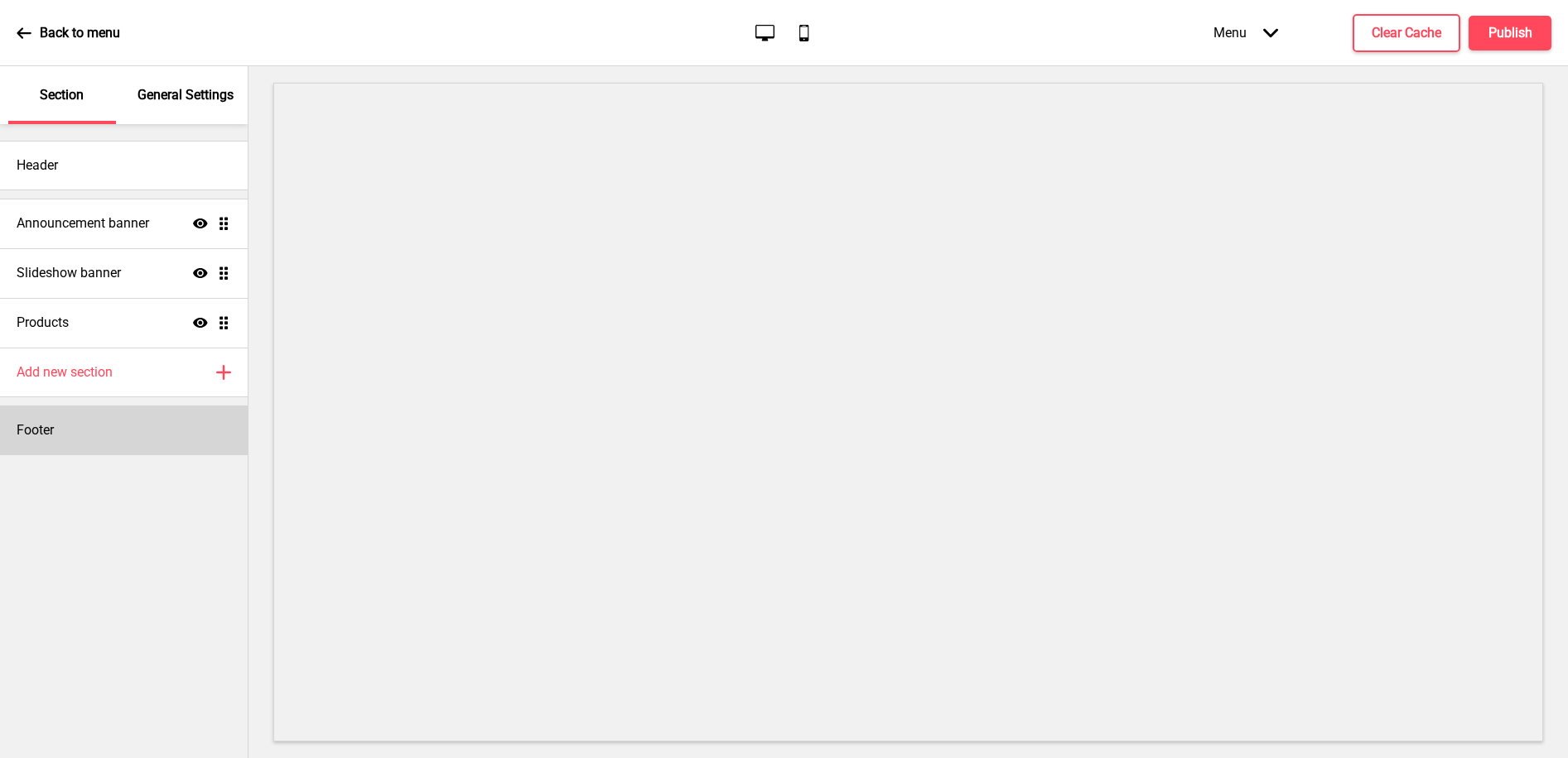
click at [54, 427] on h4 "Footer" at bounding box center [34, 429] width 37 height 18
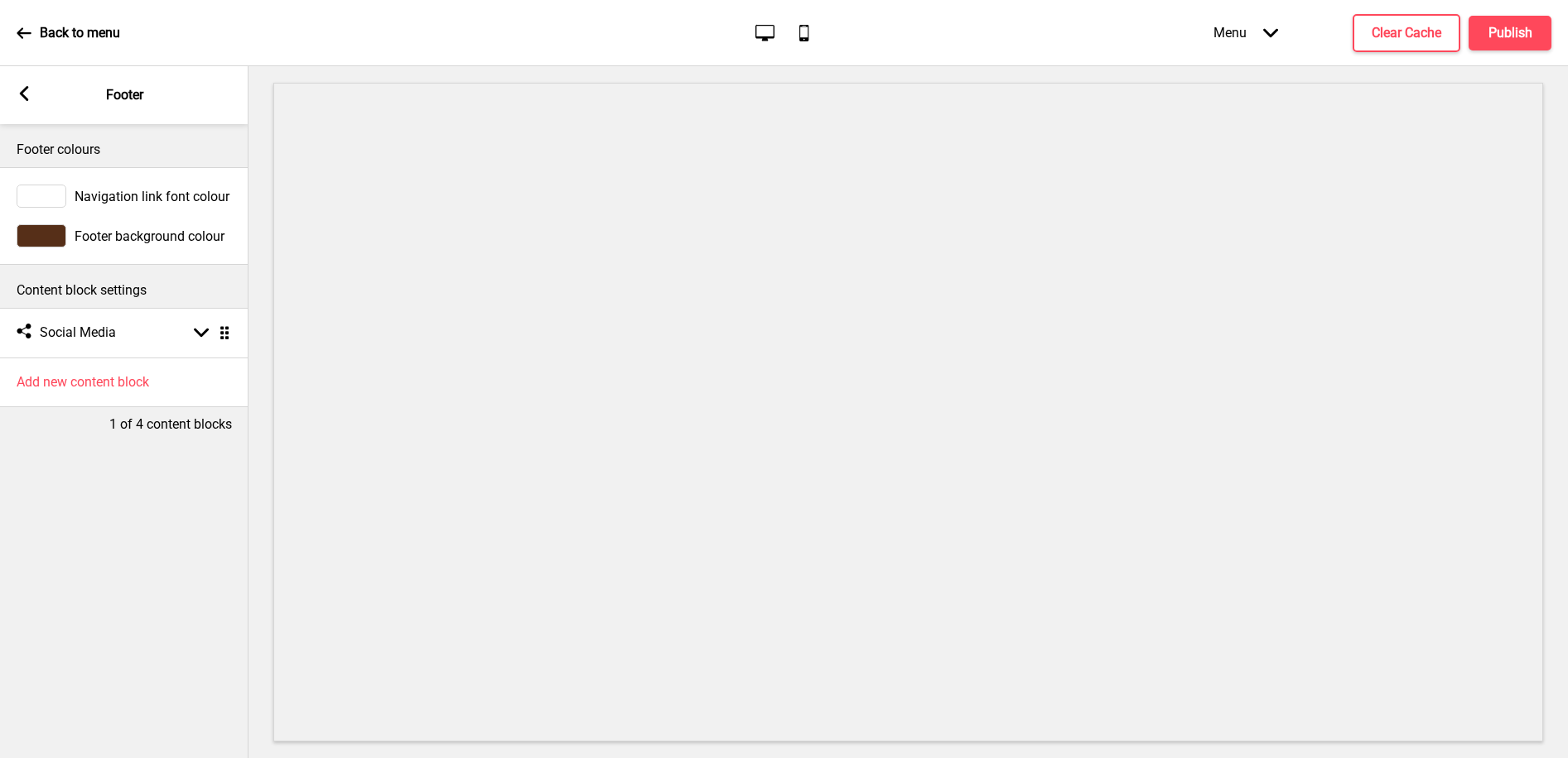
click at [59, 194] on div at bounding box center [41, 196] width 50 height 23
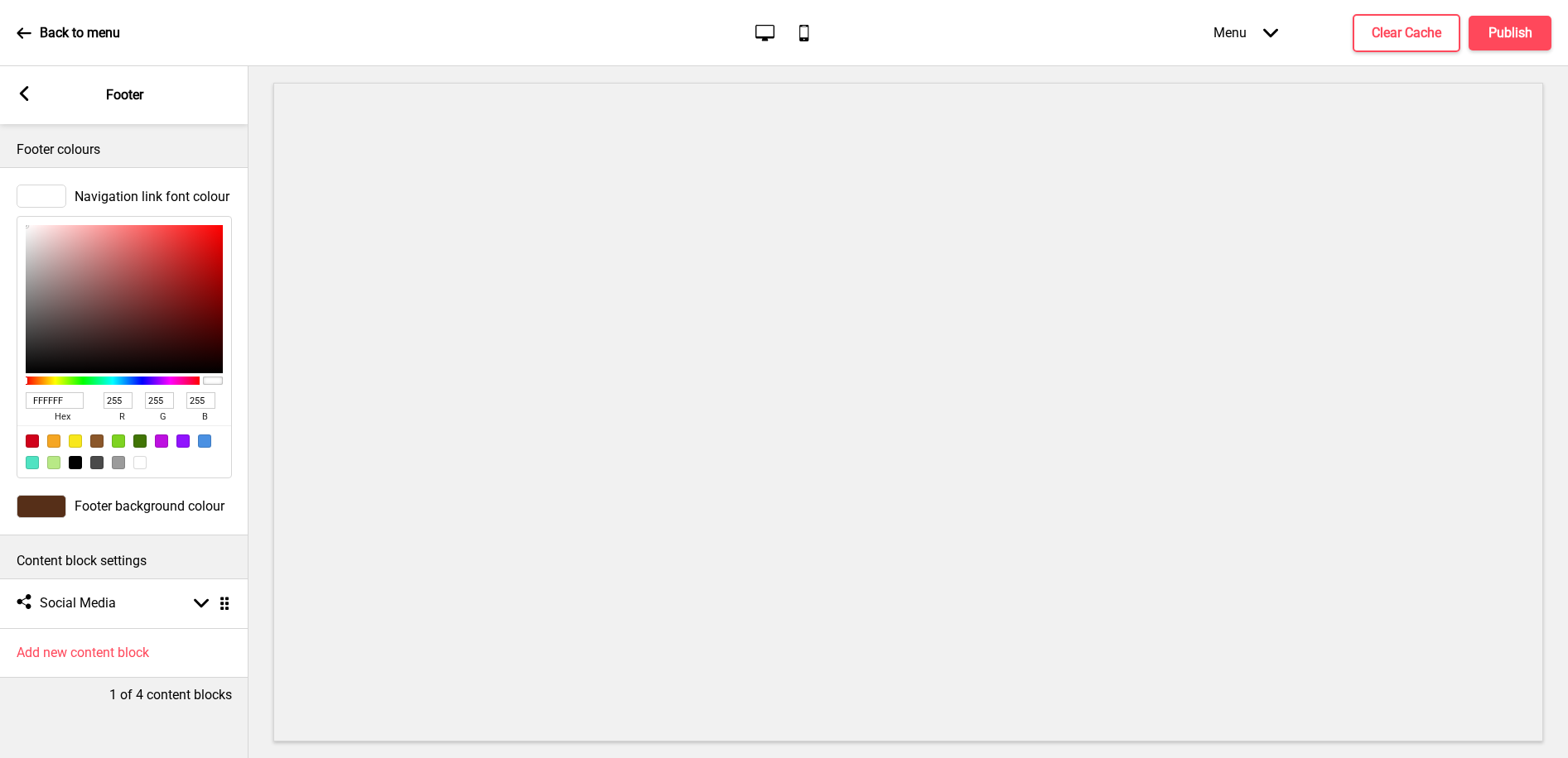
click at [61, 397] on input "FFFFFF" at bounding box center [54, 400] width 58 height 16
paste input "EF8E8"
type input "FEF8E8"
type input "254"
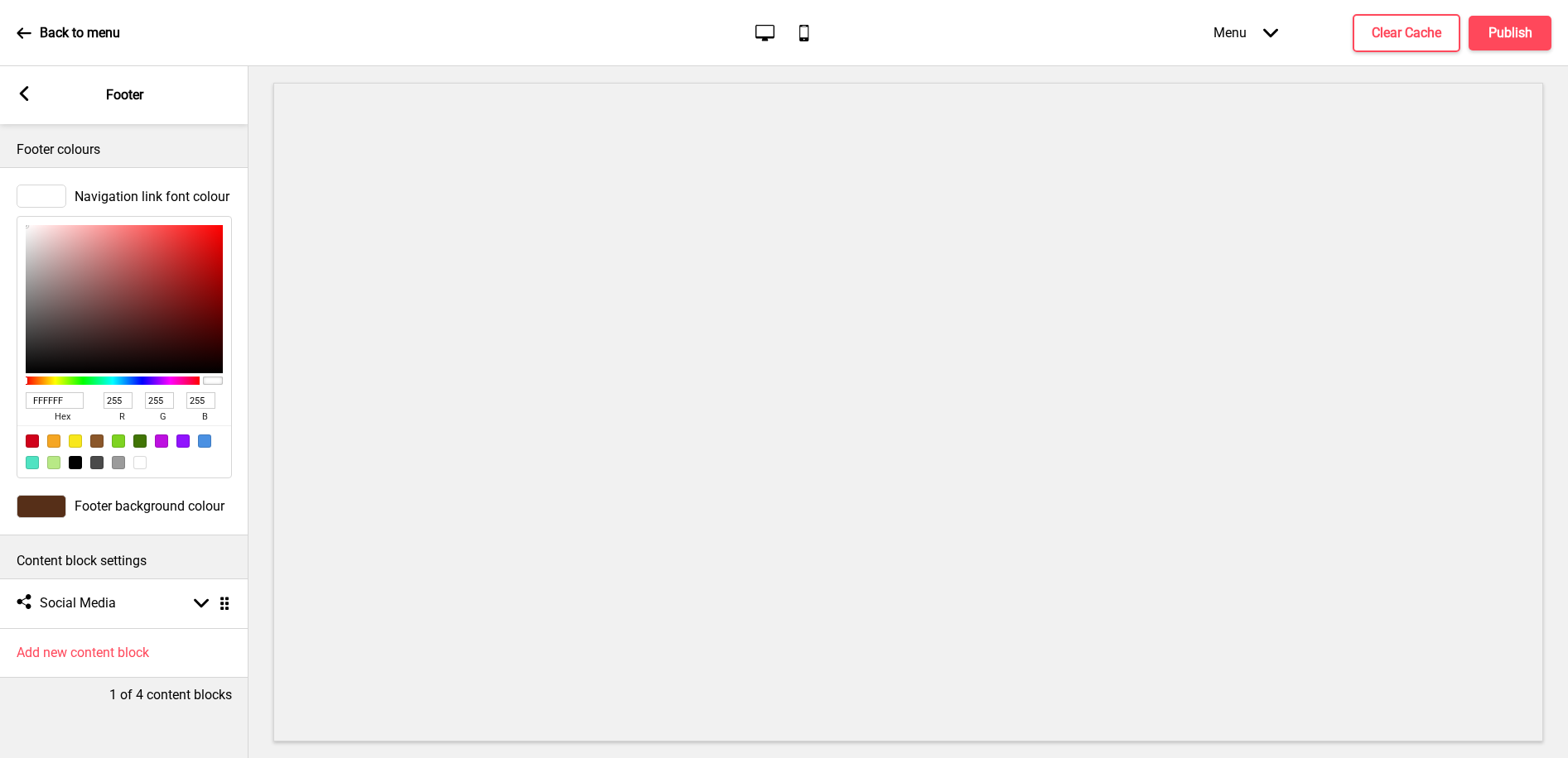
type input "248"
type input "232"
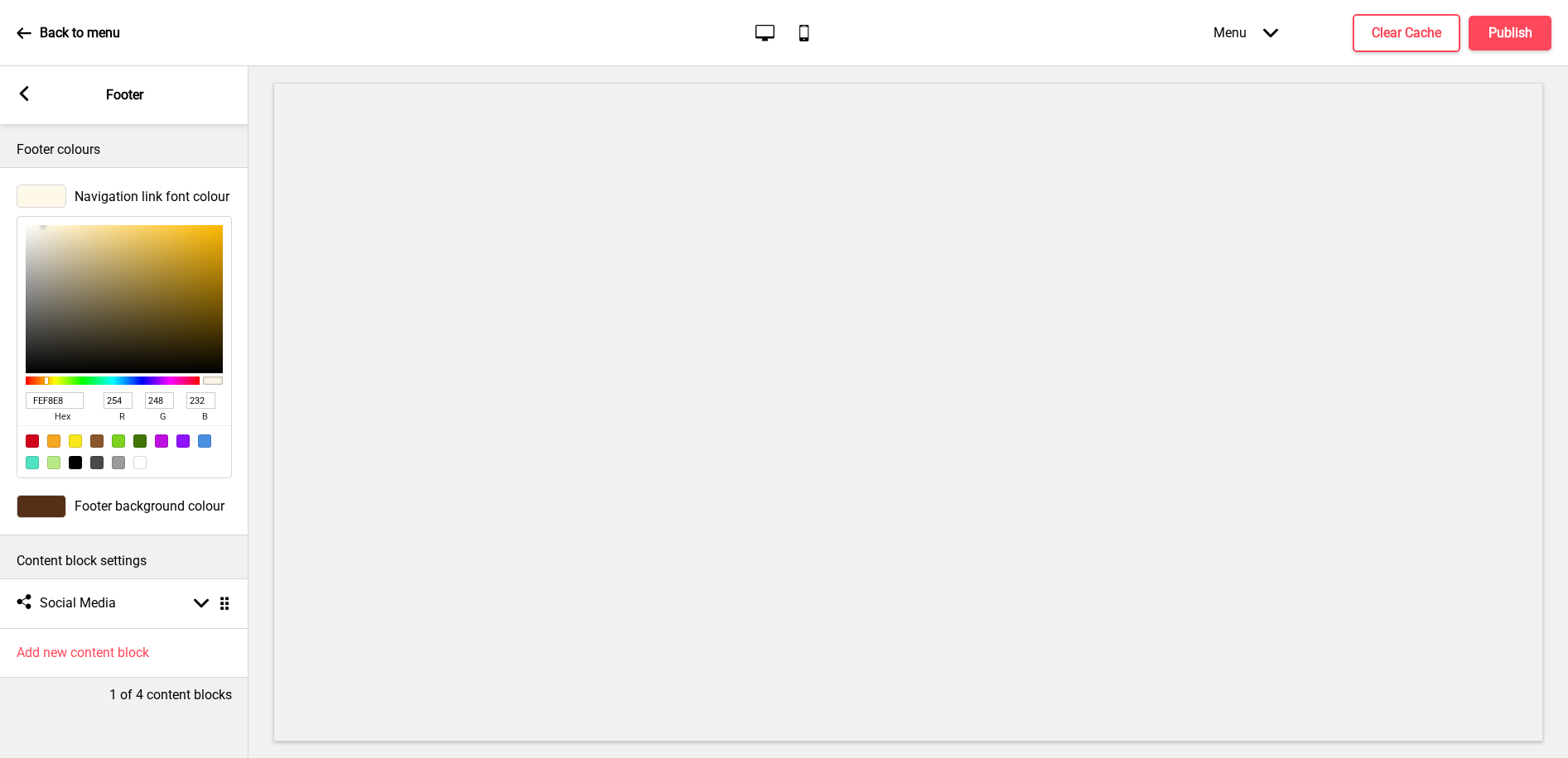
type input "FEF8E8"
click at [29, 101] on rect at bounding box center [24, 93] width 15 height 15
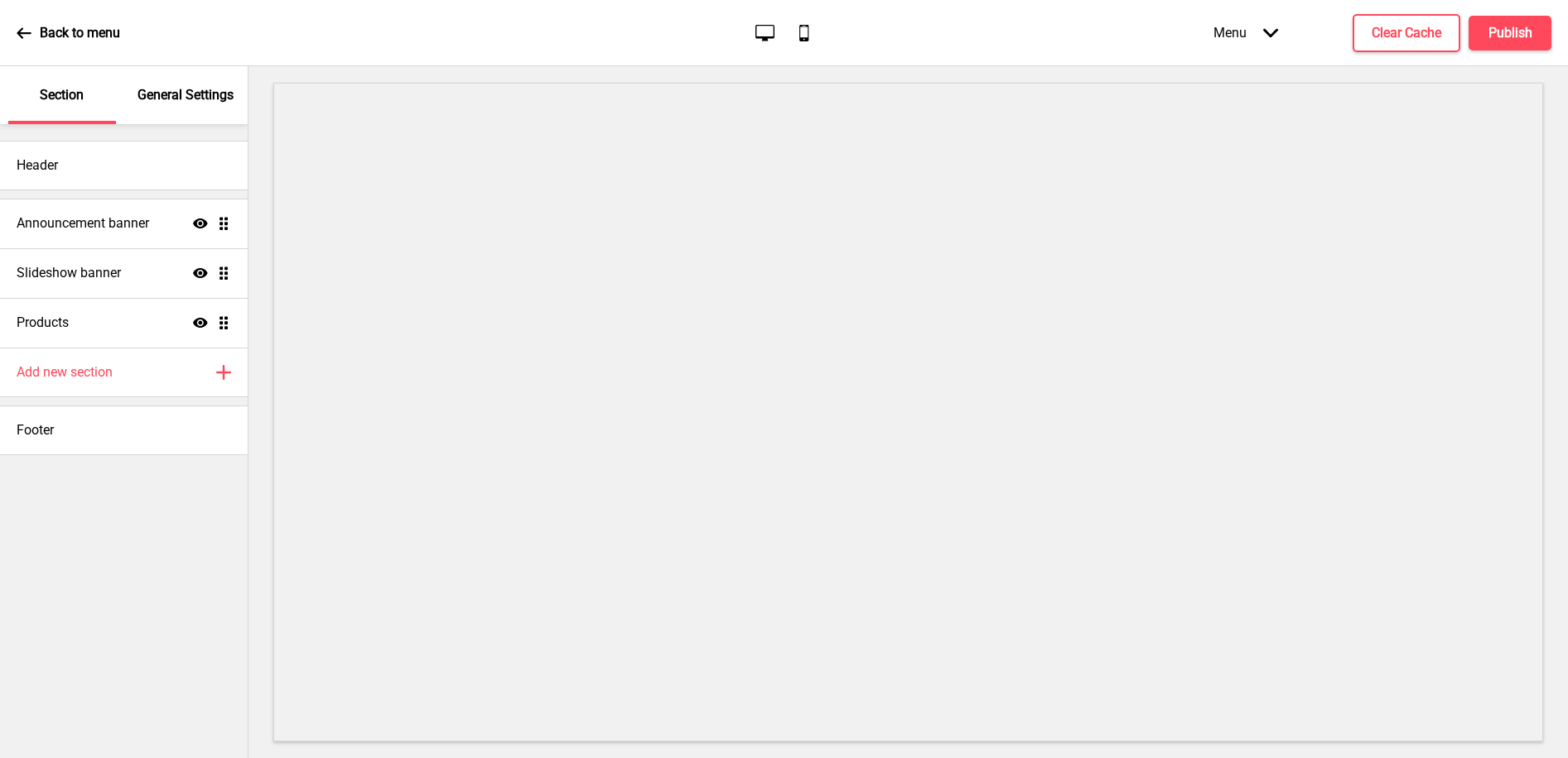
click at [171, 104] on p "General Settings" at bounding box center [185, 94] width 96 height 18
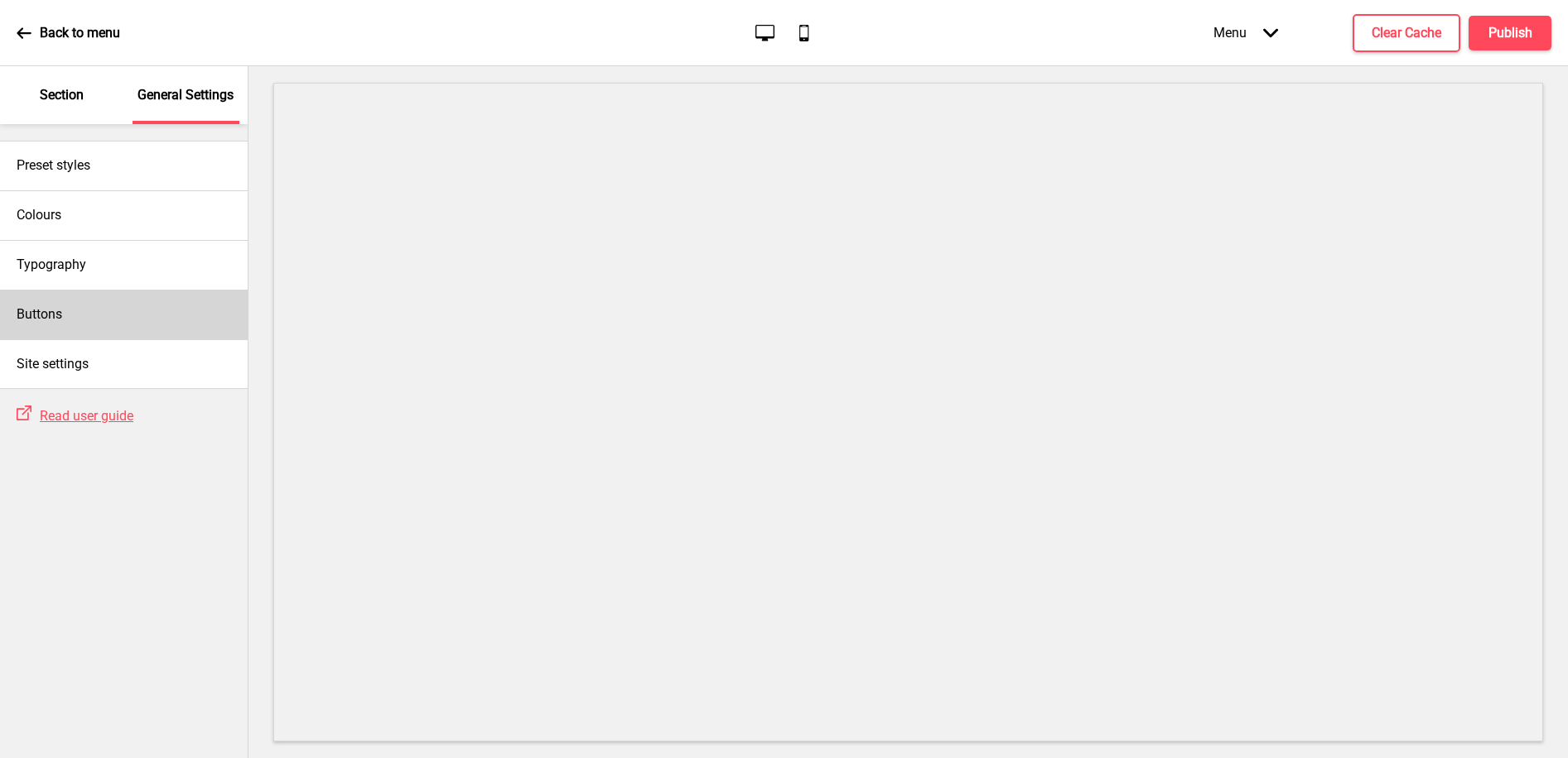
click at [98, 316] on div "Buttons" at bounding box center [124, 314] width 248 height 50
select select "square"
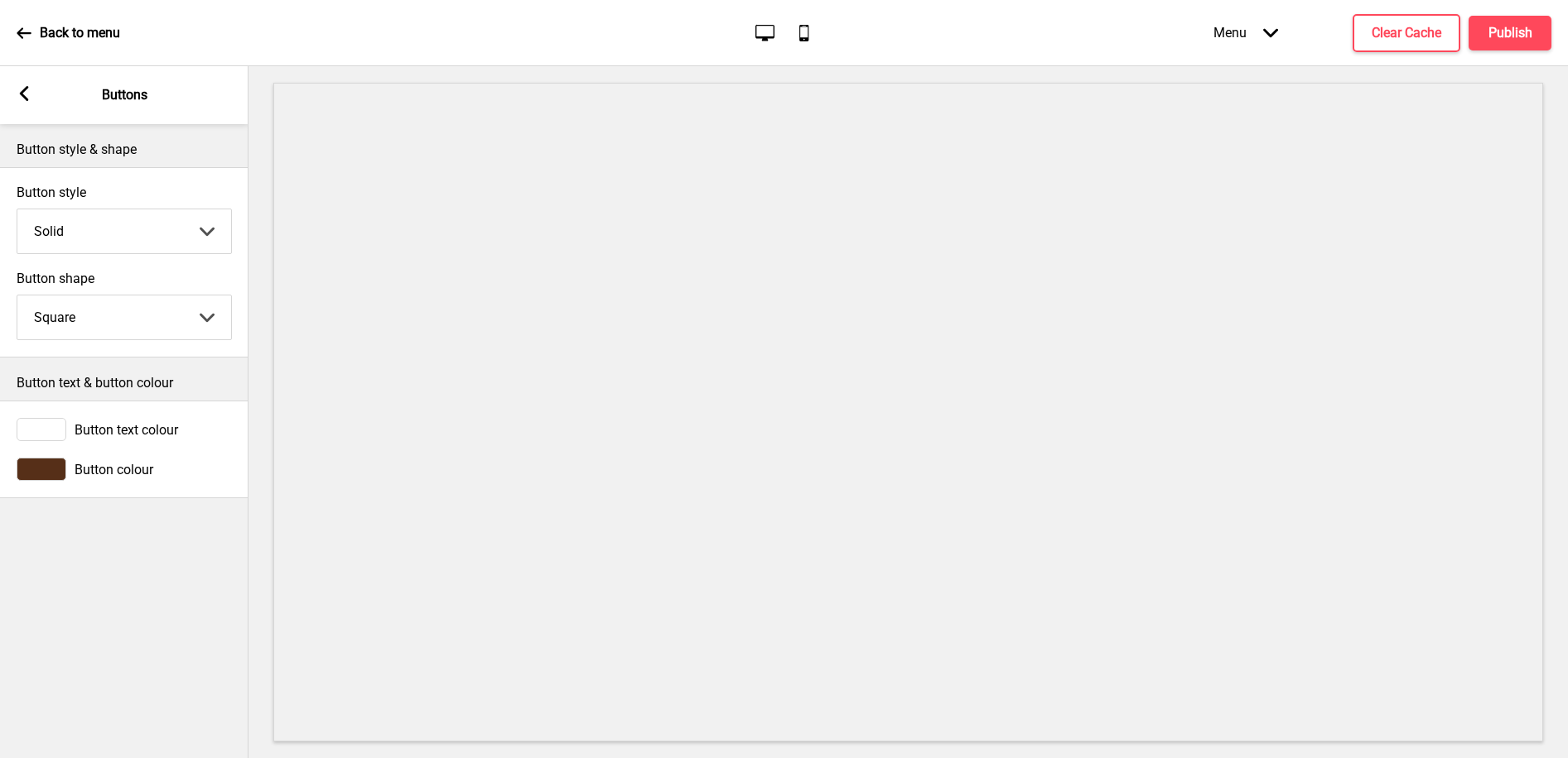
click at [48, 428] on div at bounding box center [41, 429] width 50 height 23
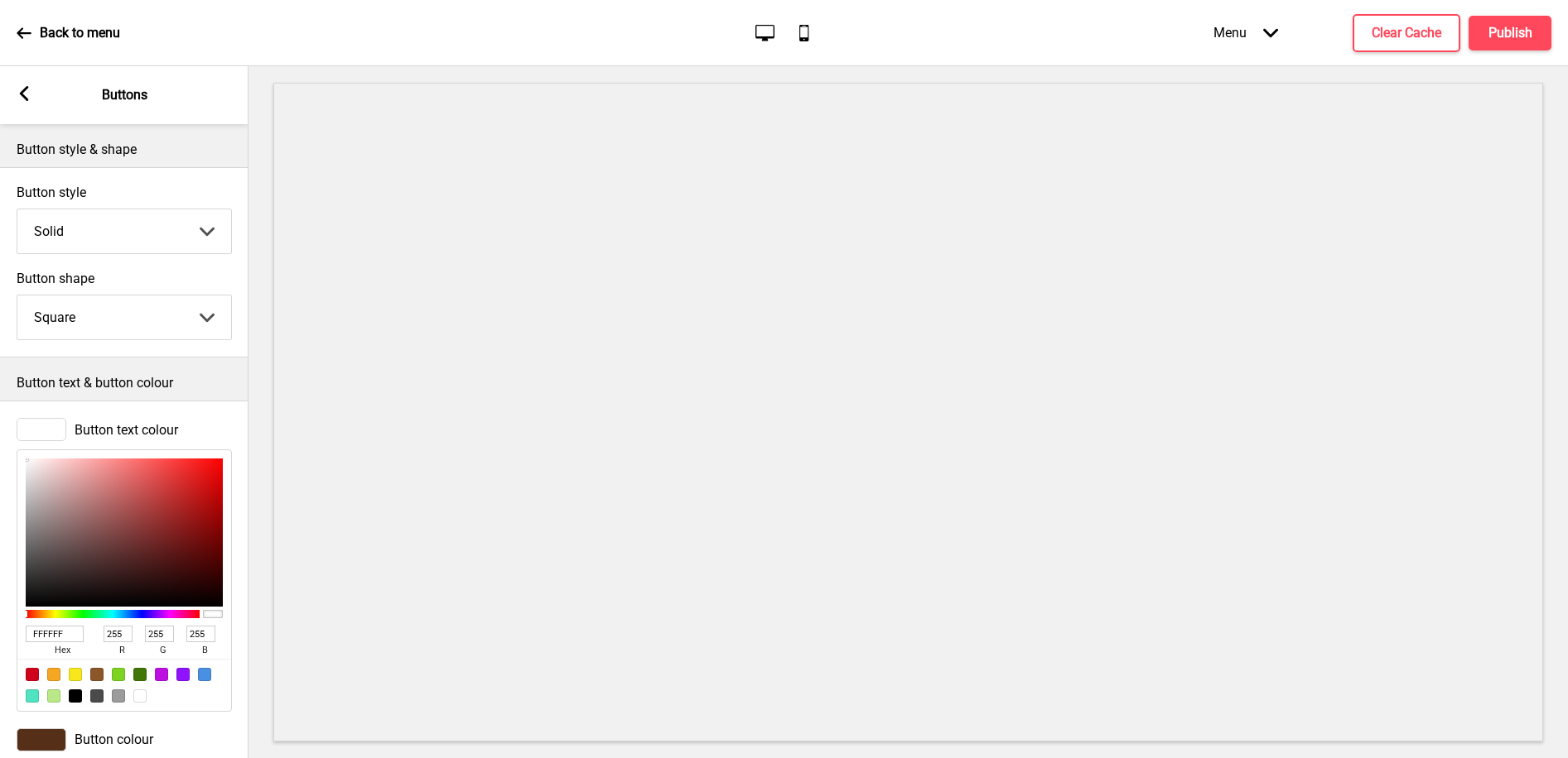
click at [50, 629] on input "FFFFFF" at bounding box center [54, 633] width 58 height 16
paste input "EF8E8"
type input "FEF8E8"
type input "254"
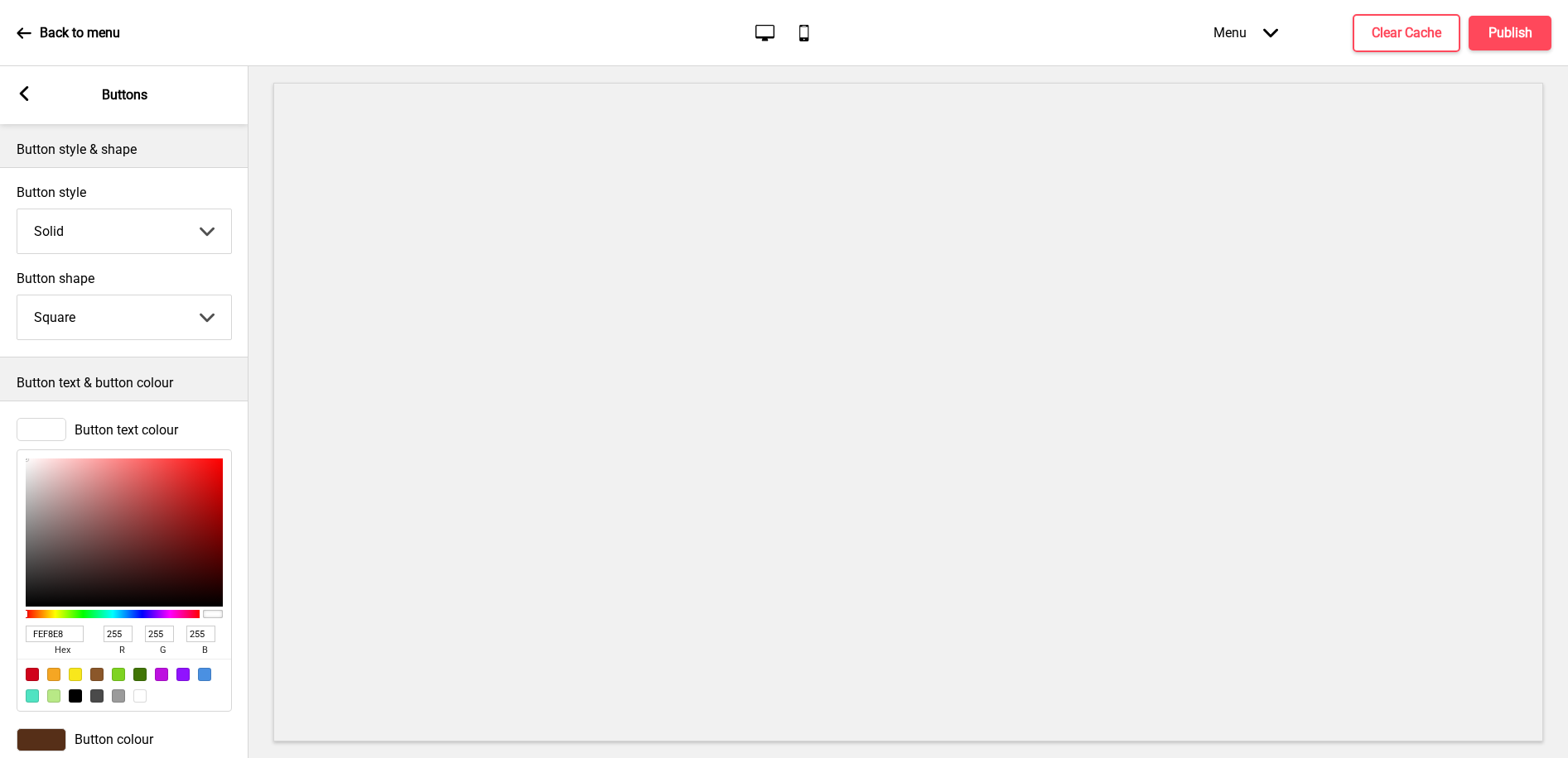
type input "248"
type input "232"
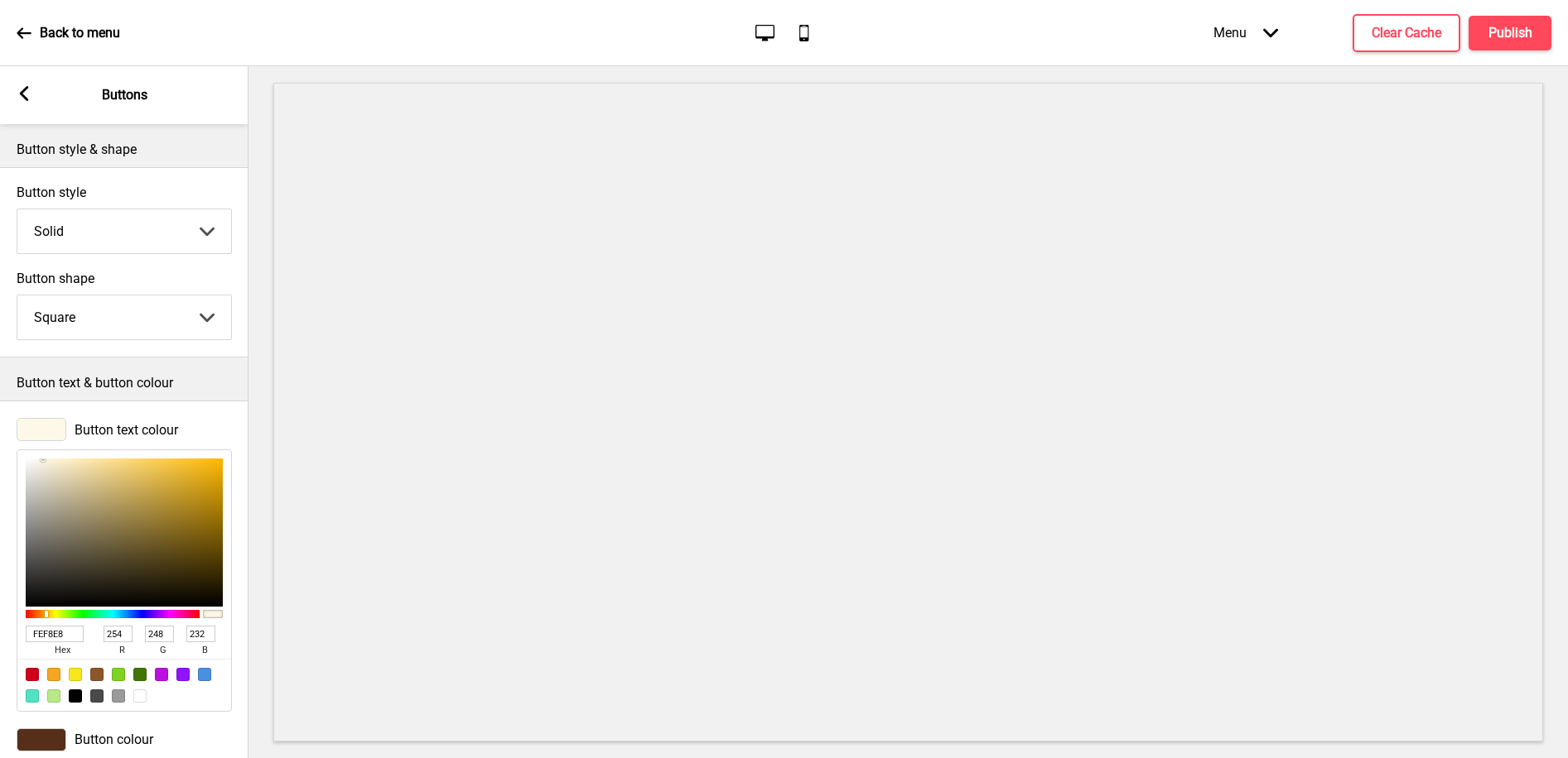
scroll to position [27, 0]
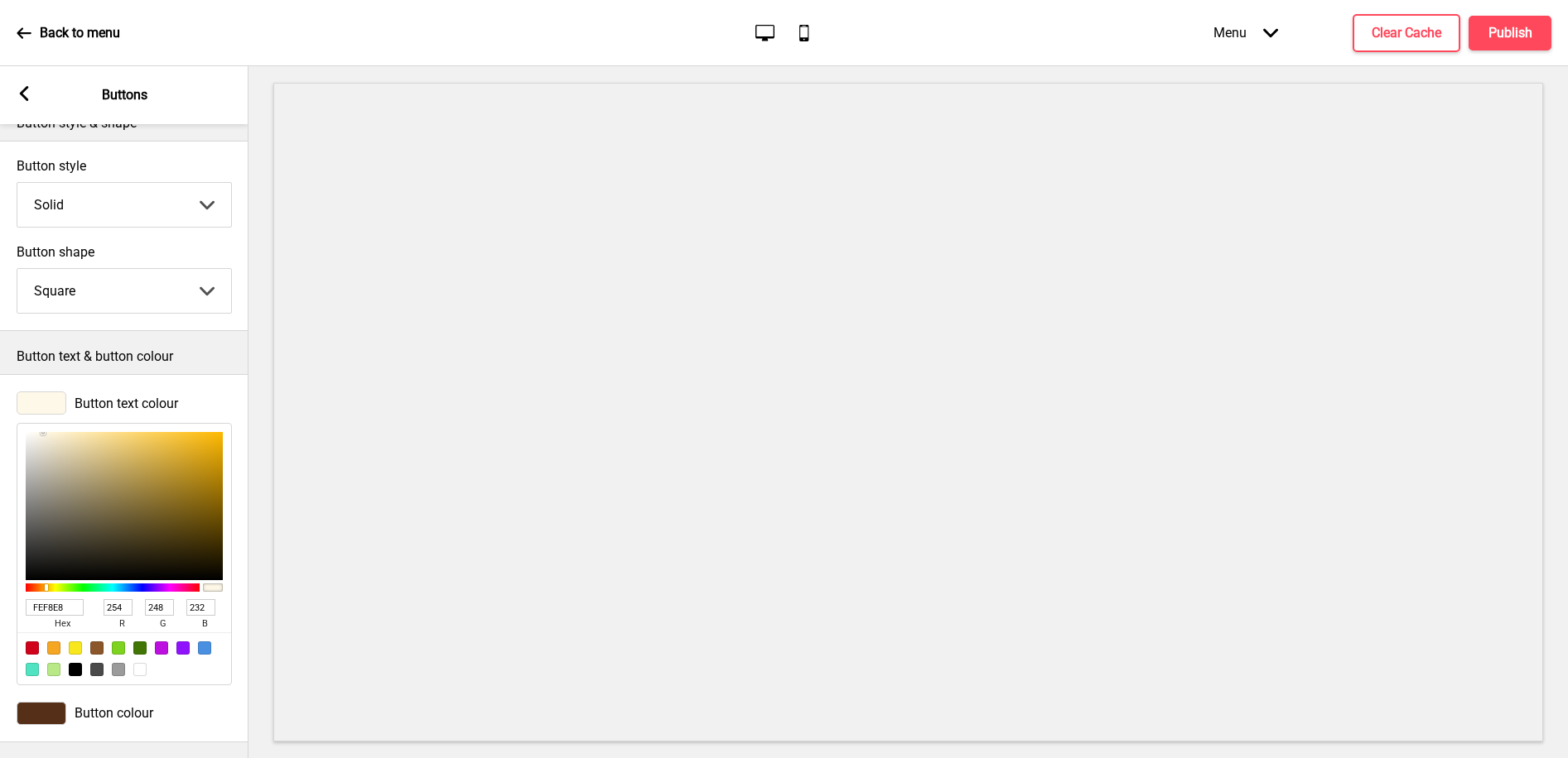
type input "FEF8E8"
click at [1547, 62] on div "Back to menu Desktop Mobile Menu Arrow down Product Page Store Information Chec…" at bounding box center [784, 33] width 1568 height 67
click at [1522, 42] on button "Publish" at bounding box center [1509, 33] width 83 height 35
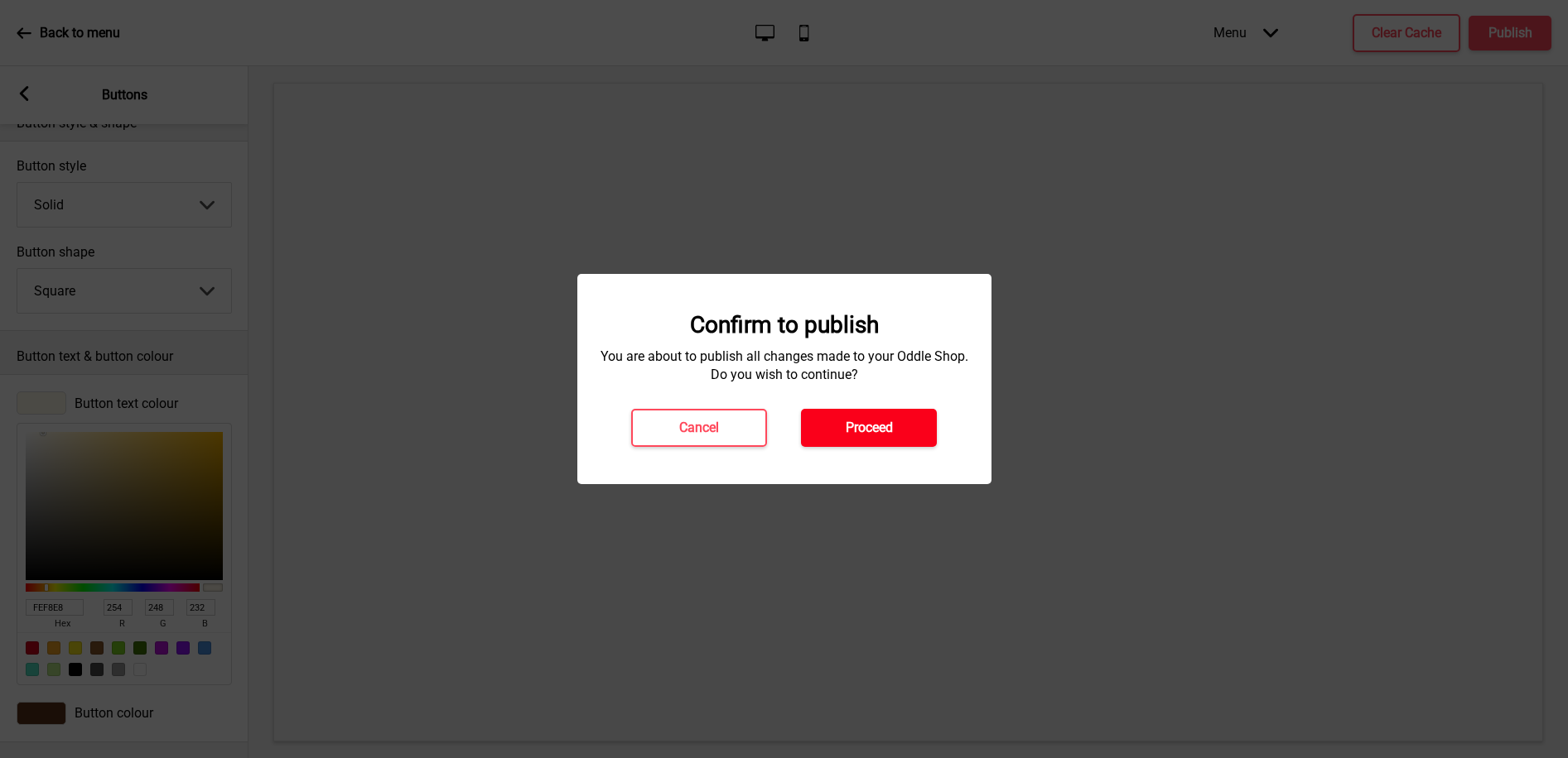
click at [884, 434] on h4 "Proceed" at bounding box center [870, 428] width 48 height 18
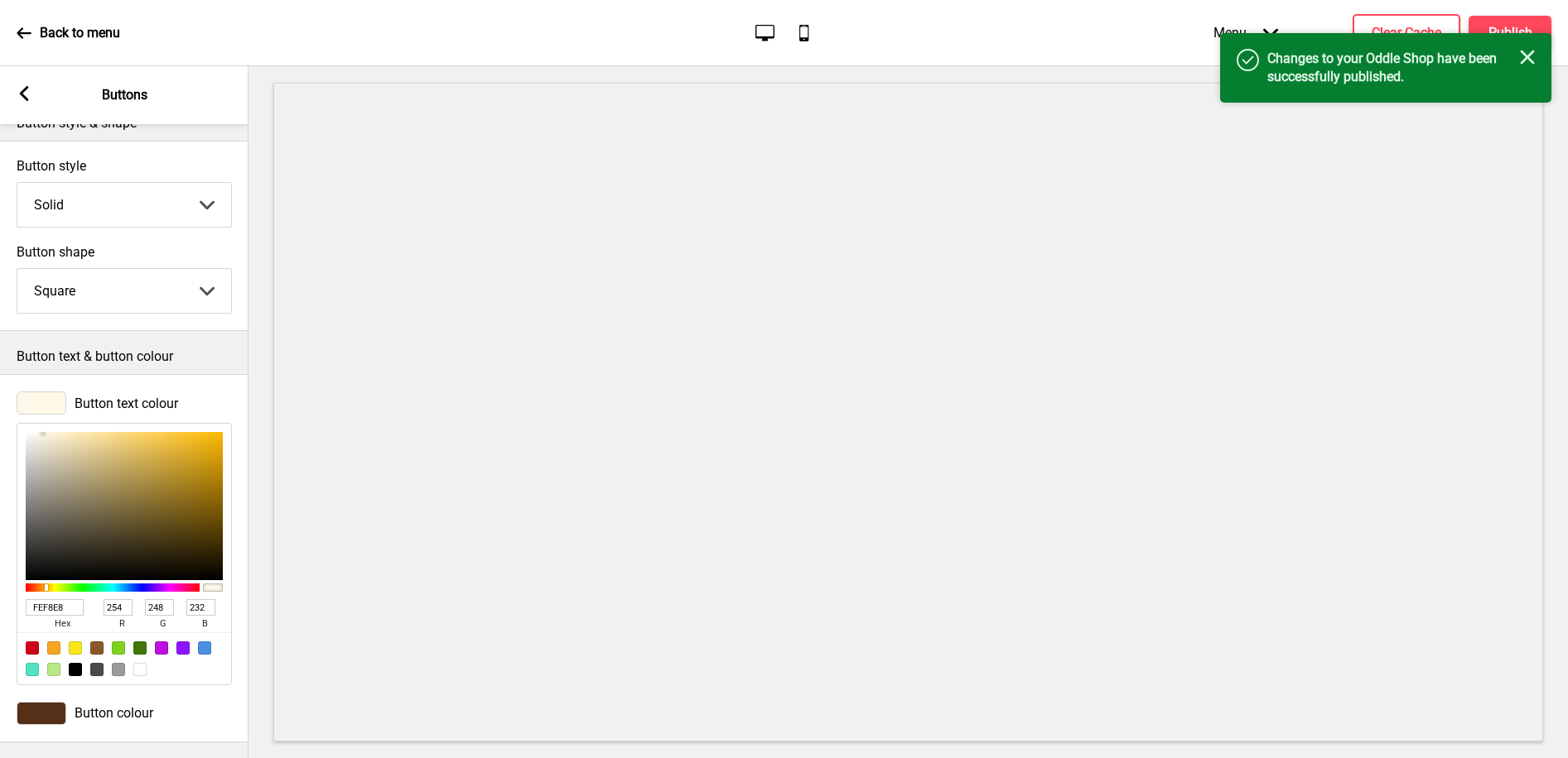
click at [28, 90] on rect at bounding box center [24, 93] width 15 height 15
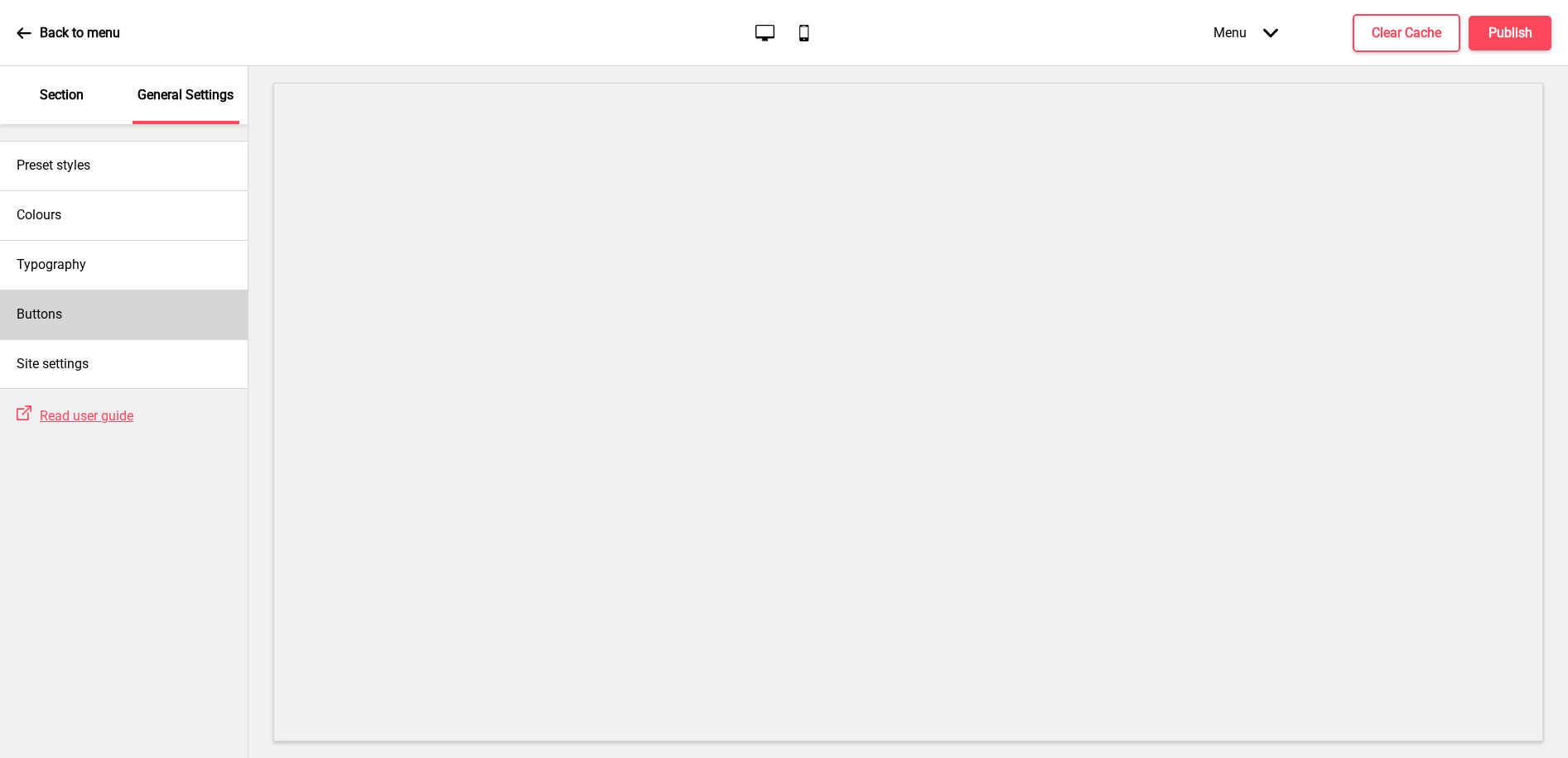
click at [79, 315] on div "Buttons" at bounding box center [124, 314] width 248 height 50
select select "square"
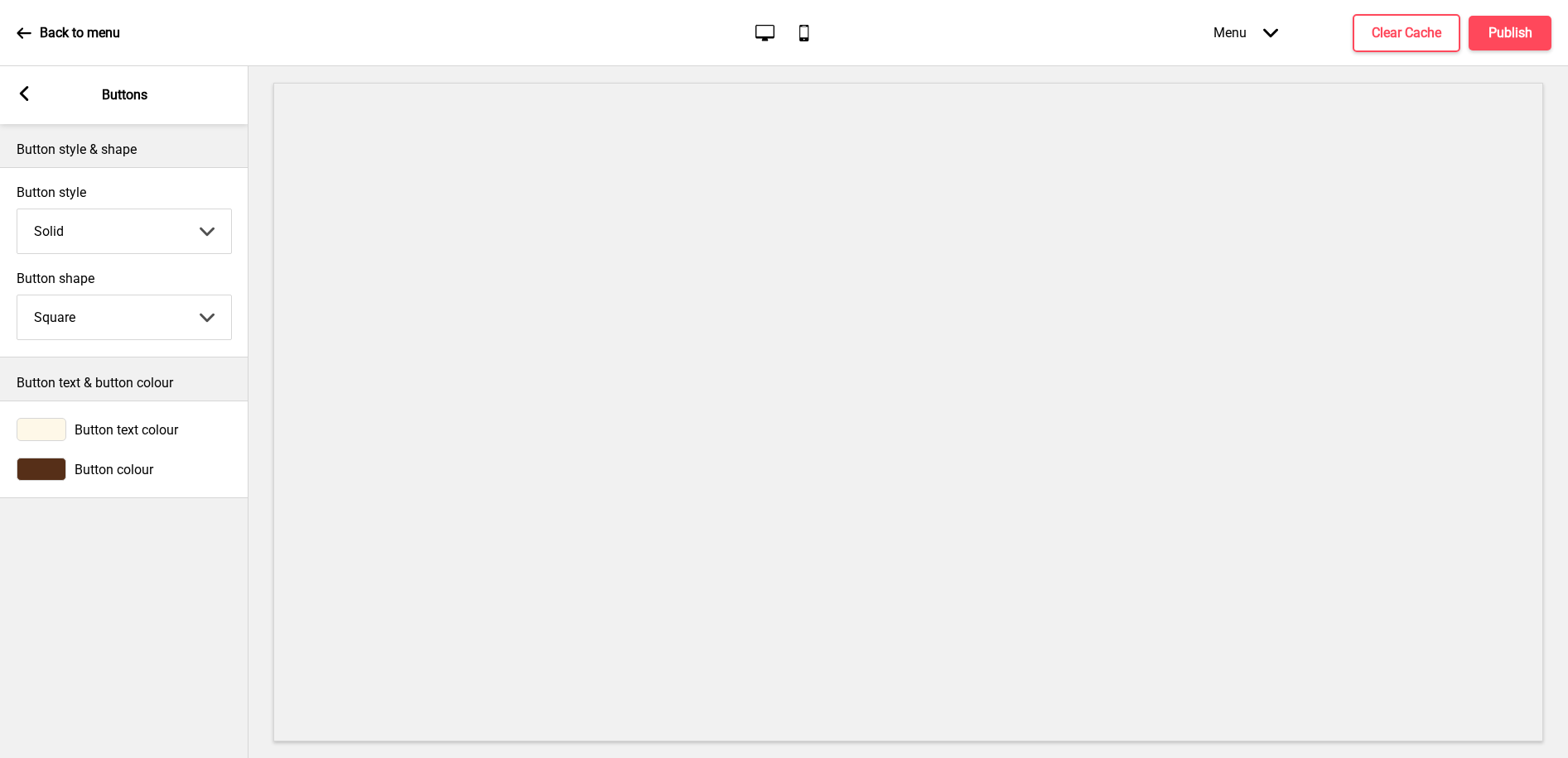
click at [18, 86] on icon "Arrow left" at bounding box center [24, 93] width 15 height 15
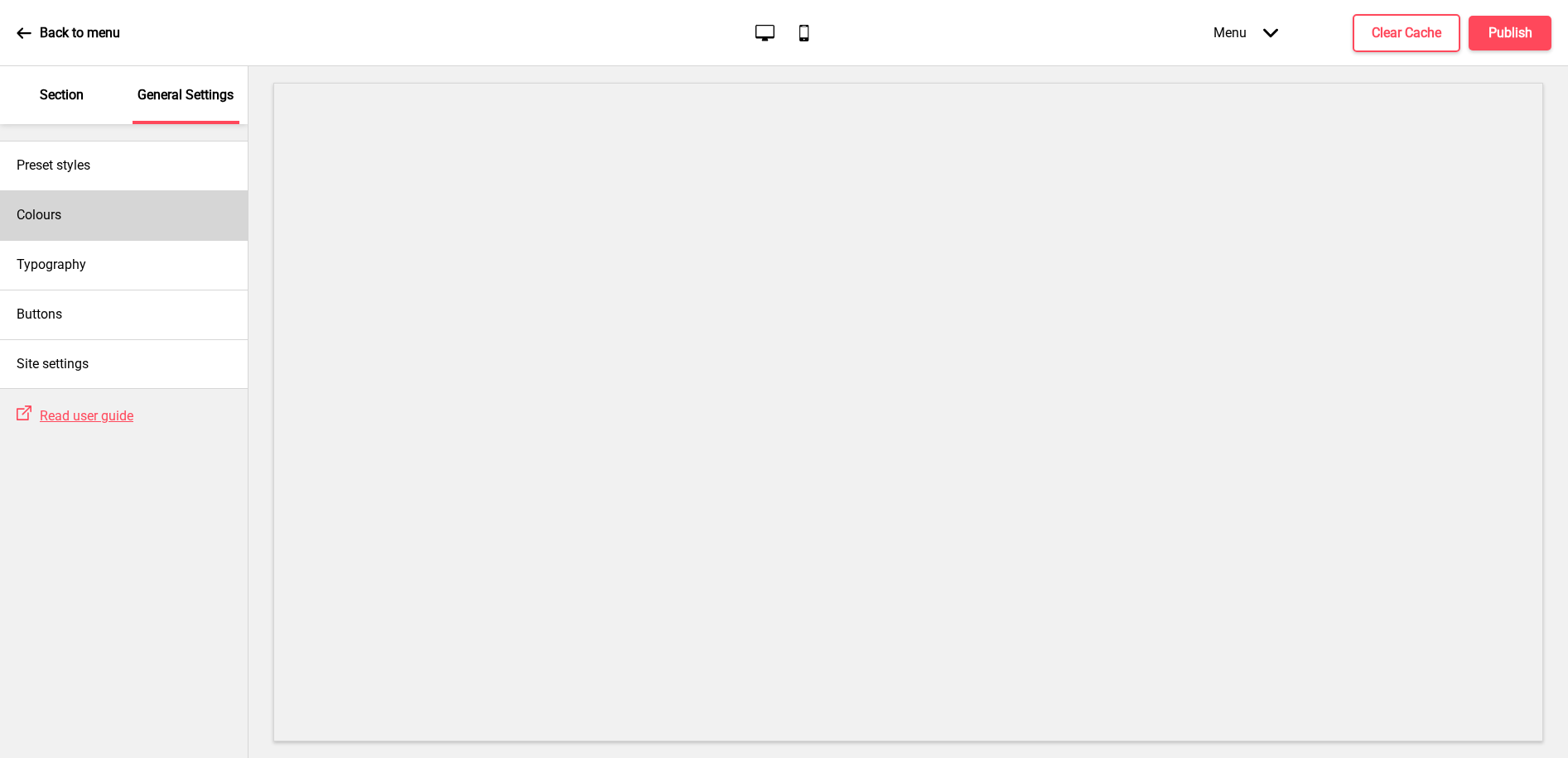
click at [60, 231] on div "Colours" at bounding box center [124, 215] width 248 height 50
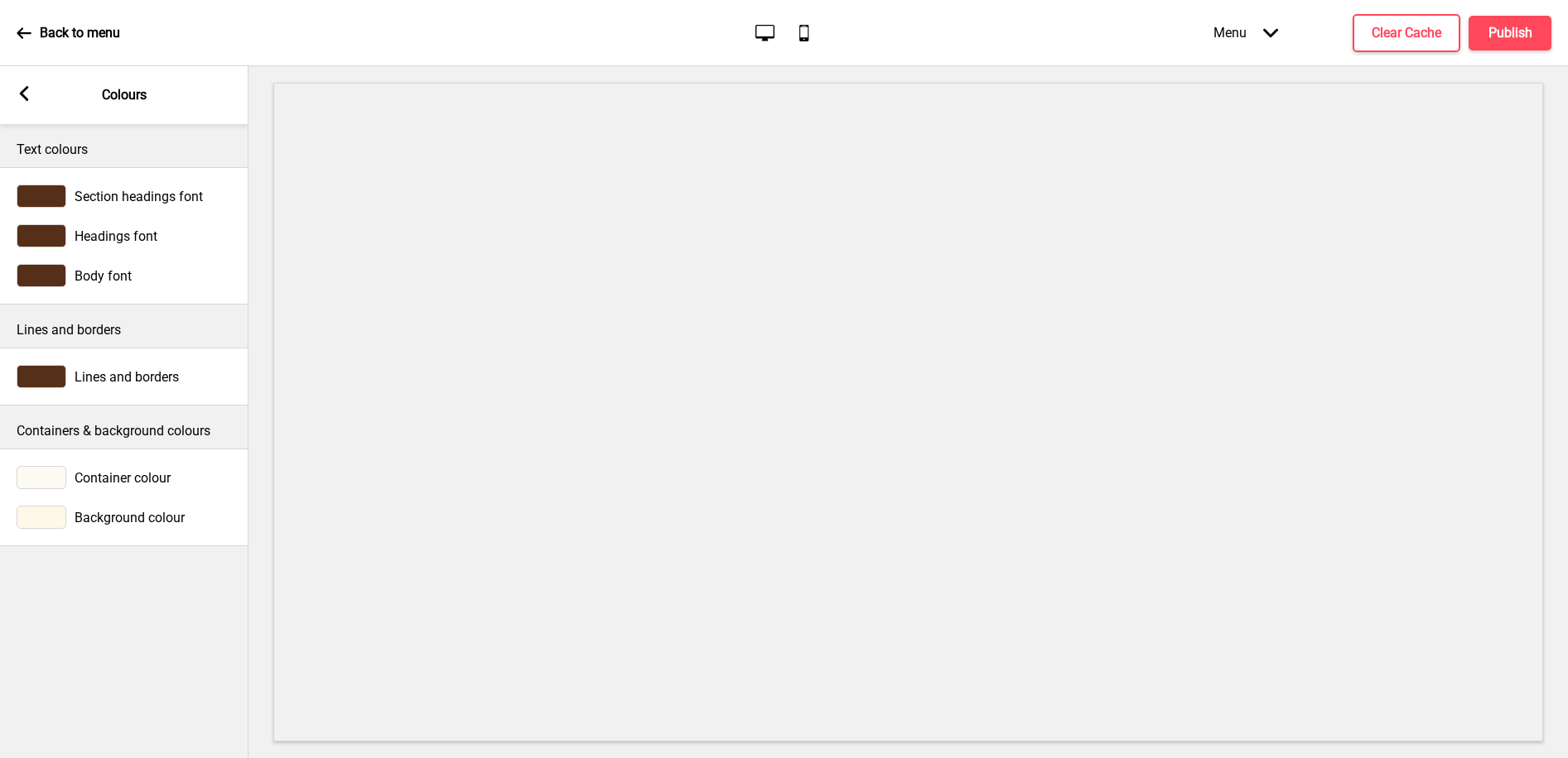
click at [47, 467] on div at bounding box center [41, 477] width 50 height 23
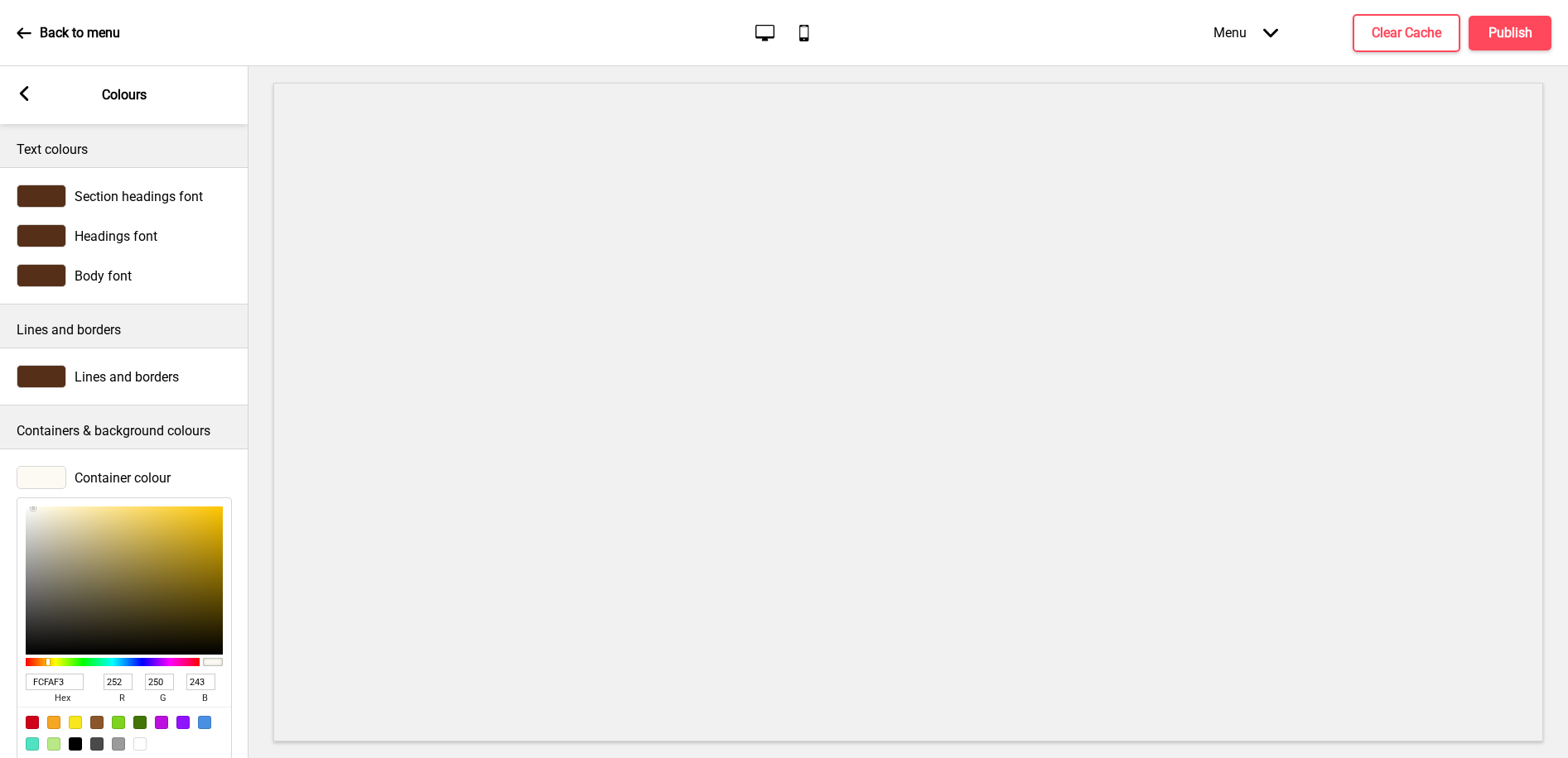
click at [44, 686] on input "FCFAF3" at bounding box center [54, 682] width 58 height 16
click at [22, 99] on rect at bounding box center [24, 93] width 15 height 15
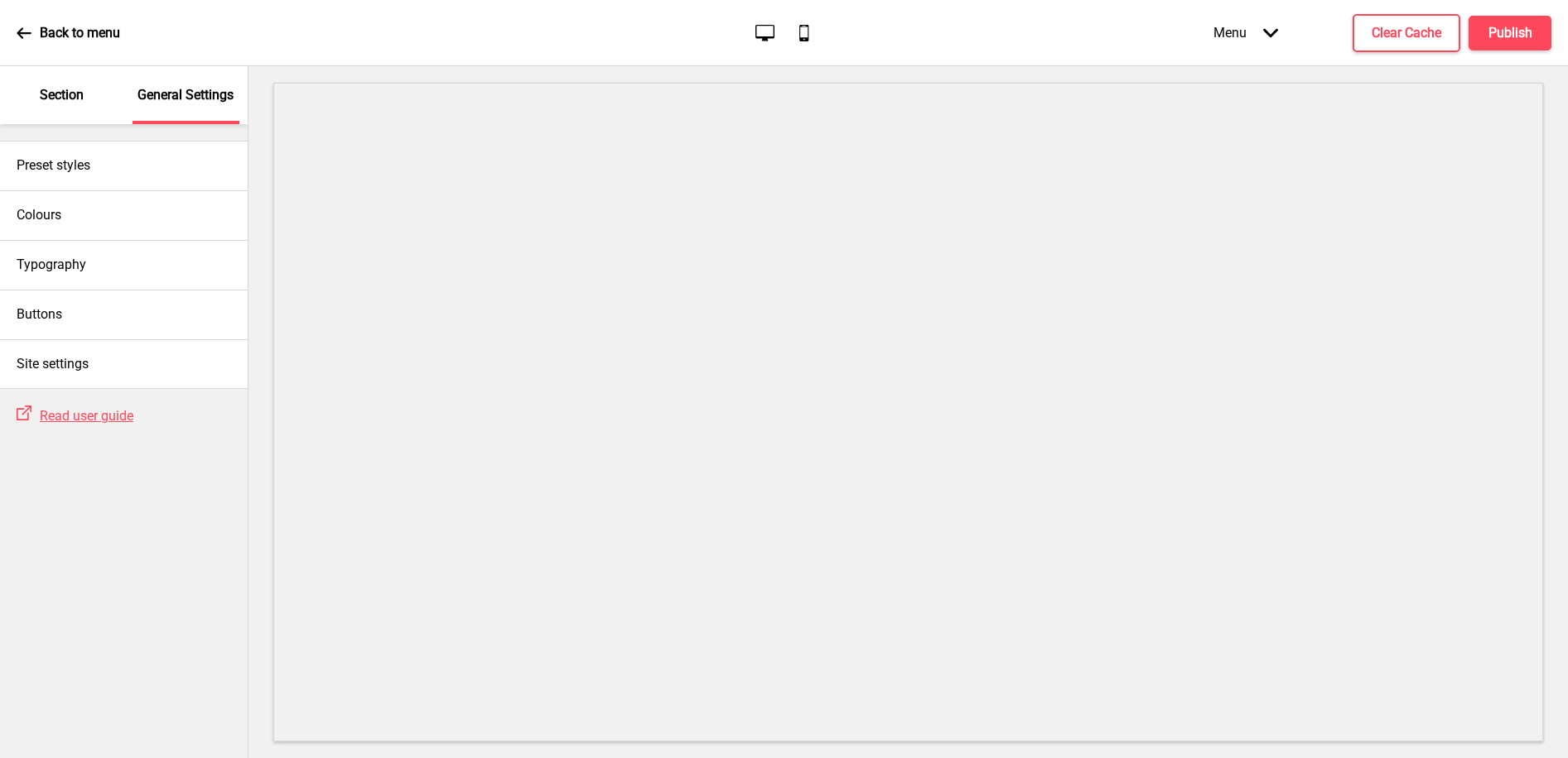
click at [50, 105] on div "Section" at bounding box center [62, 95] width 108 height 58
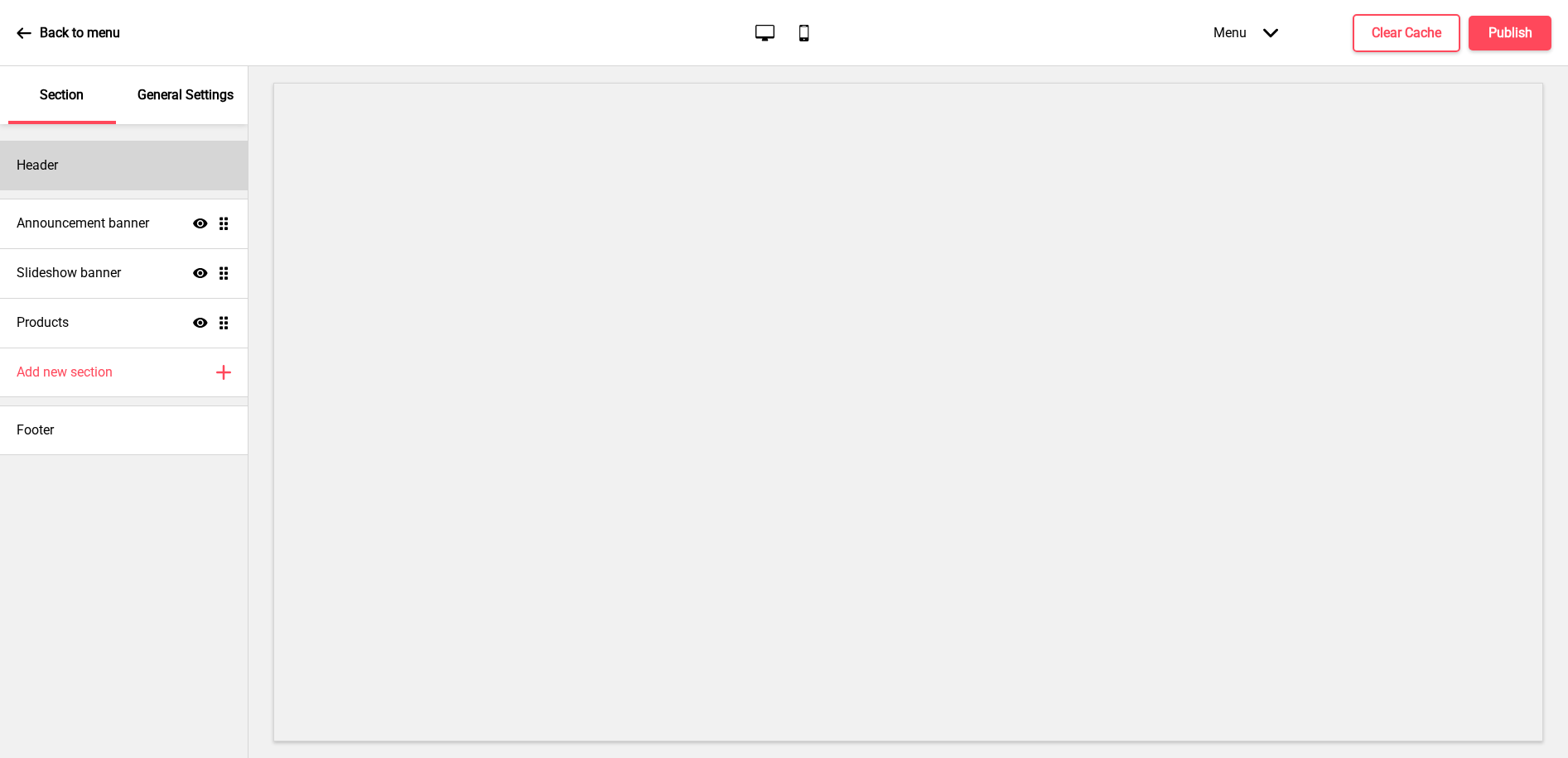
click at [61, 170] on div "Header" at bounding box center [124, 166] width 248 height 50
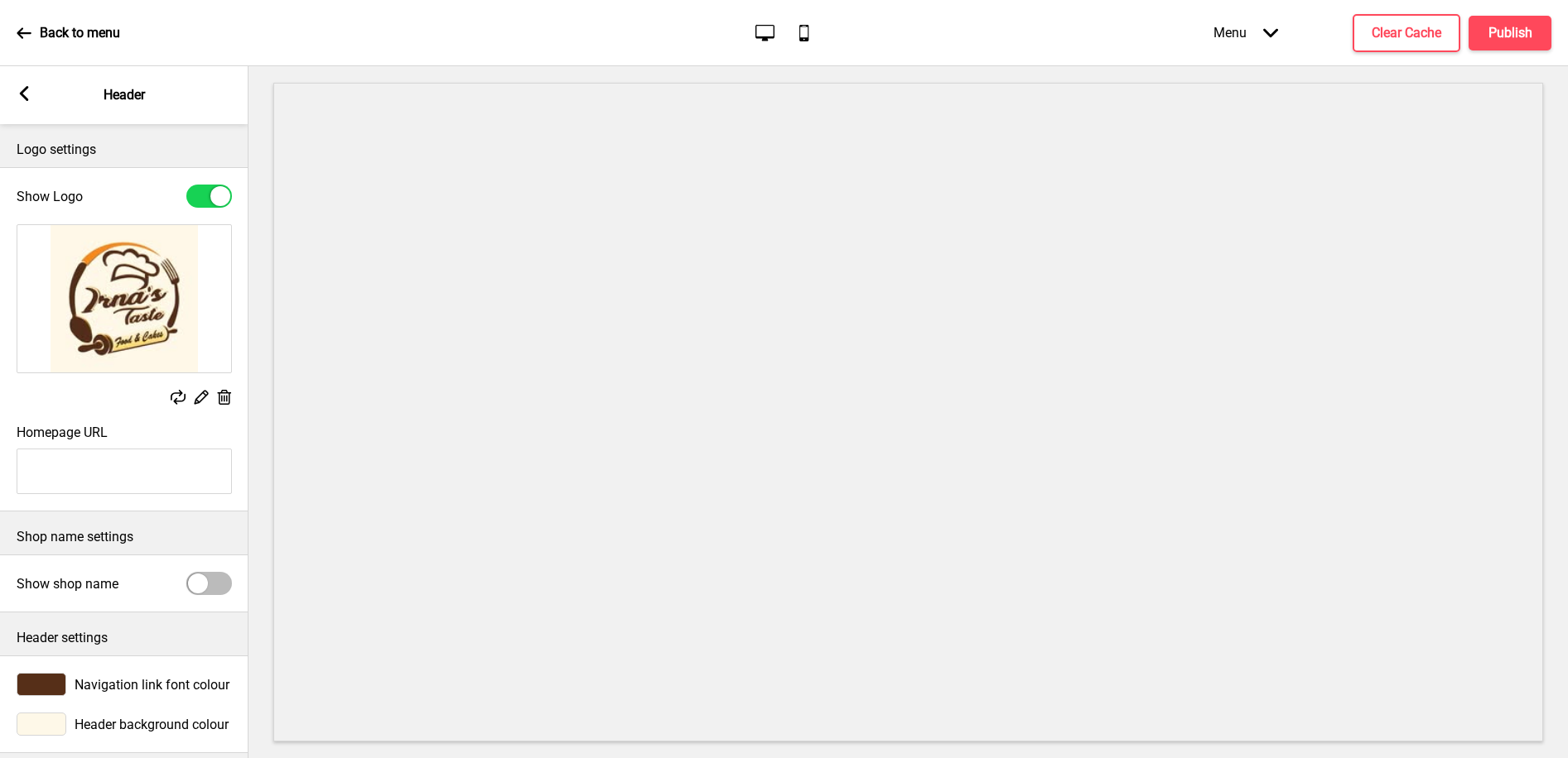
click at [41, 724] on div at bounding box center [41, 725] width 50 height 23
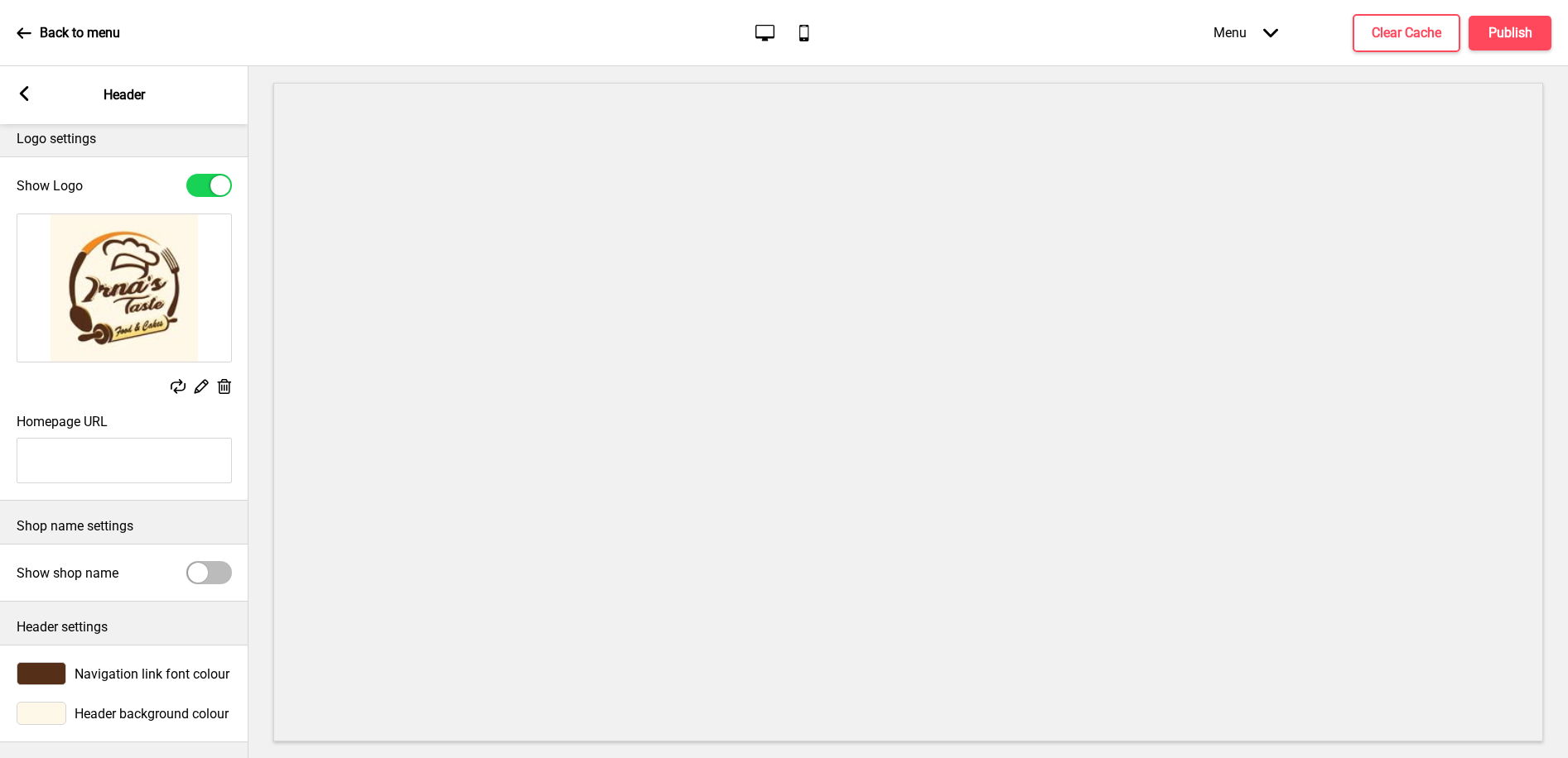
click at [26, 88] on icon at bounding box center [25, 93] width 10 height 15
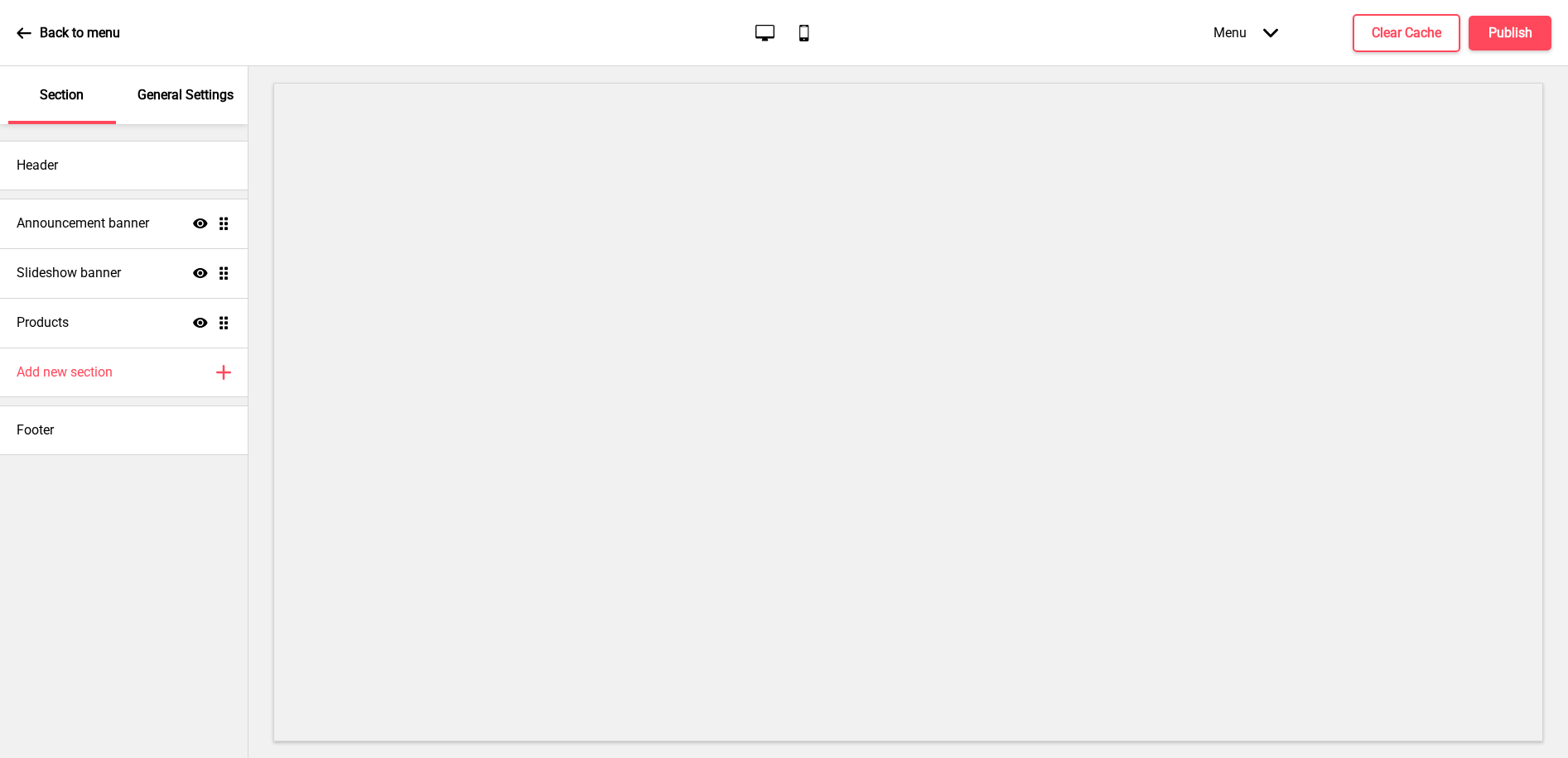
click at [173, 101] on p "General Settings" at bounding box center [185, 94] width 96 height 18
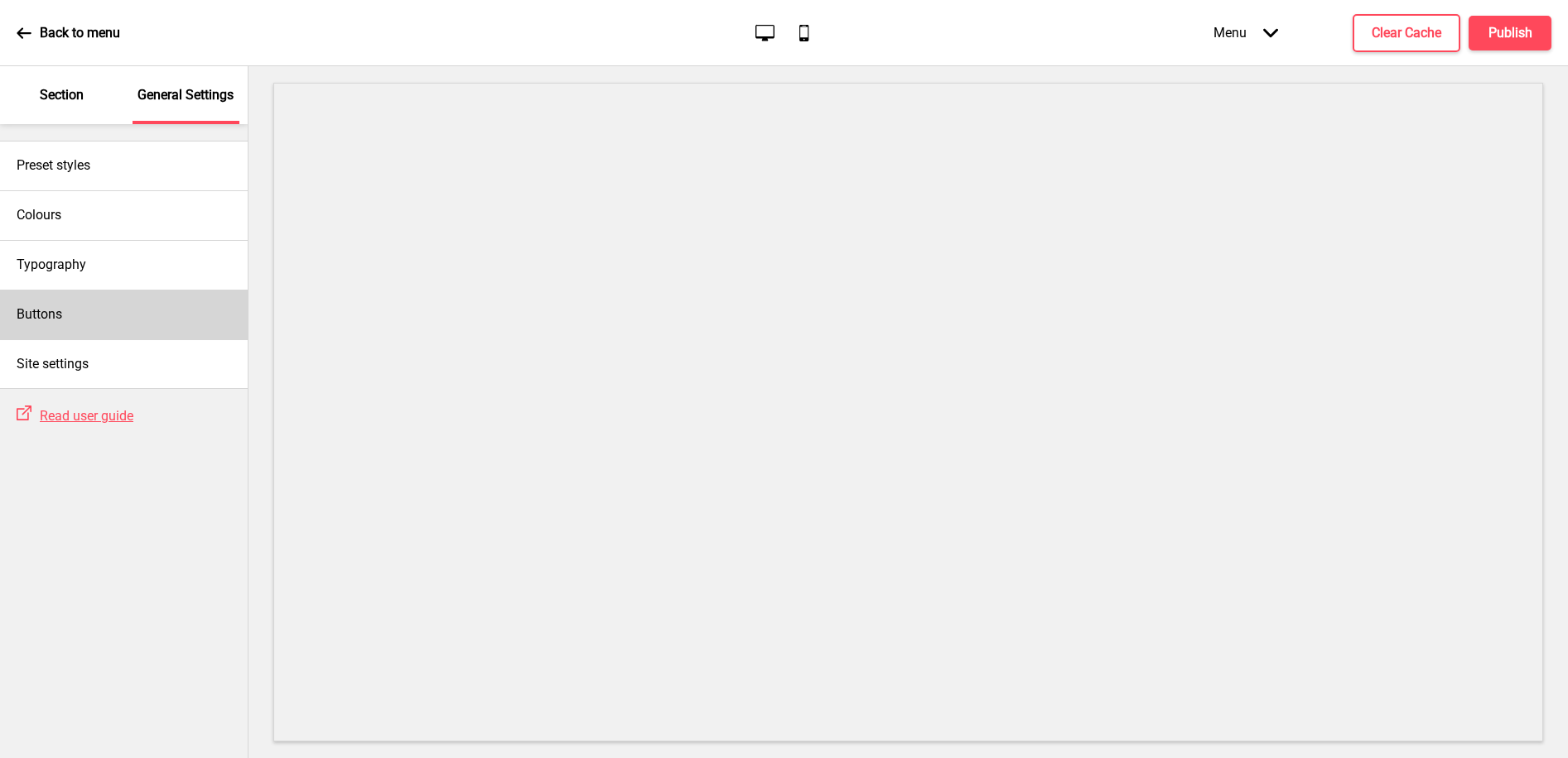
click at [88, 300] on div "Buttons" at bounding box center [124, 314] width 248 height 50
select select "square"
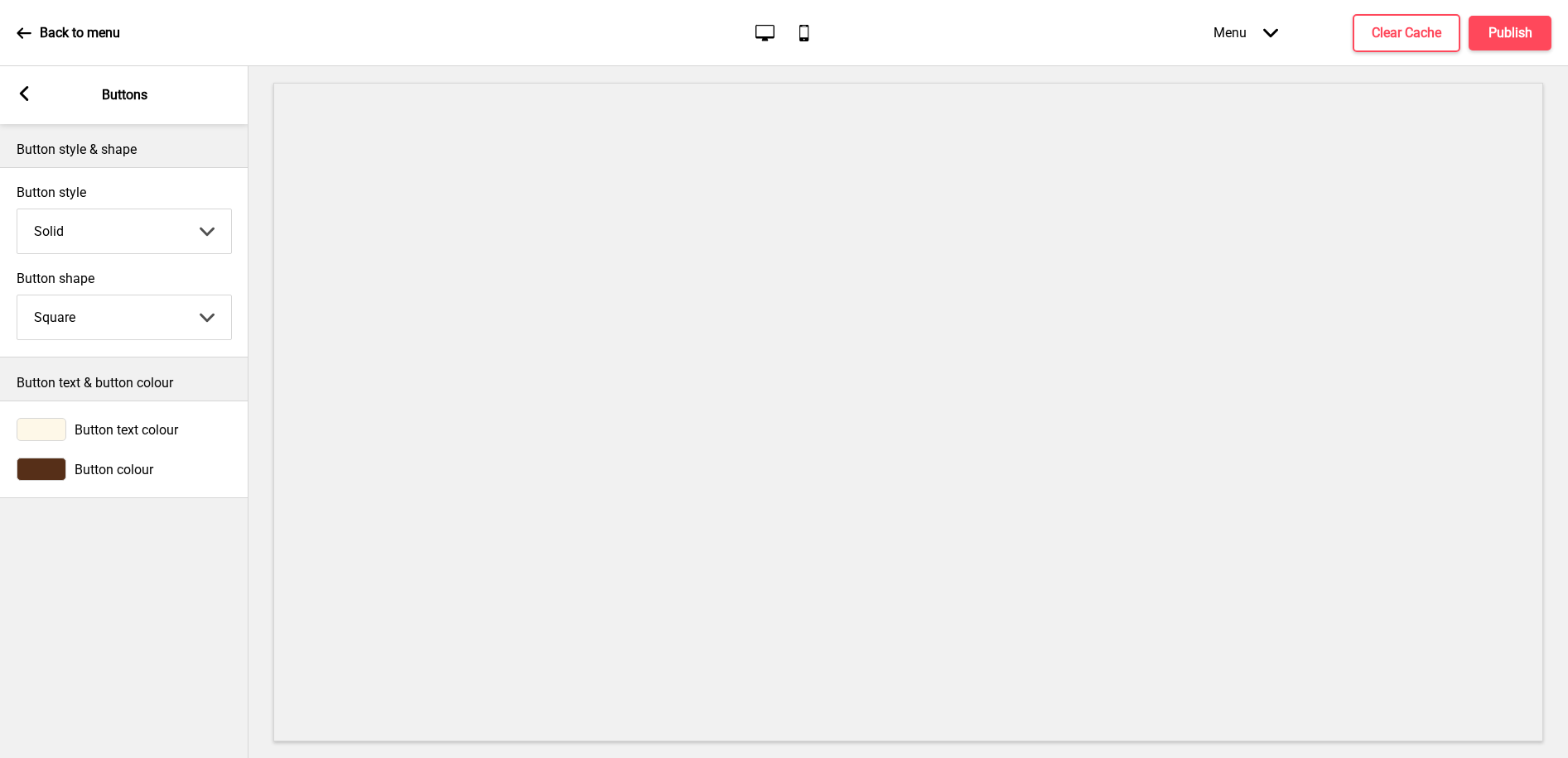
click at [51, 415] on div "Button text colour" at bounding box center [124, 429] width 249 height 40
click at [48, 426] on div at bounding box center [41, 429] width 50 height 23
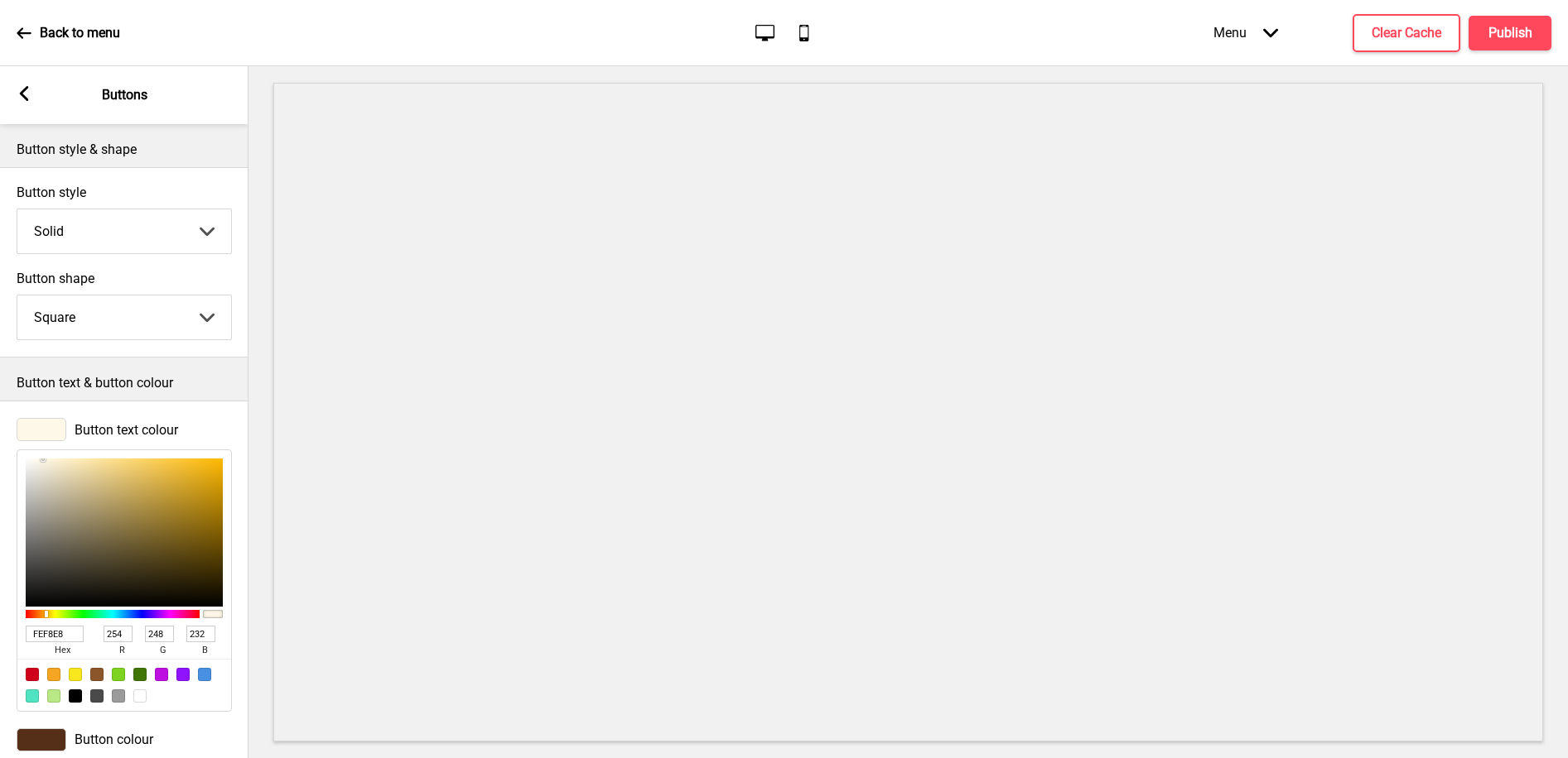
click at [51, 626] on input "FEF8E8" at bounding box center [54, 633] width 58 height 16
paste input "CFAF3"
type input "FCFAF3"
type input "252"
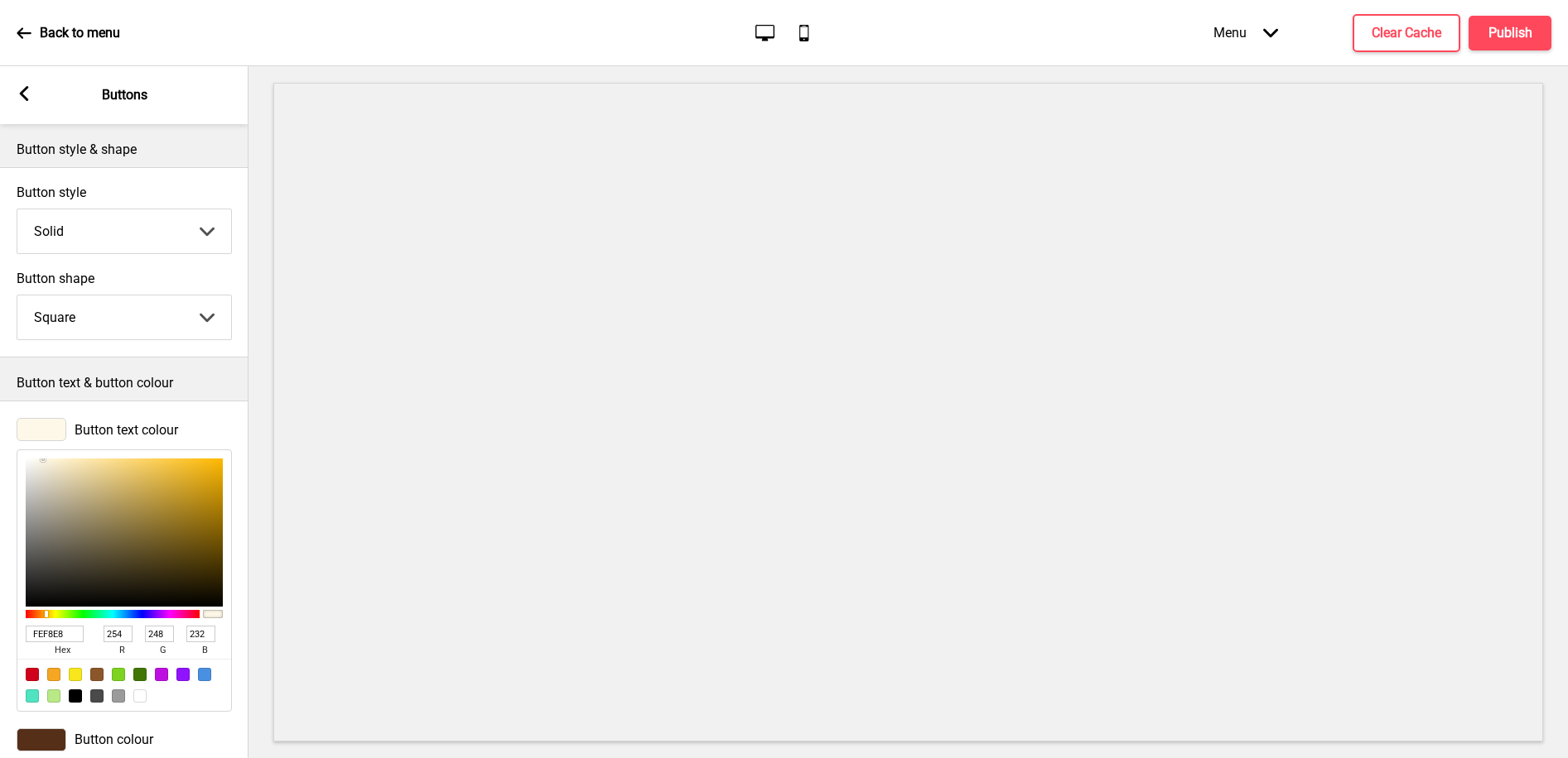
type input "250"
type input "243"
type input "FCFAF3"
click at [1505, 33] on h4 "Publish" at bounding box center [1510, 32] width 44 height 18
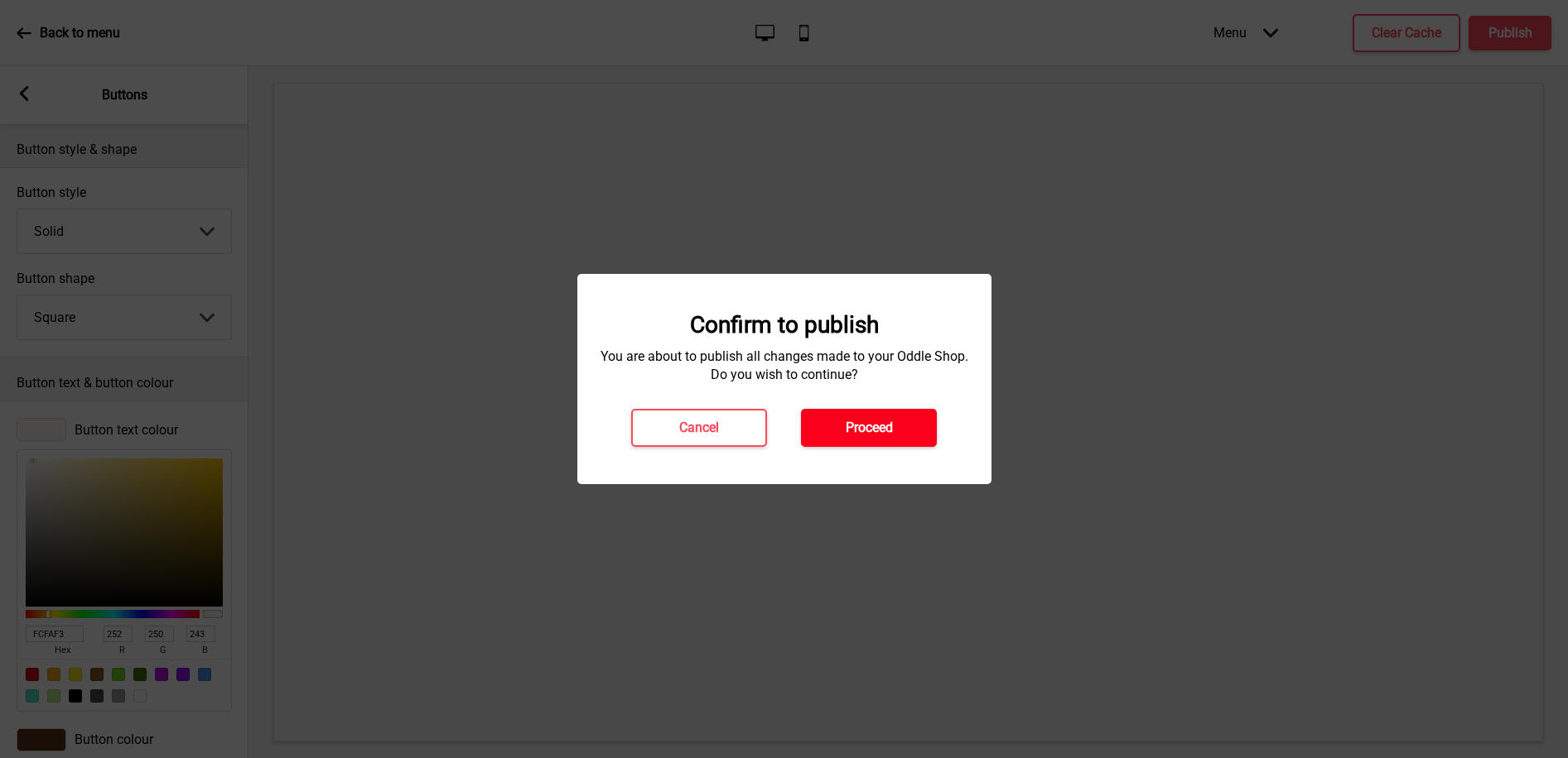
click at [910, 415] on button "Proceed" at bounding box center [869, 428] width 136 height 38
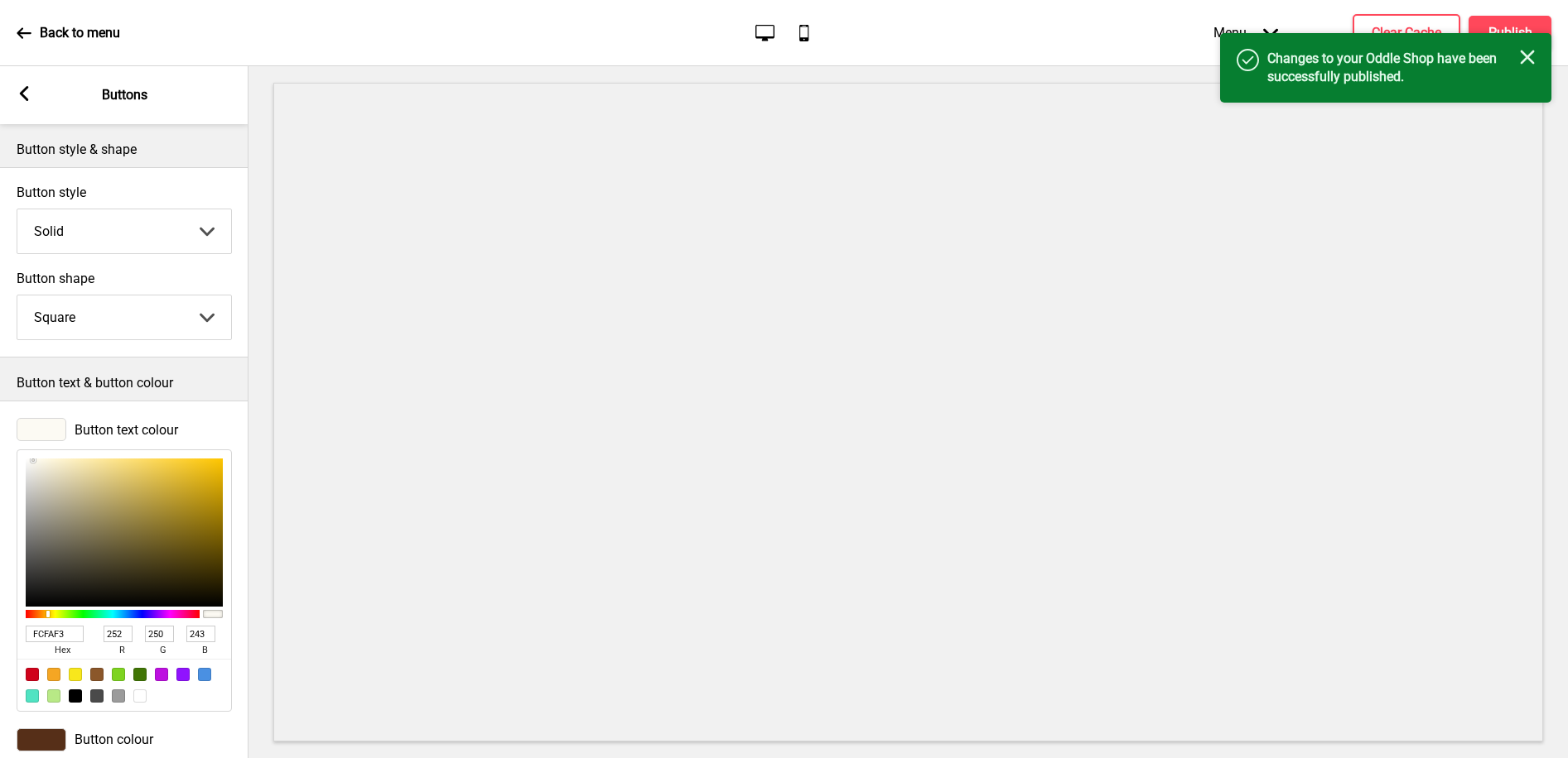
click at [27, 98] on icon at bounding box center [25, 93] width 10 height 15
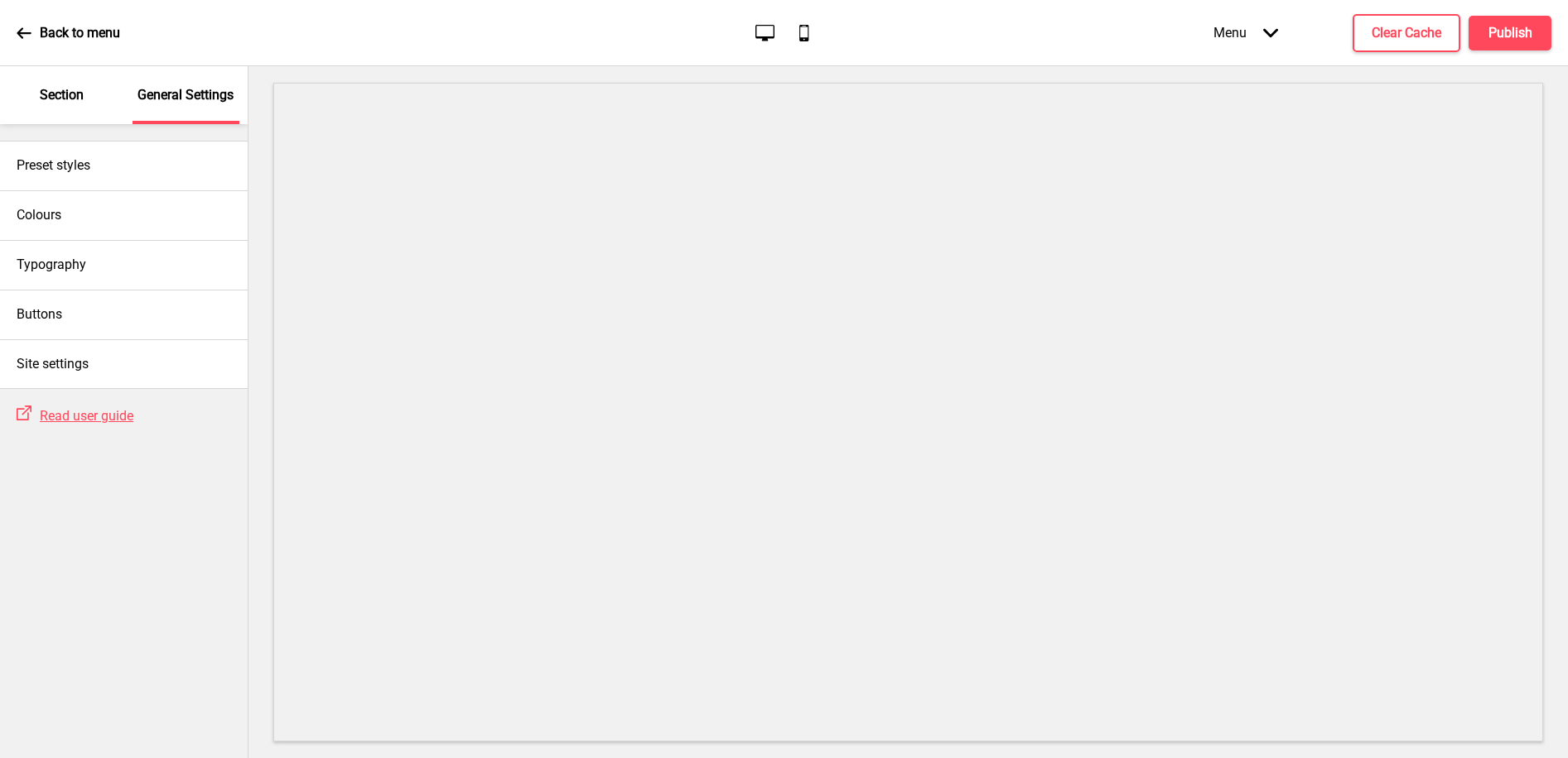
click at [80, 105] on div "Section" at bounding box center [62, 95] width 108 height 58
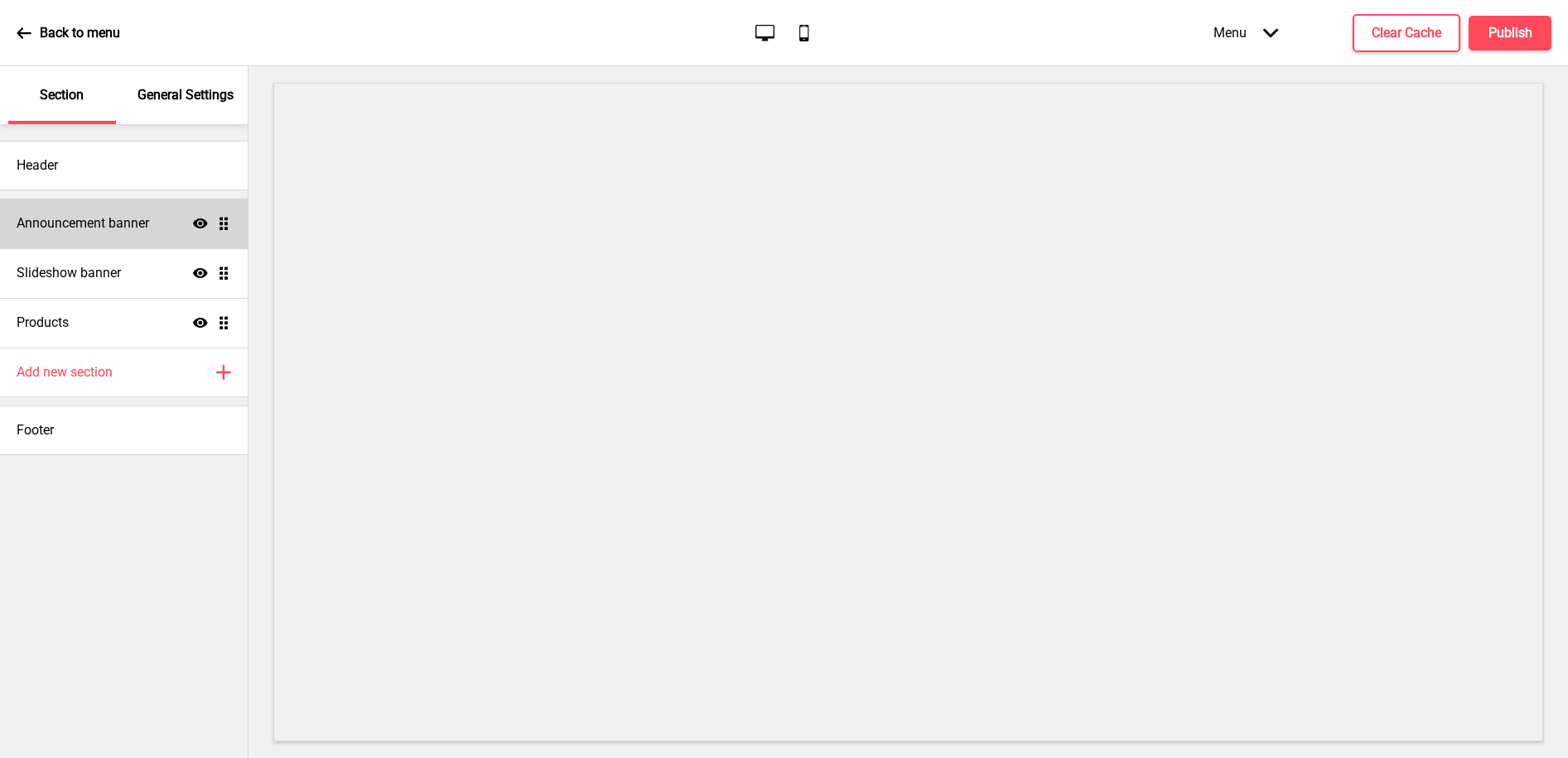
click at [98, 224] on h4 "Announcement banner" at bounding box center [82, 223] width 132 height 18
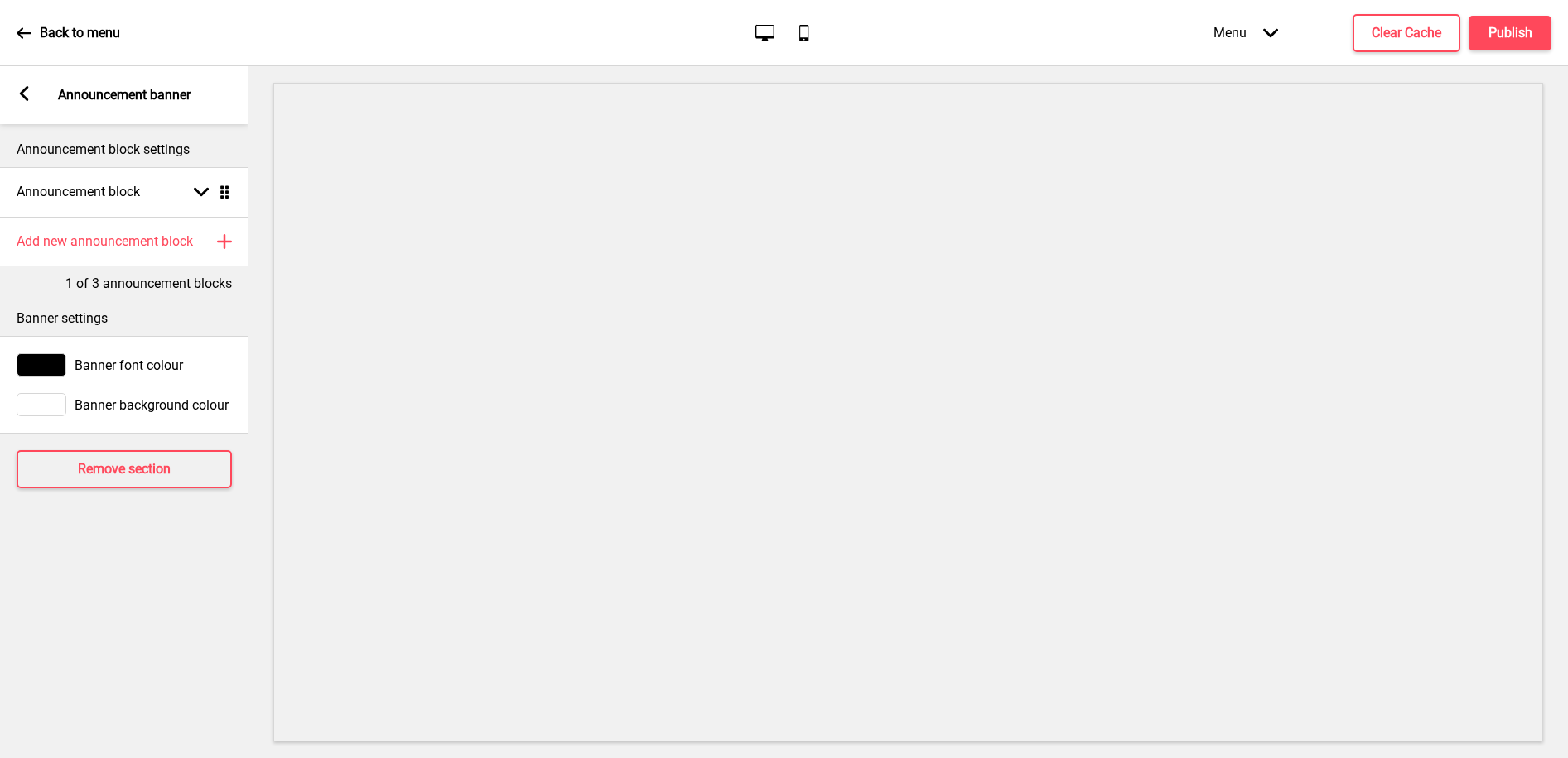
click at [42, 402] on div at bounding box center [41, 405] width 50 height 23
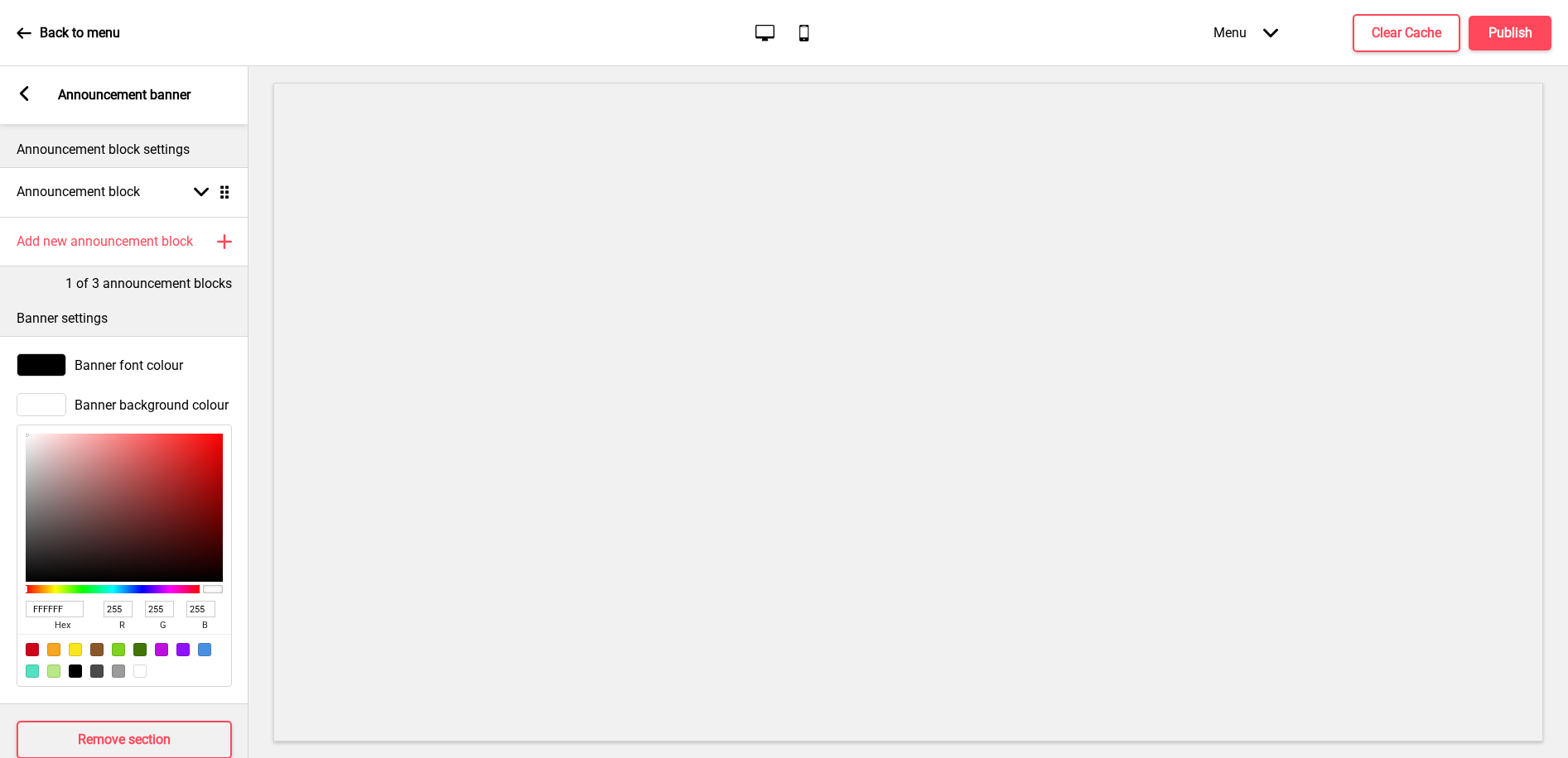
click at [17, 94] on rect at bounding box center [24, 93] width 15 height 15
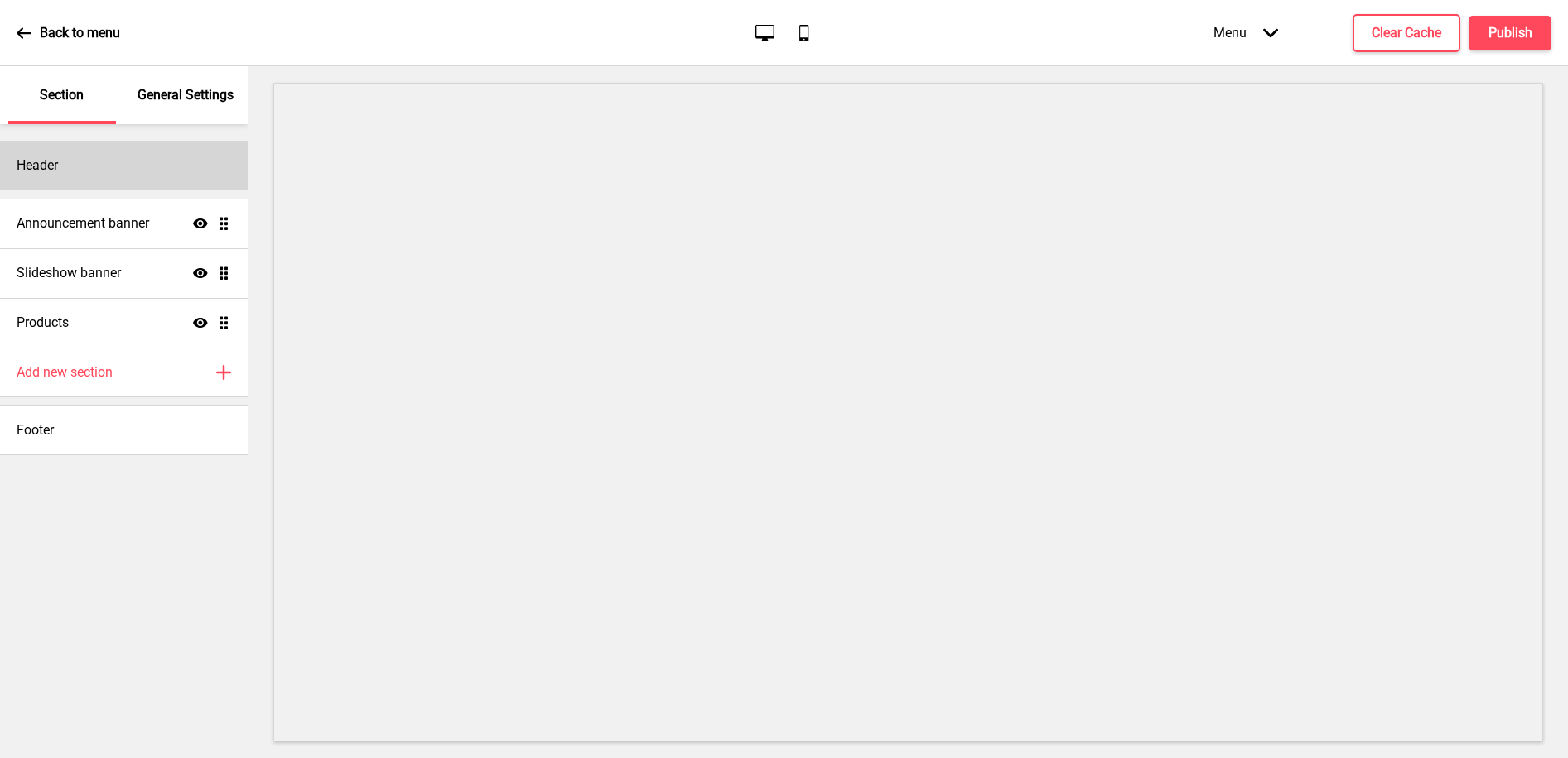
click at [50, 153] on div "Header" at bounding box center [124, 166] width 248 height 50
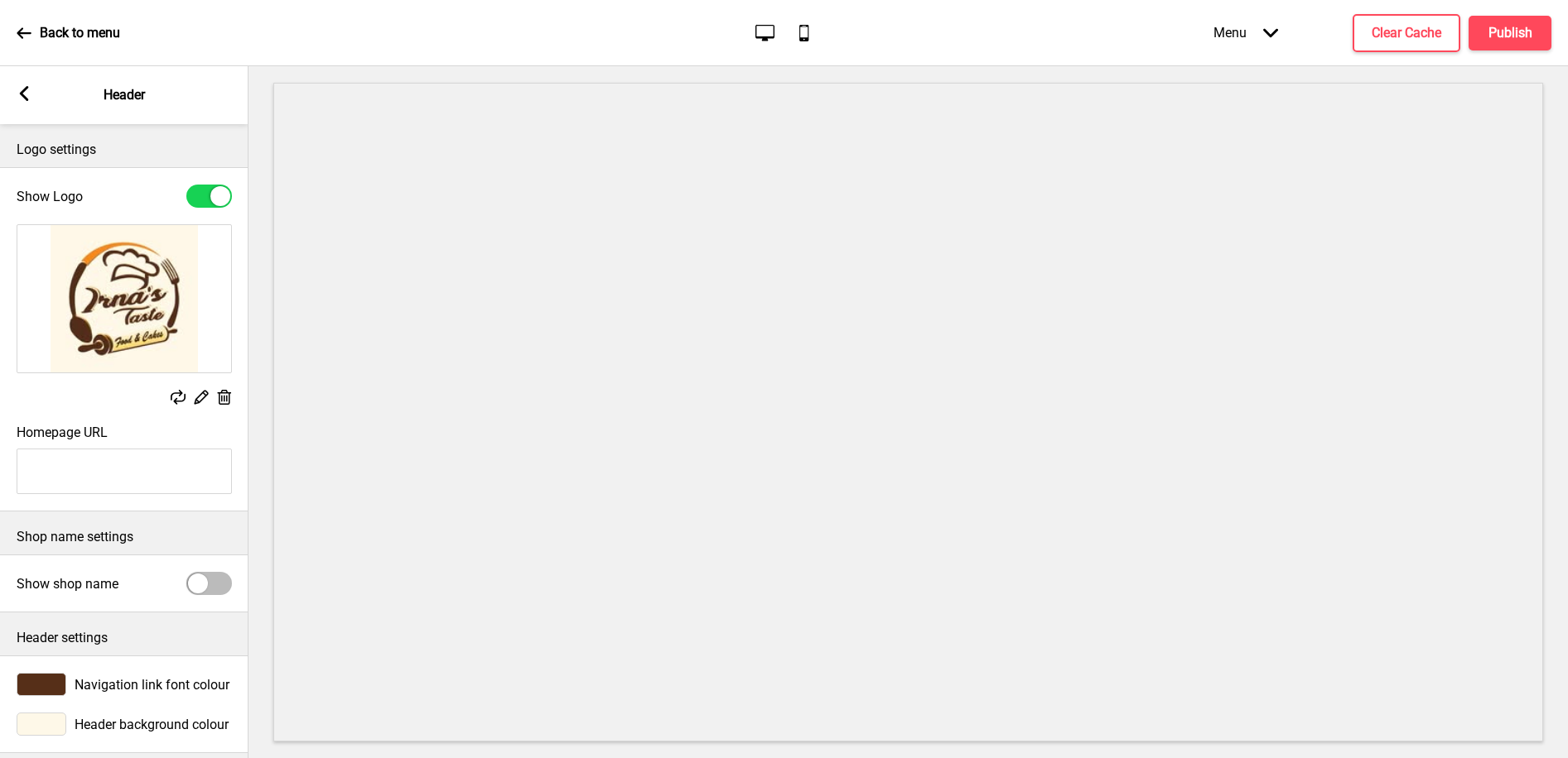
click at [35, 680] on div at bounding box center [41, 685] width 50 height 23
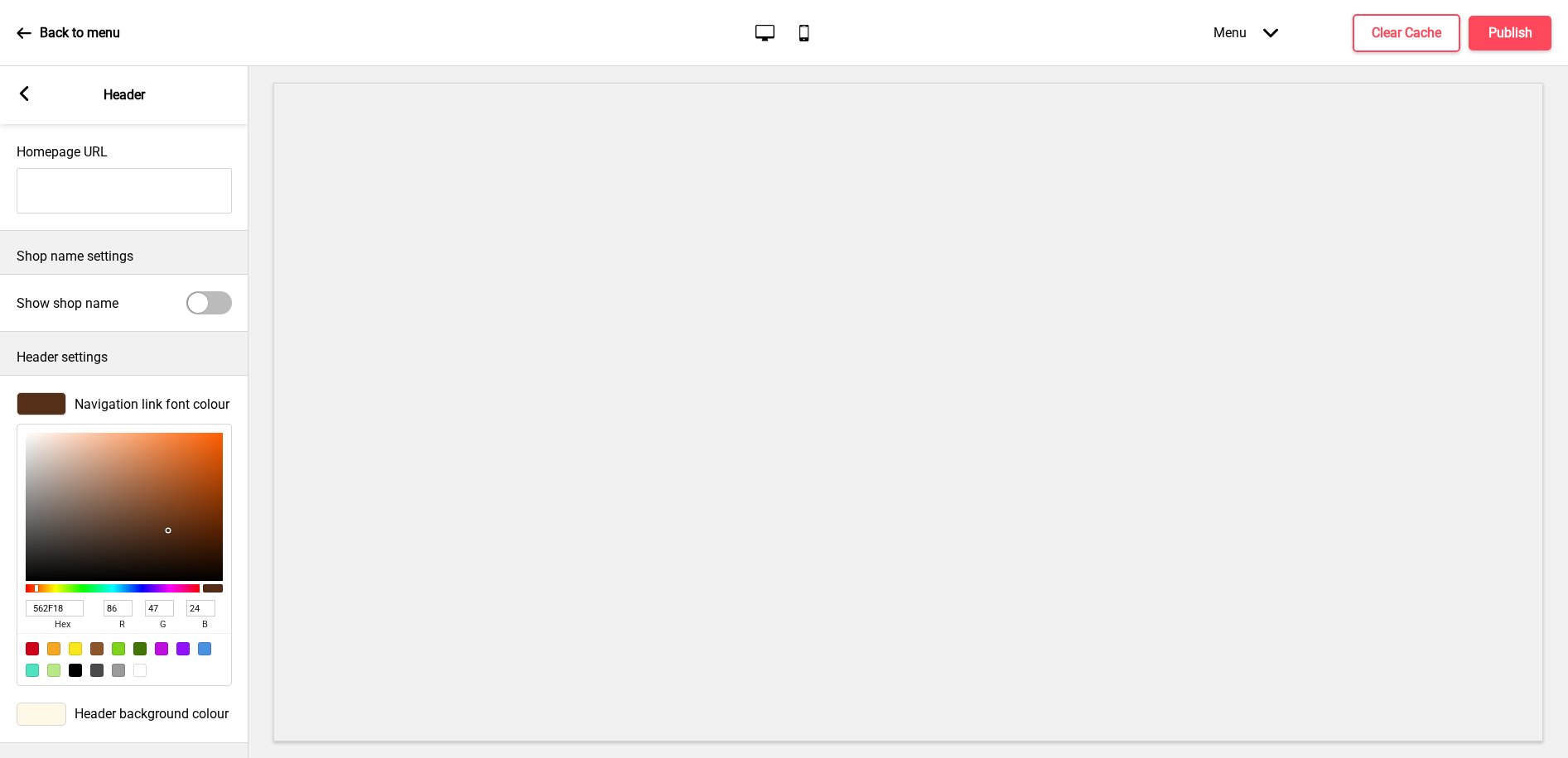
click at [51, 605] on input "562F18" at bounding box center [54, 608] width 58 height 16
click at [25, 89] on icon at bounding box center [25, 93] width 10 height 15
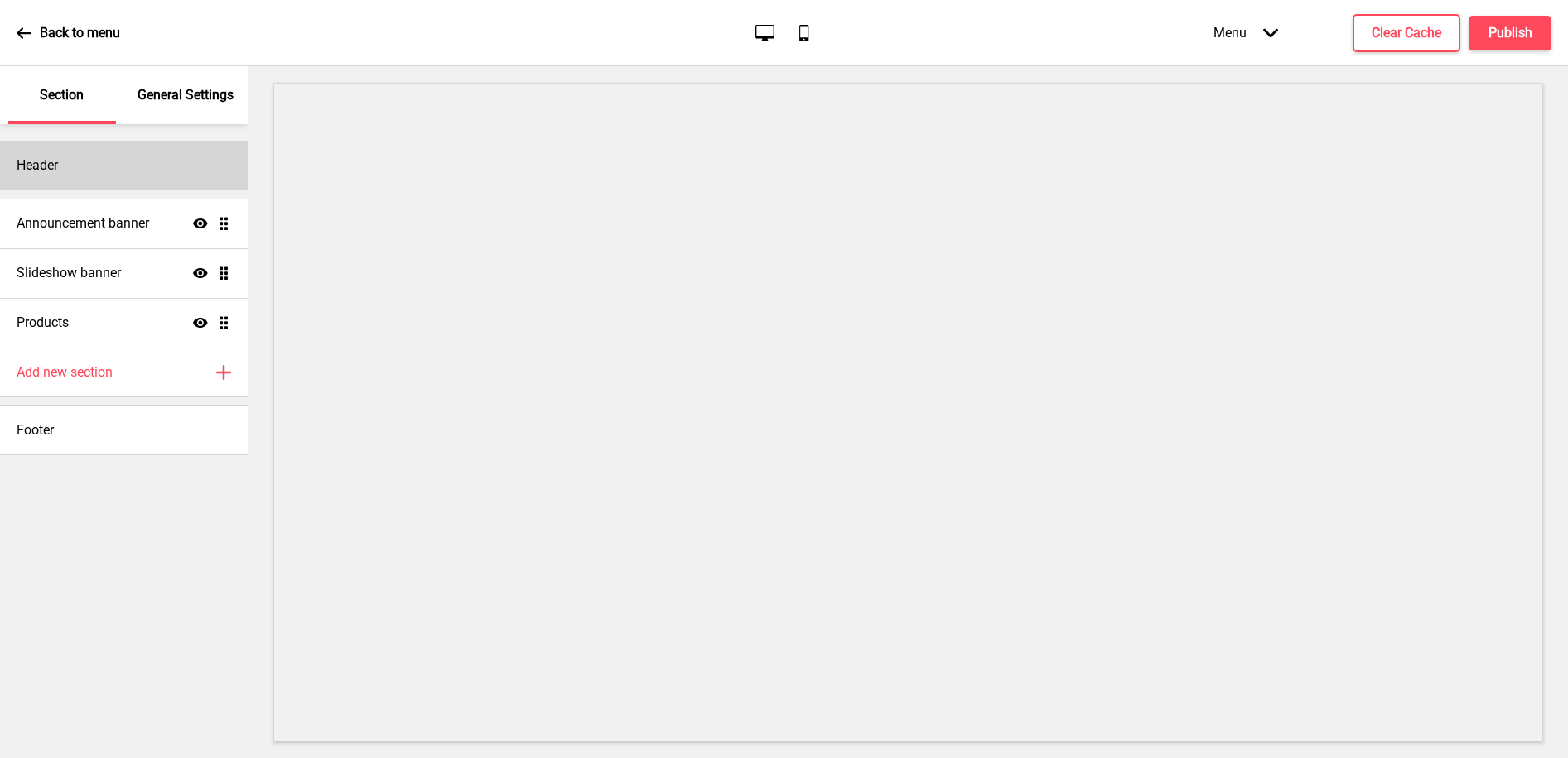
click at [121, 170] on div "Header" at bounding box center [124, 166] width 248 height 50
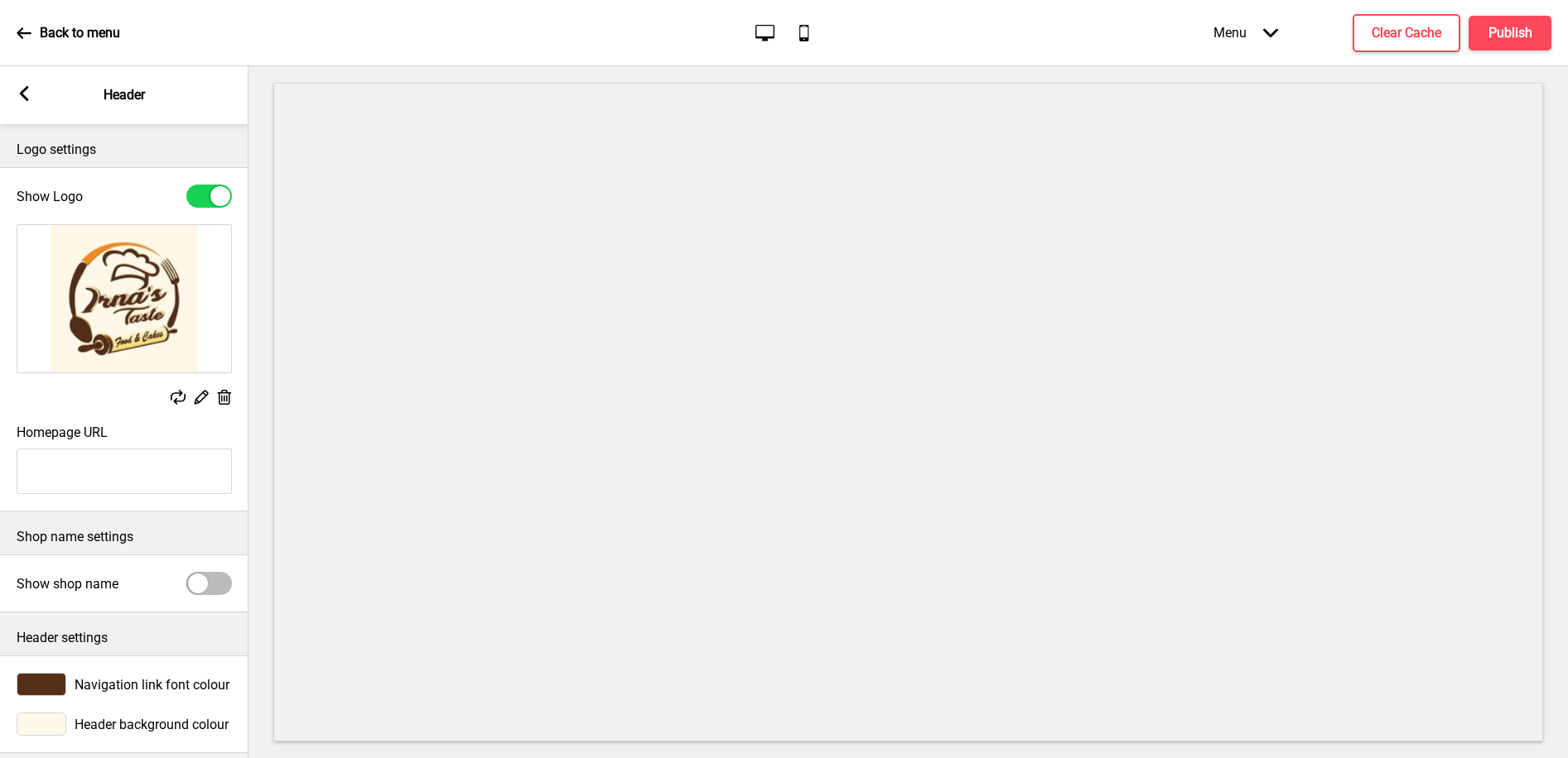
drag, startPoint x: 25, startPoint y: 93, endPoint x: 25, endPoint y: 115, distance: 22.0
click at [25, 93] on rect at bounding box center [24, 93] width 15 height 15
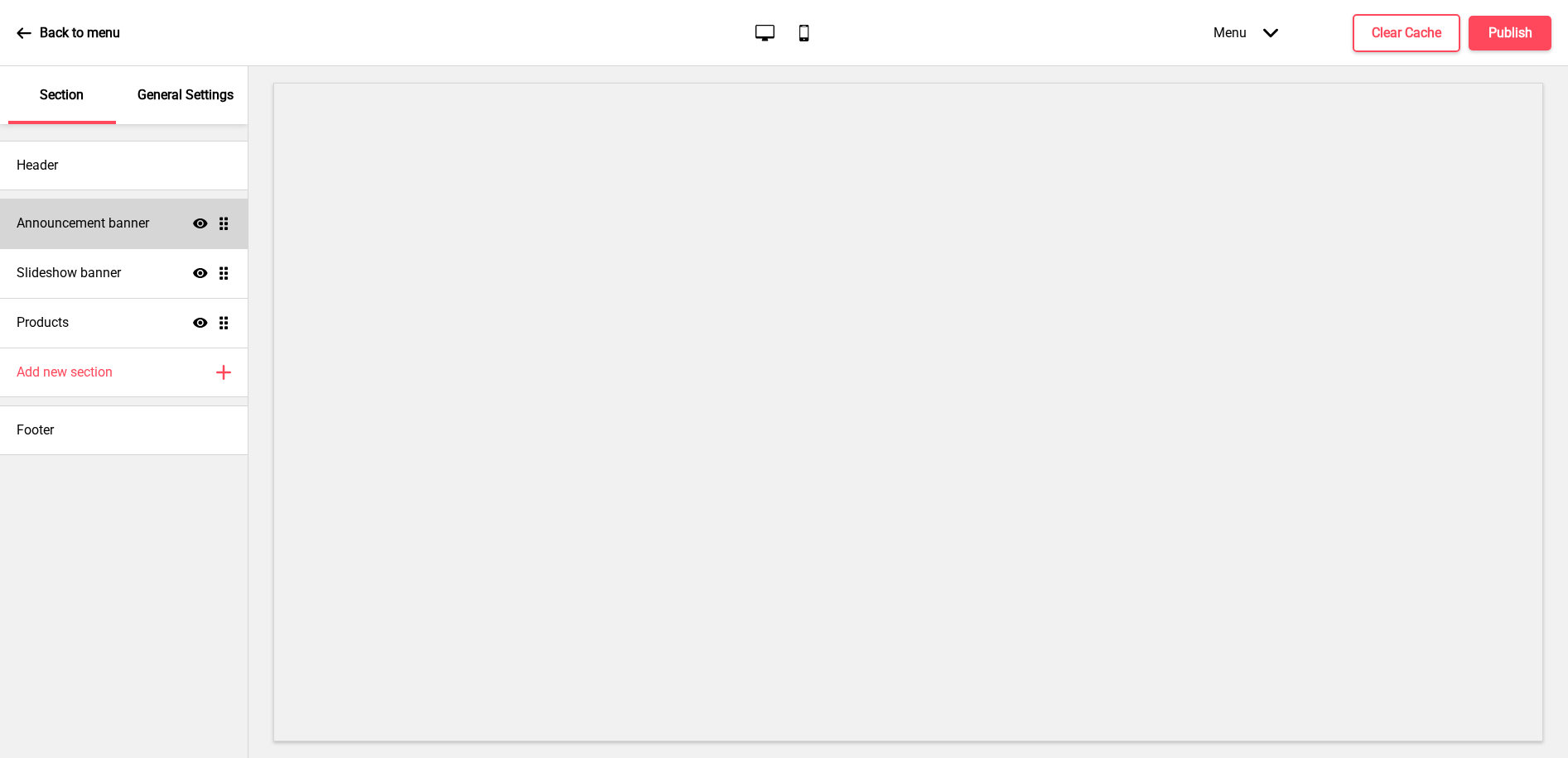
click at [49, 228] on h4 "Announcement banner" at bounding box center [82, 223] width 132 height 18
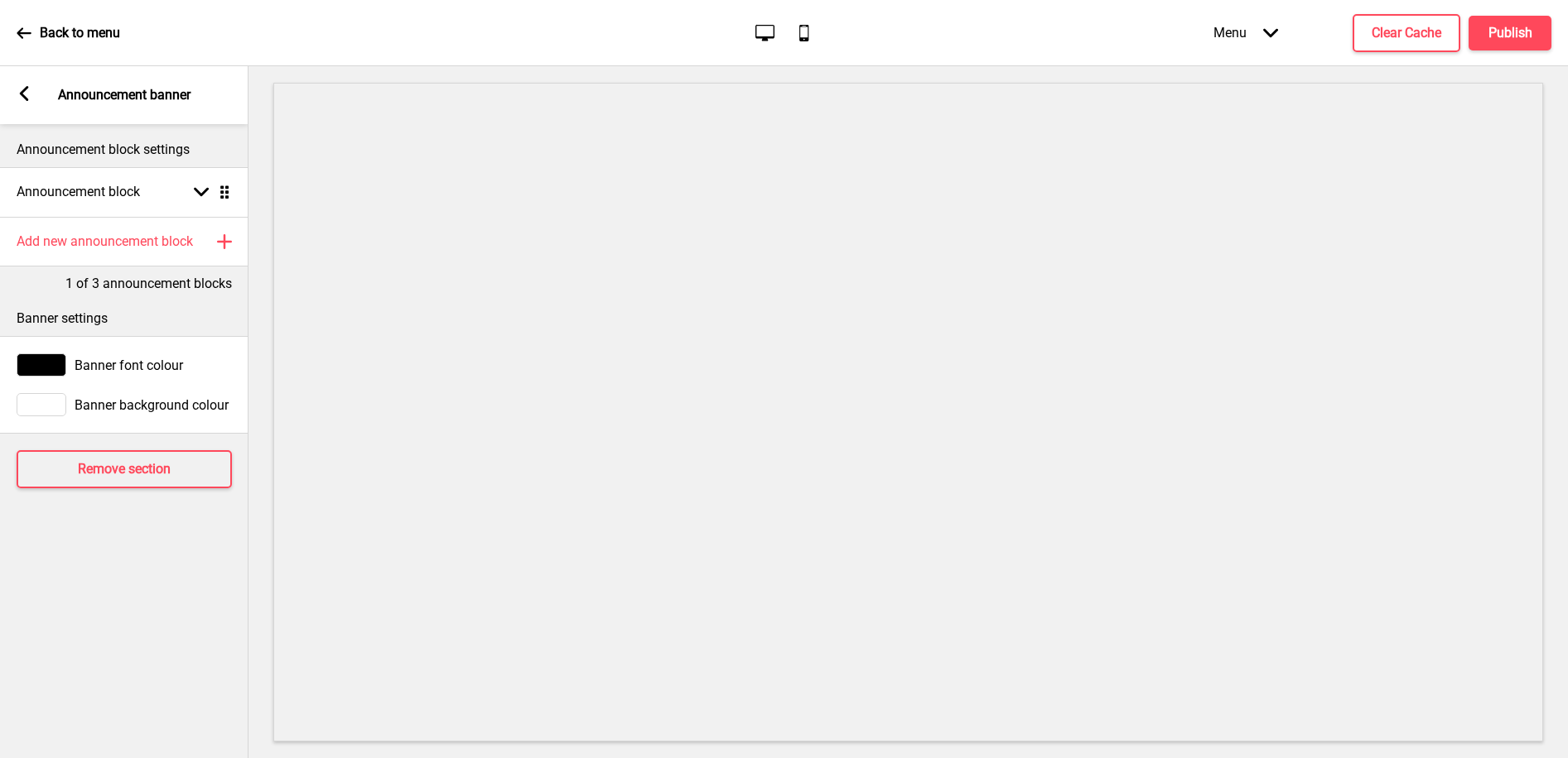
click at [45, 359] on div at bounding box center [41, 365] width 50 height 23
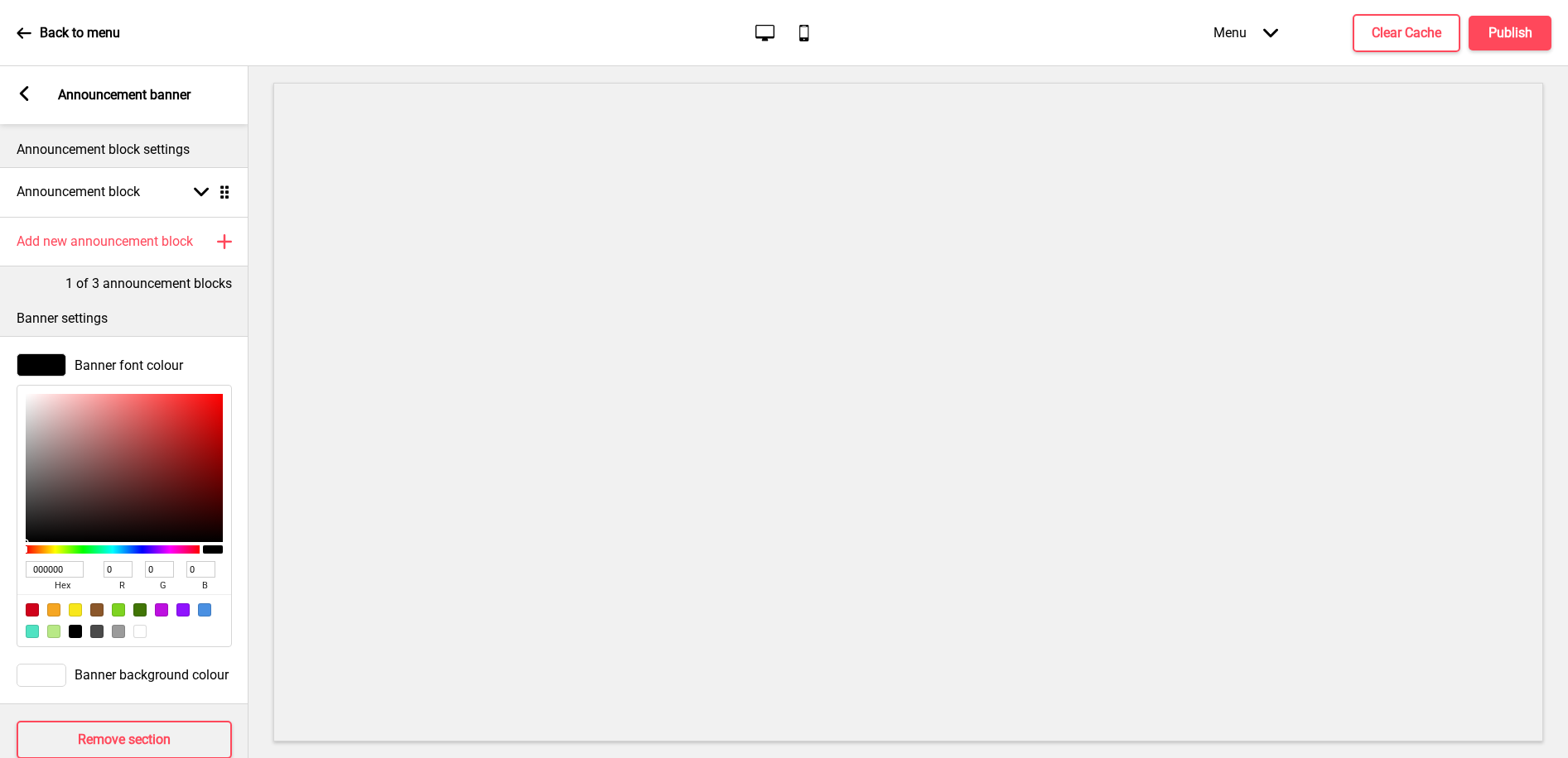
click at [44, 573] on input "000000" at bounding box center [54, 568] width 58 height 16
paste input "562F18"
type input "562F18"
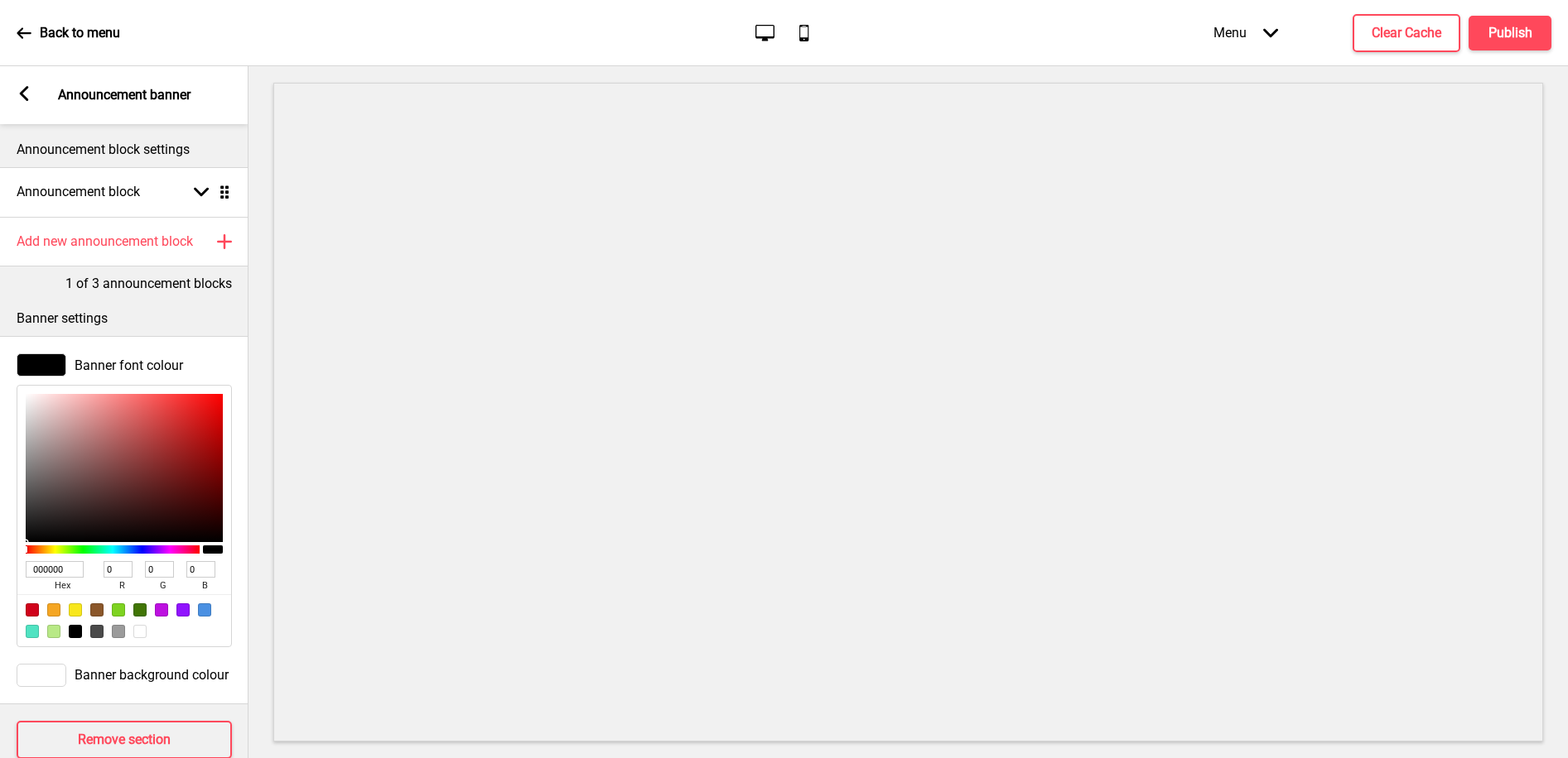
type input "86"
type input "47"
type input "24"
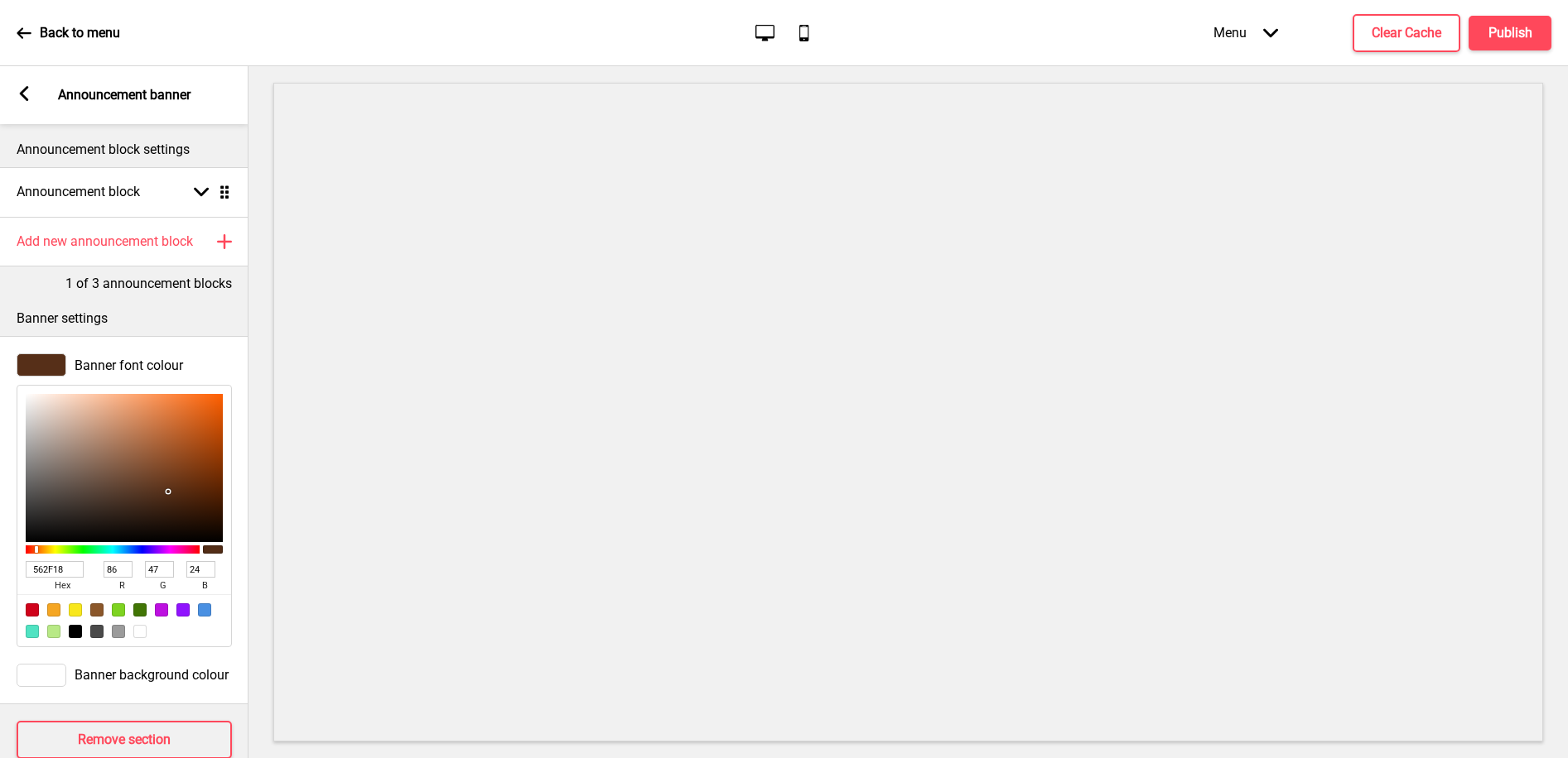
type input "562F18"
click at [29, 89] on g at bounding box center [24, 93] width 15 height 15
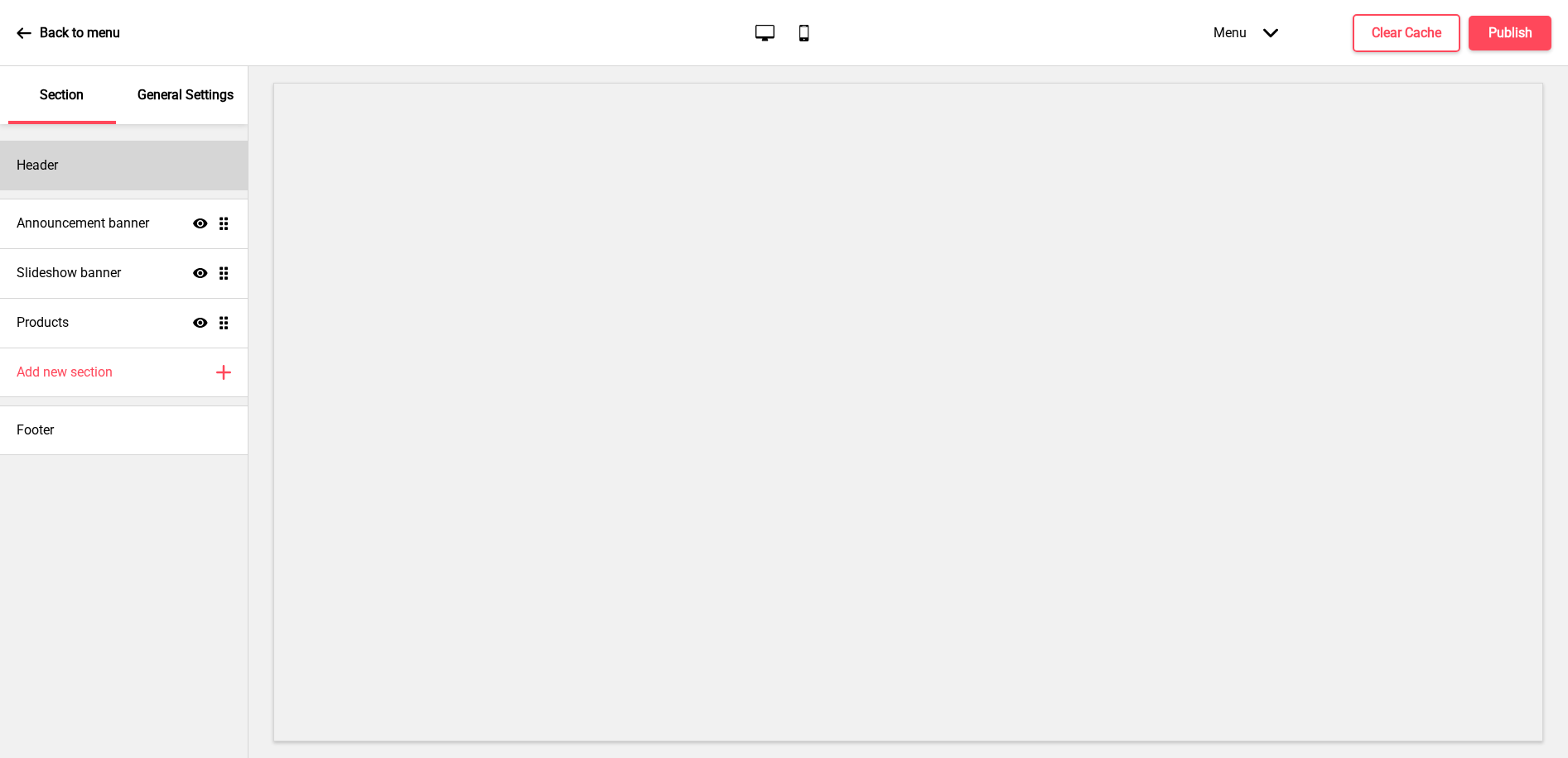
click at [51, 171] on h4 "Header" at bounding box center [36, 165] width 41 height 18
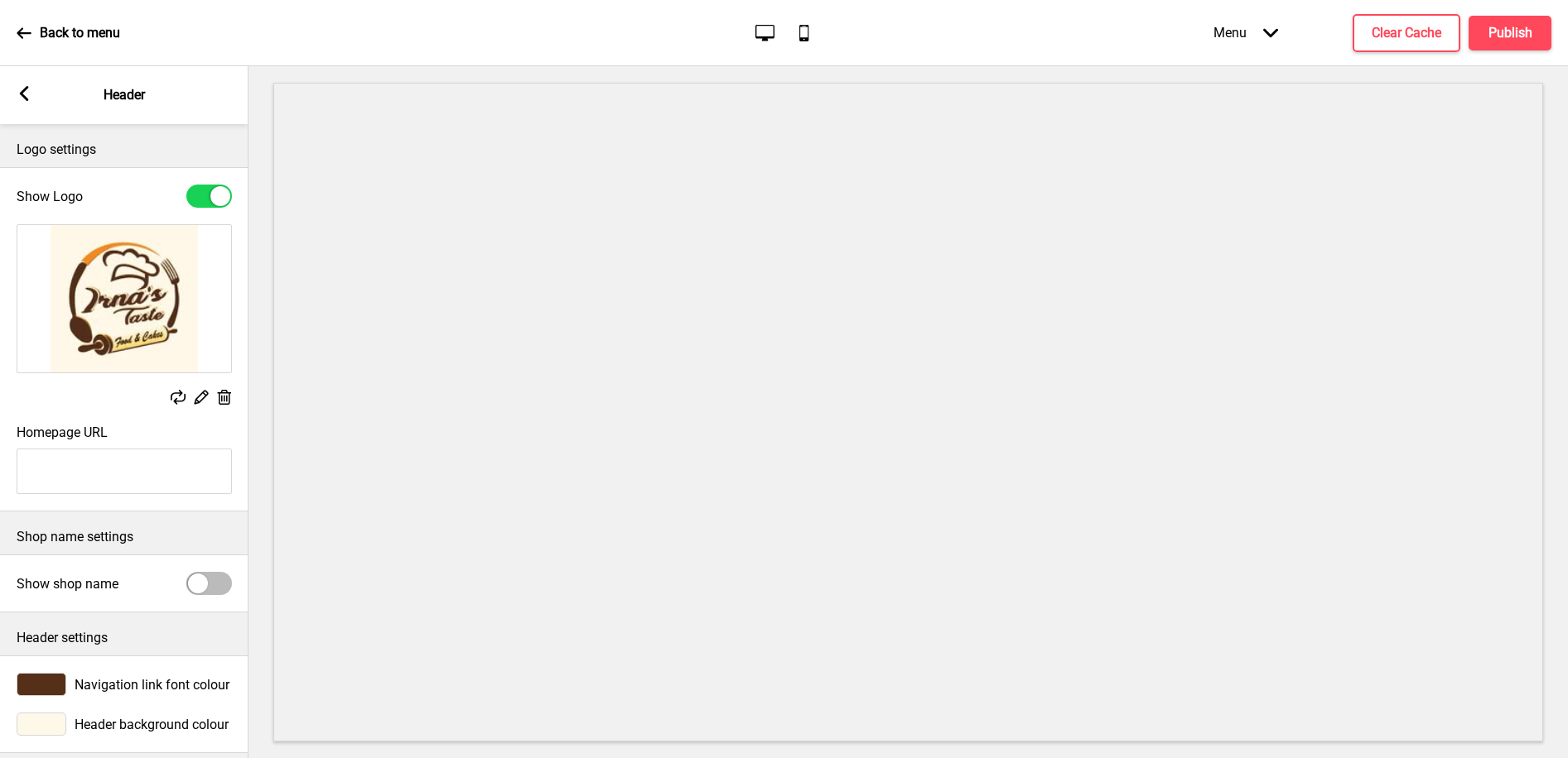
click at [42, 721] on div at bounding box center [41, 725] width 50 height 23
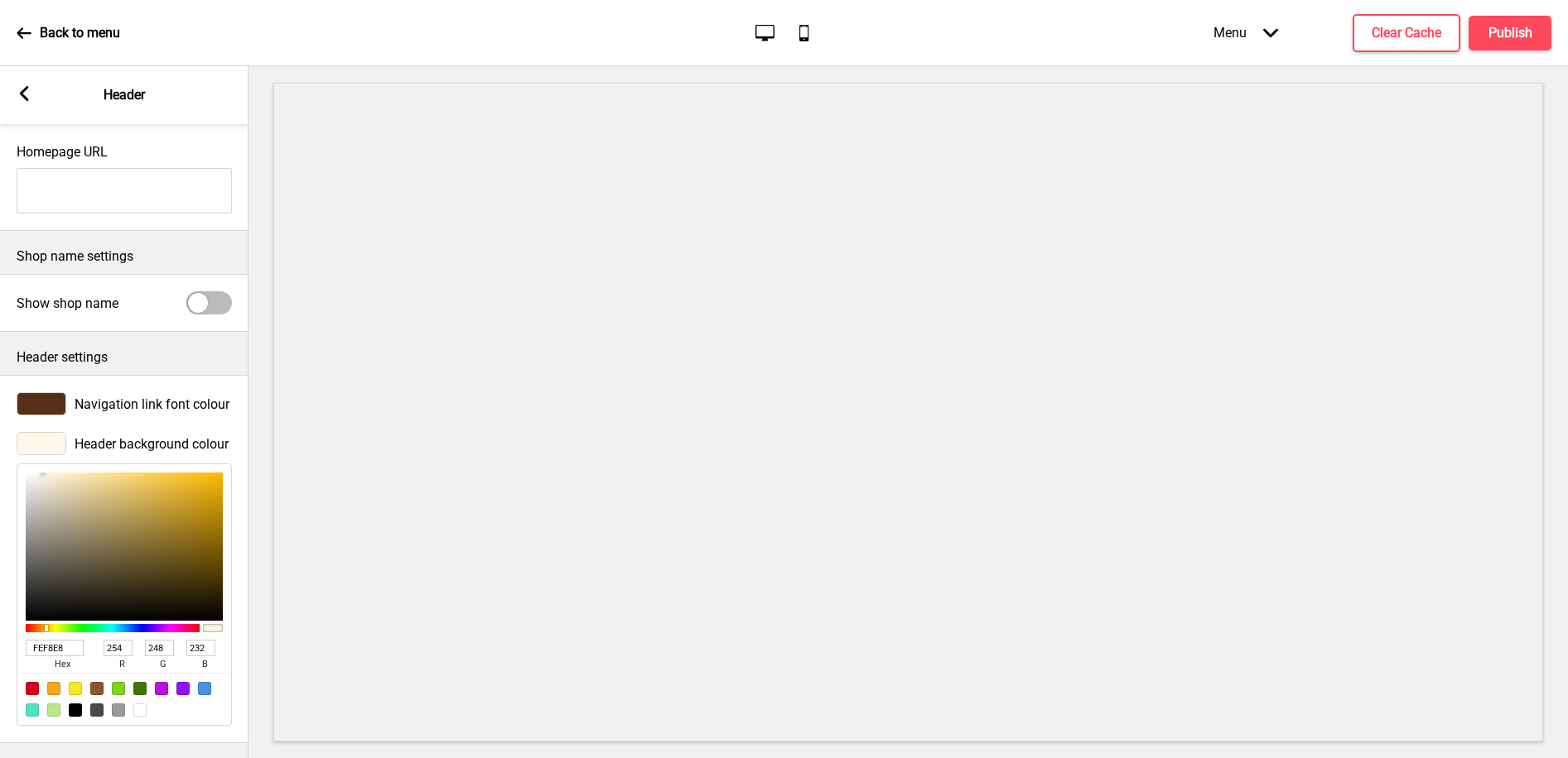
click at [67, 643] on input "FEF8E8" at bounding box center [54, 648] width 58 height 16
click at [20, 91] on rect at bounding box center [24, 93] width 15 height 15
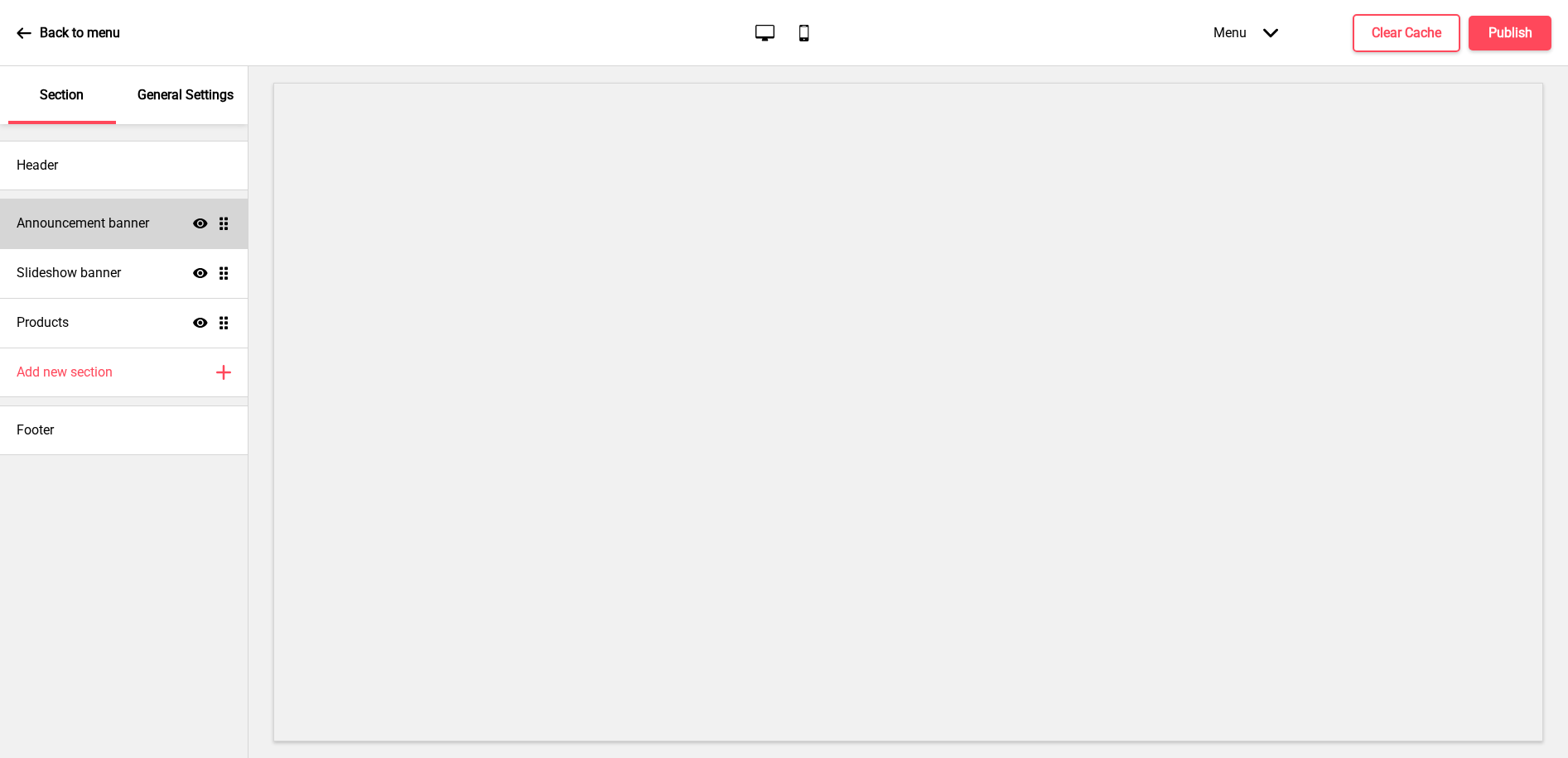
click at [46, 218] on h4 "Announcement banner" at bounding box center [82, 223] width 132 height 18
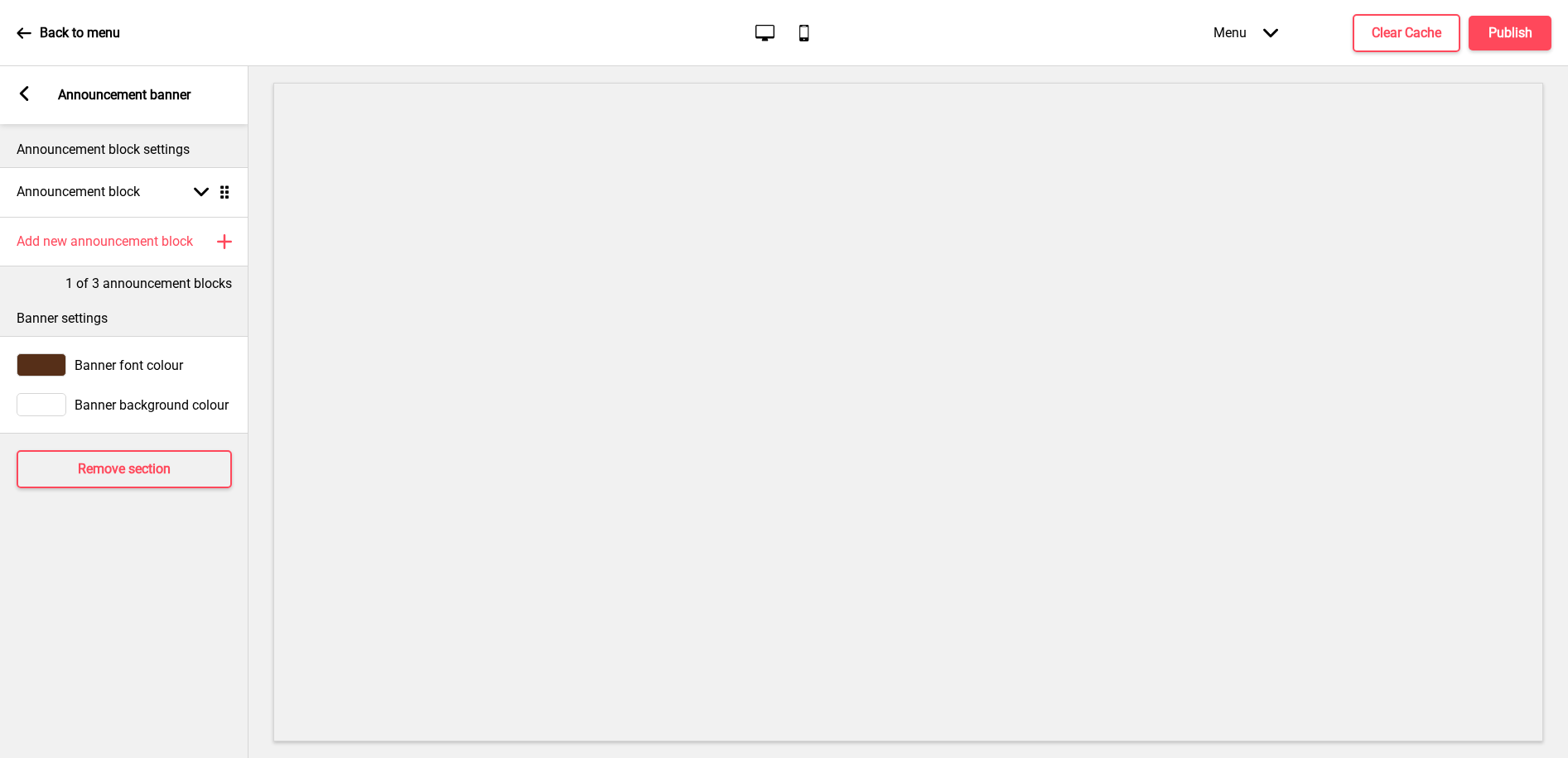
click at [44, 414] on div at bounding box center [41, 405] width 50 height 23
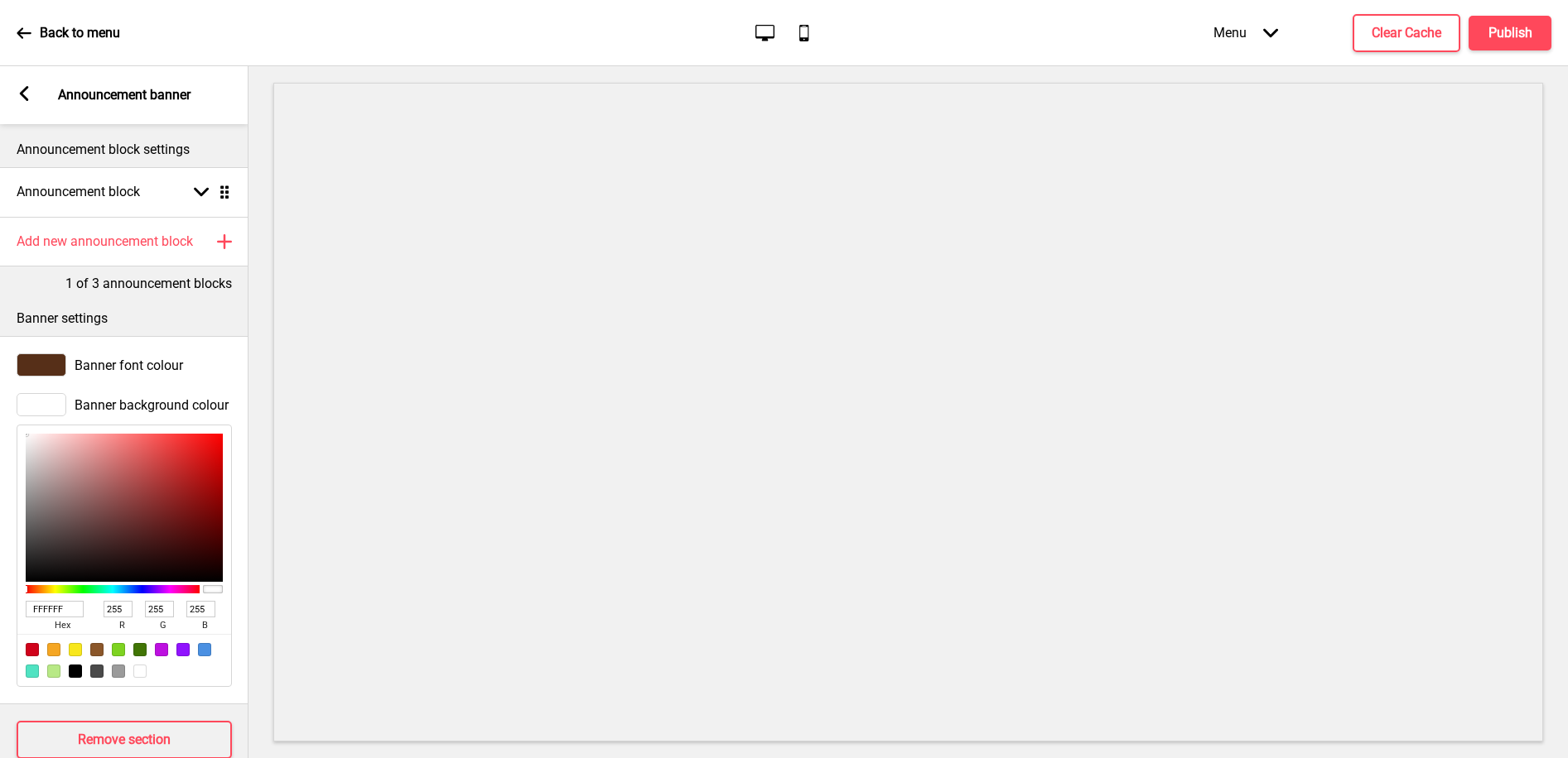
click at [42, 608] on input "FFFFFF" at bounding box center [54, 608] width 58 height 16
paste input "EF8E8"
type input "FEF8E8"
type input "254"
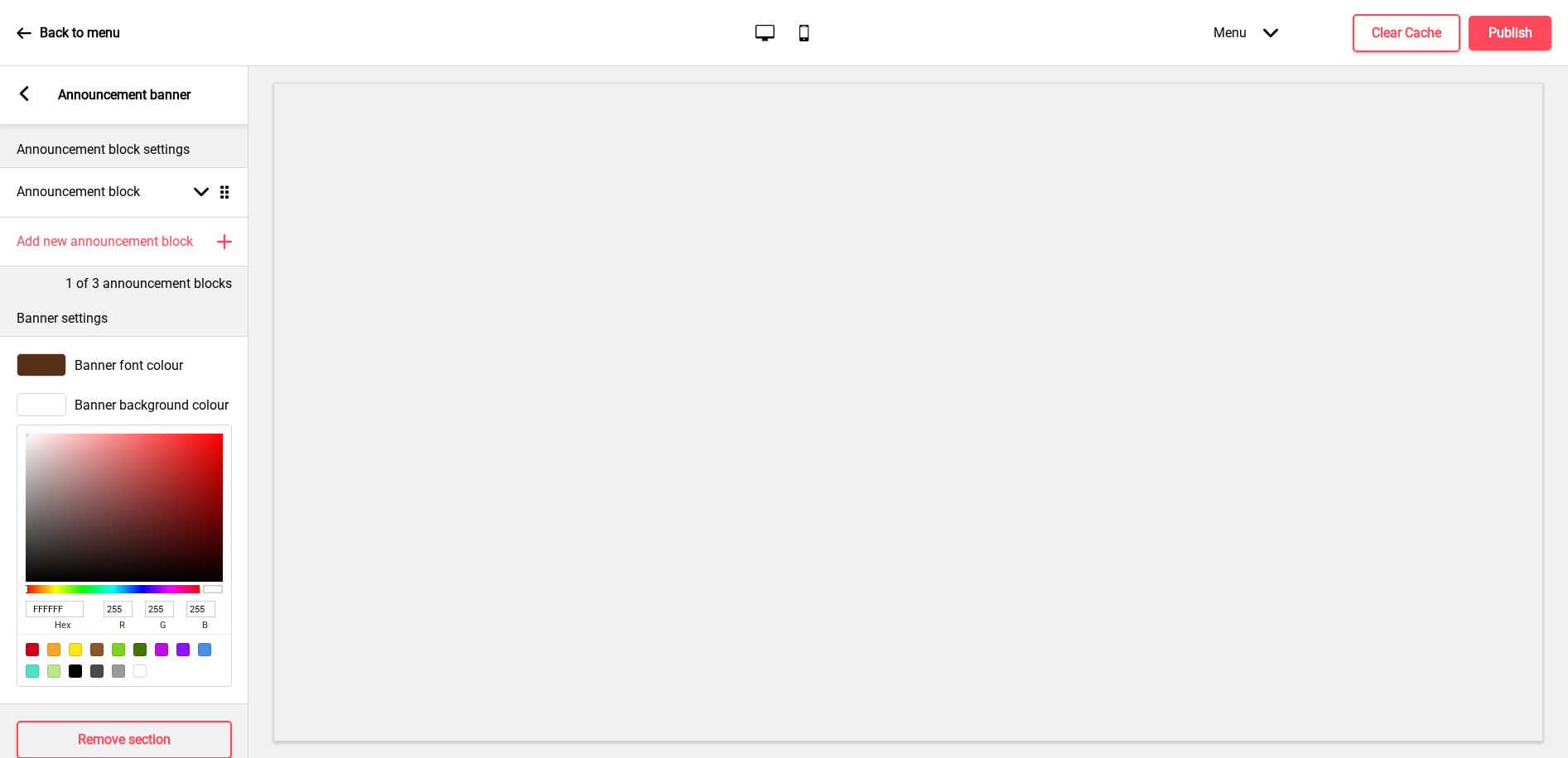
type input "248"
type input "232"
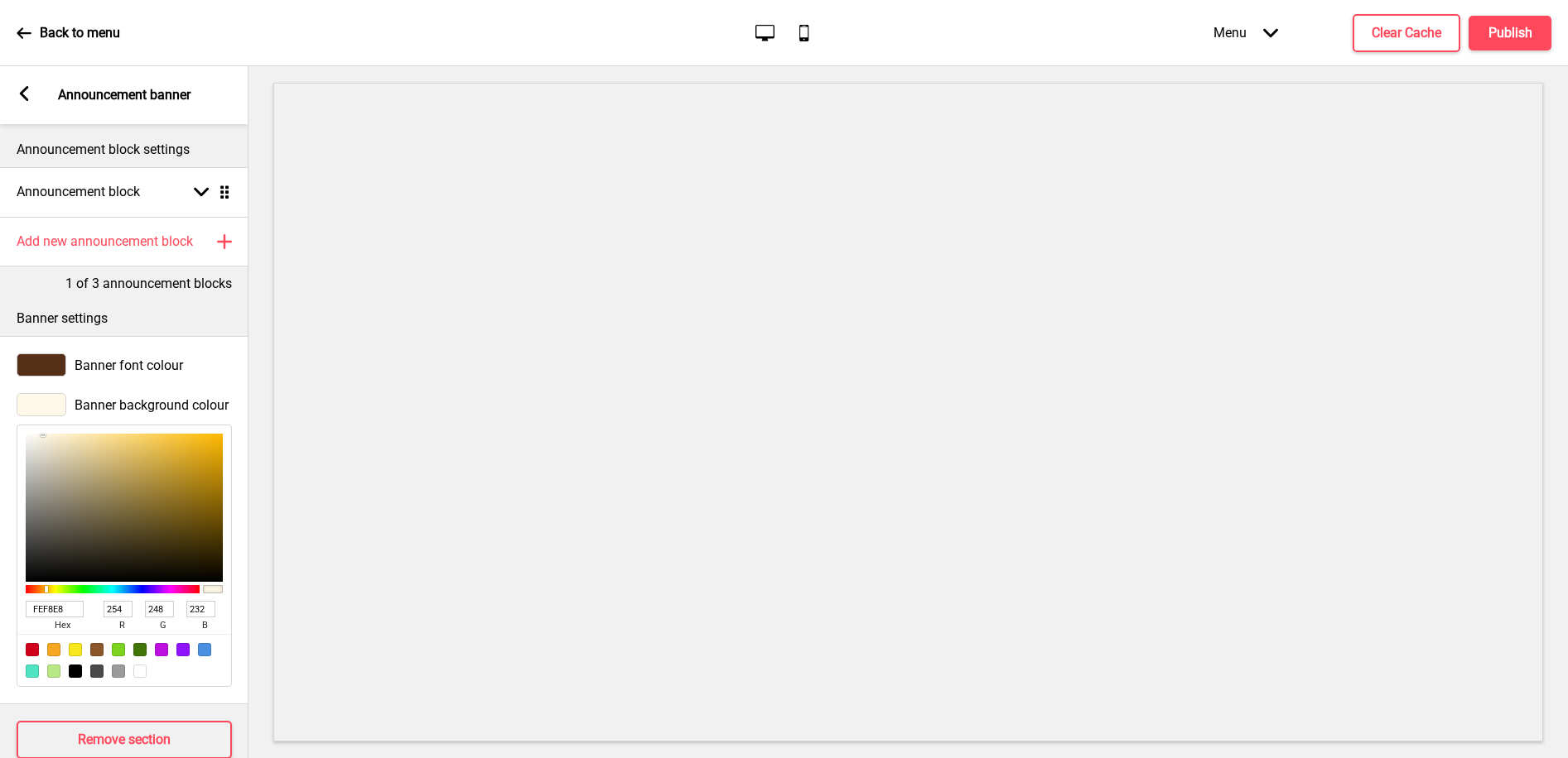
type input "FEF8E8"
click at [1510, 28] on h4 "Publish" at bounding box center [1510, 32] width 44 height 18
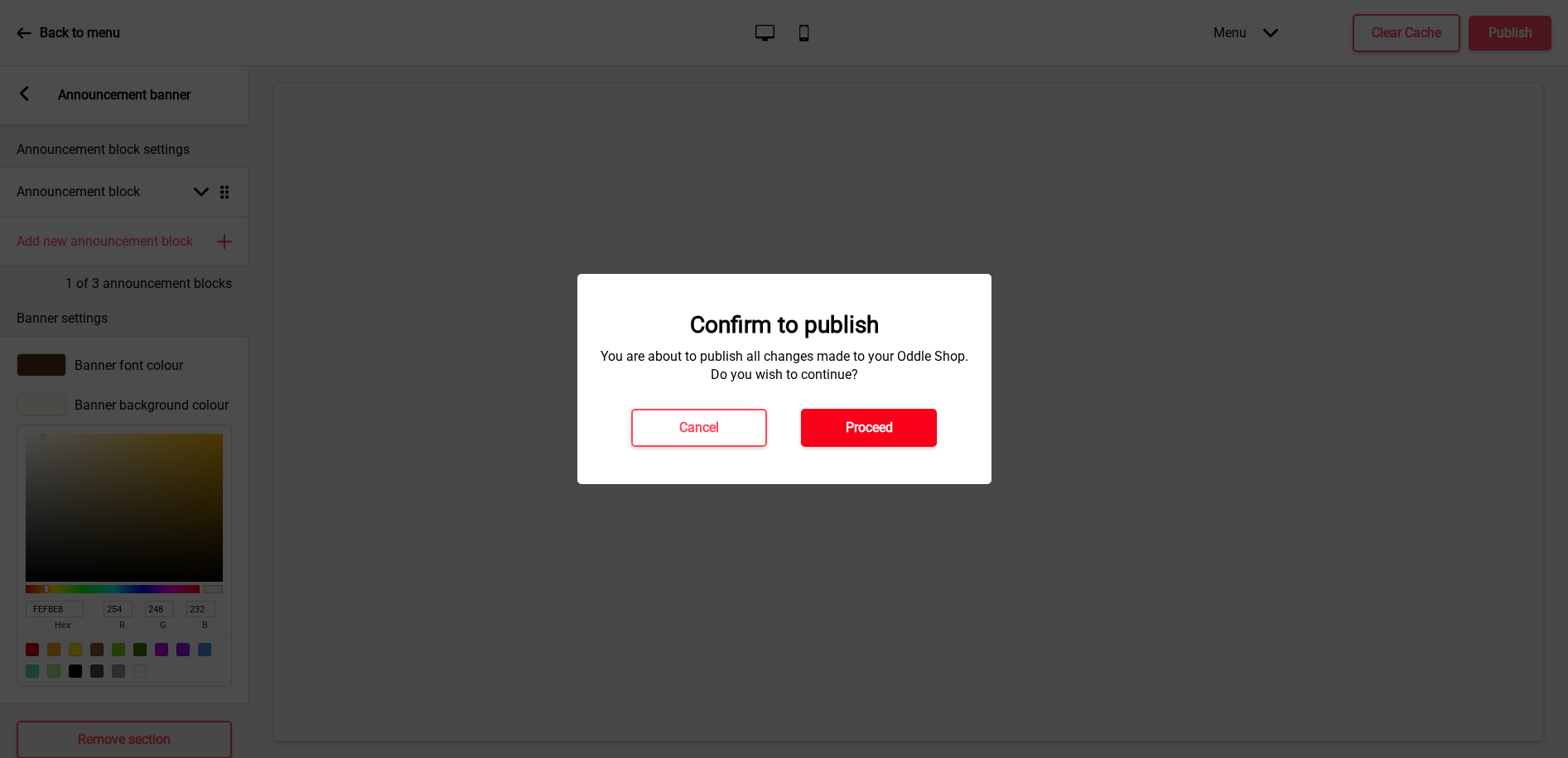
click at [857, 425] on h4 "Proceed" at bounding box center [870, 428] width 48 height 18
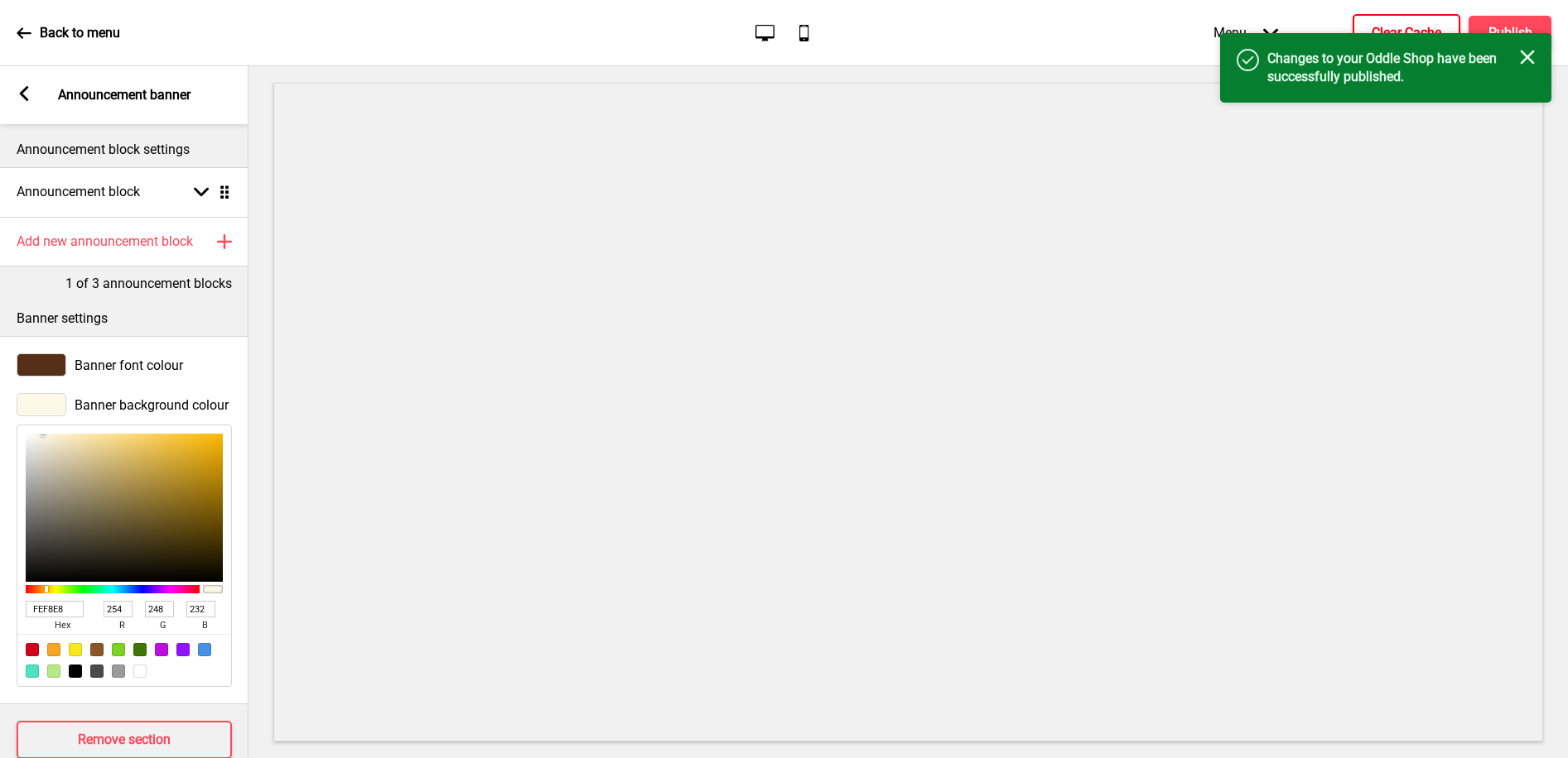
click at [1393, 21] on button "Clear Cache" at bounding box center [1406, 33] width 108 height 38
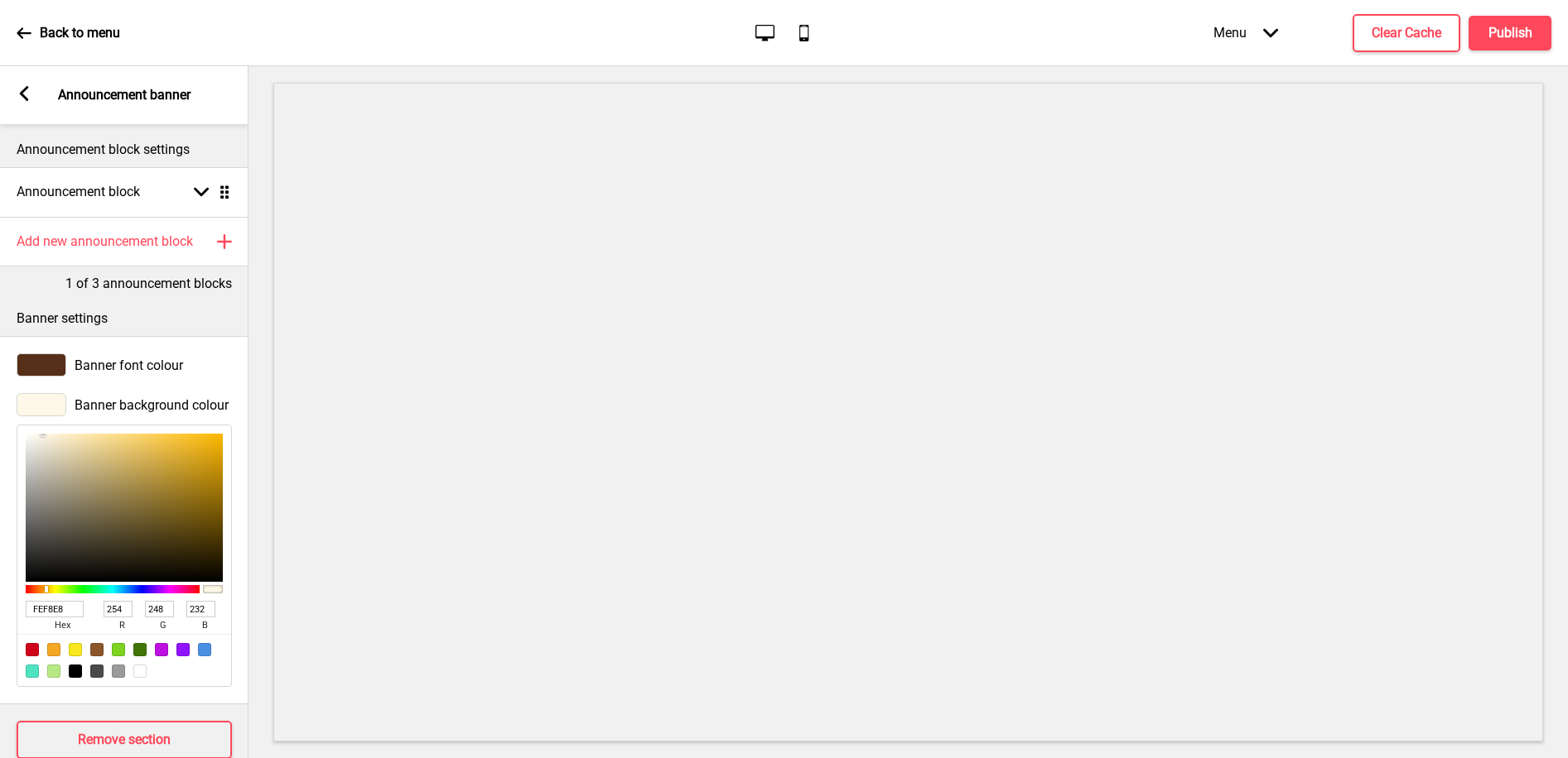
click at [47, 359] on div at bounding box center [41, 365] width 50 height 23
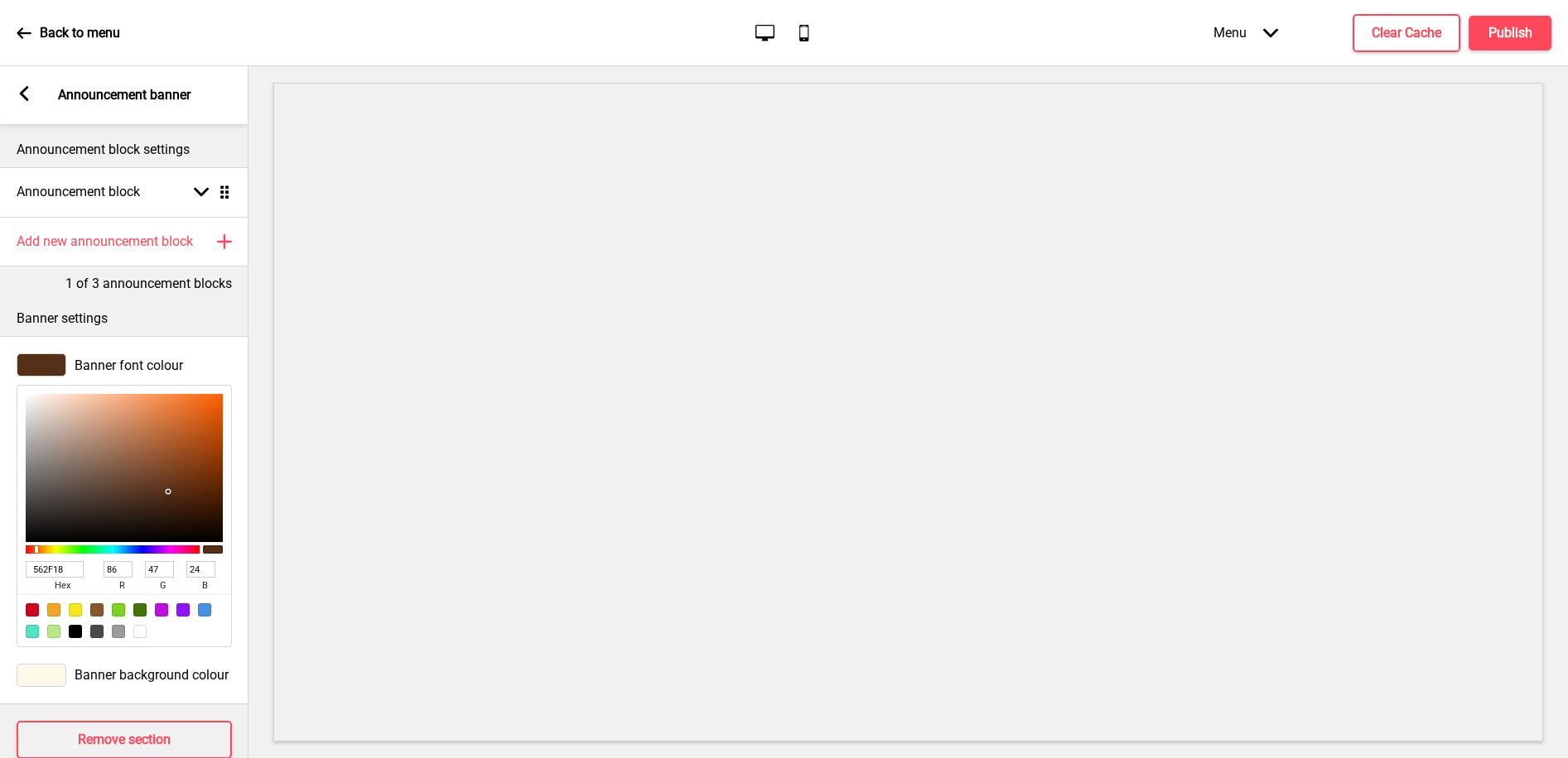
click at [60, 567] on input "562F18" at bounding box center [54, 568] width 58 height 16
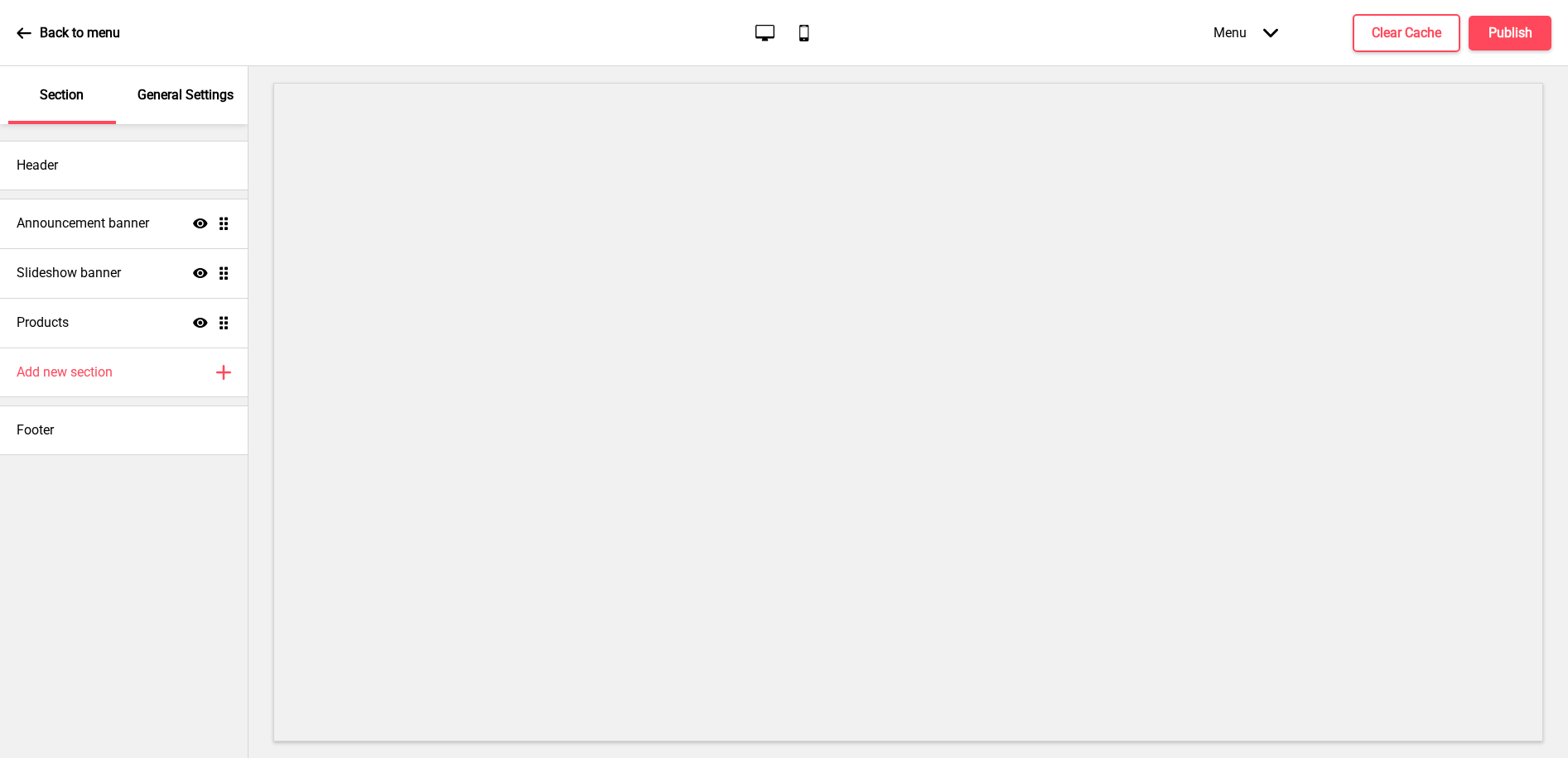
click at [160, 227] on div "Announcement banner Show Drag" at bounding box center [124, 224] width 248 height 50
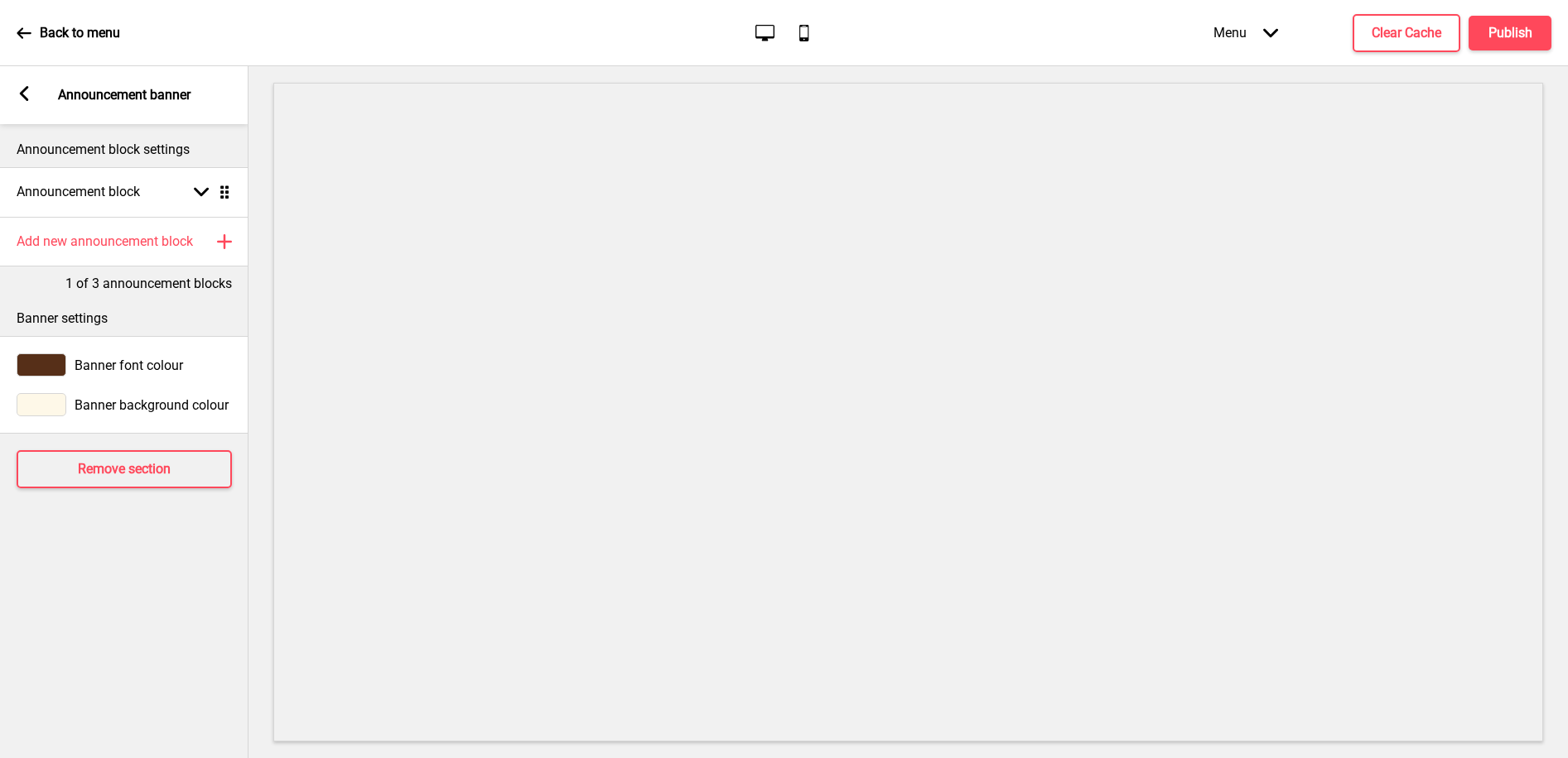
click at [29, 91] on rect at bounding box center [24, 93] width 15 height 15
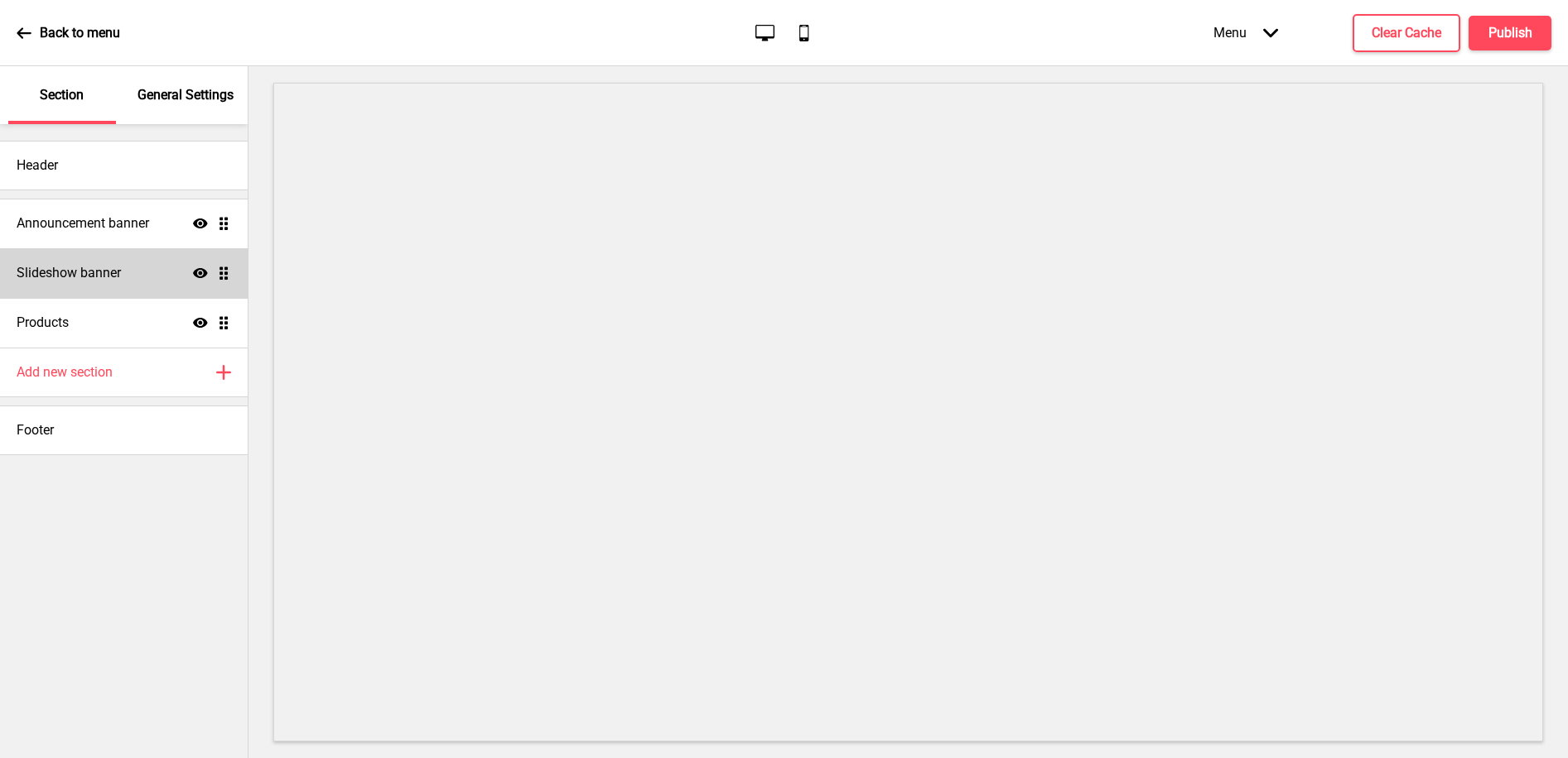
click at [68, 265] on h4 "Slideshow banner" at bounding box center [69, 272] width 105 height 18
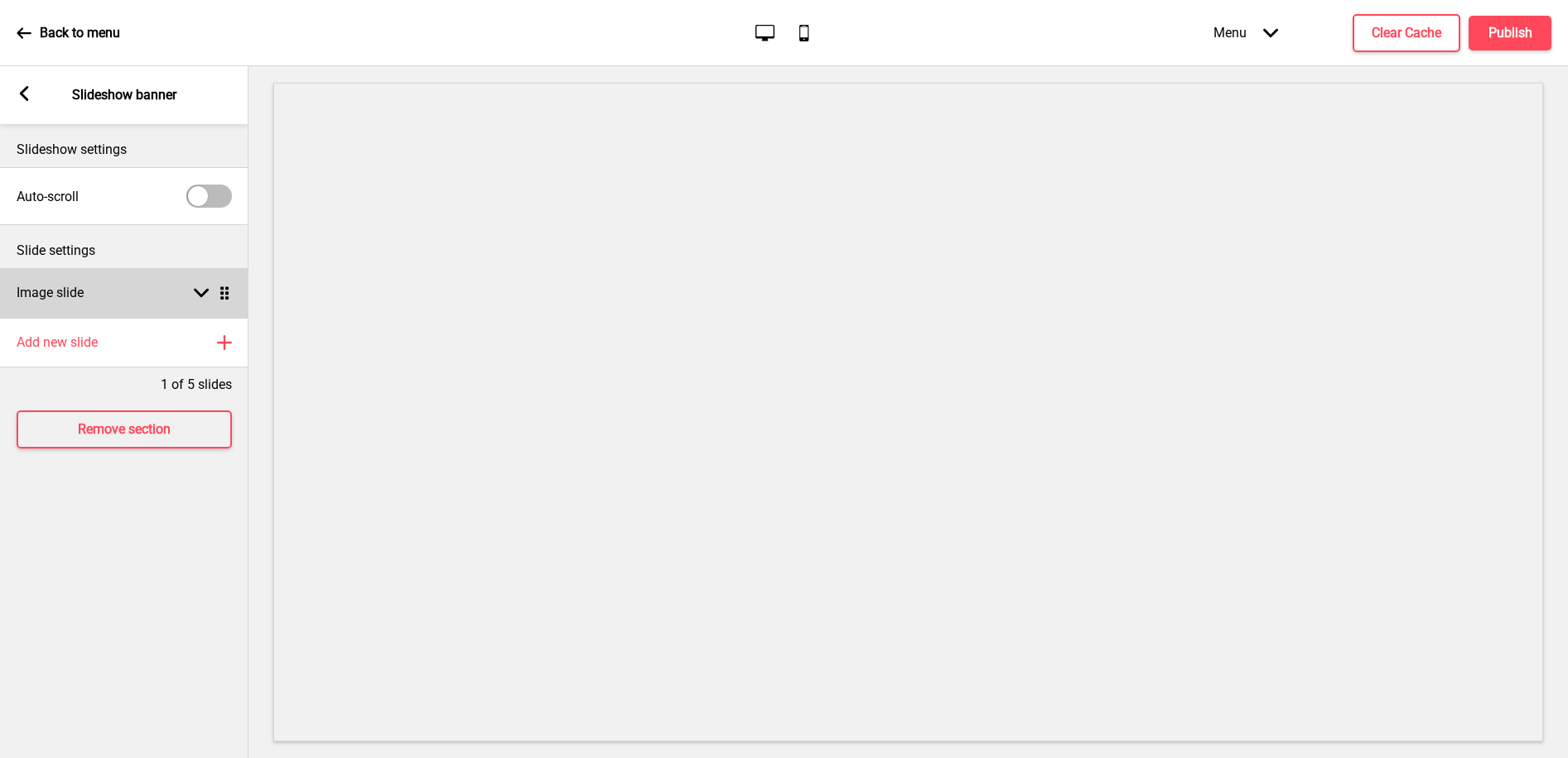
click at [73, 290] on h4 "Image slide" at bounding box center [50, 292] width 67 height 18
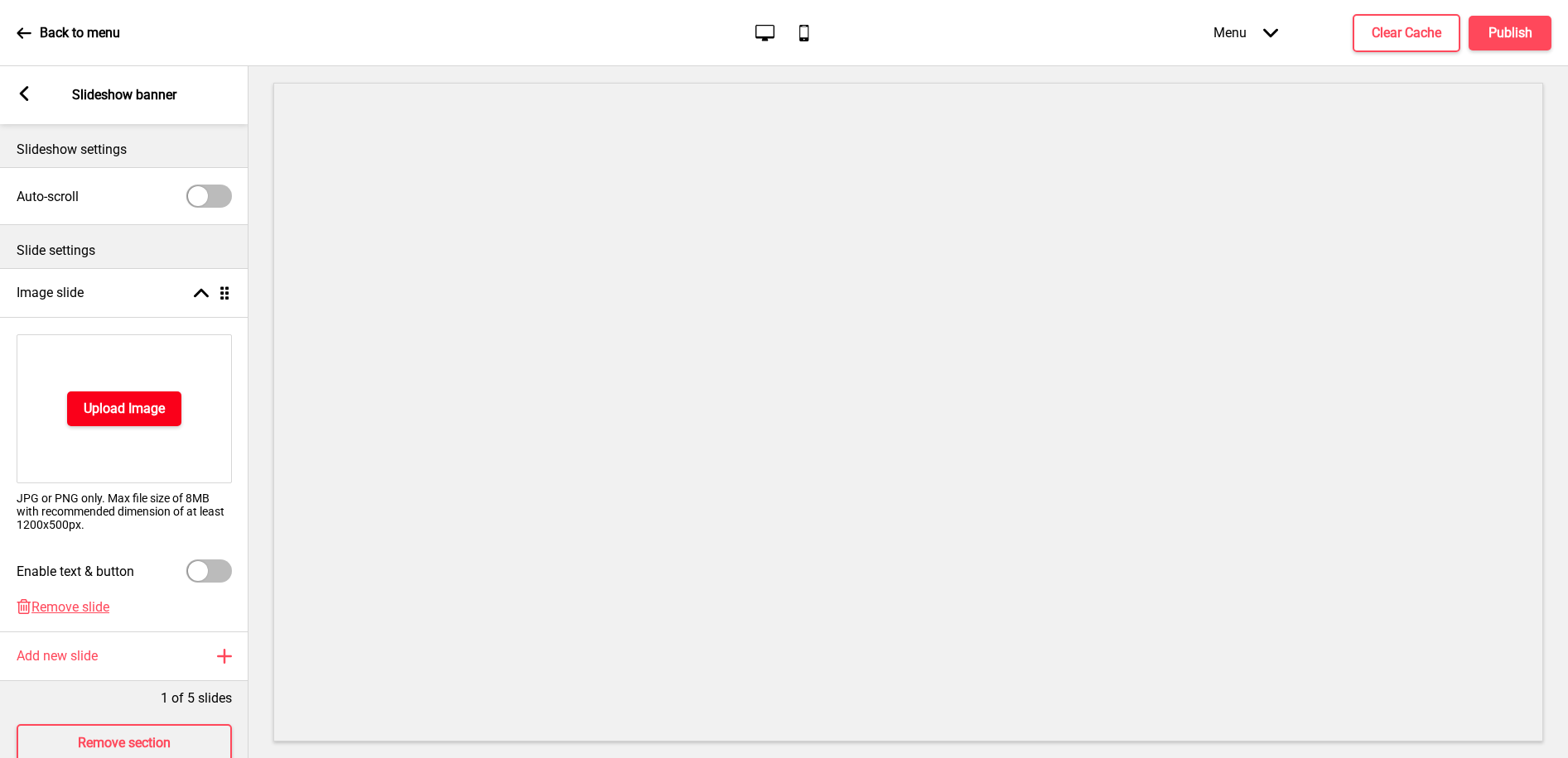
click at [79, 404] on button "Upload Image" at bounding box center [124, 409] width 114 height 35
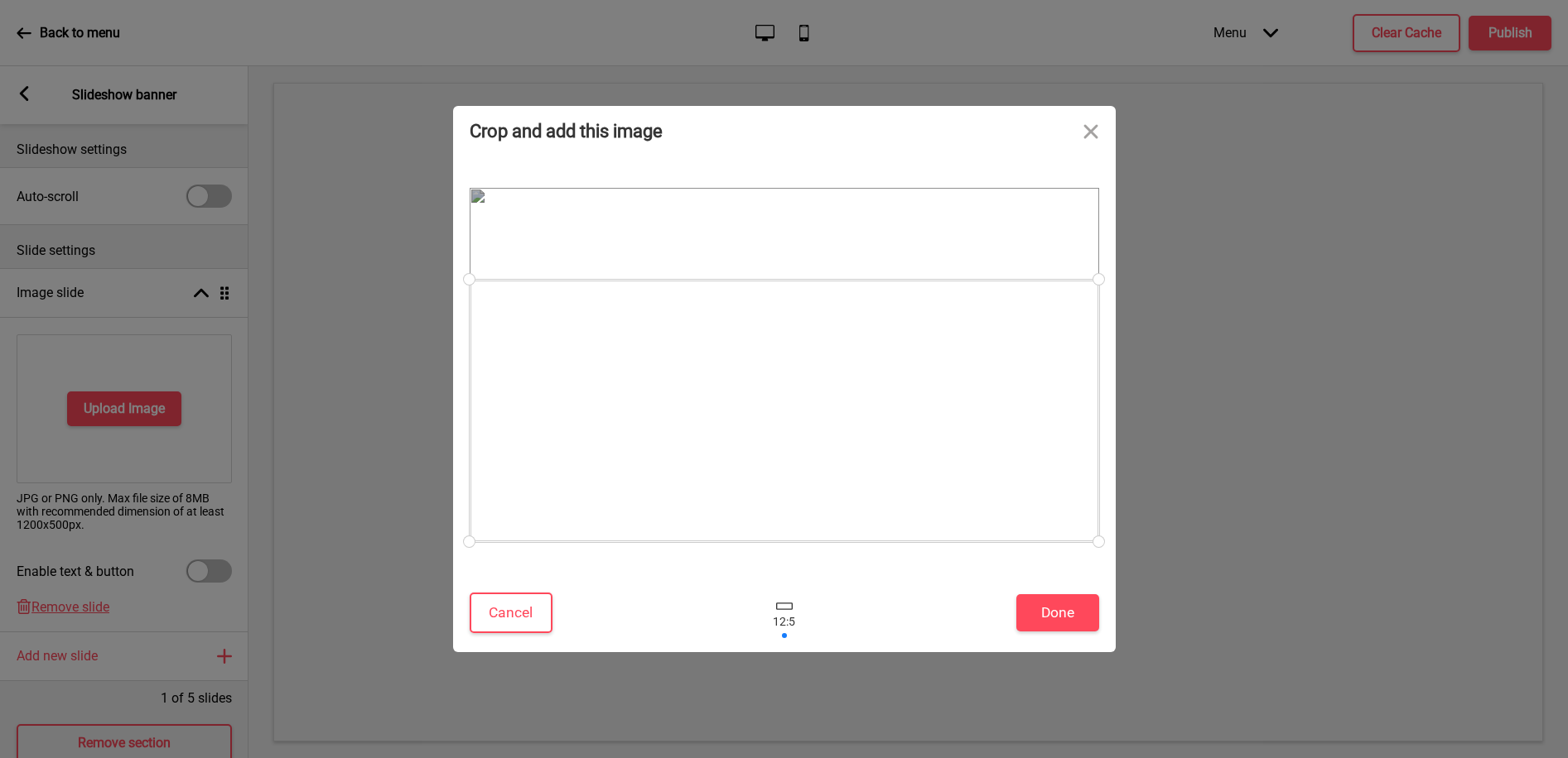
drag, startPoint x: 824, startPoint y: 271, endPoint x: 834, endPoint y: 338, distance: 67.7
click at [834, 338] on div at bounding box center [784, 411] width 630 height 263
drag, startPoint x: 1096, startPoint y: 286, endPoint x: 1011, endPoint y: 390, distance: 134.3
click at [1011, 390] on div at bounding box center [740, 429] width 542 height 226
drag, startPoint x: 917, startPoint y: 423, endPoint x: 877, endPoint y: 449, distance: 47.7
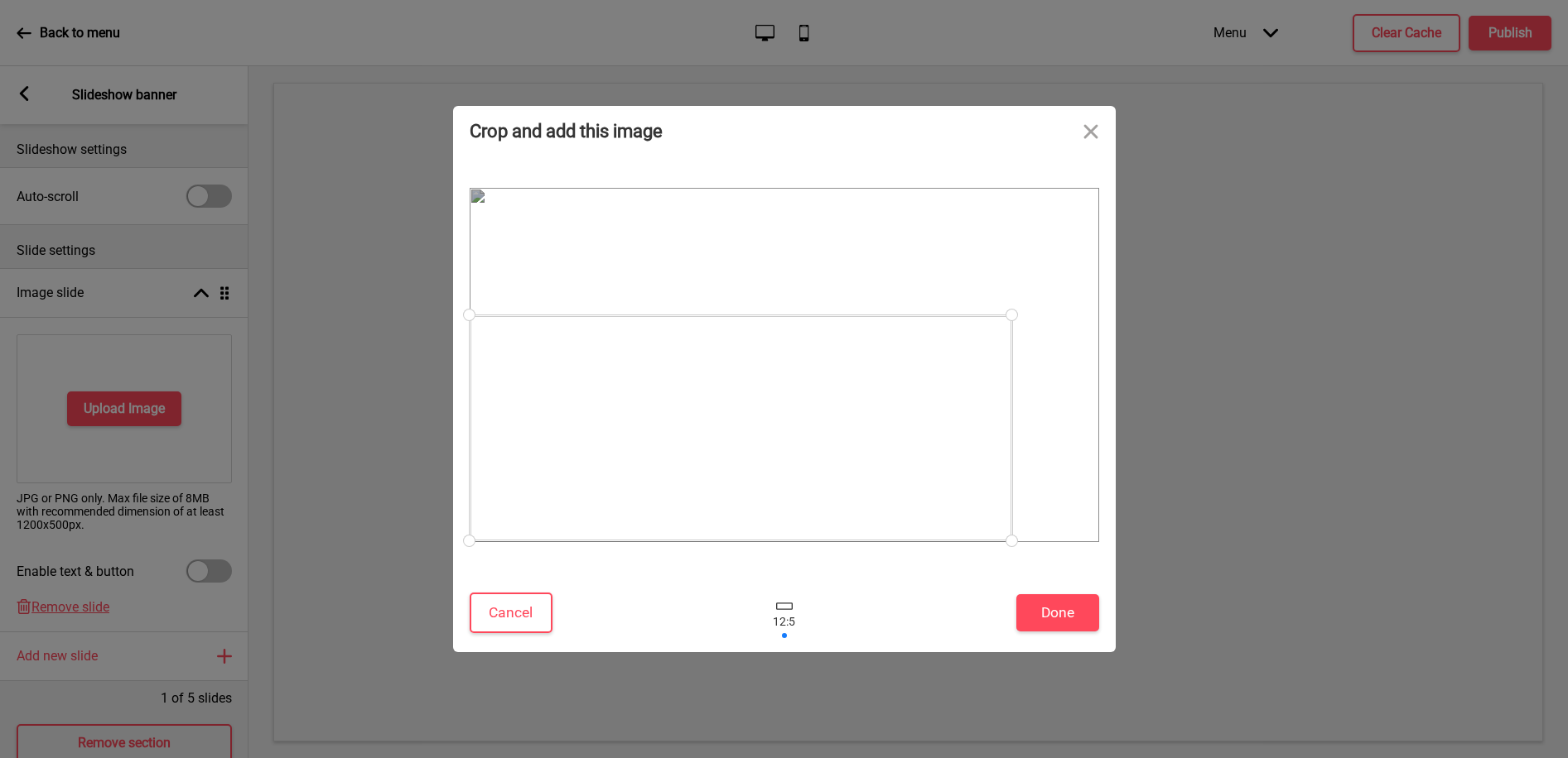
click at [877, 449] on div at bounding box center [740, 428] width 542 height 226
click at [1096, 130] on button "Close" at bounding box center [1091, 130] width 50 height 50
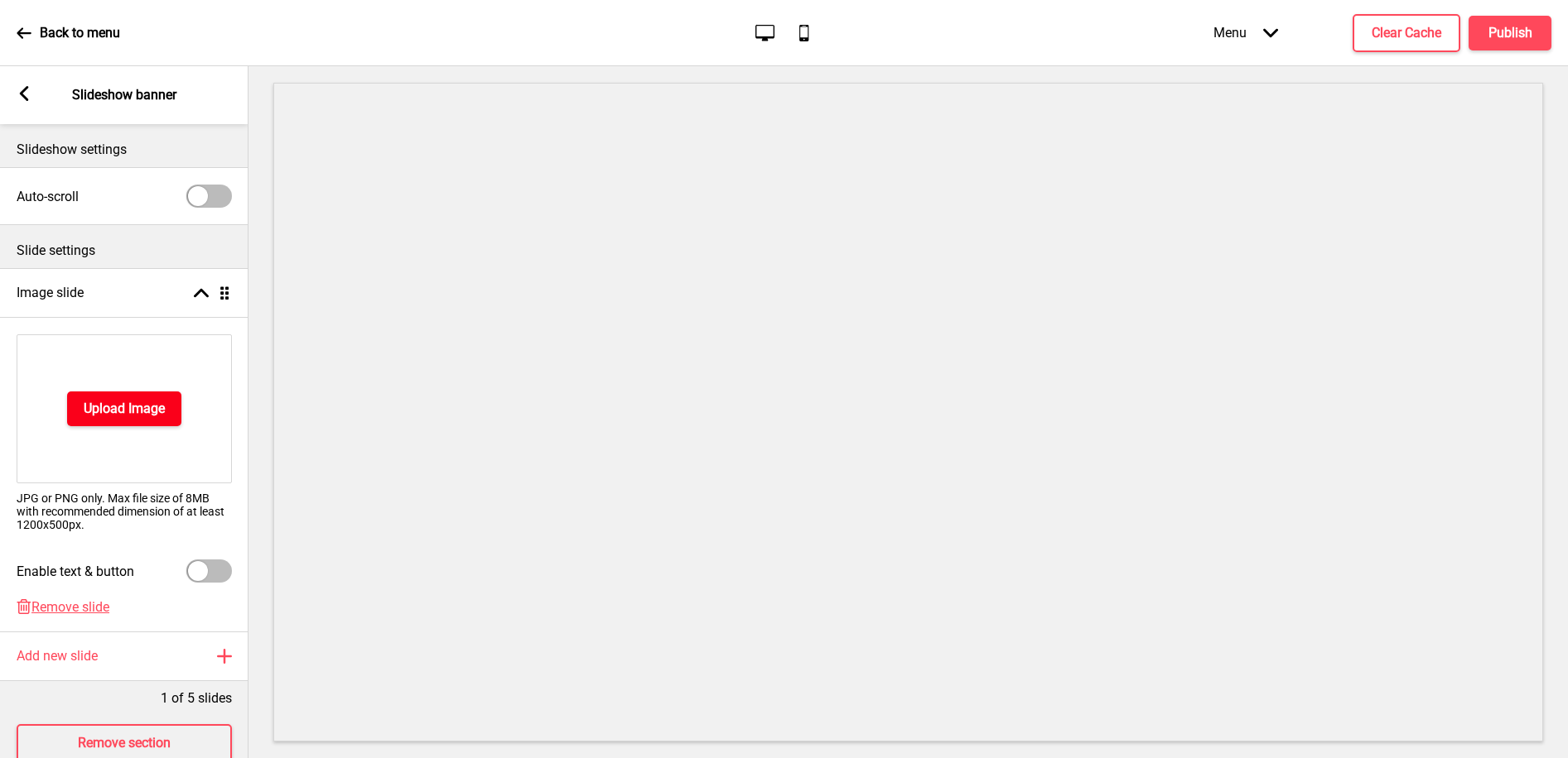
click at [130, 409] on h4 "Upload Image" at bounding box center [124, 409] width 81 height 18
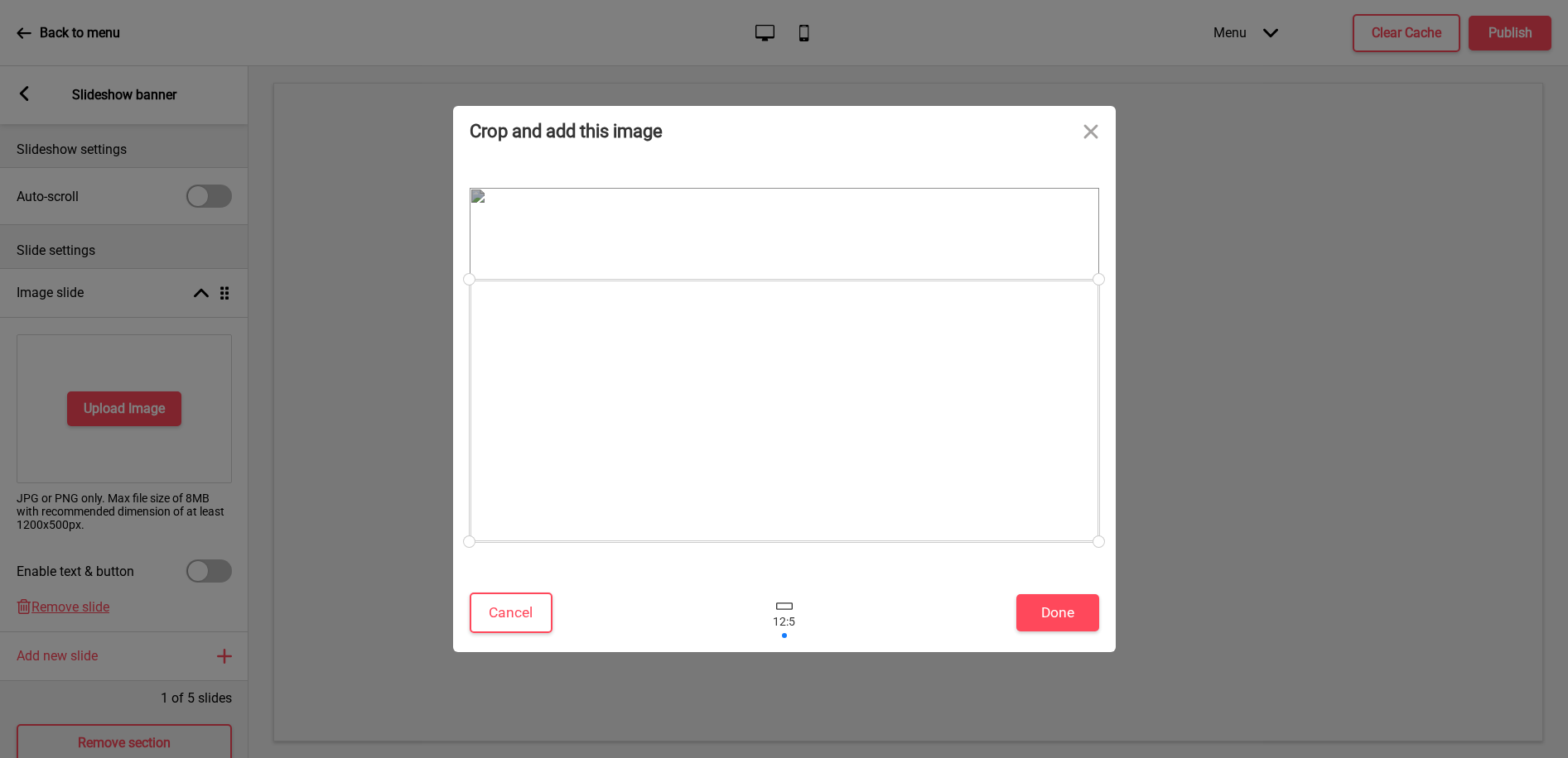
drag, startPoint x: 906, startPoint y: 309, endPoint x: 947, endPoint y: 381, distance: 82.9
click at [947, 381] on div at bounding box center [784, 411] width 630 height 263
drag, startPoint x: 947, startPoint y: 381, endPoint x: 948, endPoint y: 360, distance: 21.0
click at [948, 360] on div at bounding box center [784, 383] width 630 height 263
click at [504, 604] on button "Cancel" at bounding box center [511, 612] width 83 height 41
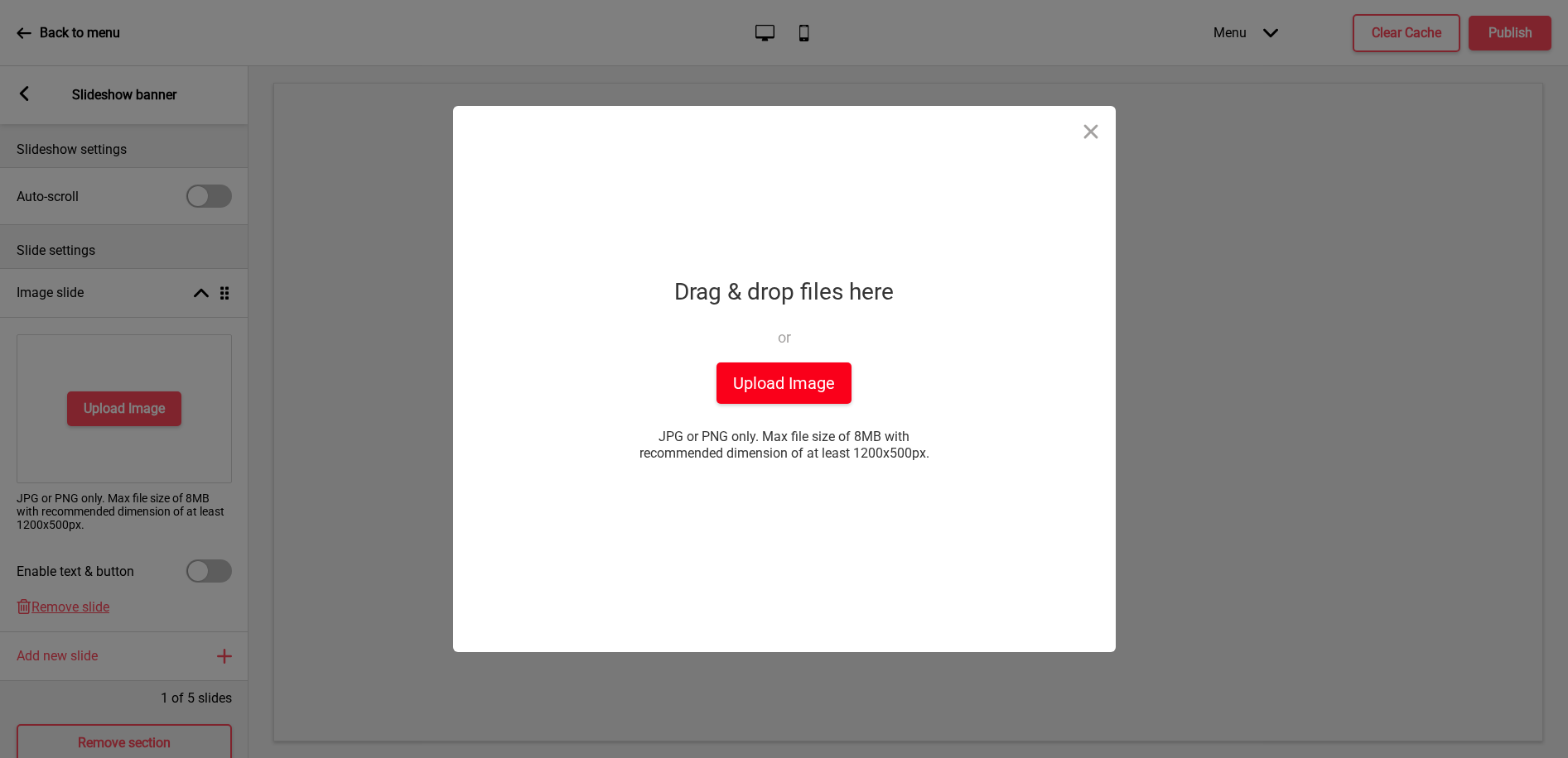
click at [819, 392] on button "Upload Image" at bounding box center [784, 383] width 135 height 41
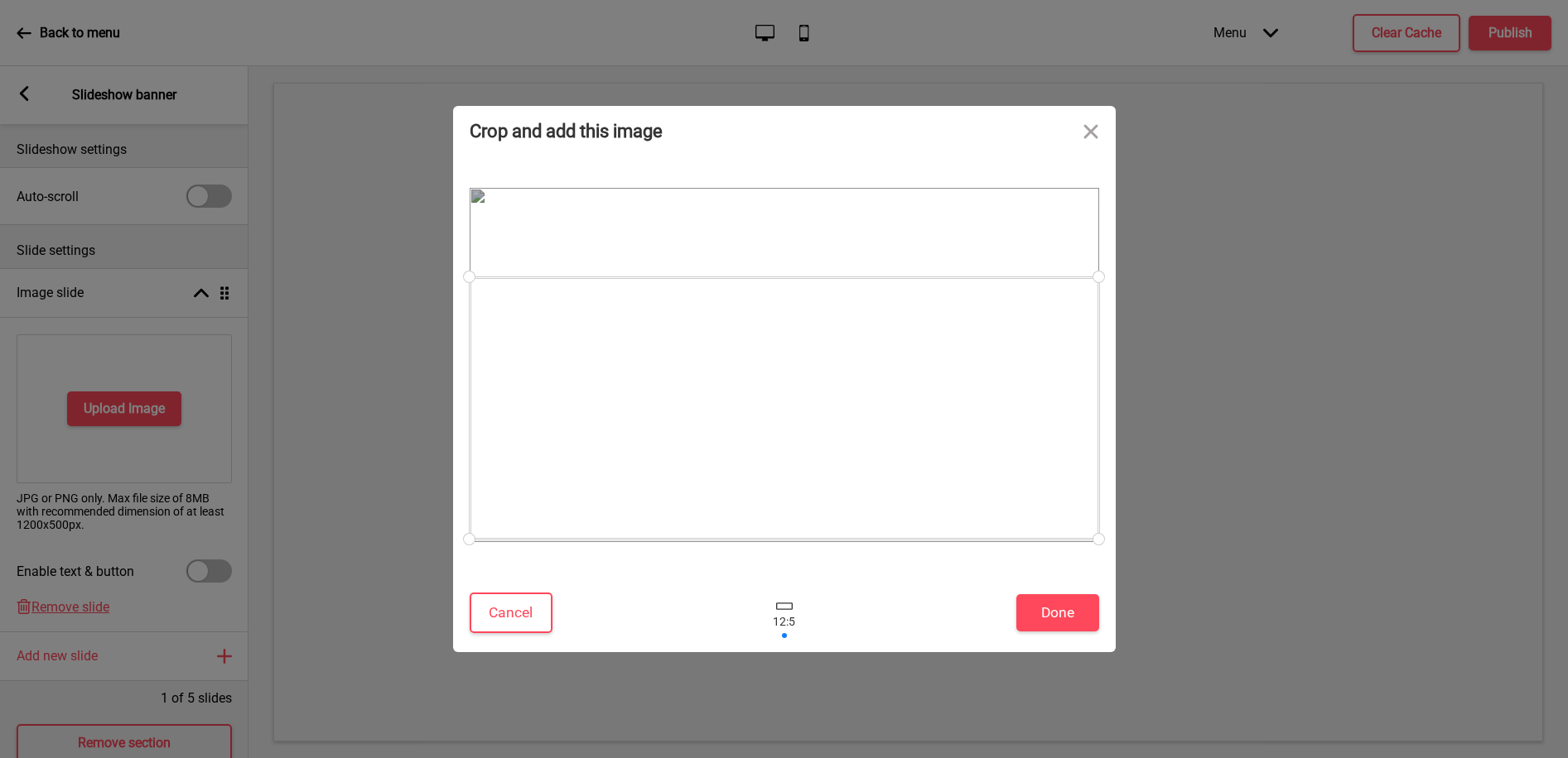
drag, startPoint x: 839, startPoint y: 413, endPoint x: 847, endPoint y: 460, distance: 47.7
click at [847, 460] on div at bounding box center [784, 409] width 630 height 263
click at [1042, 600] on button "Done" at bounding box center [1057, 612] width 83 height 37
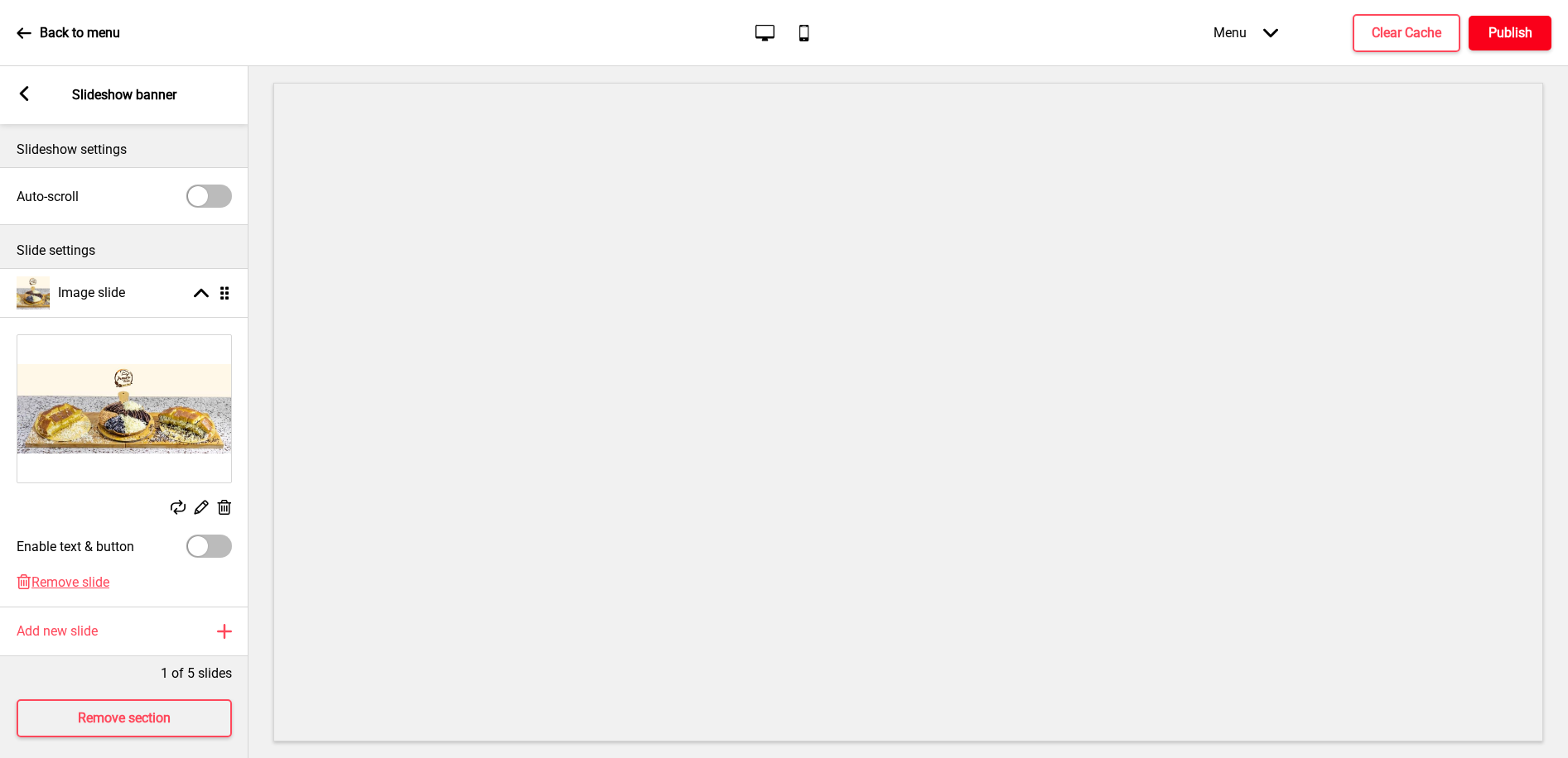
click at [1481, 33] on button "Publish" at bounding box center [1509, 33] width 83 height 35
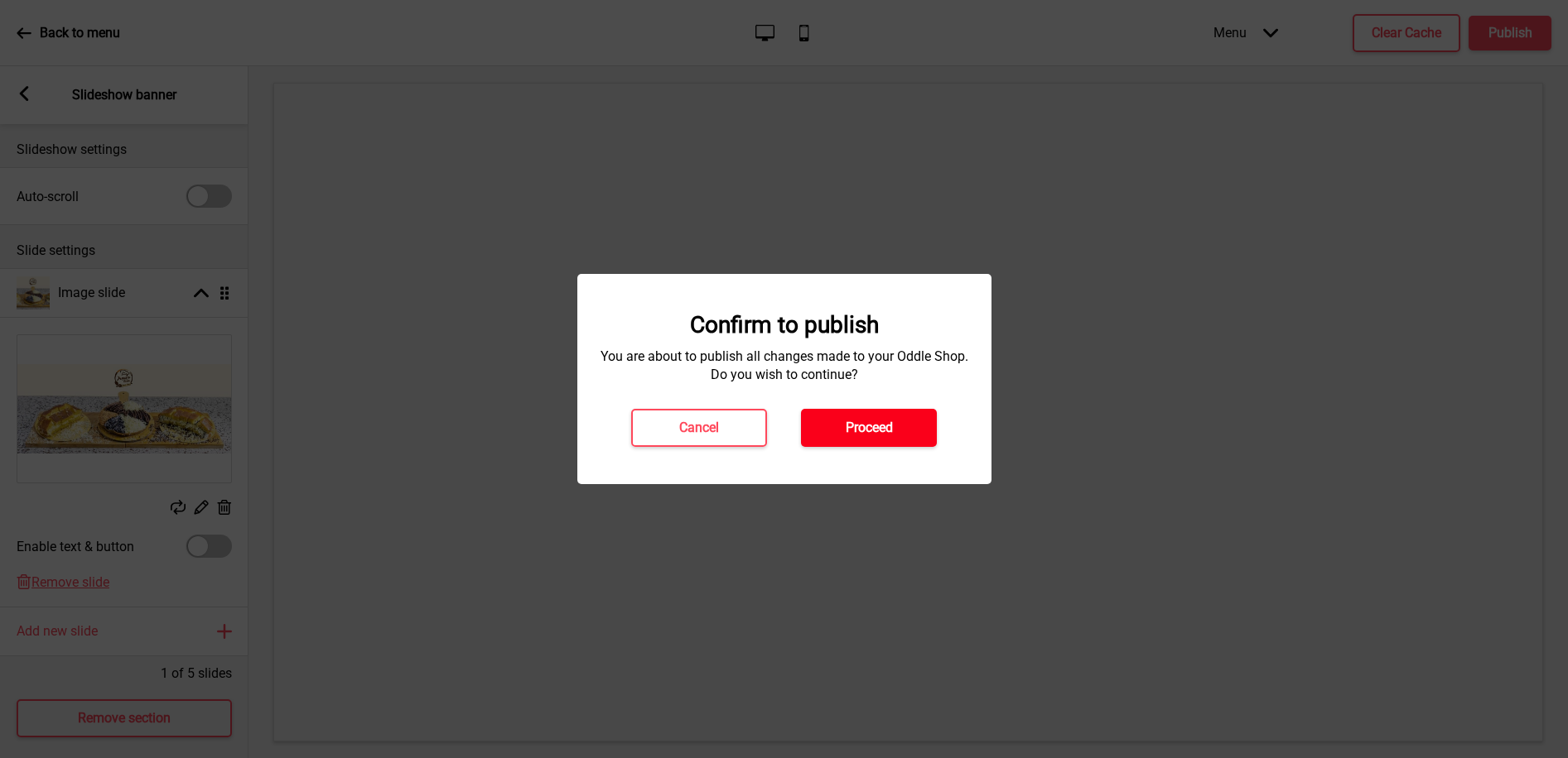
click at [887, 421] on h4 "Proceed" at bounding box center [870, 428] width 48 height 18
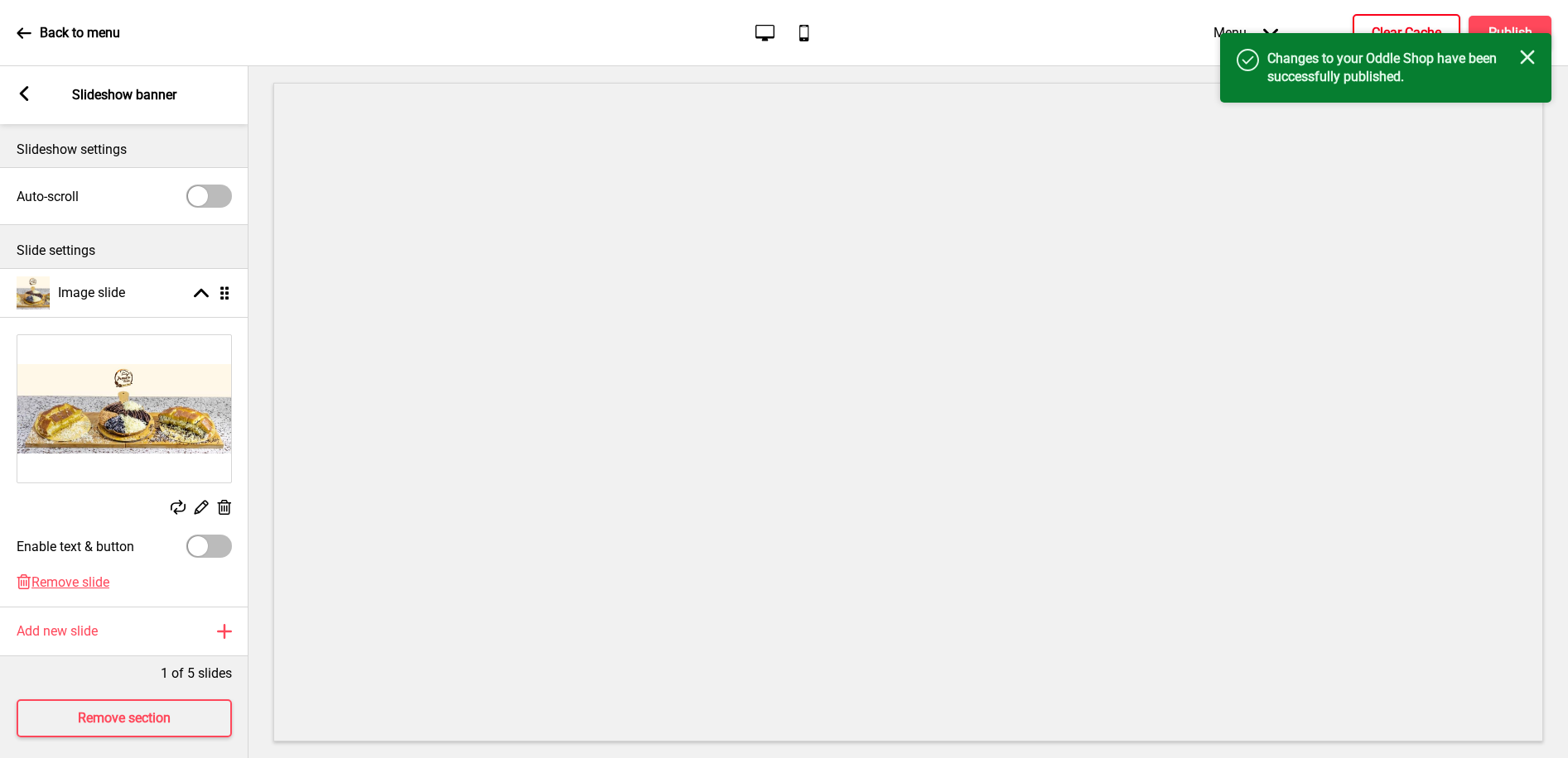
click at [1420, 19] on button "Clear Cache" at bounding box center [1406, 33] width 108 height 38
